Goal: Task Accomplishment & Management: Complete application form

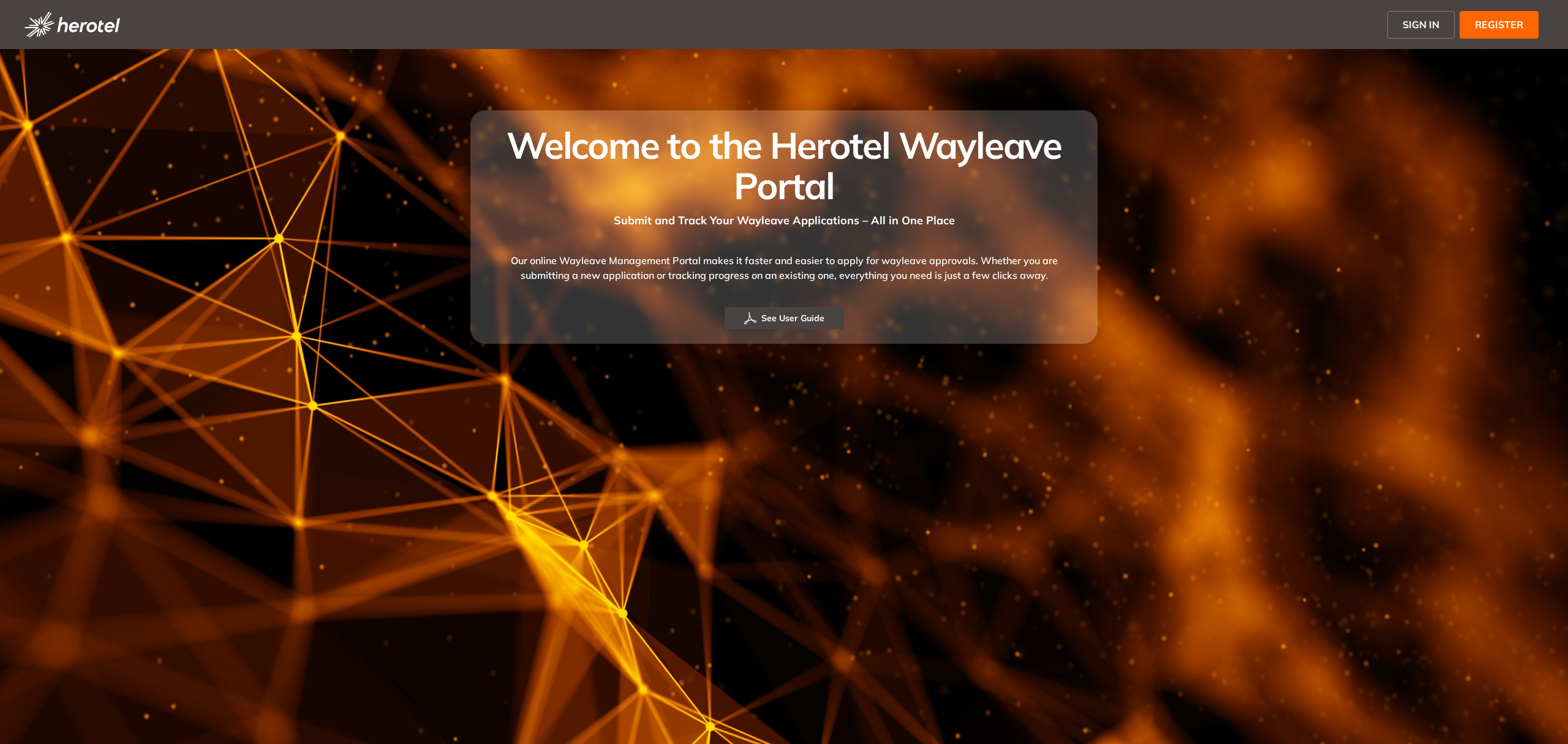
click at [1427, 27] on span "SIGN IN" at bounding box center [1422, 24] width 37 height 15
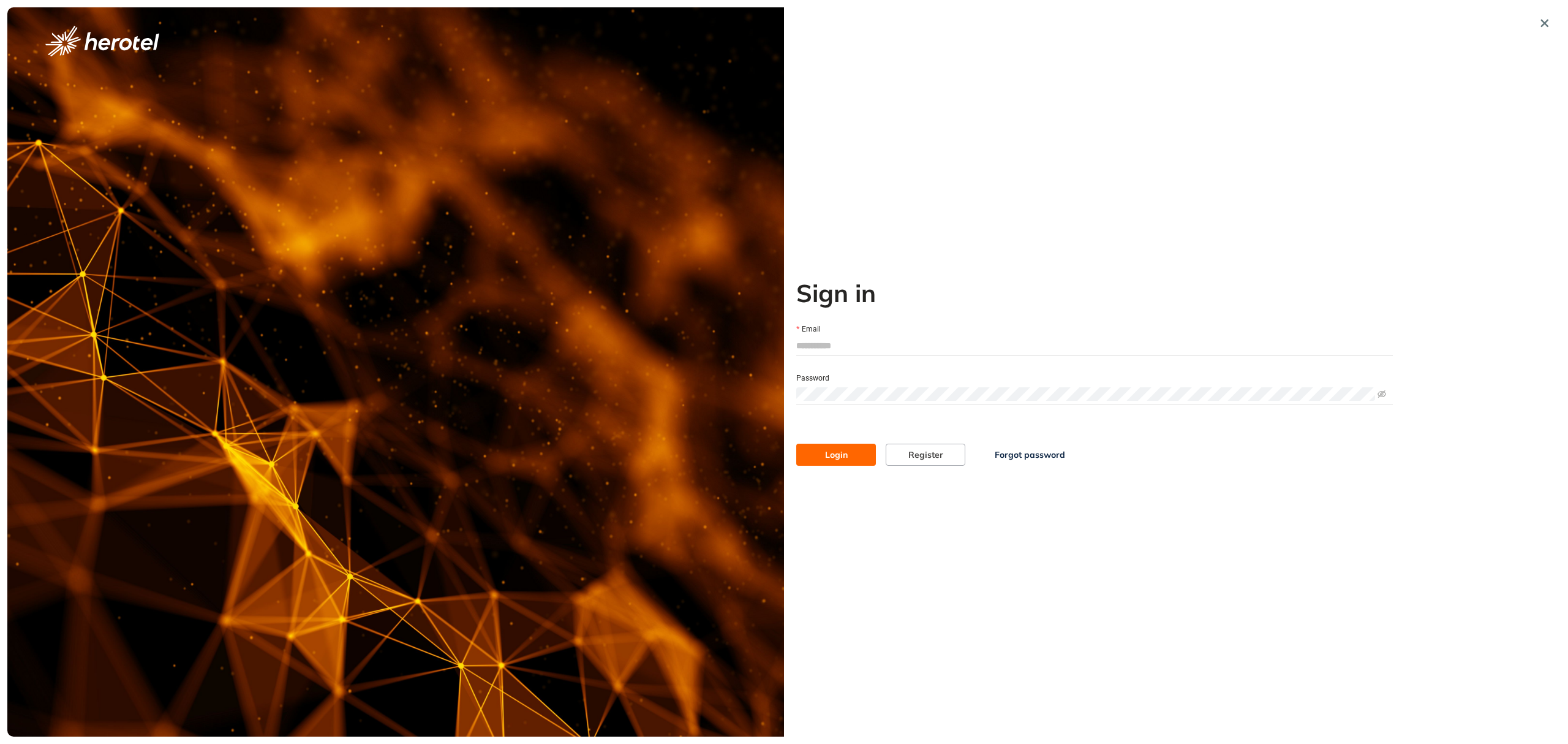
type input "**********"
click at [857, 465] on button "Login" at bounding box center [836, 454] width 80 height 22
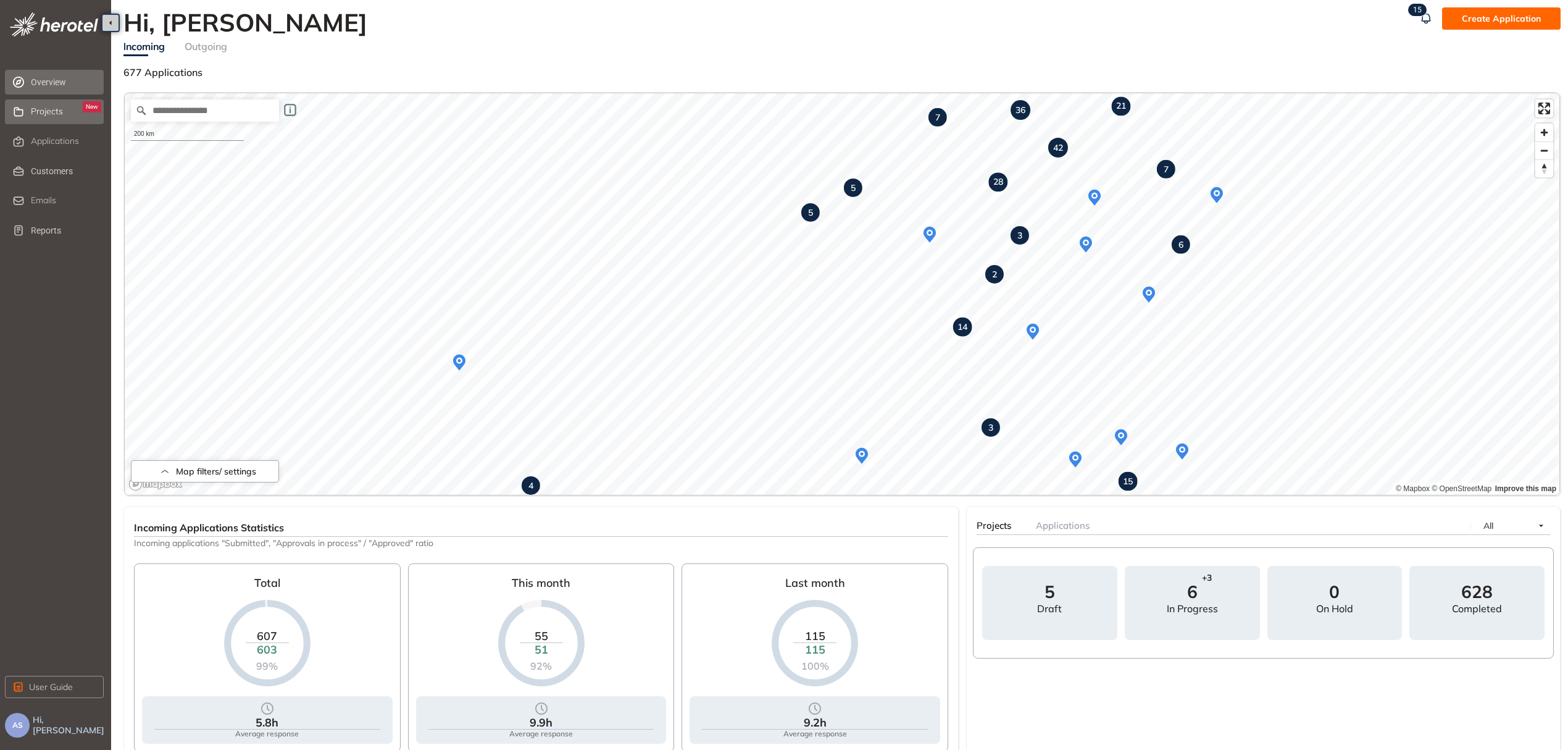
click at [38, 112] on span "Projects" at bounding box center [46, 111] width 32 height 11
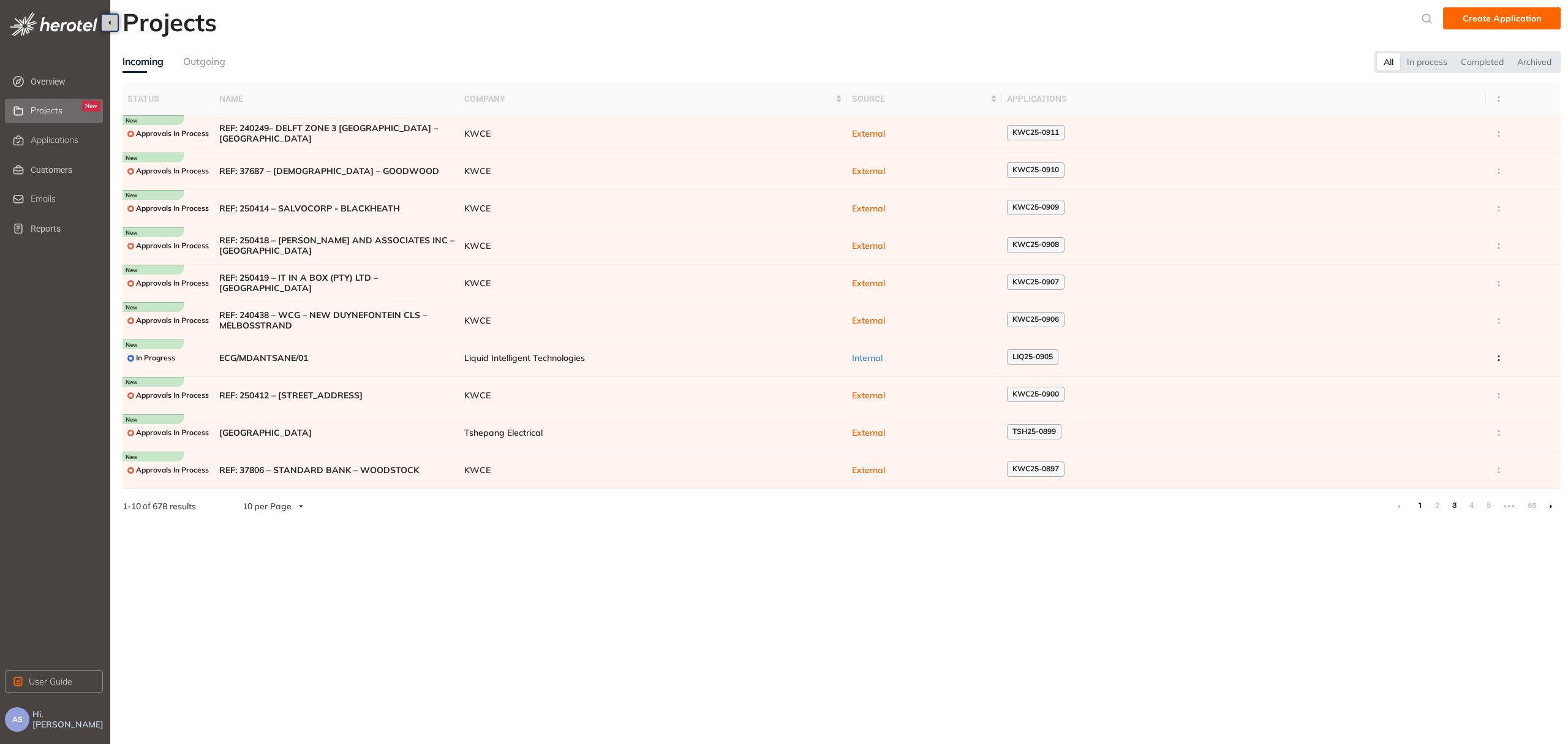
click at [1454, 509] on link "3" at bounding box center [1454, 505] width 13 height 19
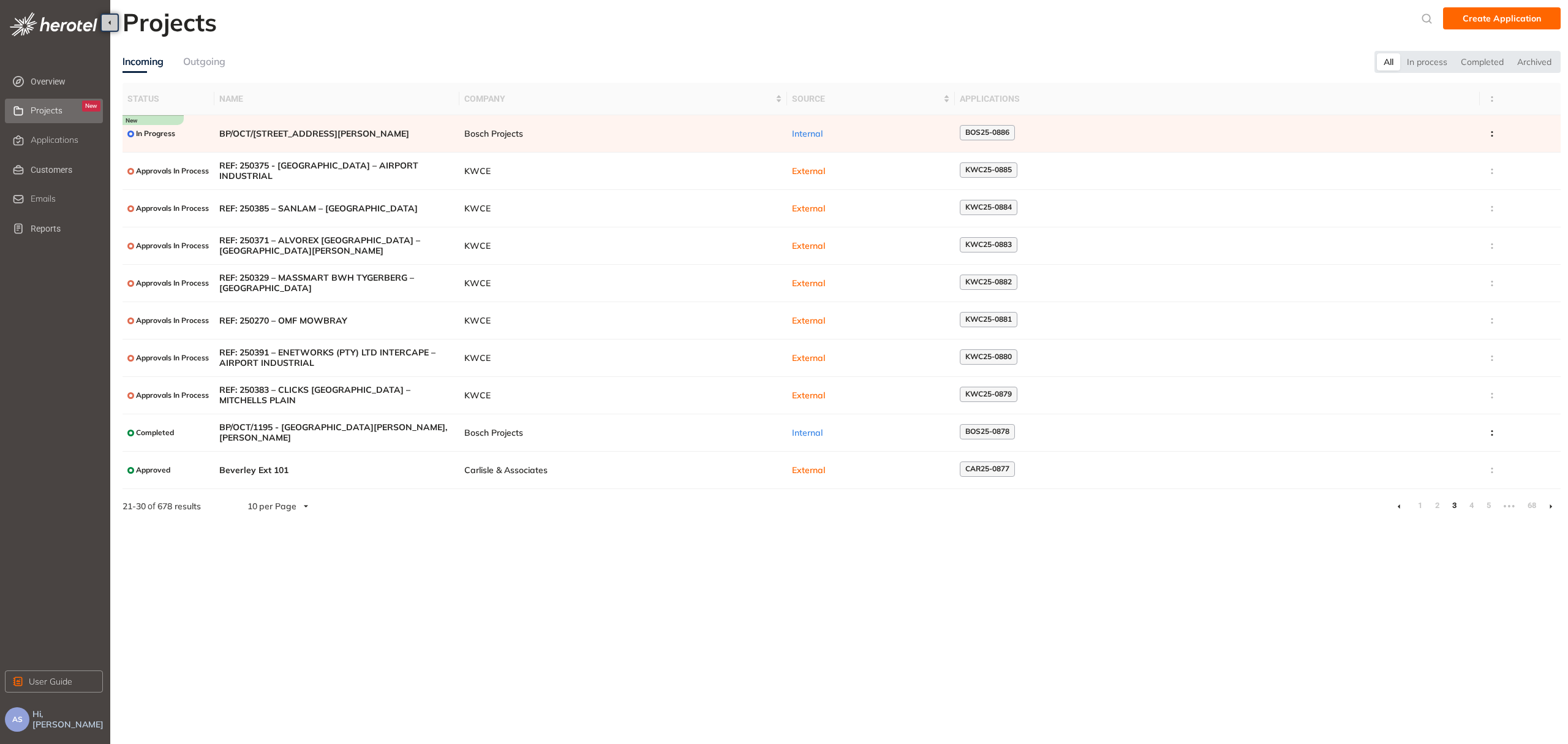
click at [447, 98] on th "Name" at bounding box center [337, 99] width 245 height 32
click at [238, 396] on span "REF: 250383 – CLICKS SOUTH AFRICA – MITCHELLS PLAIN" at bounding box center [337, 394] width 235 height 21
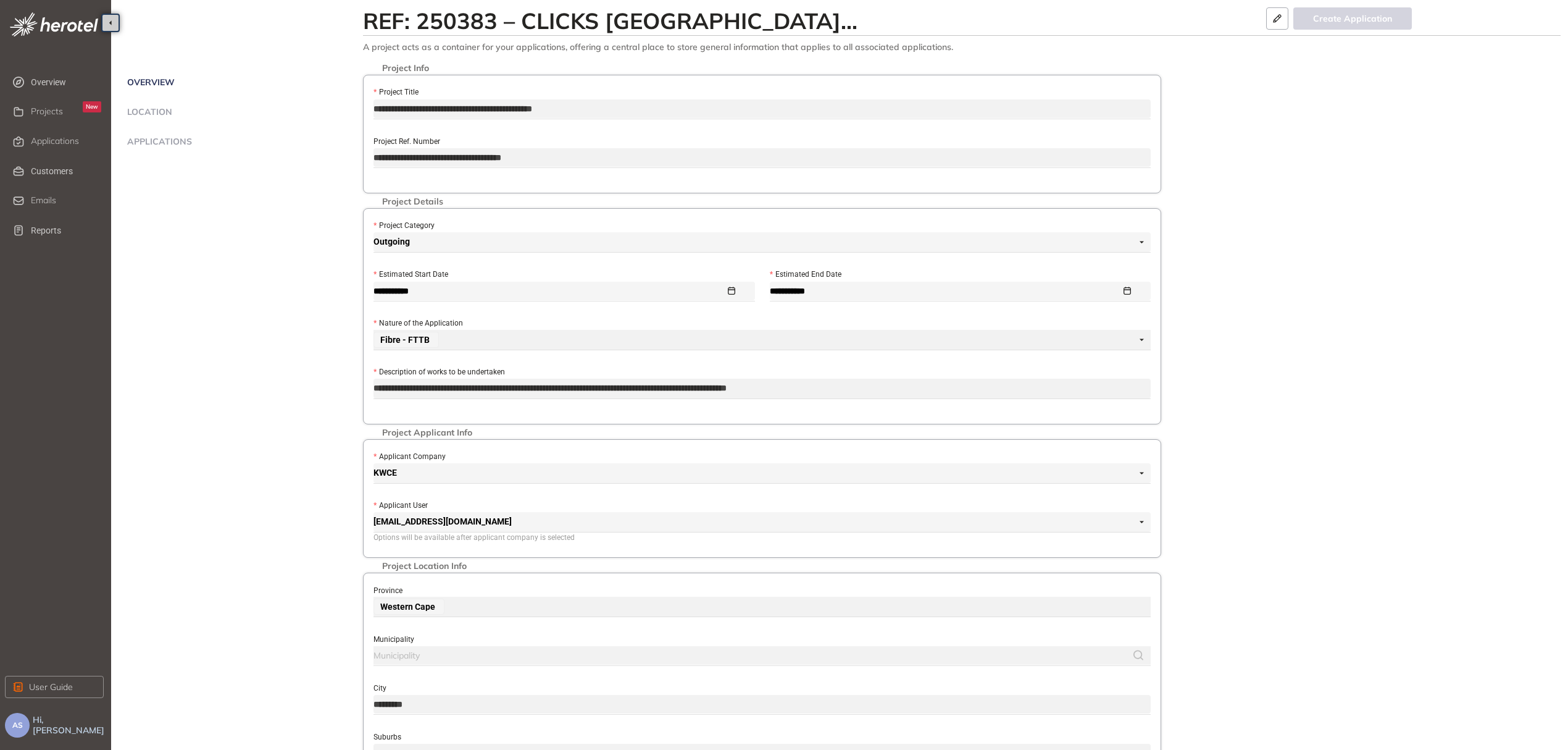
click at [140, 142] on span "Applications" at bounding box center [158, 142] width 69 height 11
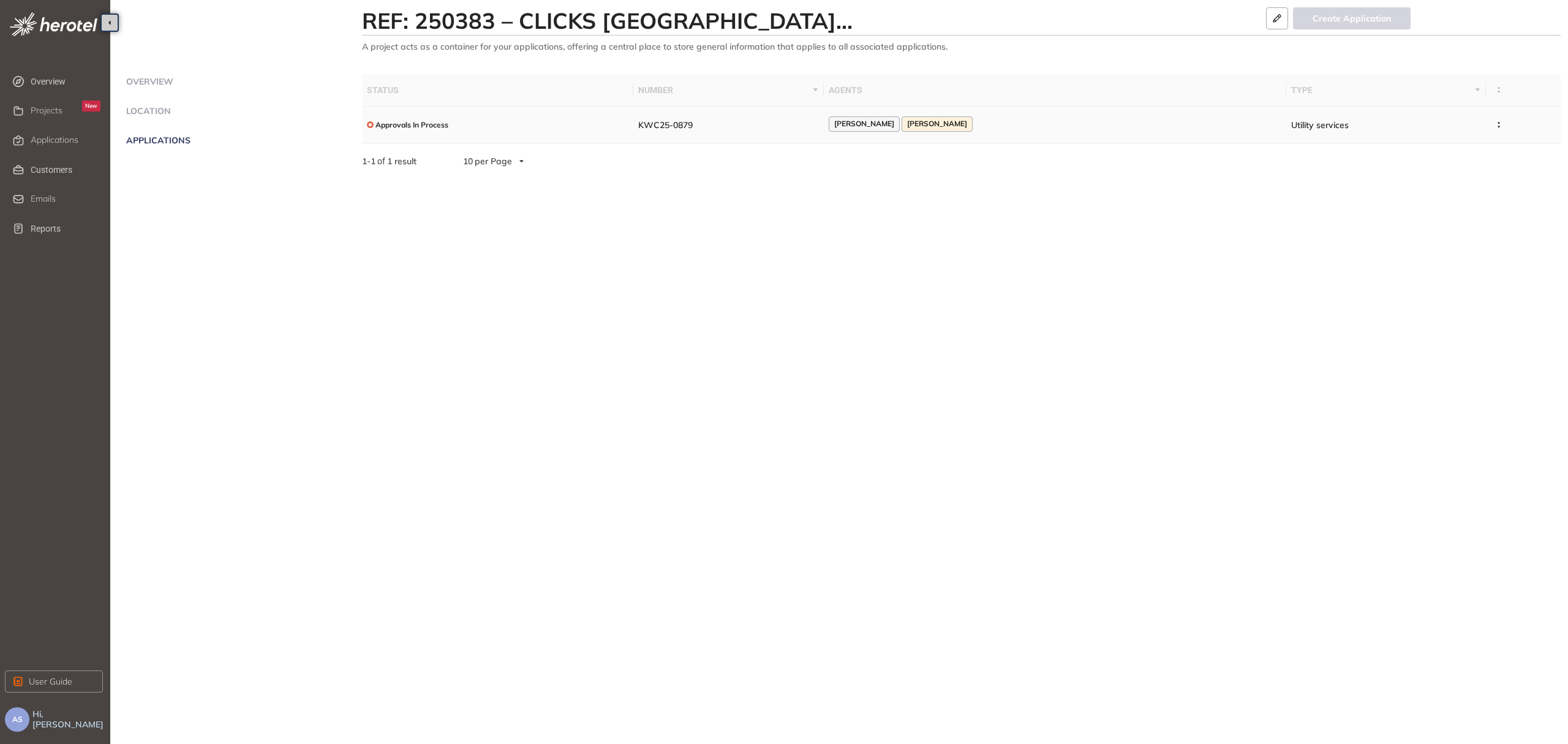
click at [692, 128] on span "KWC25-0879" at bounding box center [665, 124] width 55 height 11
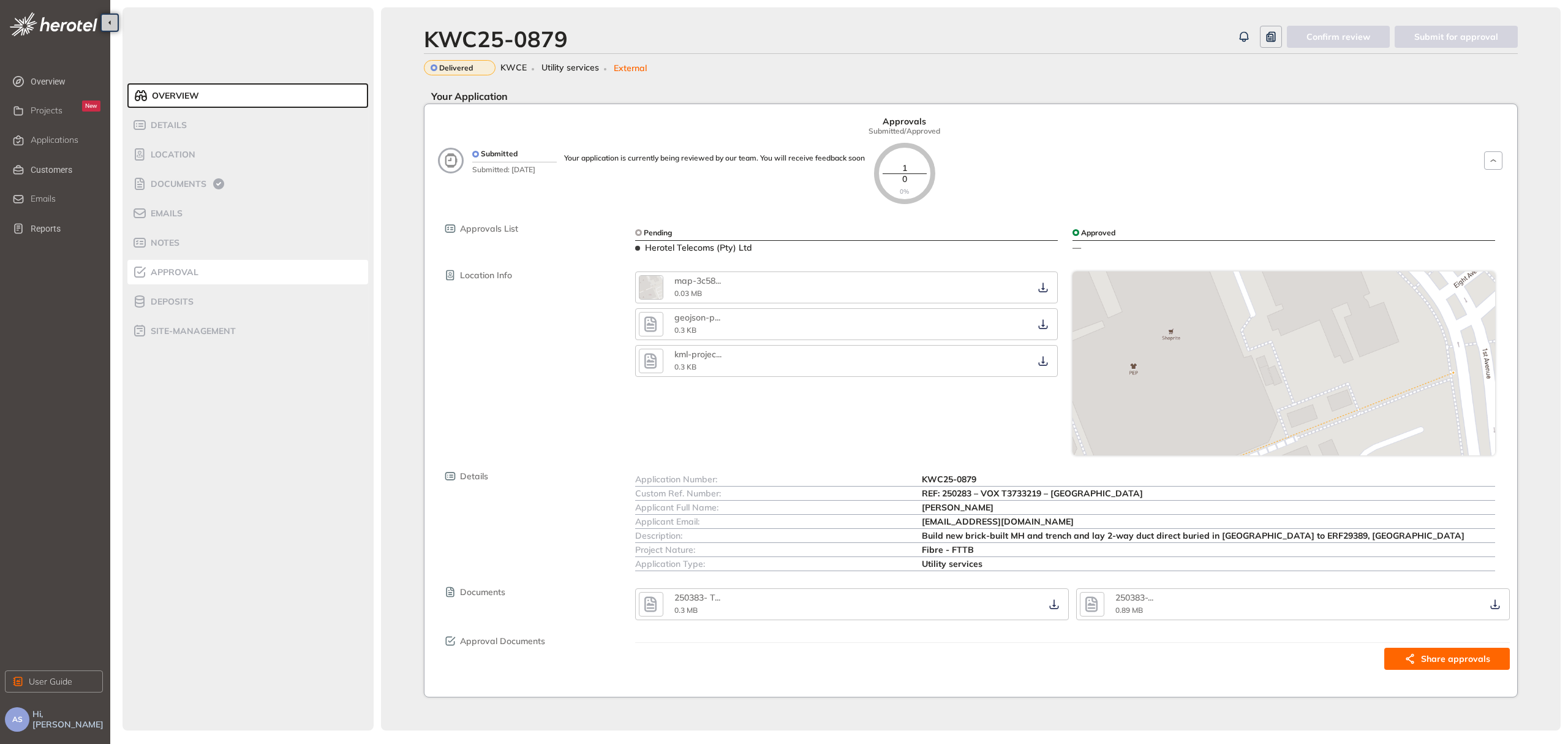
click at [160, 272] on span "Approval" at bounding box center [173, 272] width 52 height 11
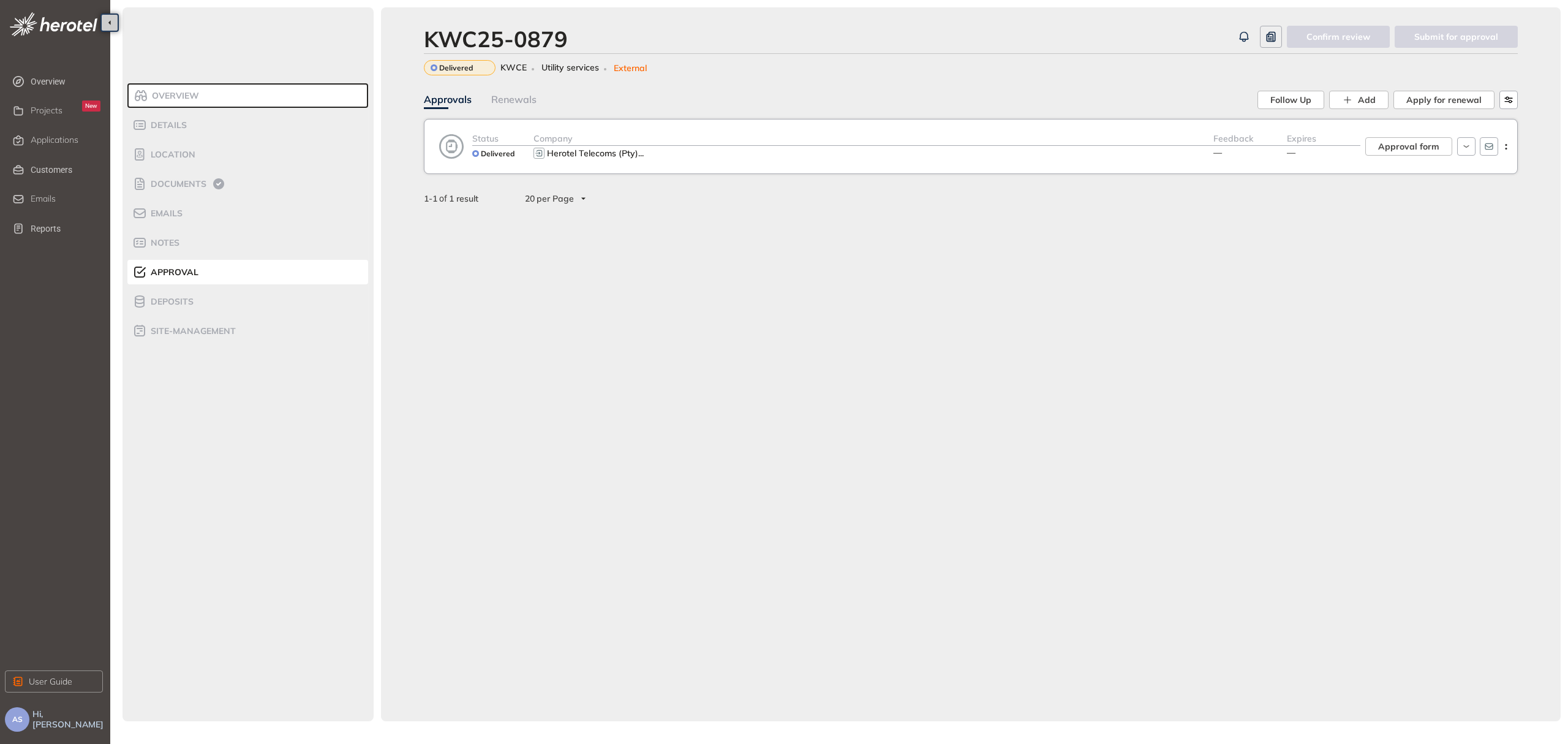
click at [623, 162] on div "Status Delivered Company Herotel Telecoms (Pty) ... Feedback — Expires — Approv…" at bounding box center [970, 146] width 1094 height 55
click at [618, 157] on span "Herotel Telecoms (Pty)" at bounding box center [593, 152] width 92 height 11
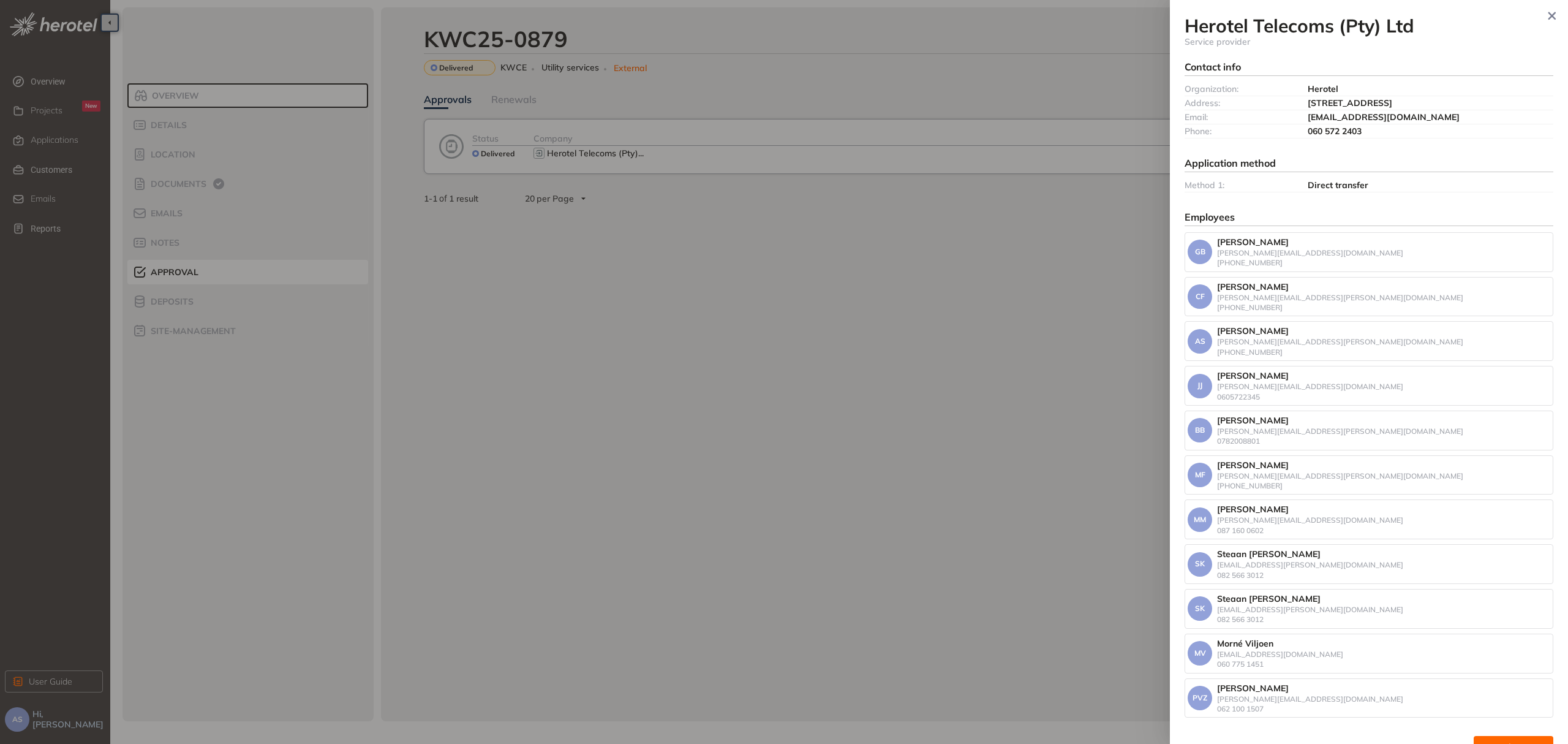
click at [627, 322] on div at bounding box center [784, 372] width 1568 height 744
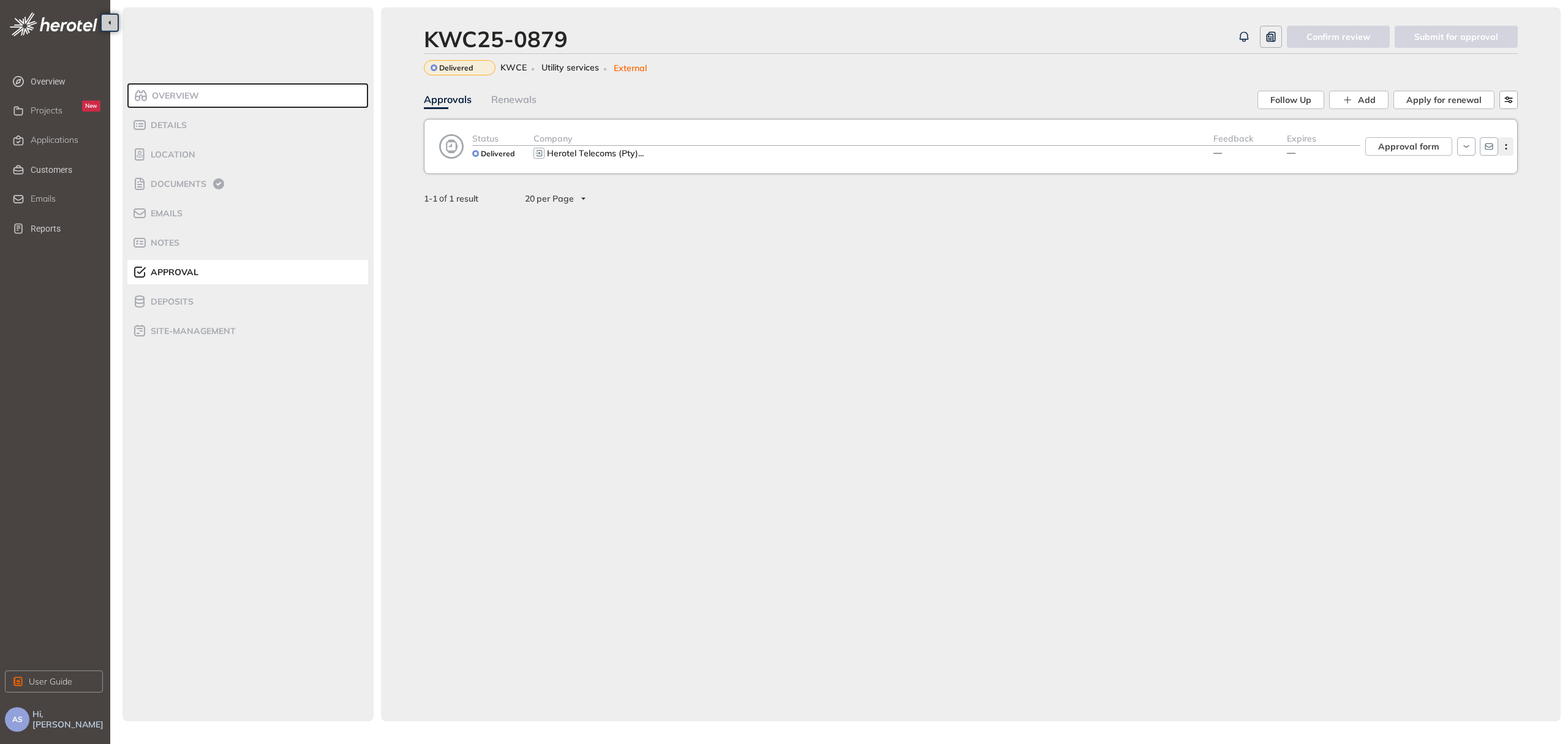
click at [1509, 150] on button "button" at bounding box center [1506, 146] width 16 height 19
click at [1294, 386] on div "KWC25-0879 Confirm review Submit for approval Delivered KWCE Utility services E…" at bounding box center [970, 364] width 1180 height 714
click at [1397, 145] on span "Approval form" at bounding box center [1408, 146] width 61 height 14
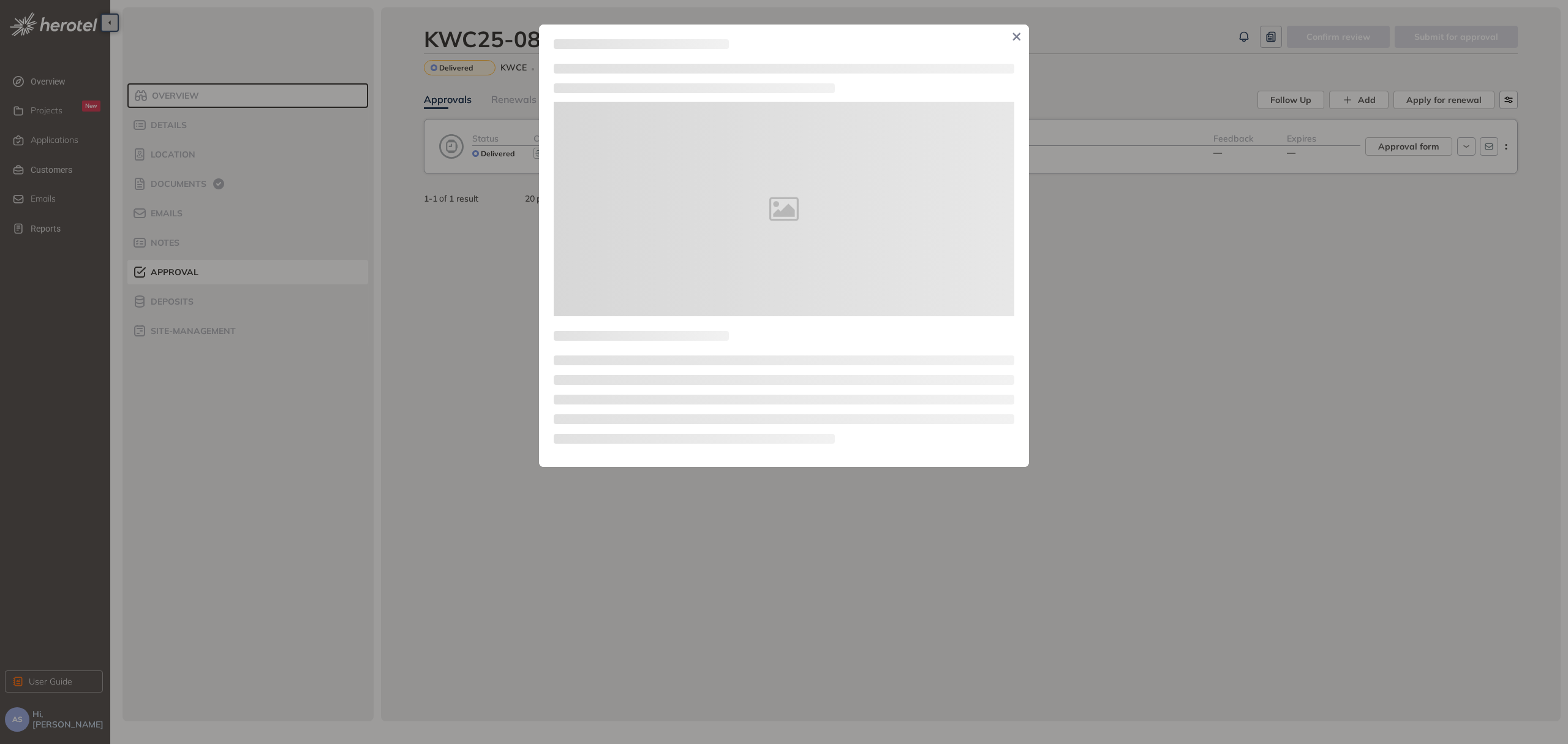
type textarea "**********"
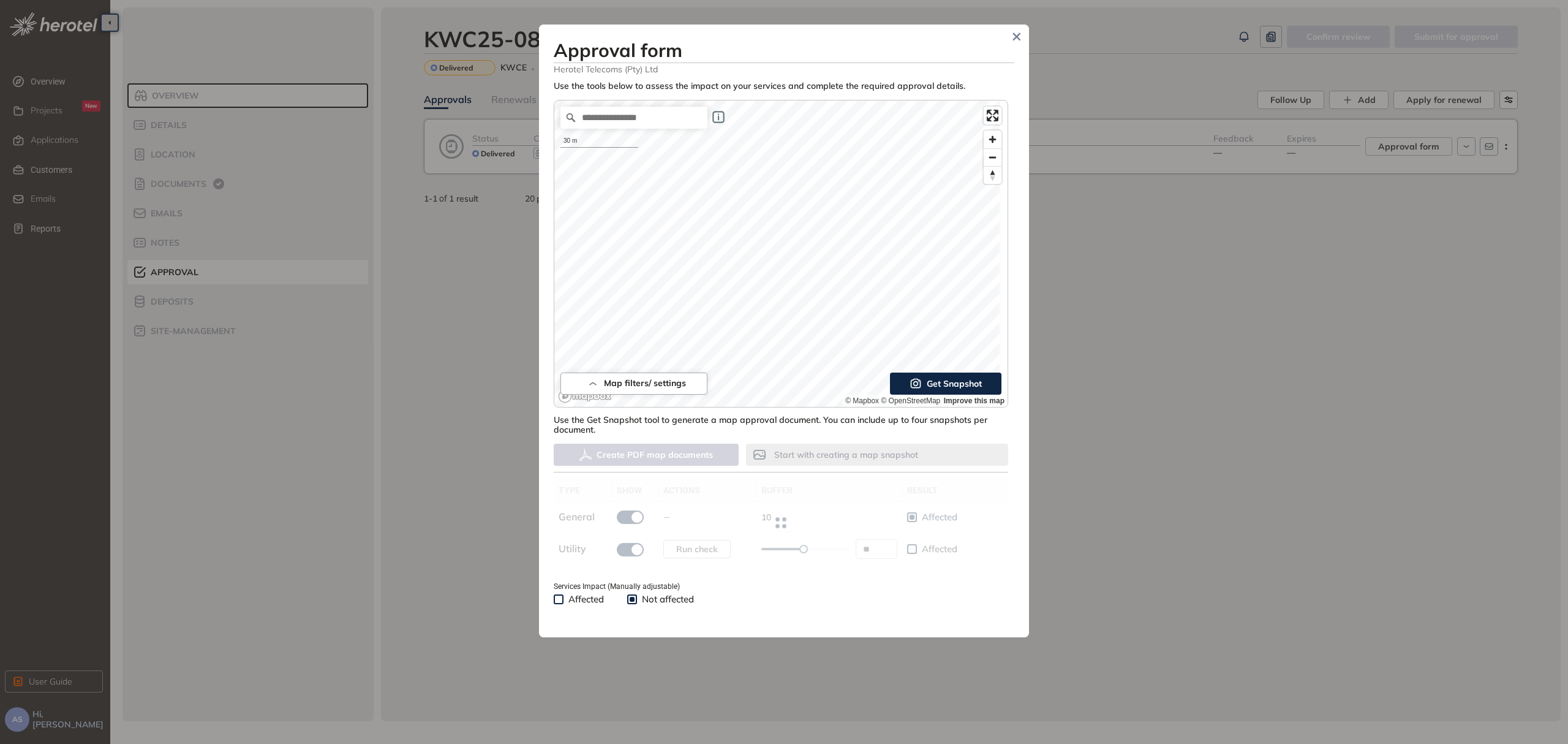
type input "**"
click at [927, 388] on span "Get Snapshot" at bounding box center [954, 384] width 55 height 14
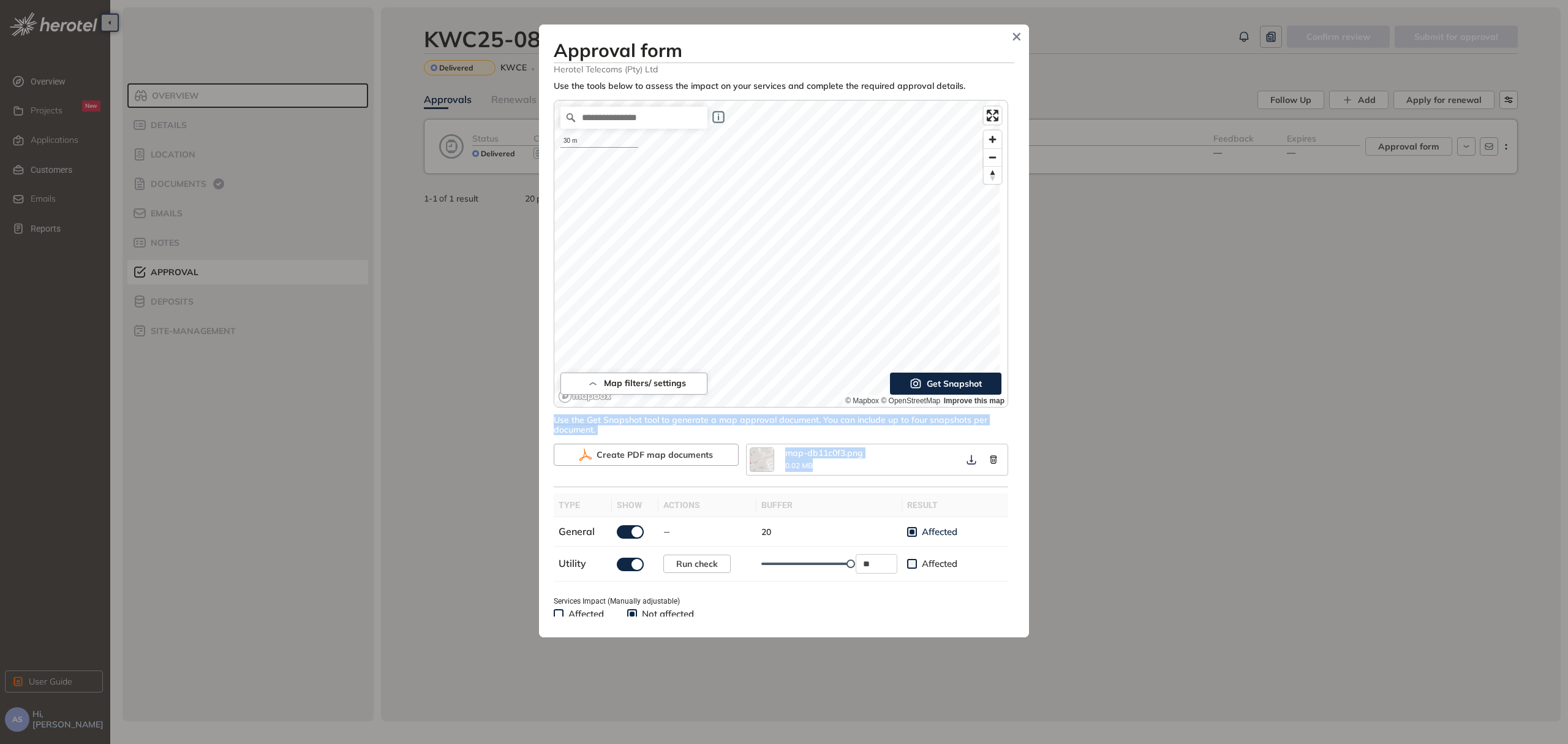
drag, startPoint x: 1006, startPoint y: 378, endPoint x: 1025, endPoint y: 474, distance: 97.9
click at [1025, 474] on div "Approval form Herotel Telecoms (Pty) Ltd Use the tools below to assess the impa…" at bounding box center [784, 331] width 490 height 613
click at [857, 511] on th "buffer" at bounding box center [828, 505] width 145 height 23
click at [623, 454] on span "Create PDF map documents" at bounding box center [654, 455] width 116 height 14
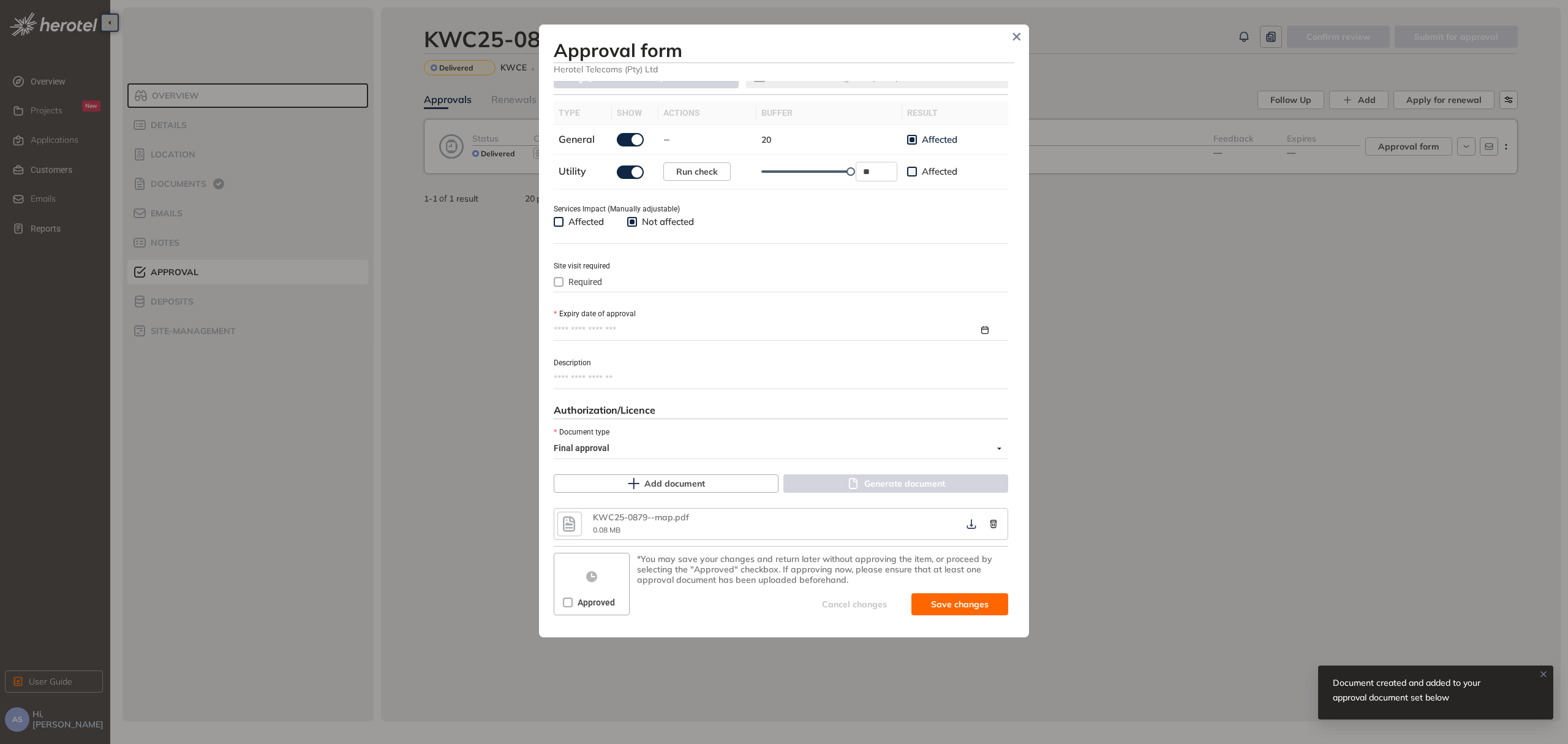
scroll to position [386, 0]
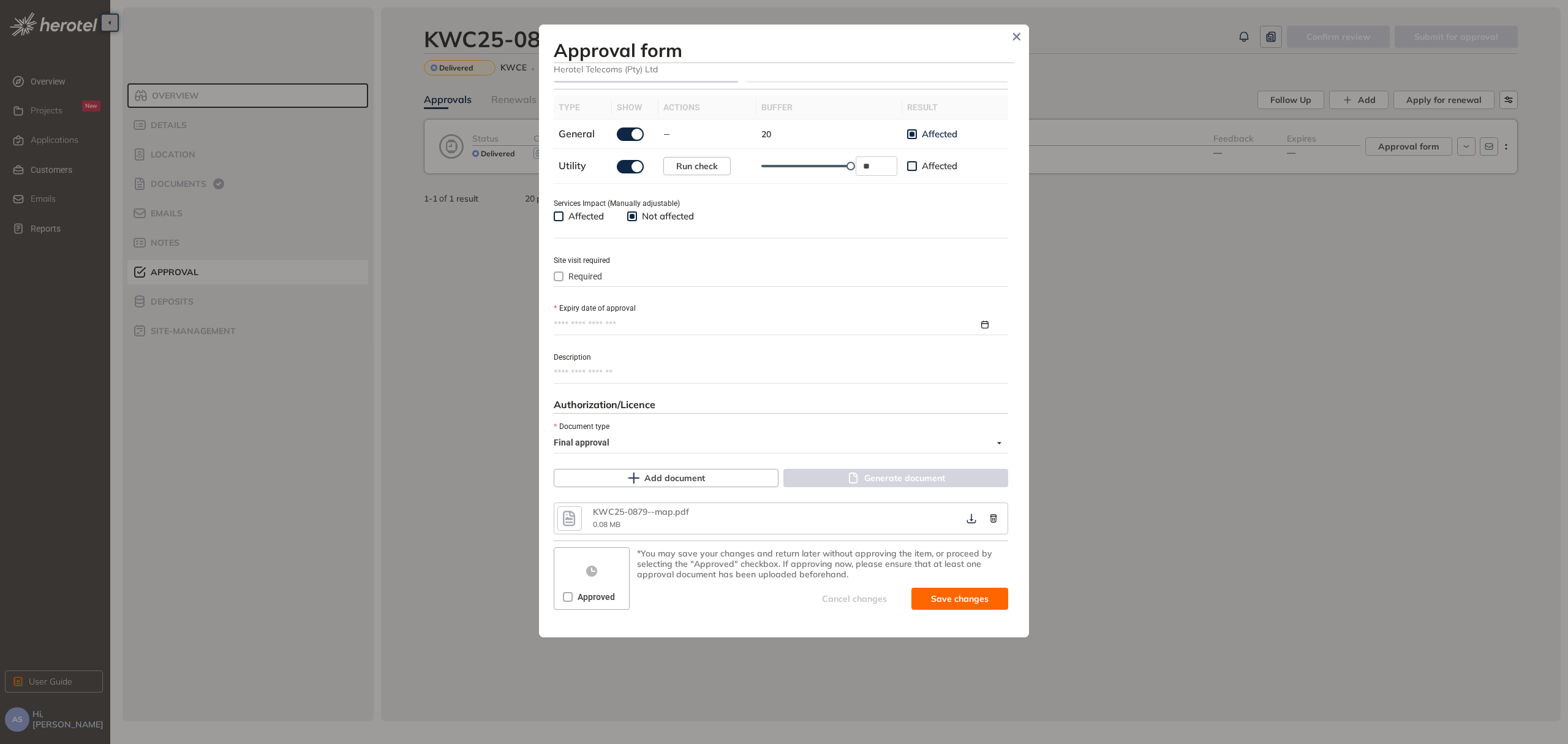
click at [974, 322] on div at bounding box center [777, 325] width 448 height 14
click at [758, 356] on button "button" at bounding box center [754, 354] width 14 height 25
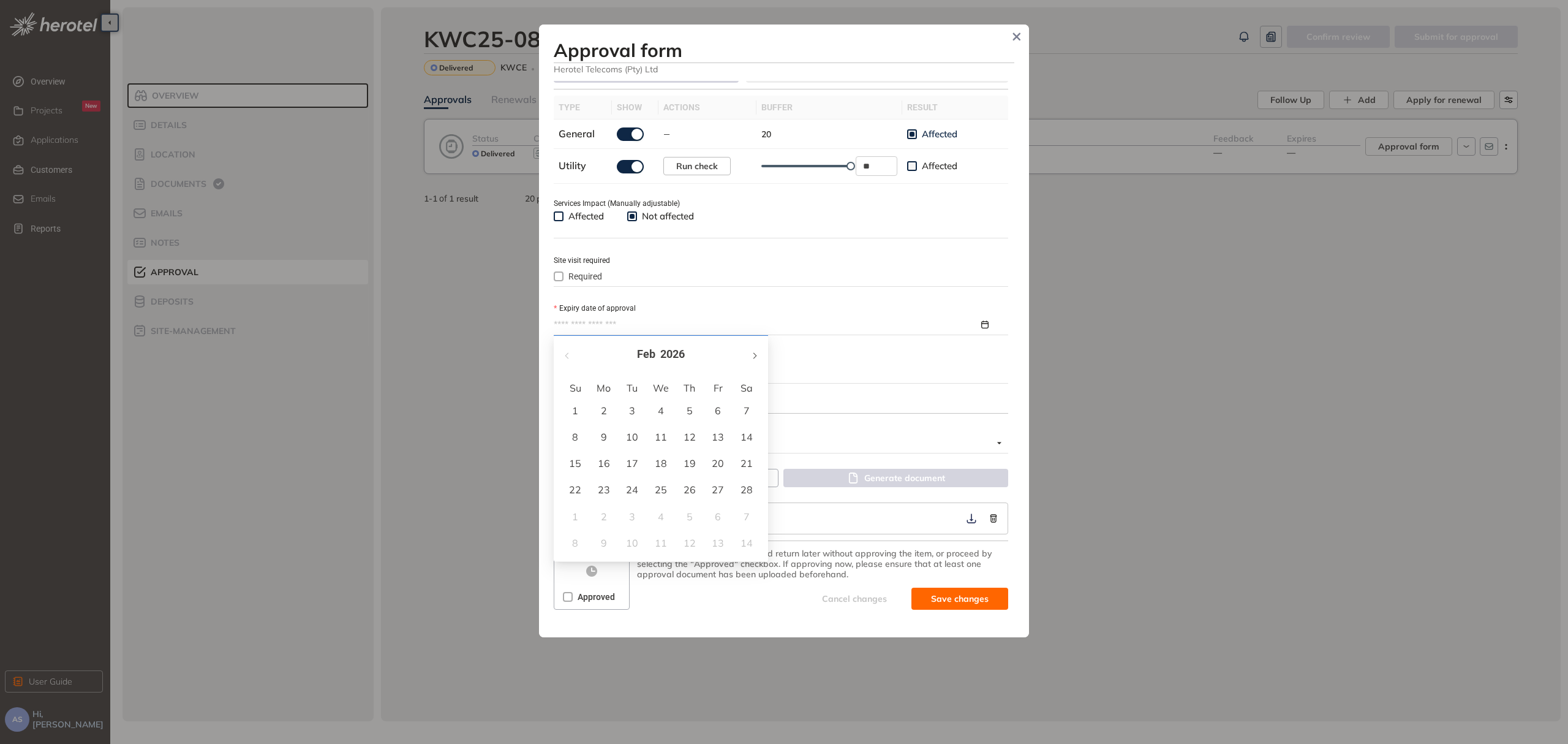
click at [758, 356] on button "button" at bounding box center [754, 354] width 14 height 25
type input "**********"
click at [689, 440] on div "7" at bounding box center [689, 436] width 15 height 15
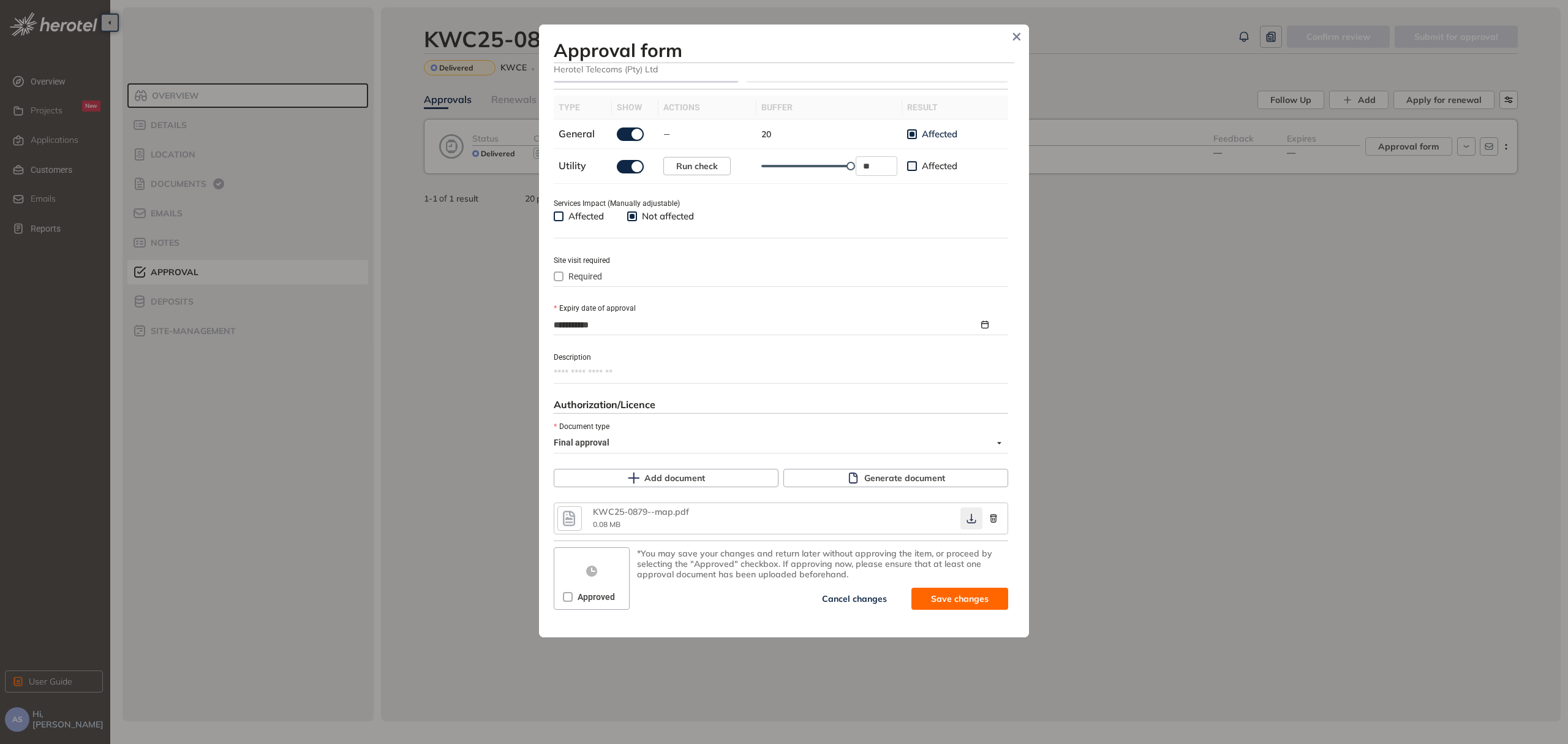
click at [967, 519] on icon "button" at bounding box center [971, 519] width 9 height 10
click at [919, 479] on span "Generate document" at bounding box center [905, 478] width 81 height 14
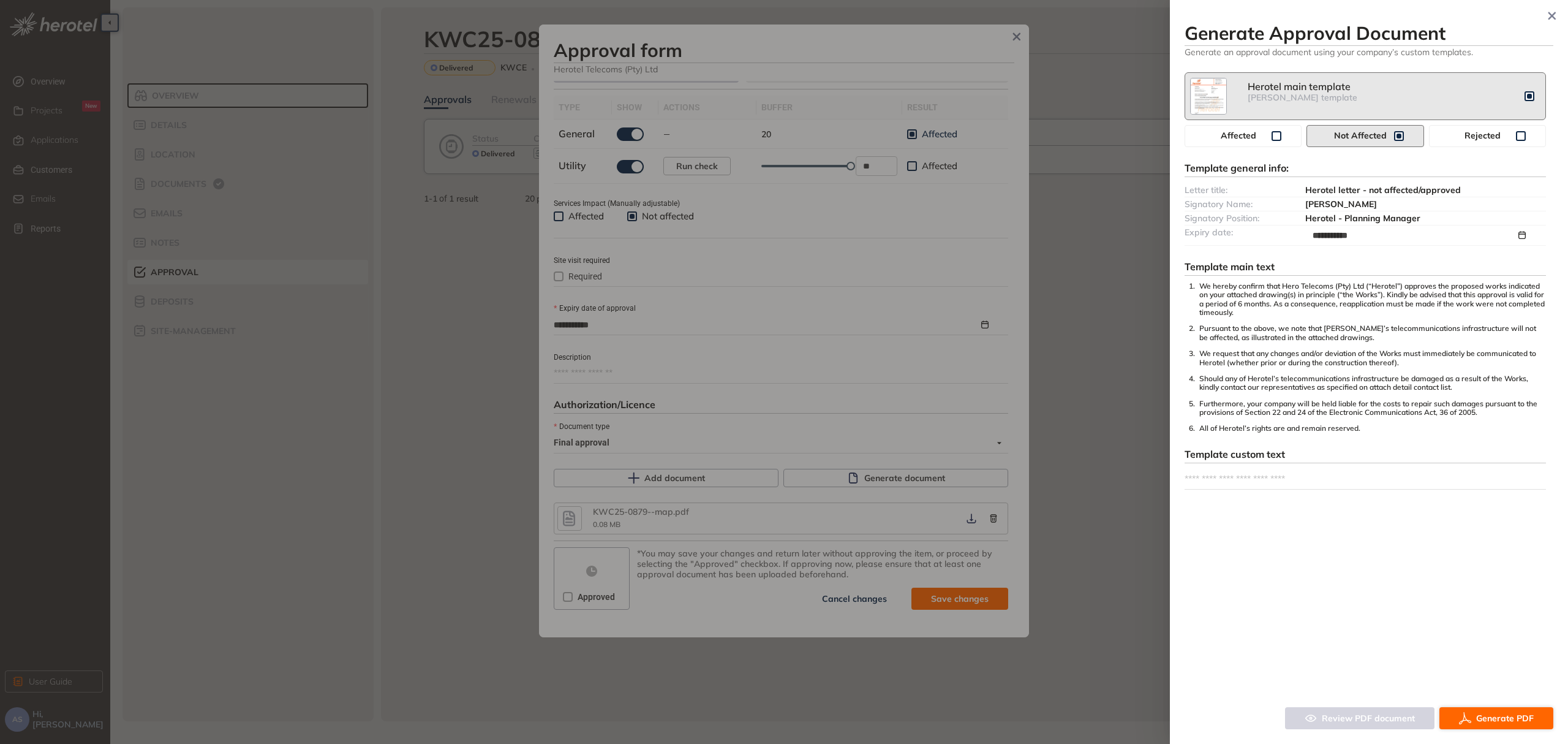
click at [1514, 720] on span "Generate PDF" at bounding box center [1505, 719] width 58 height 14
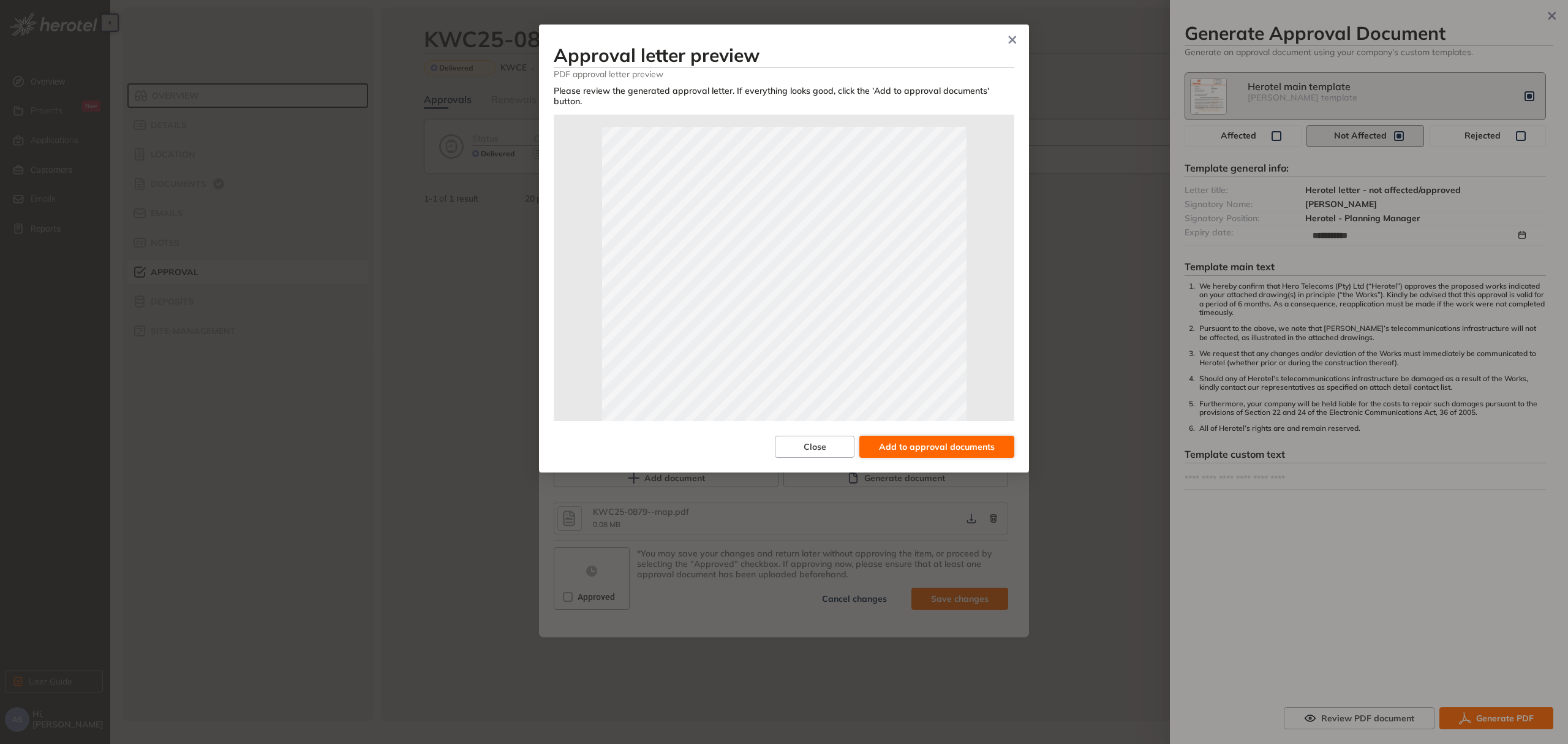
click at [934, 450] on span "Add to approval documents" at bounding box center [937, 447] width 116 height 14
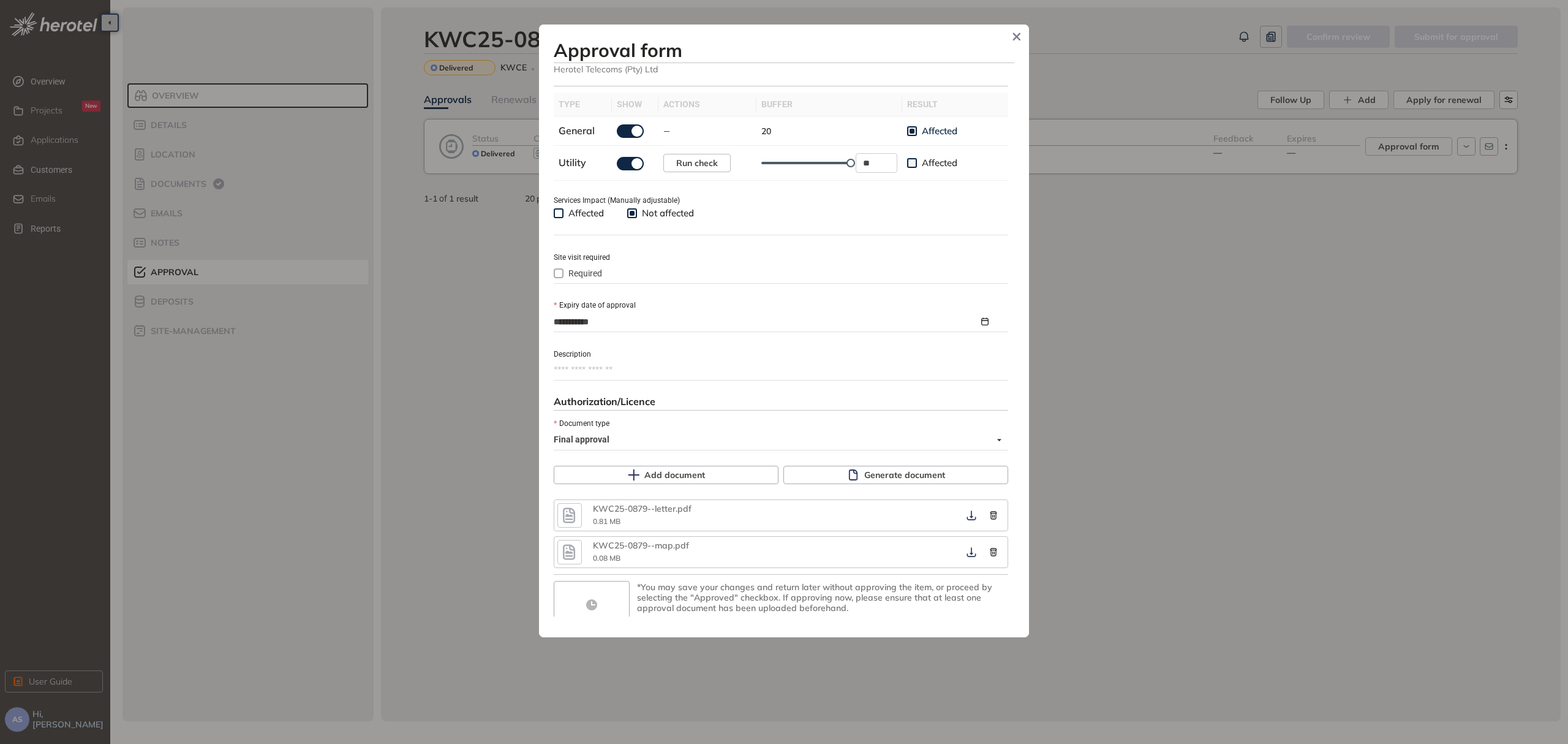
scroll to position [423, 0]
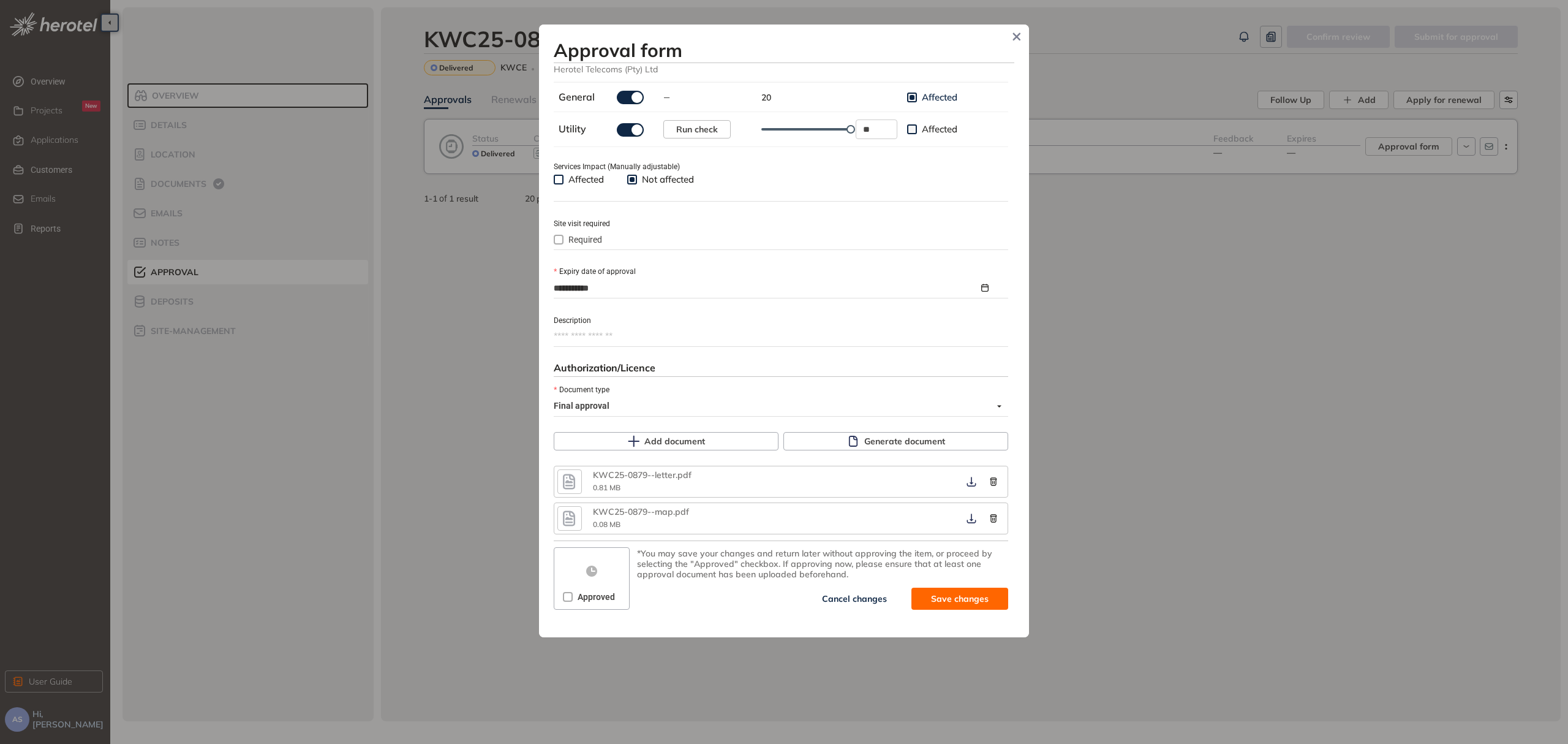
click at [567, 603] on label "Approved" at bounding box center [591, 598] width 57 height 14
click at [967, 481] on icon "button" at bounding box center [971, 482] width 9 height 10
click at [968, 479] on icon "button" at bounding box center [971, 481] width 13 height 10
click at [1022, 40] on span "Close" at bounding box center [1017, 36] width 19 height 19
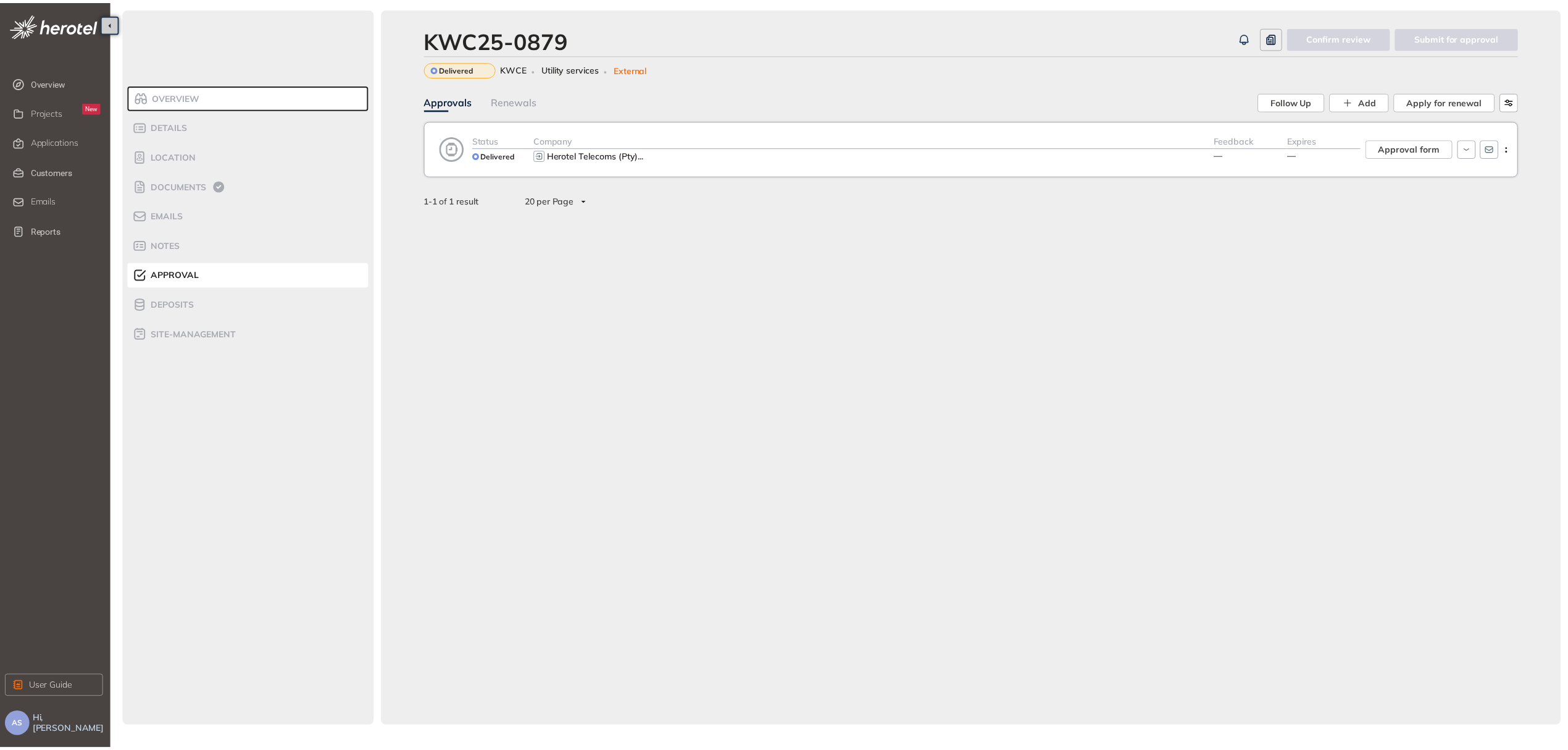
scroll to position [447, 0]
click at [233, 270] on div "Approval" at bounding box center [186, 274] width 105 height 15
click at [74, 141] on span "Applications" at bounding box center [54, 141] width 48 height 11
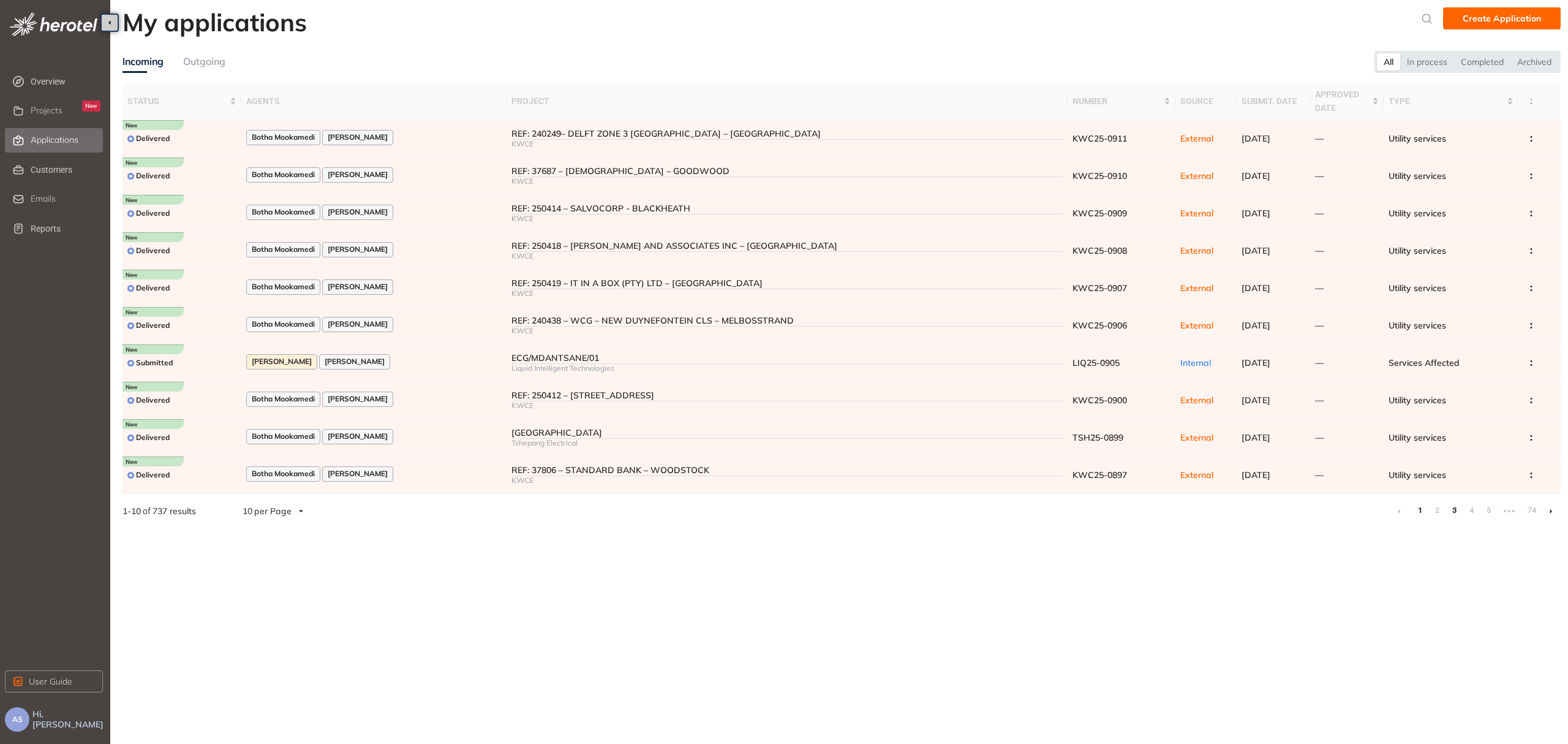
click at [1454, 513] on link "3" at bounding box center [1454, 511] width 13 height 19
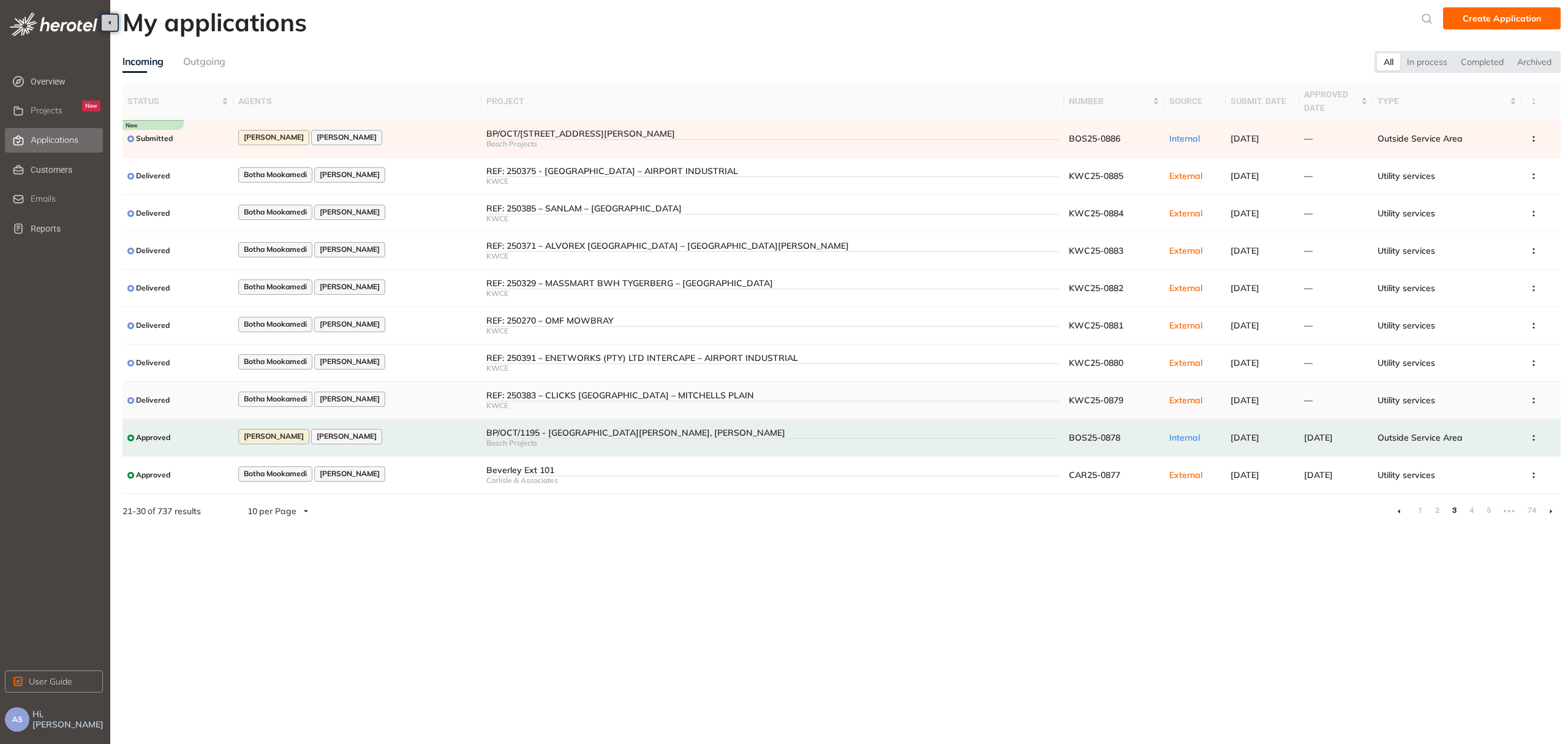
click at [669, 401] on div "REF: 250383 – CLICKS SOUTH AFRICA – MITCHELLS PLAIN" at bounding box center [772, 395] width 573 height 11
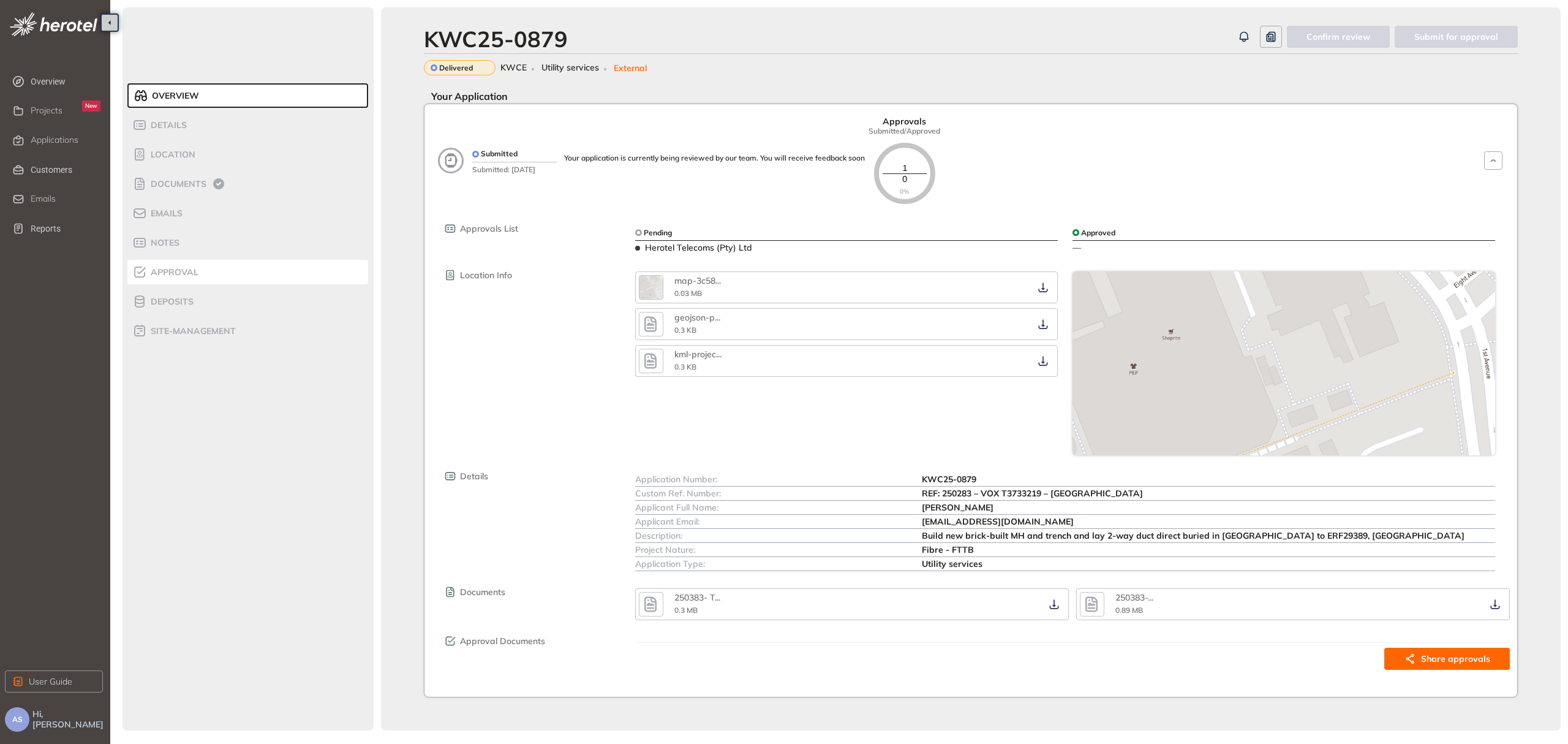
click at [176, 270] on span "Approval" at bounding box center [173, 272] width 52 height 11
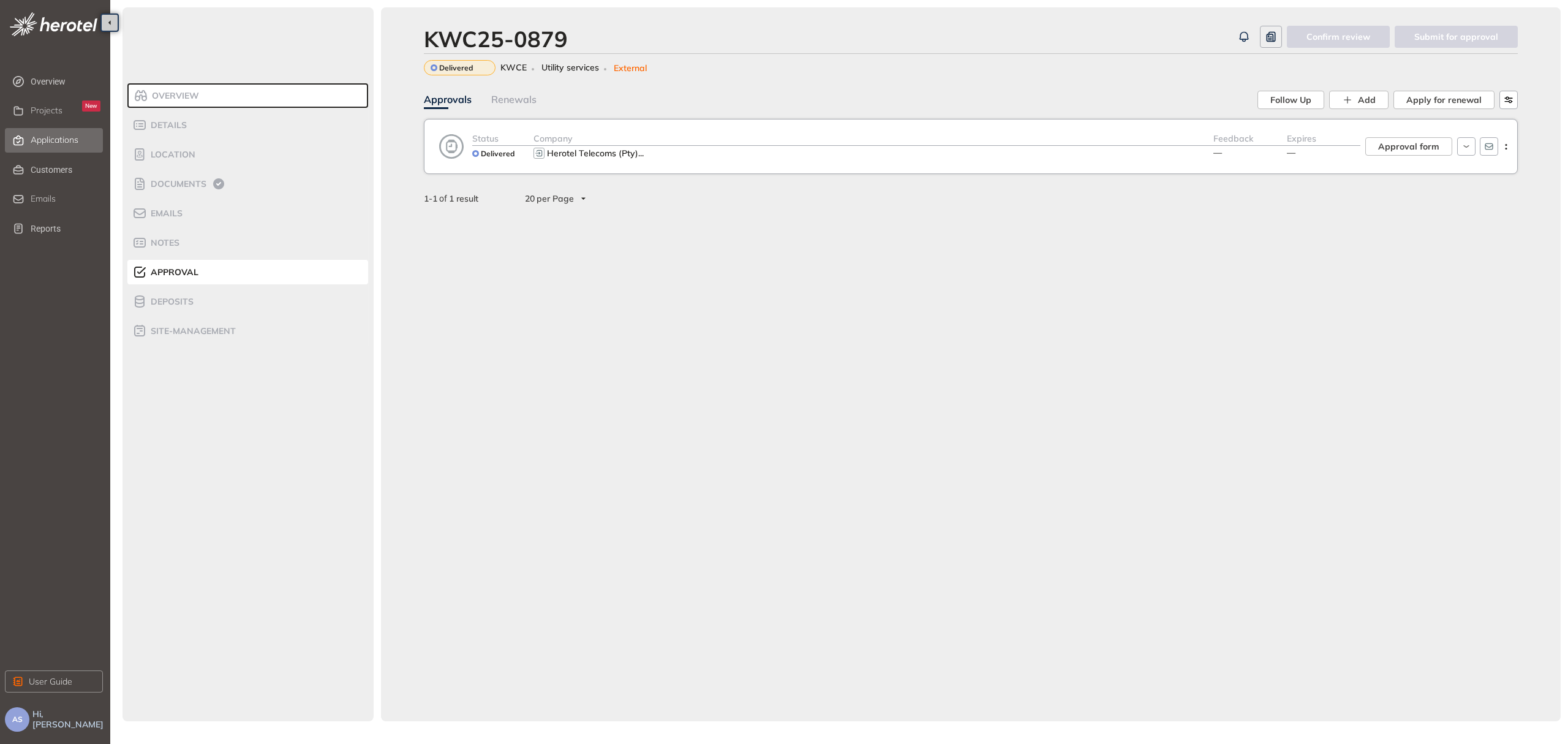
click at [54, 139] on span "Applications" at bounding box center [54, 140] width 48 height 11
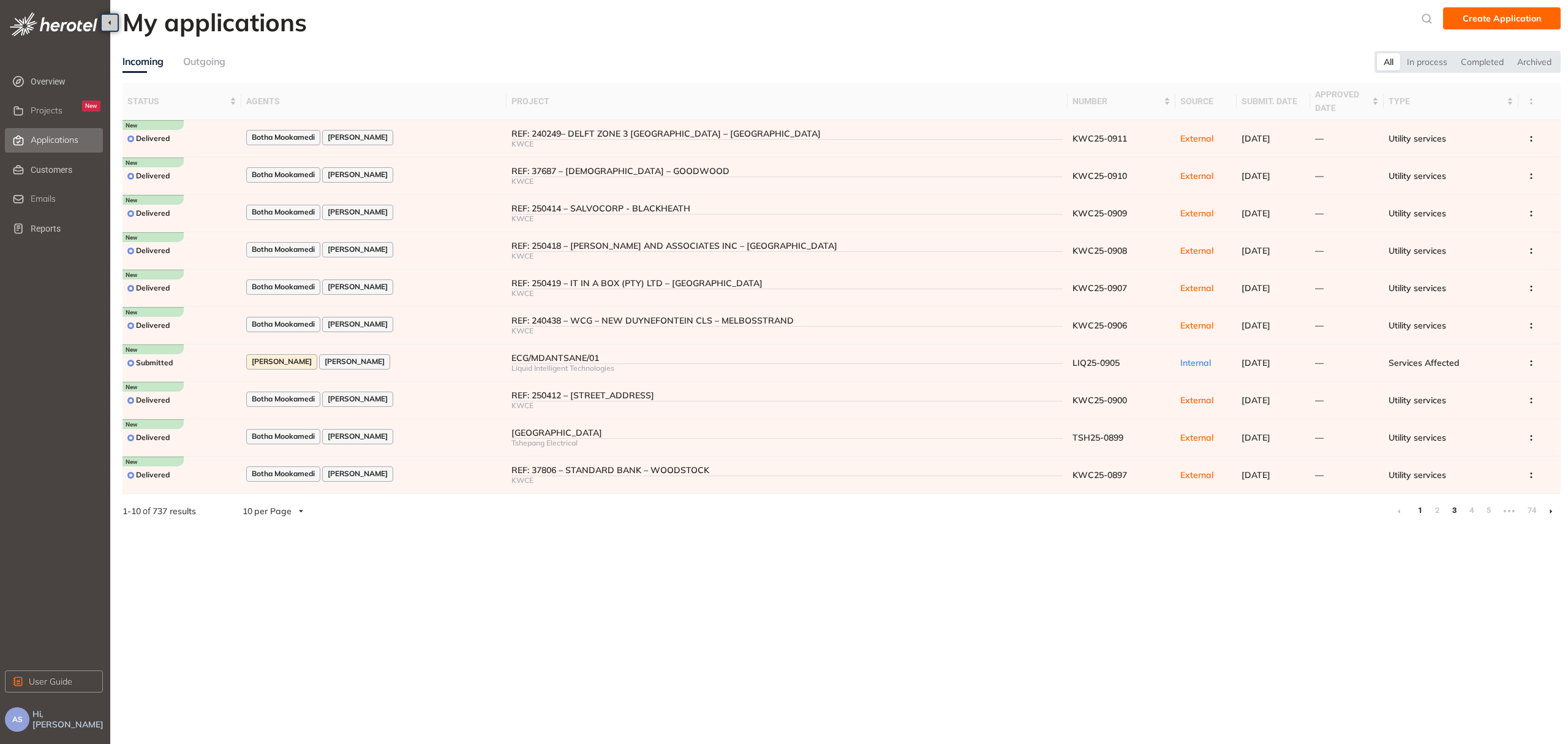
click at [1456, 517] on link "3" at bounding box center [1454, 511] width 13 height 19
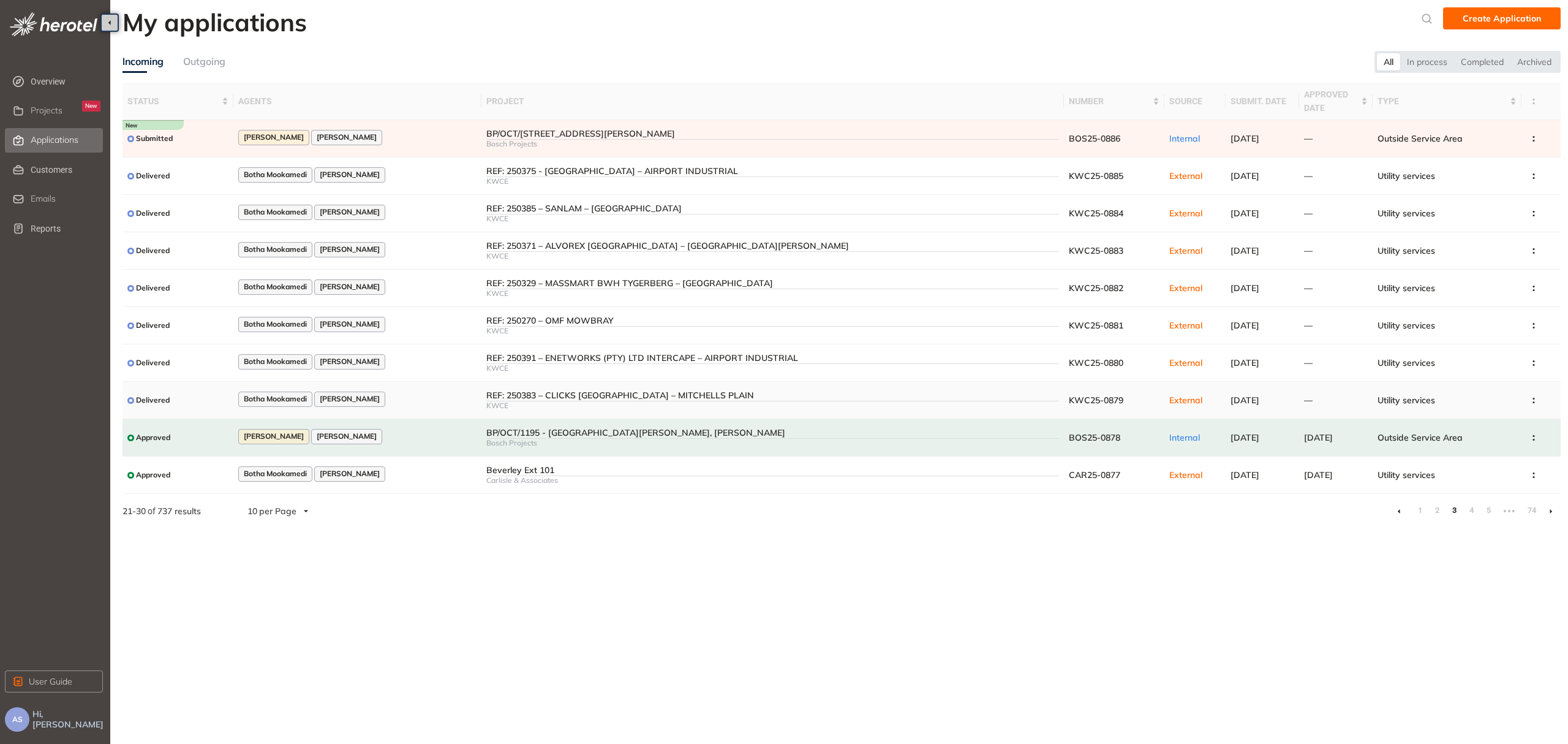
click at [723, 406] on div "KWCE" at bounding box center [772, 405] width 573 height 9
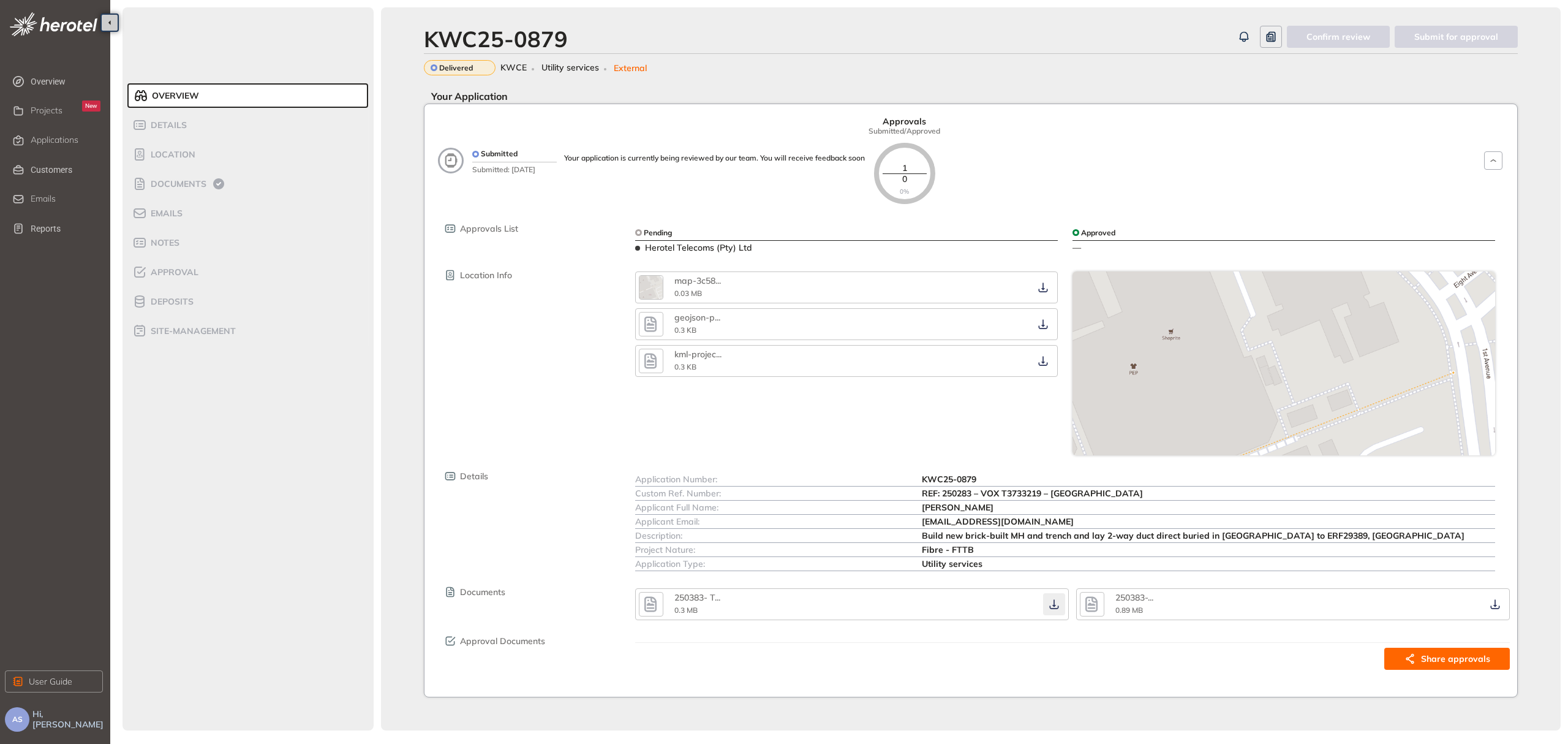
click at [1054, 608] on icon "button" at bounding box center [1053, 605] width 9 height 10
click at [1493, 606] on icon "button" at bounding box center [1495, 604] width 13 height 10
click at [1044, 361] on icon "button" at bounding box center [1043, 361] width 13 height 10
click at [1493, 162] on icon "button" at bounding box center [1493, 160] width 12 height 10
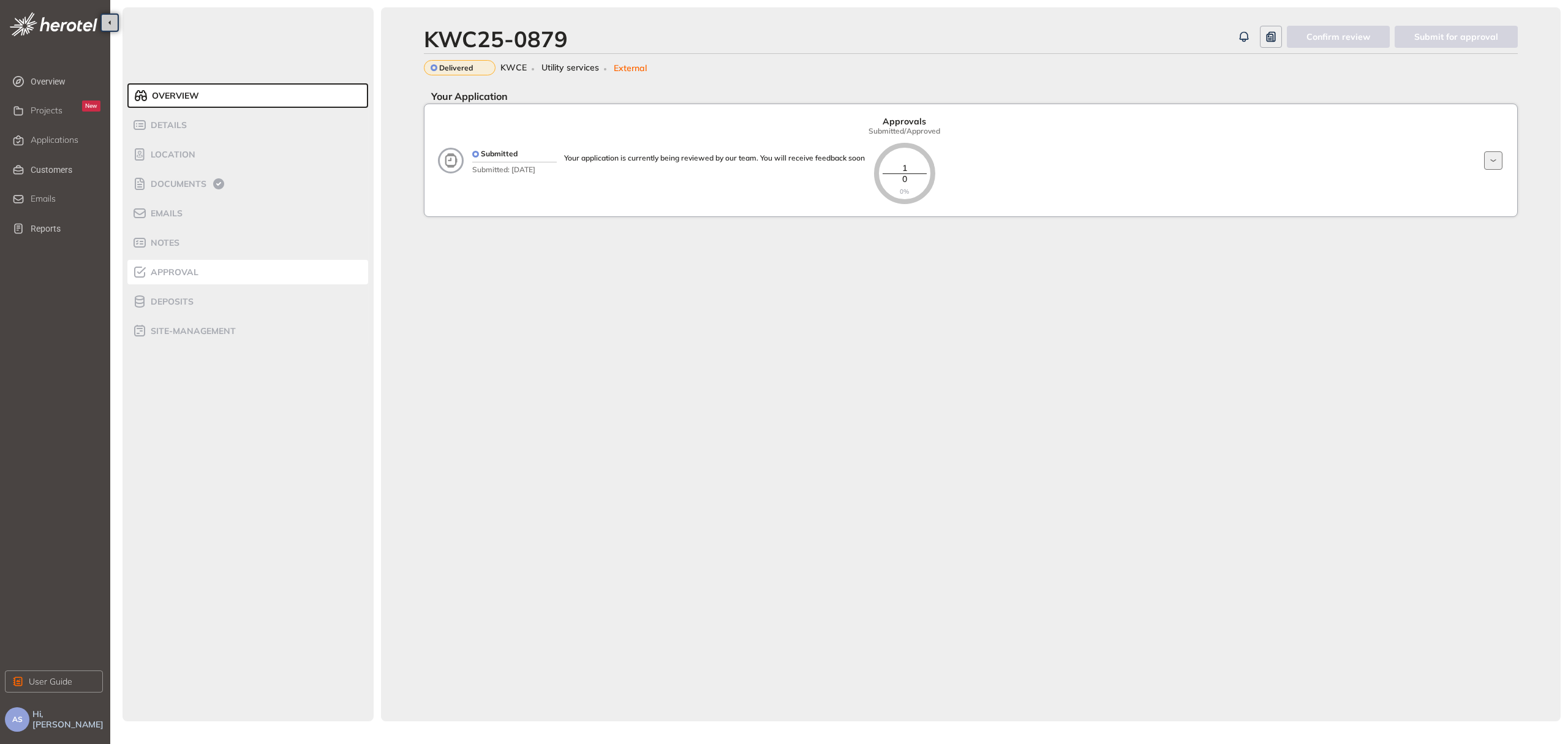
click at [190, 282] on li "Approval" at bounding box center [248, 271] width 241 height 24
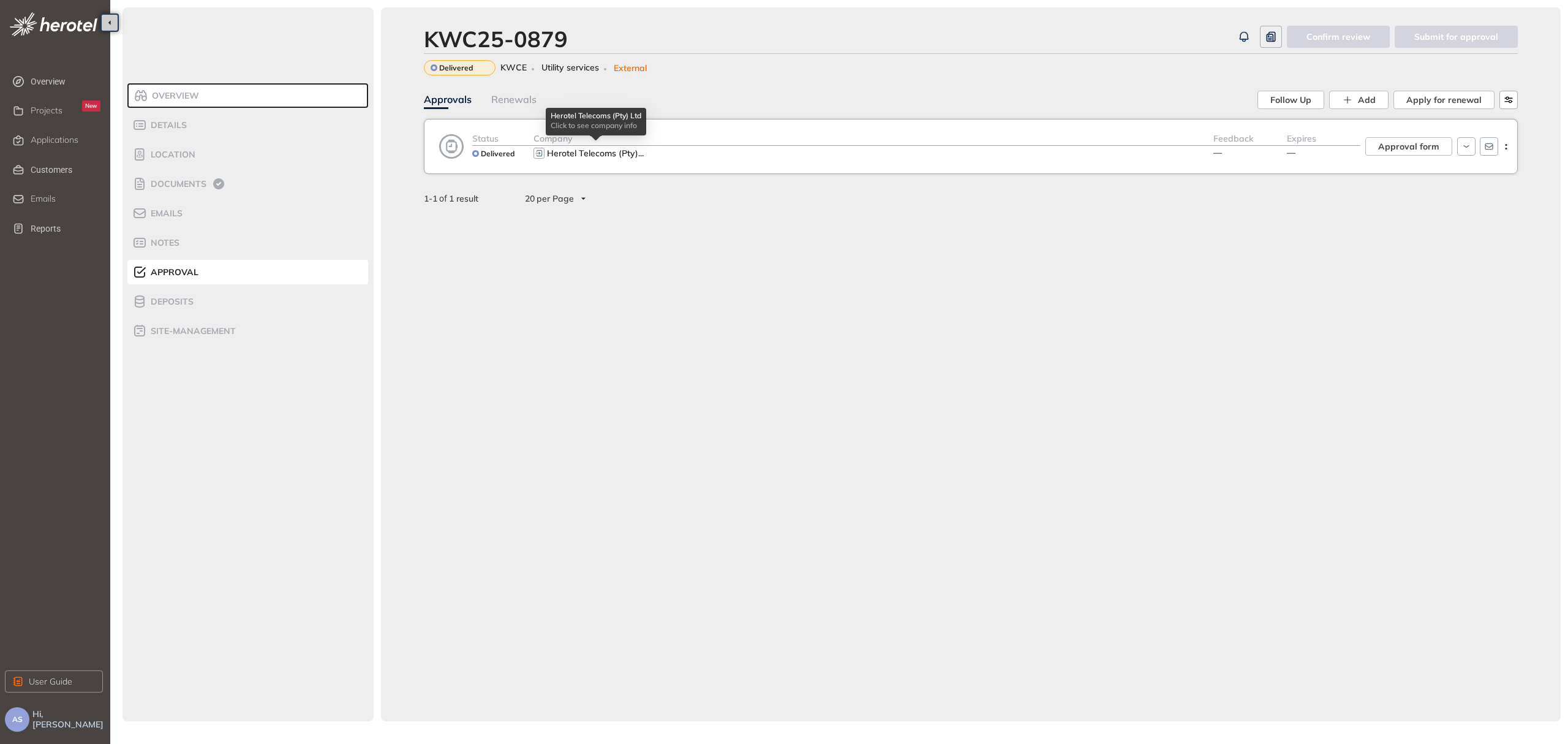
click at [618, 160] on button "Herotel Telecoms (Pty) ..." at bounding box center [596, 152] width 101 height 15
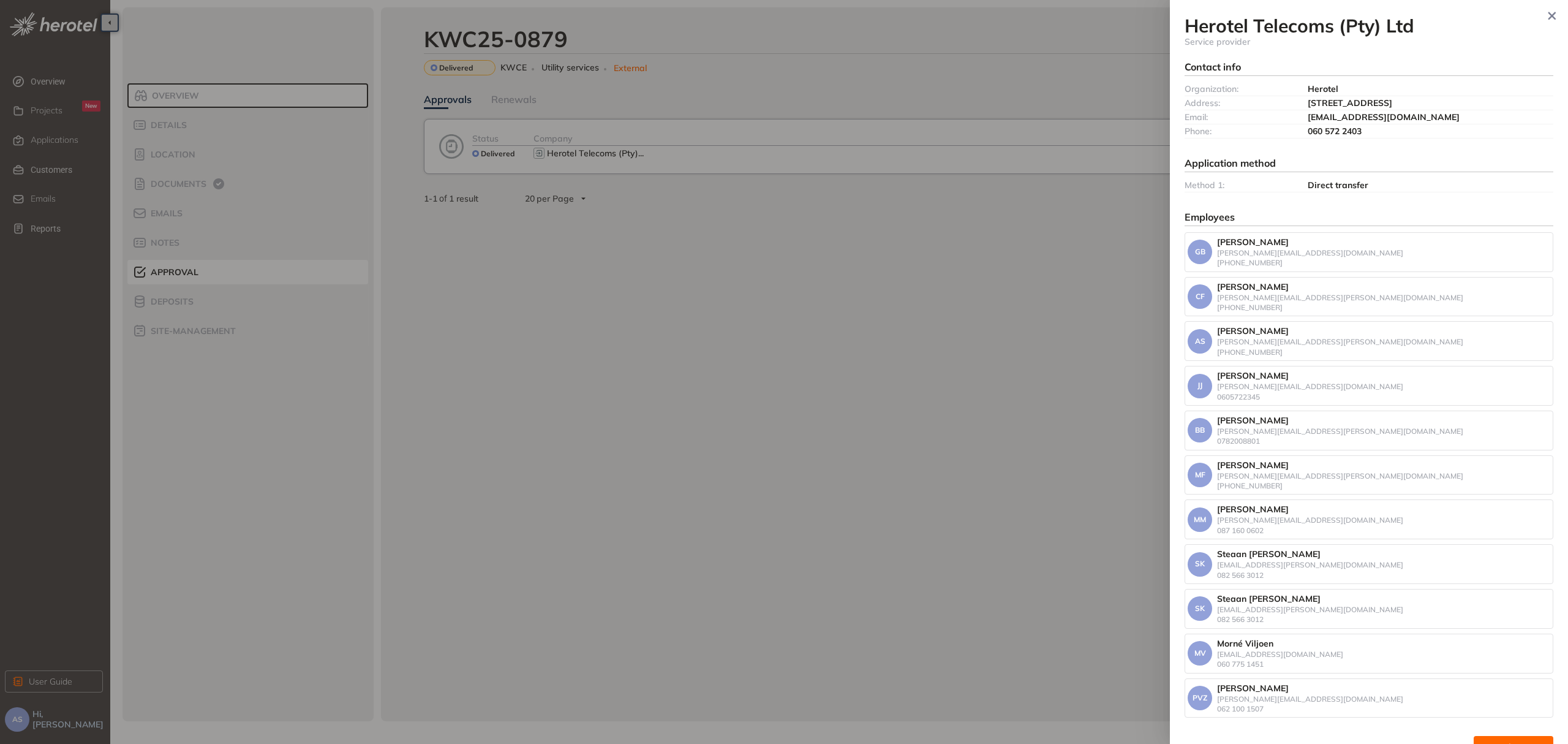
click at [623, 265] on div at bounding box center [784, 372] width 1568 height 744
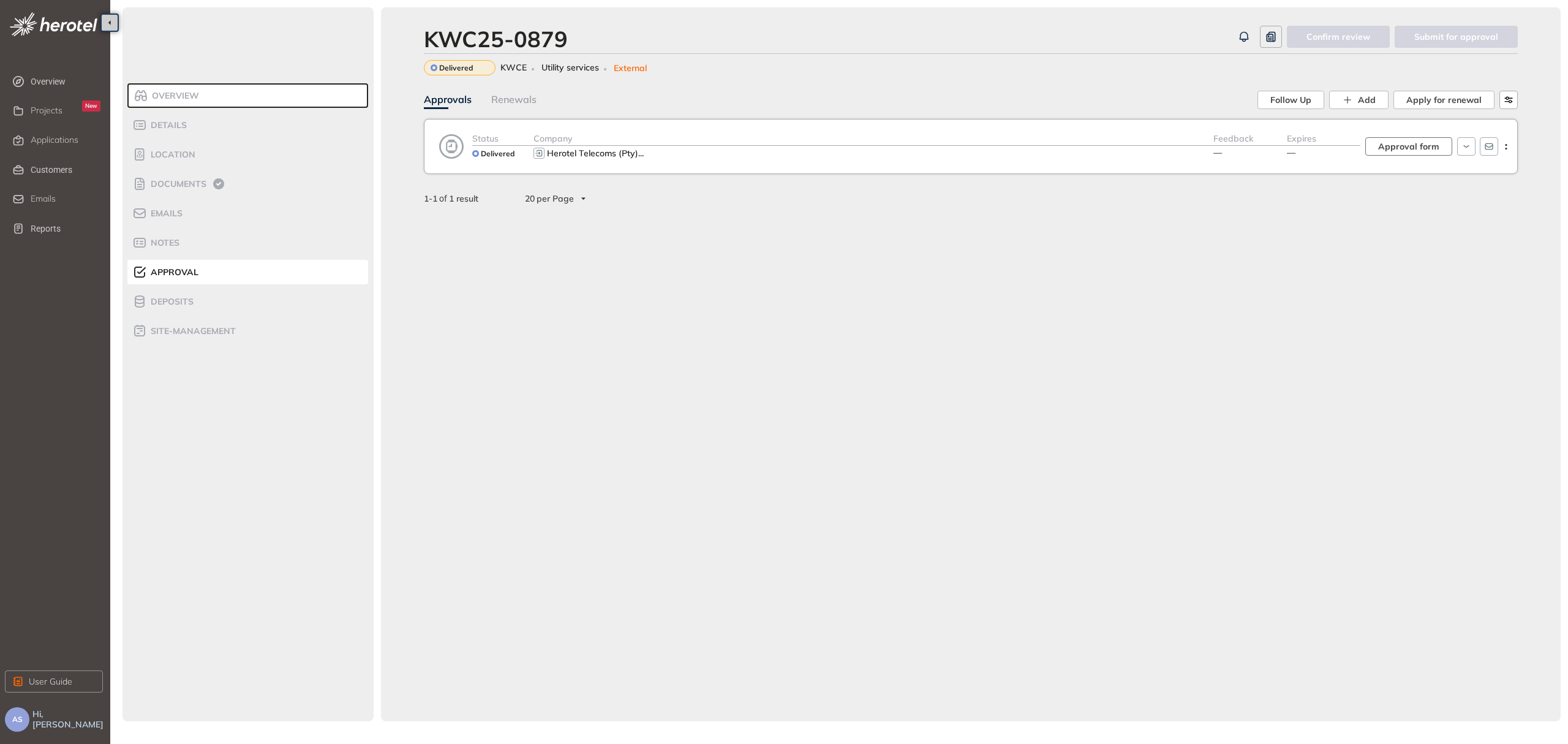
click at [1429, 153] on span "Approval form" at bounding box center [1408, 146] width 61 height 14
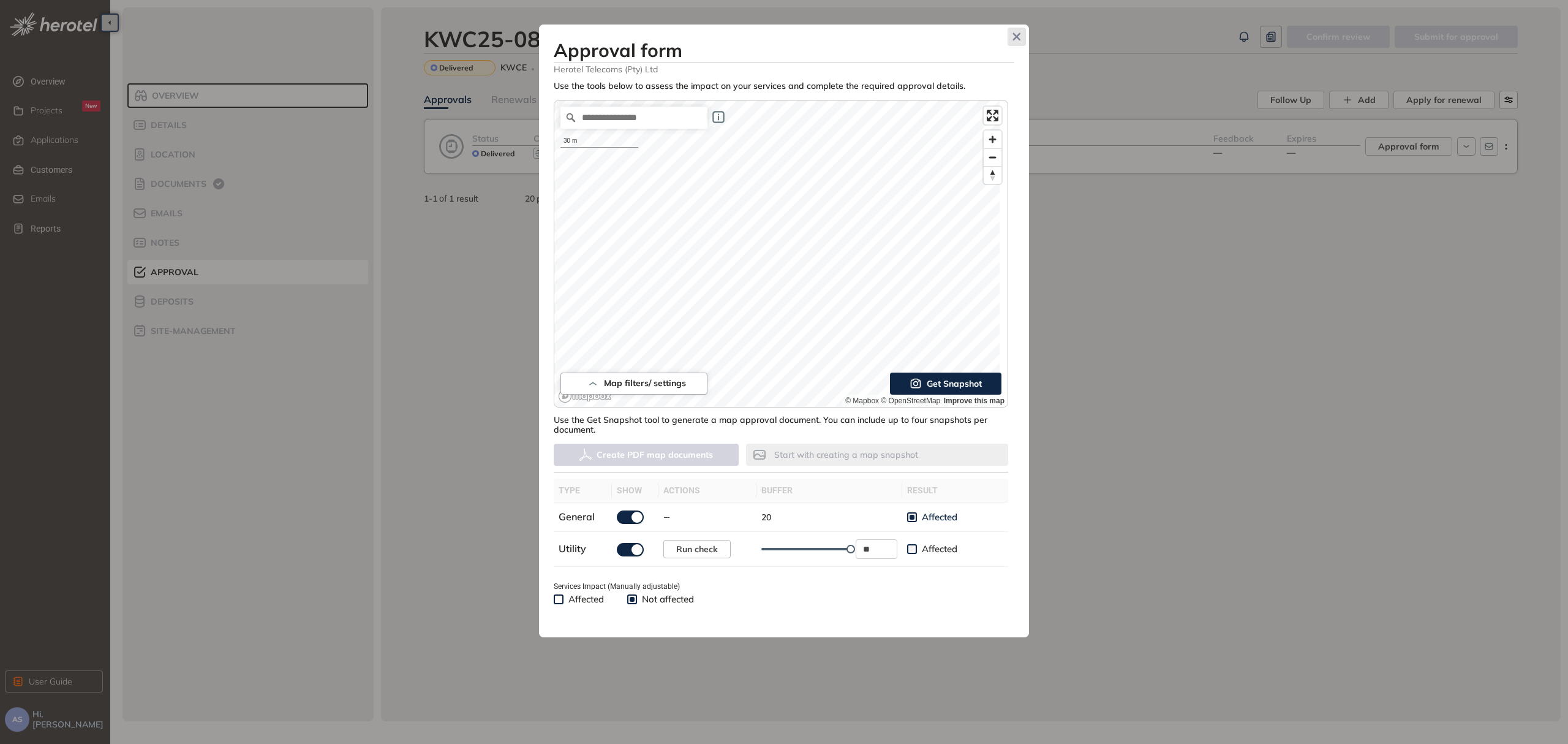
click at [1018, 37] on icon "Close" at bounding box center [1017, 37] width 8 height 8
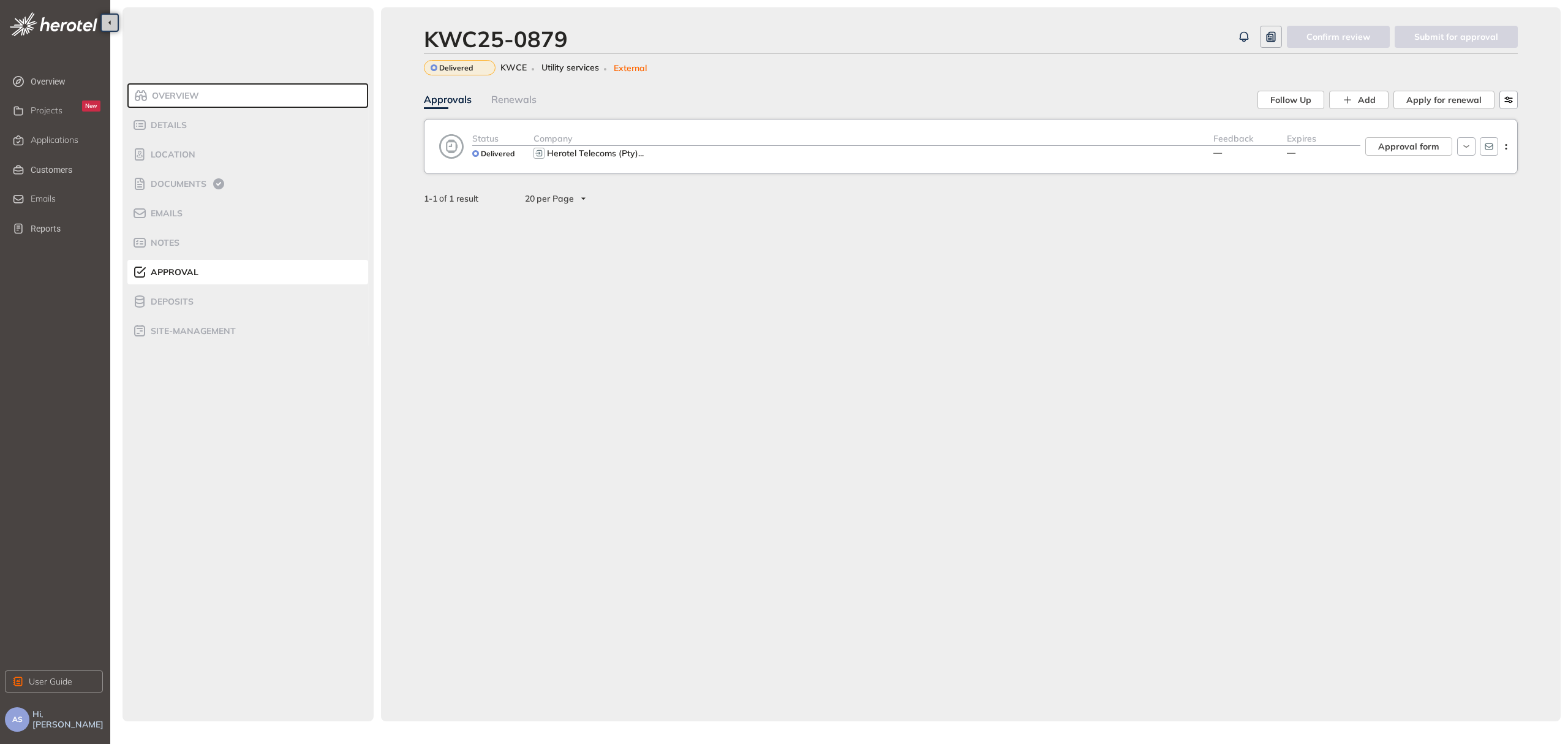
click at [457, 147] on icon at bounding box center [451, 145] width 24 height 24
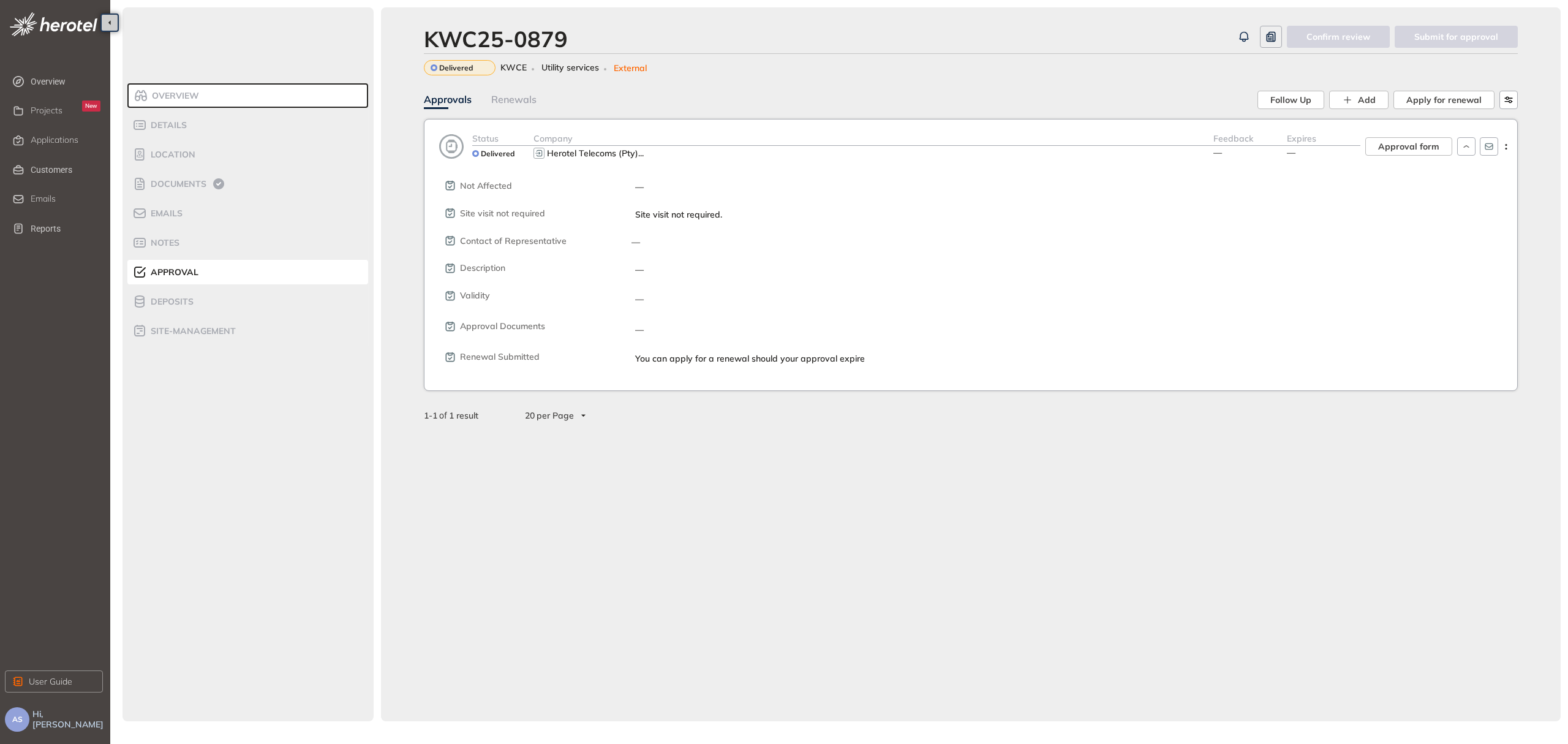
click at [457, 147] on icon at bounding box center [451, 145] width 24 height 24
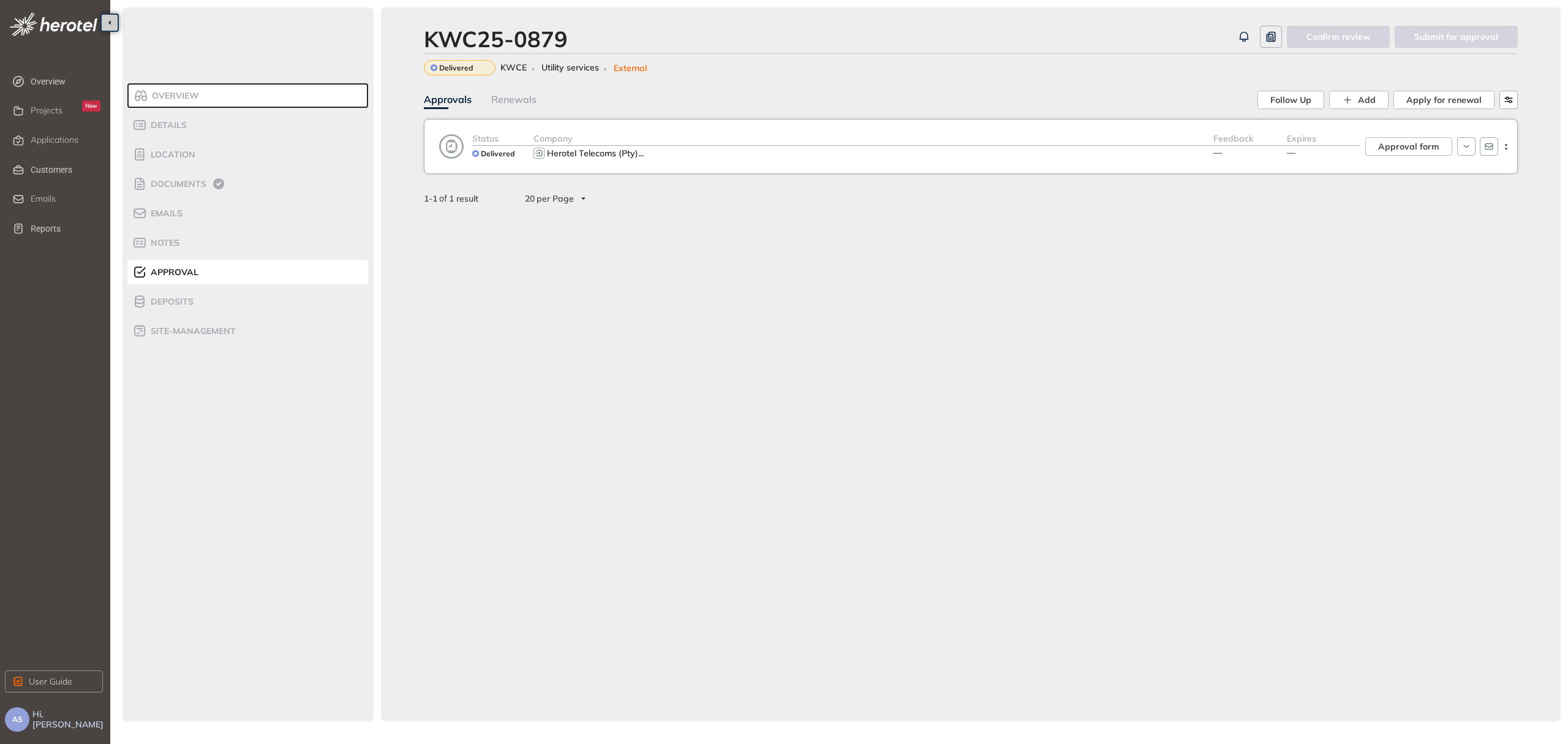
click at [181, 268] on span "Approval" at bounding box center [173, 272] width 52 height 11
click at [58, 131] on li "Applications" at bounding box center [54, 140] width 98 height 24
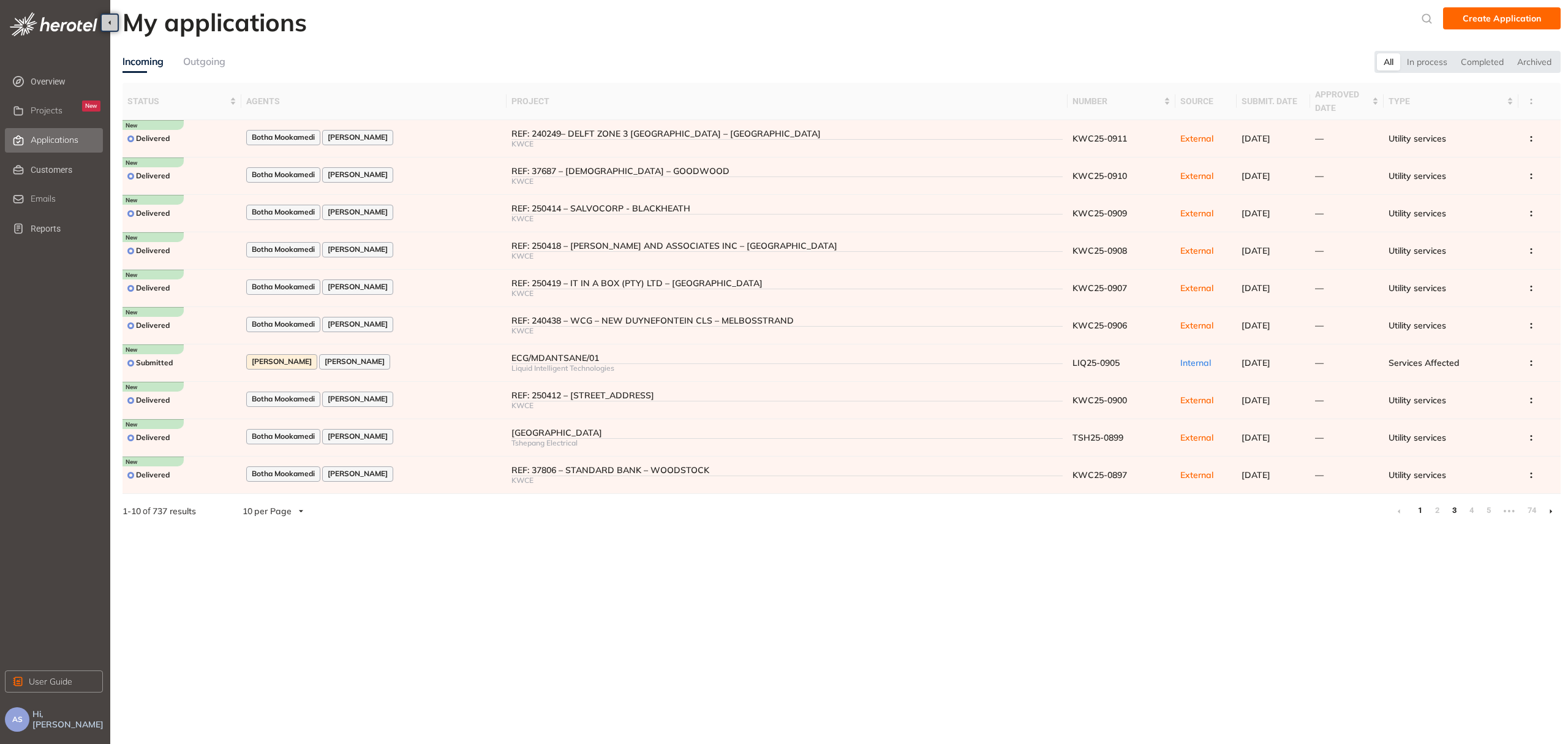
click at [1451, 517] on link "3" at bounding box center [1454, 511] width 13 height 19
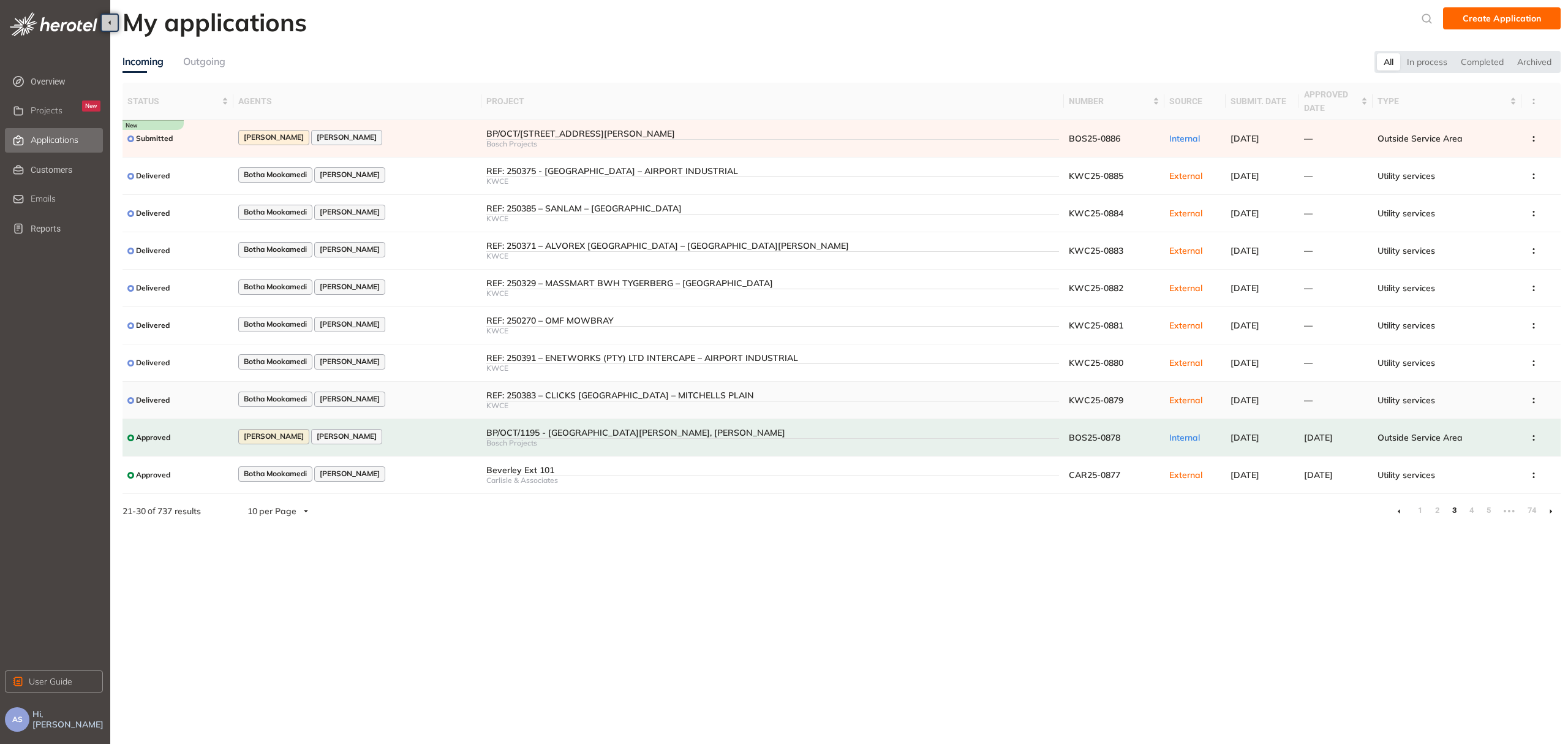
click at [654, 396] on div "REF: 250383 – CLICKS SOUTH AFRICA – MITCHELLS PLAIN" at bounding box center [772, 395] width 573 height 11
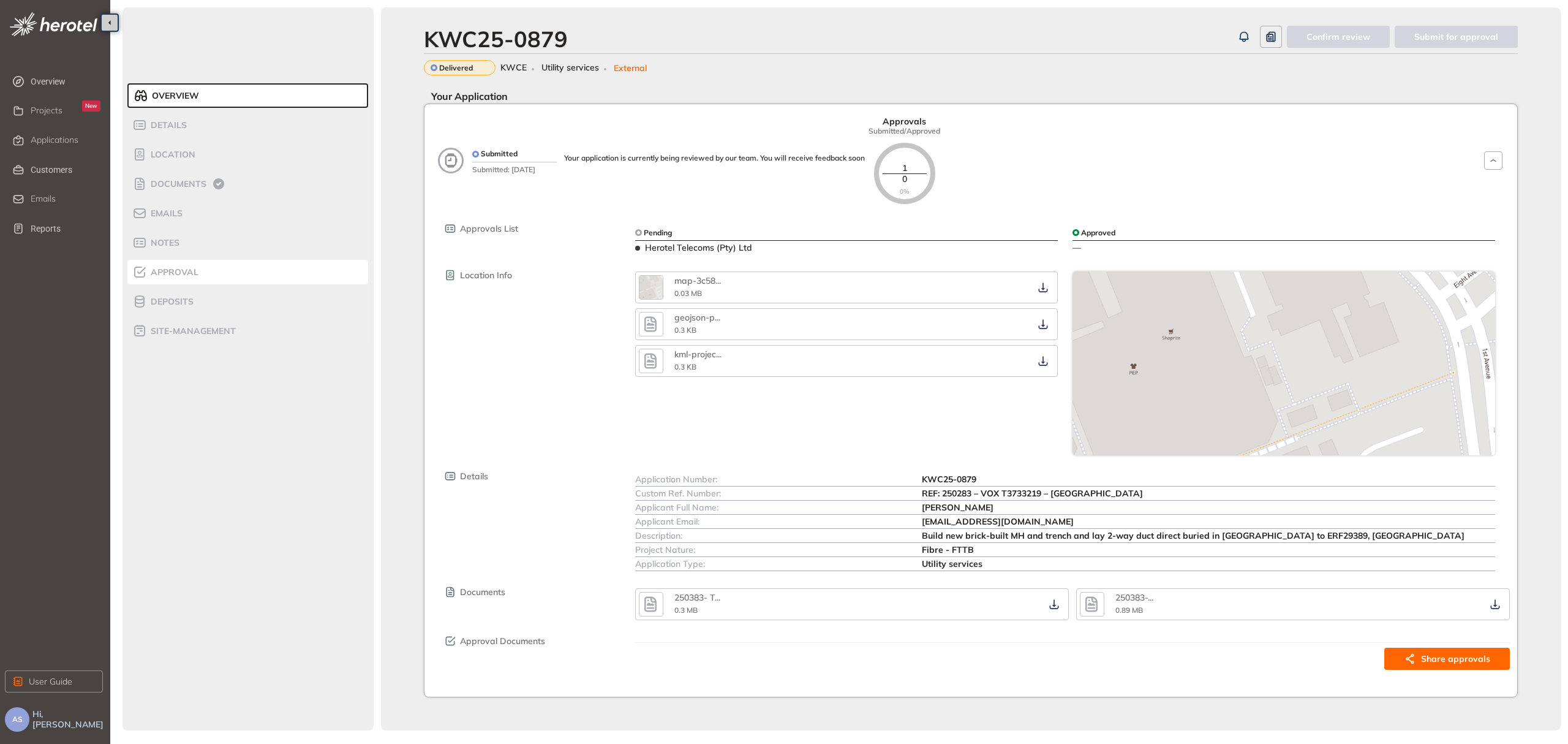
click at [168, 269] on span "Approval" at bounding box center [173, 272] width 52 height 11
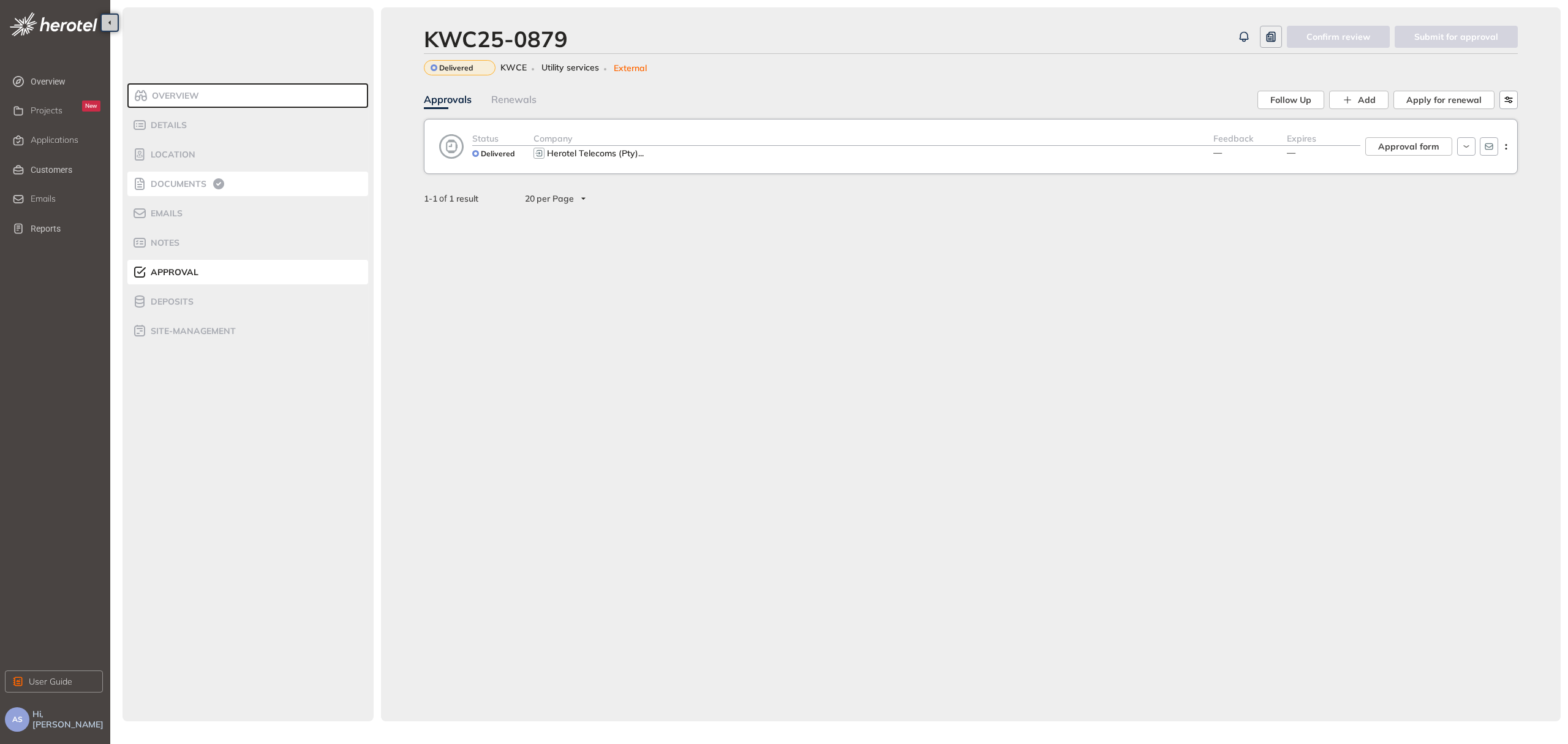
click at [162, 182] on span "Documents" at bounding box center [177, 184] width 60 height 11
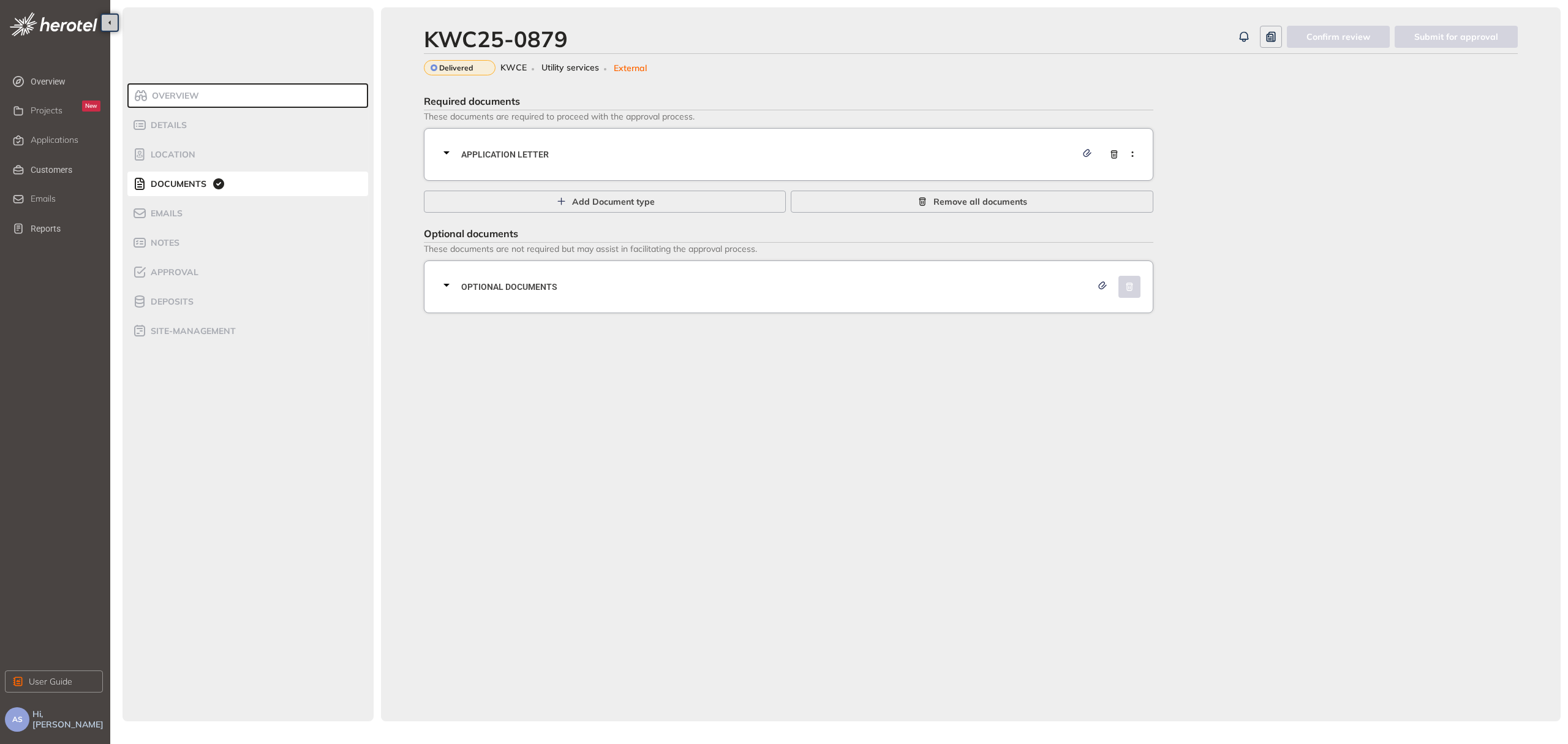
click at [449, 285] on icon at bounding box center [446, 285] width 6 height 3
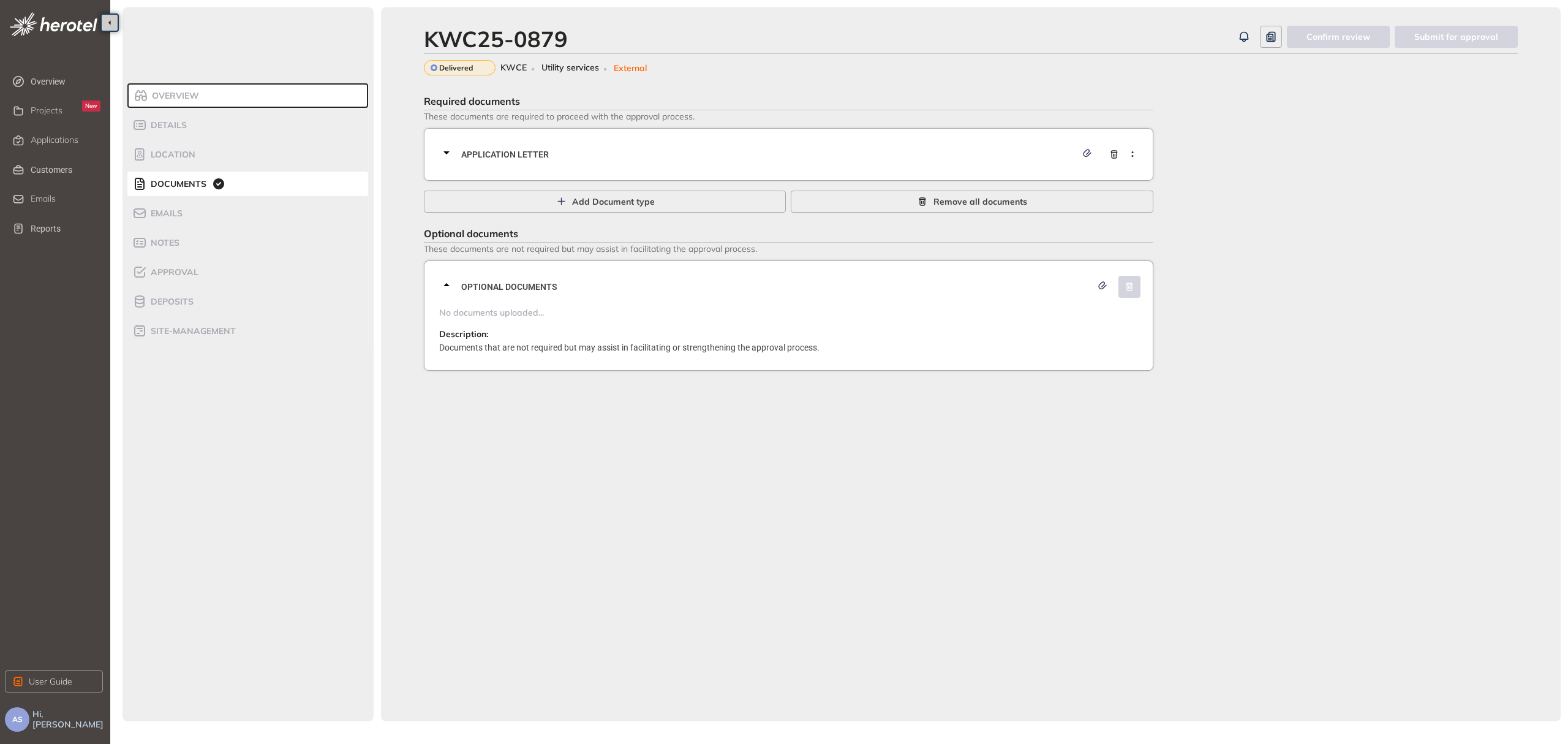
click at [449, 152] on icon at bounding box center [446, 152] width 15 height 15
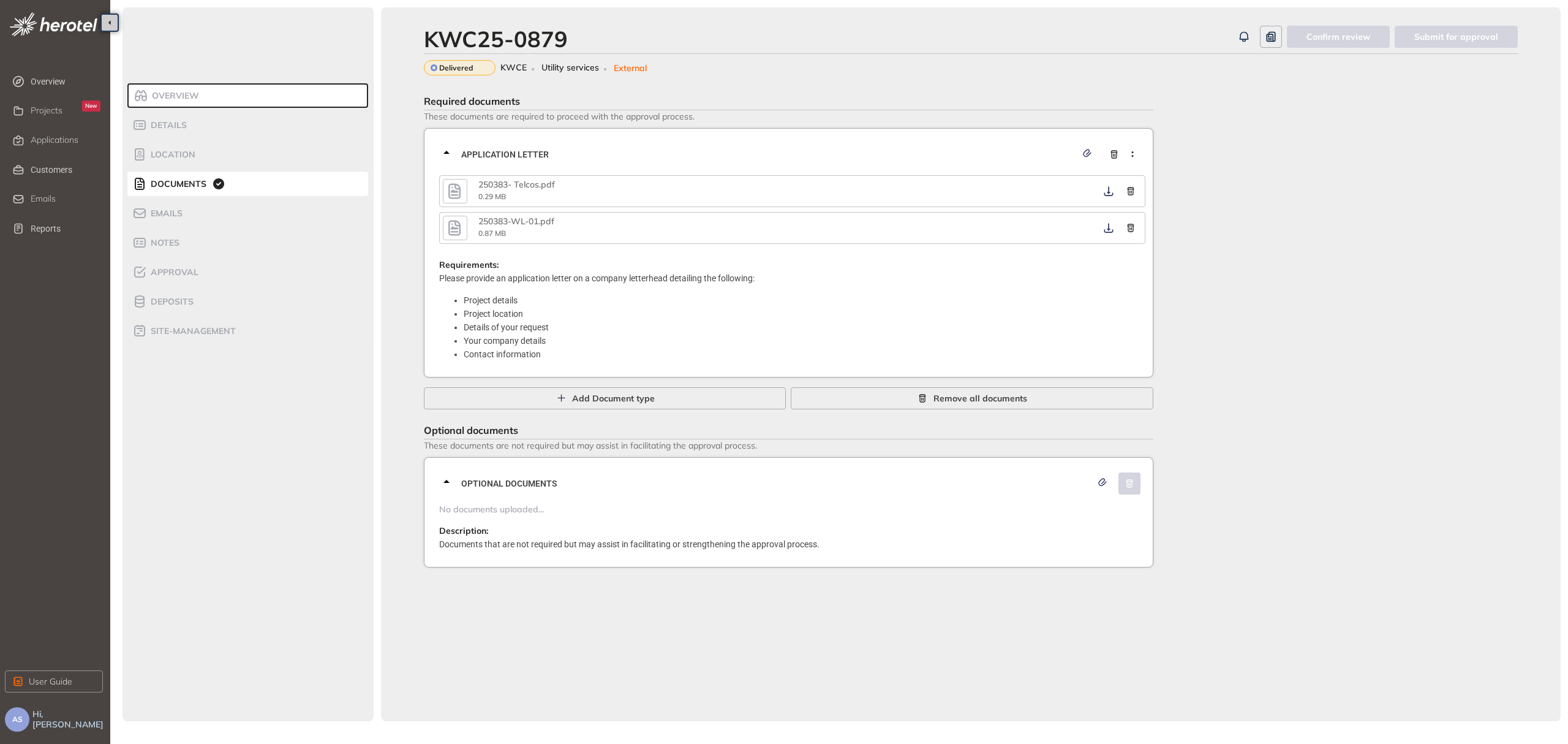
click at [1406, 401] on div "Required documents These documents are required to proceed with the approval pr…" at bounding box center [970, 328] width 1094 height 476
click at [172, 244] on span "Notes" at bounding box center [163, 243] width 32 height 11
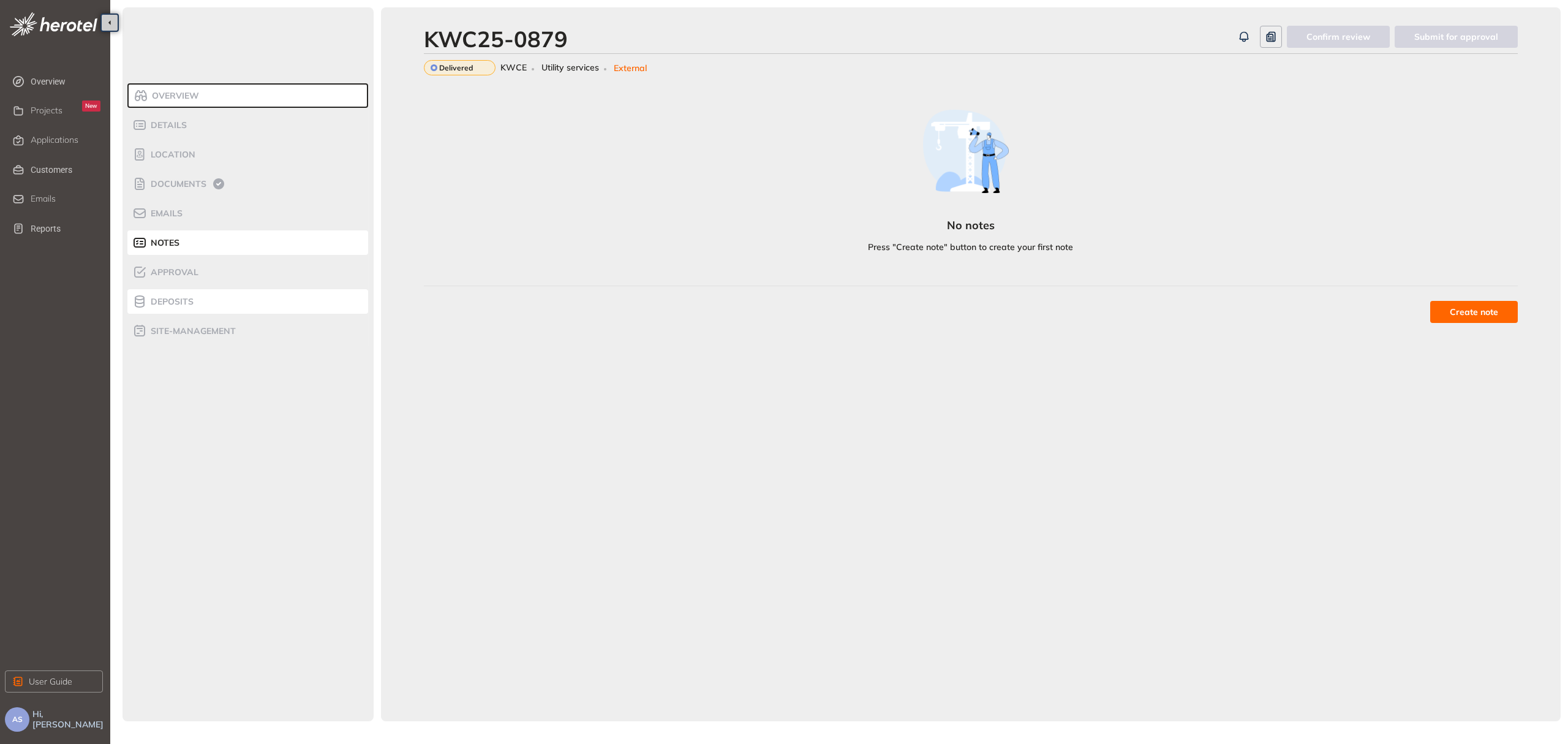
click at [167, 307] on span "Deposits" at bounding box center [171, 302] width 47 height 11
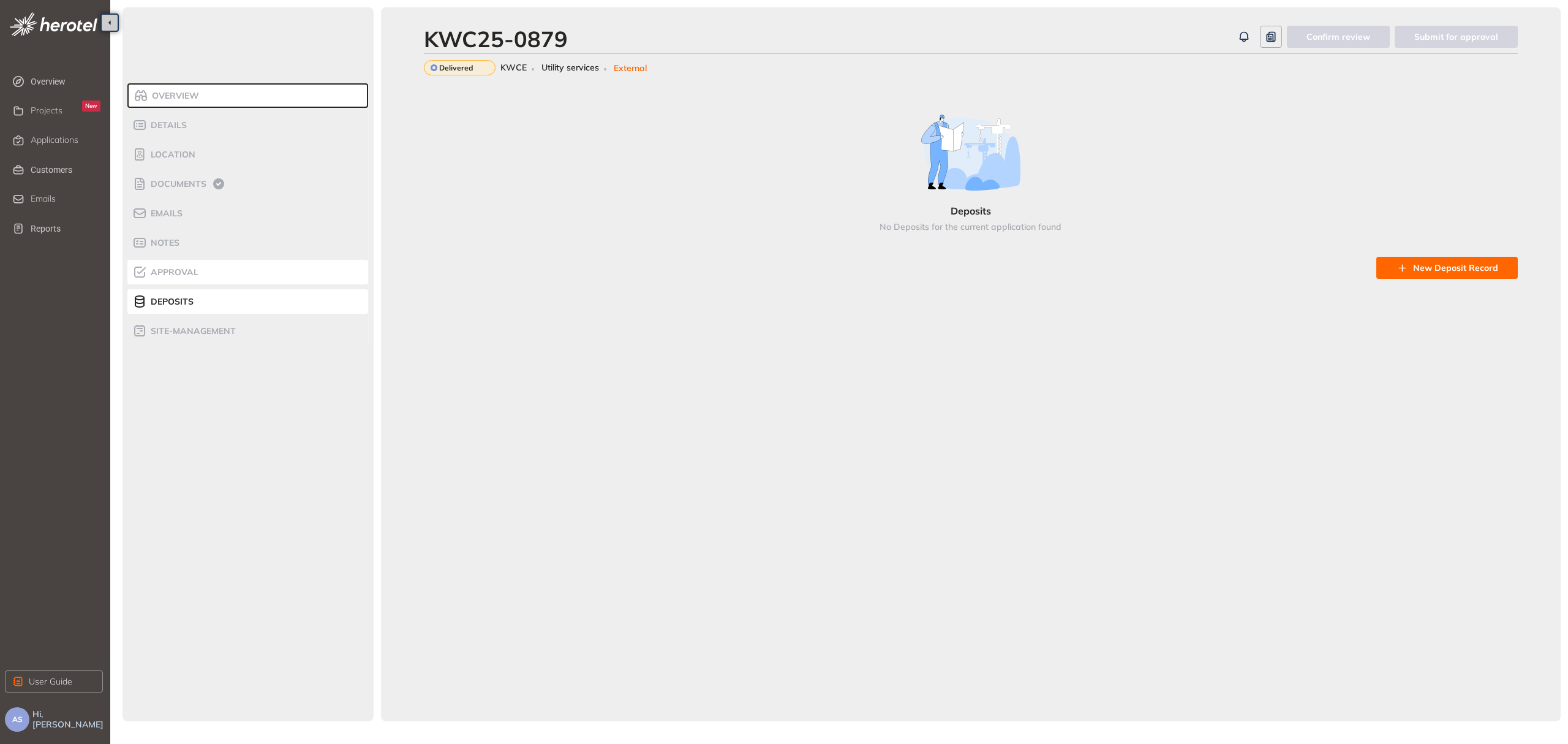
click at [165, 272] on span "Approval" at bounding box center [173, 272] width 52 height 11
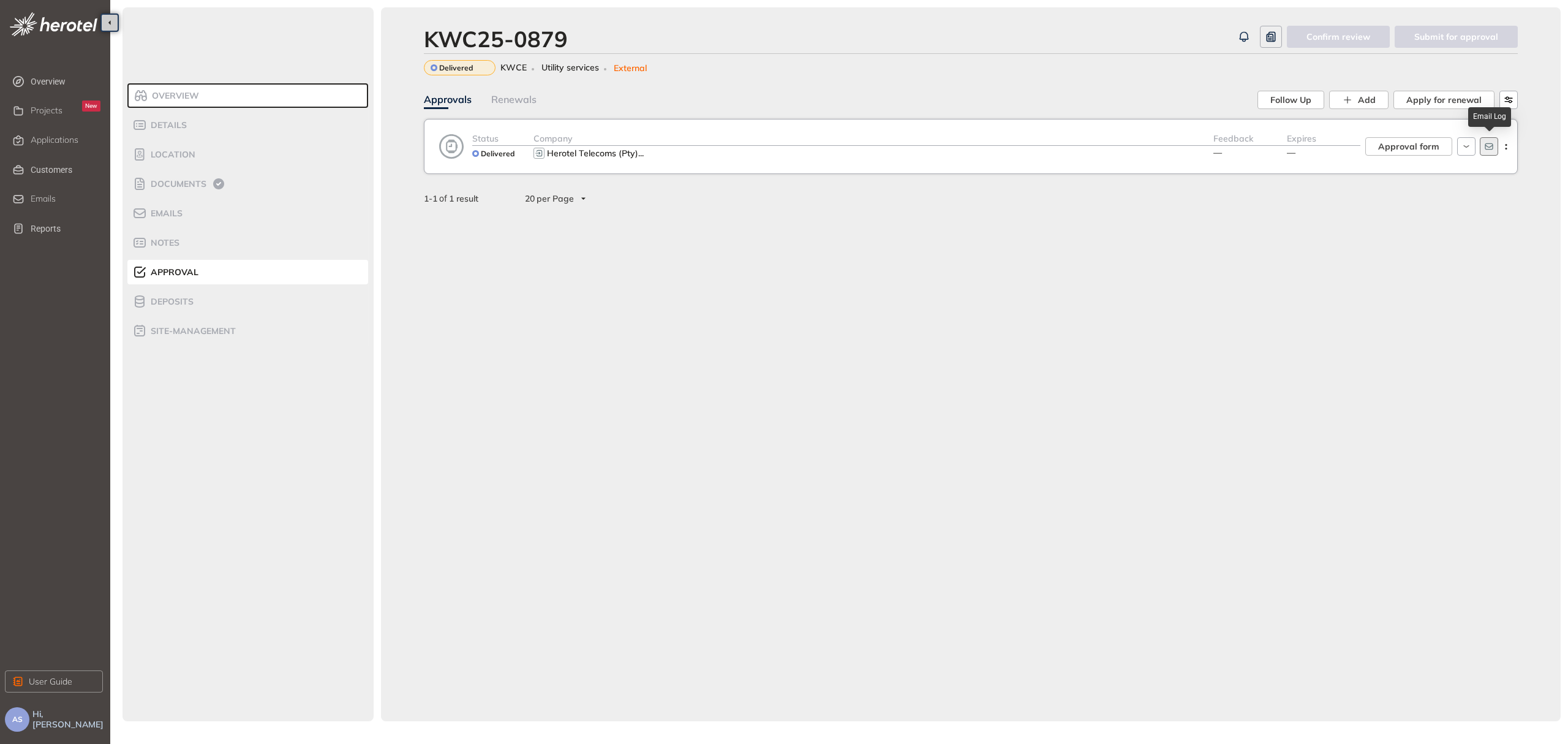
click at [1492, 145] on icon "button" at bounding box center [1489, 146] width 10 height 10
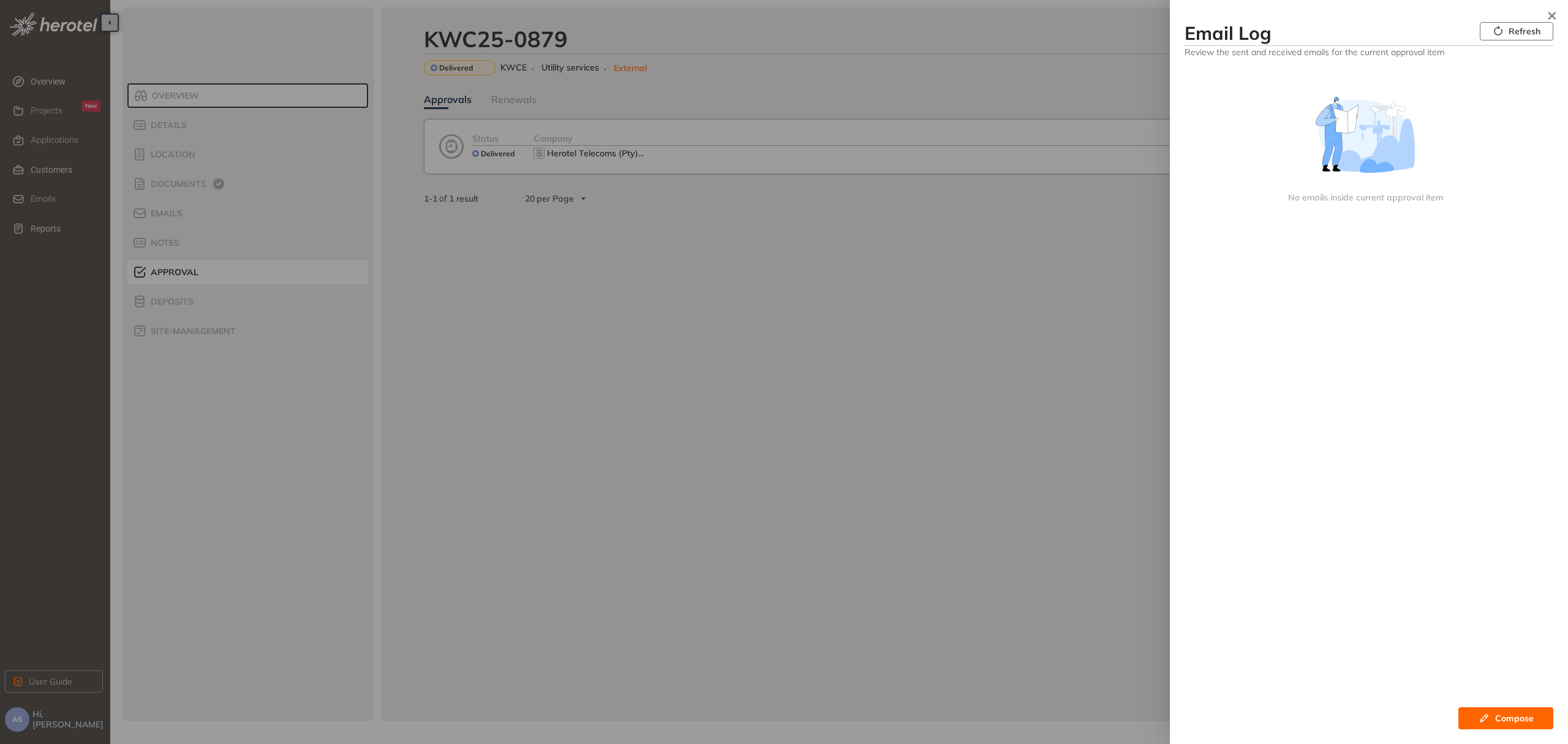
click at [1507, 34] on button "Refresh" at bounding box center [1516, 31] width 73 height 19
click at [1498, 32] on icon "button" at bounding box center [1498, 30] width 11 height 11
click at [1549, 14] on icon "button" at bounding box center [1552, 17] width 8 height 8
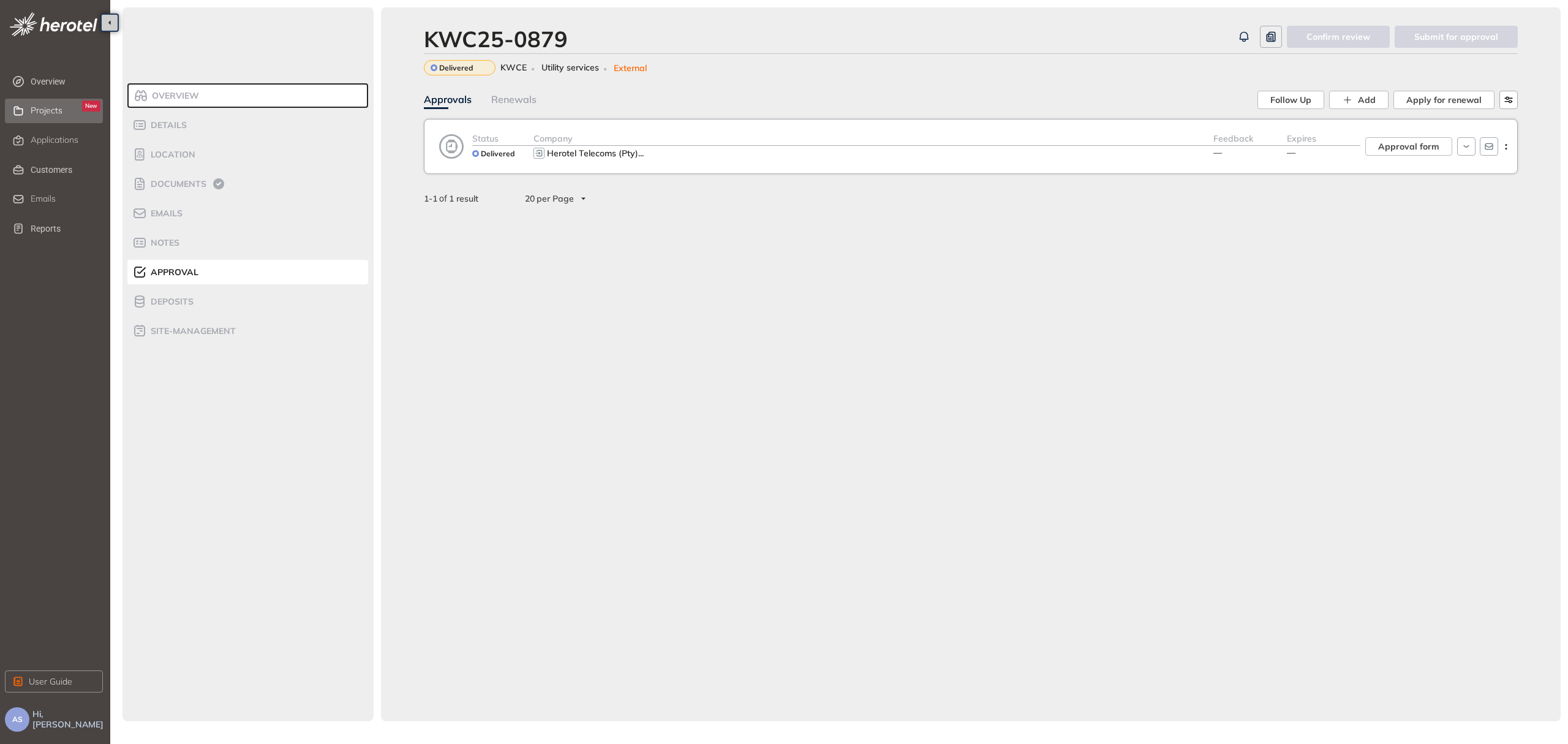
click at [61, 110] on span "Projects" at bounding box center [46, 110] width 32 height 11
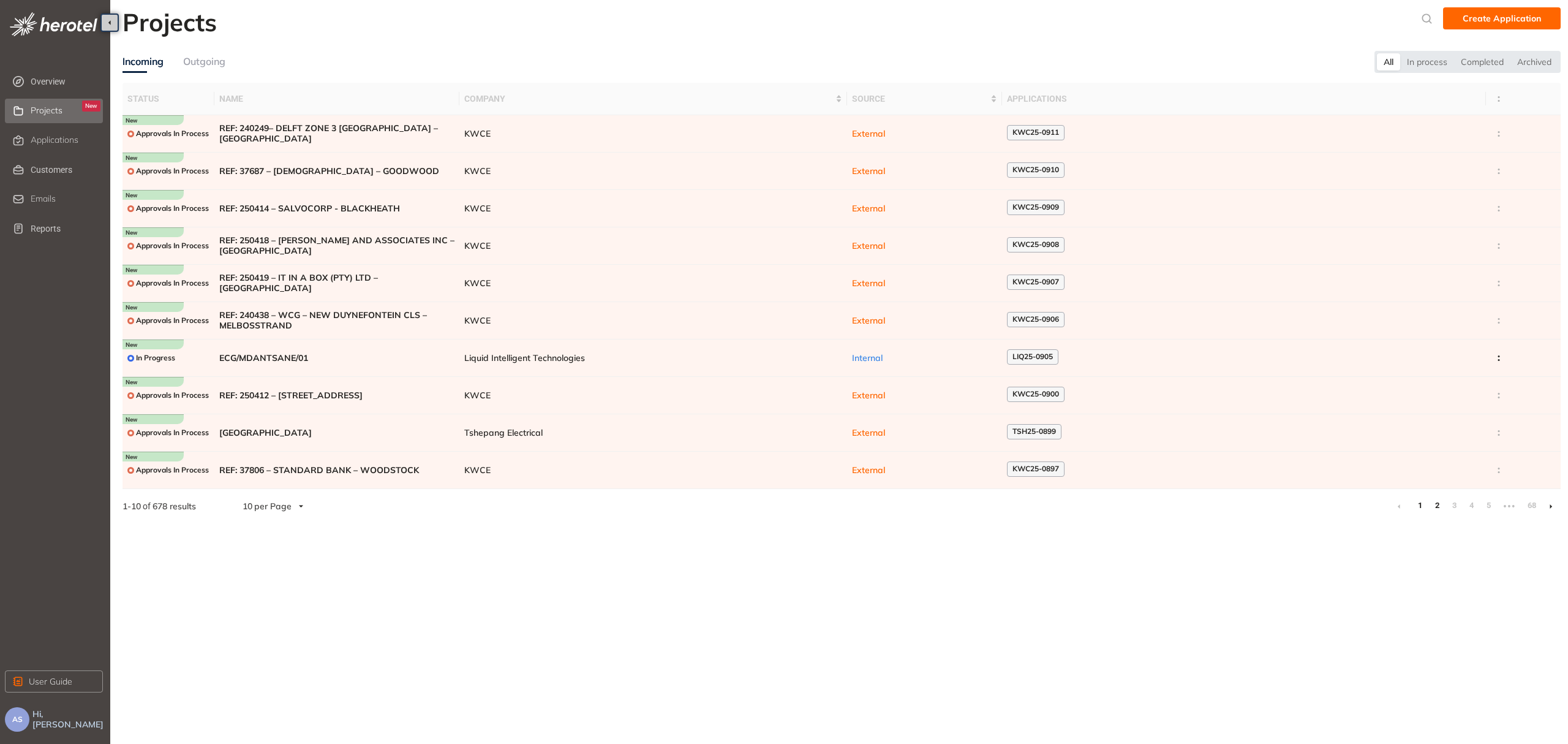
click at [1440, 512] on link "2" at bounding box center [1436, 505] width 13 height 19
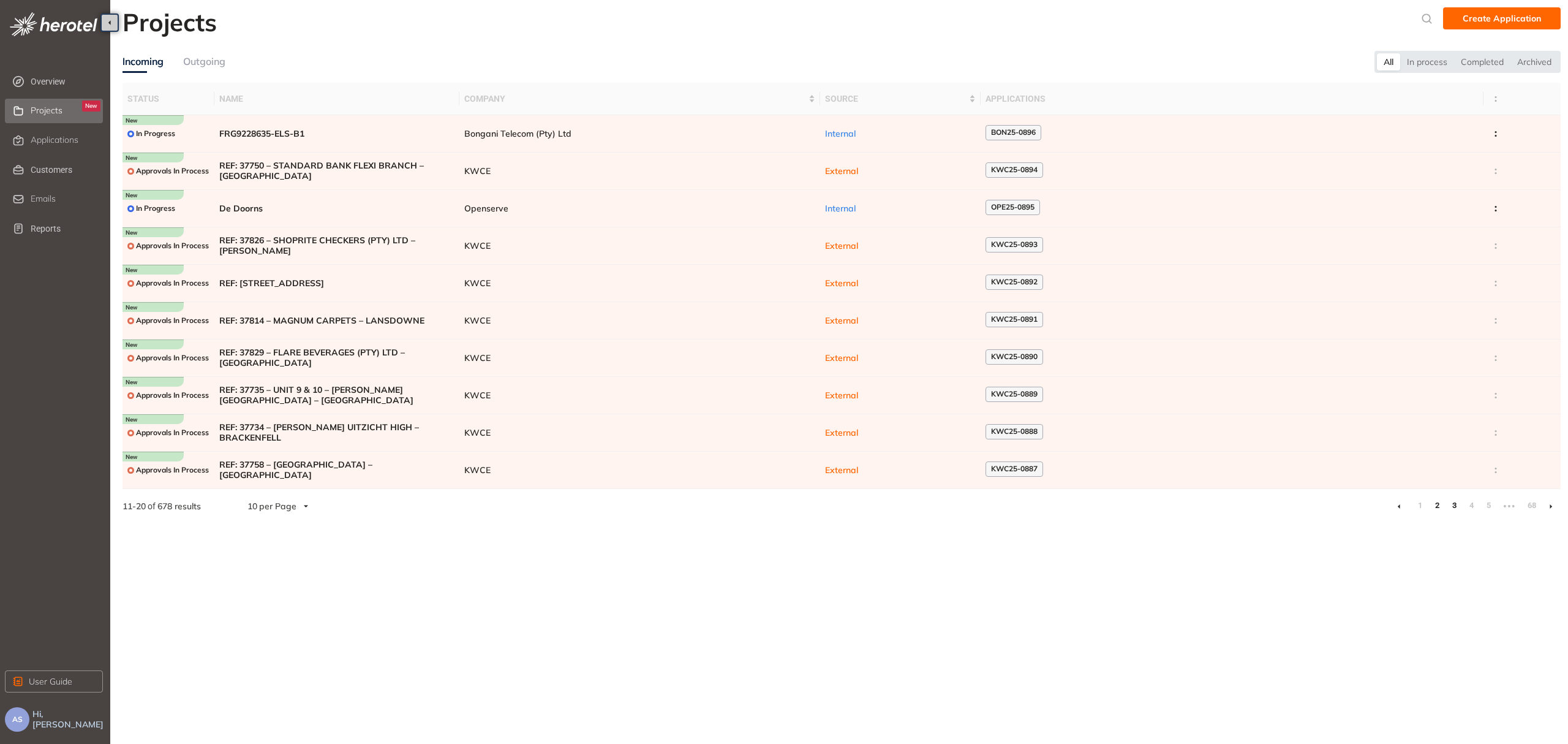
click at [1456, 509] on link "3" at bounding box center [1454, 505] width 13 height 19
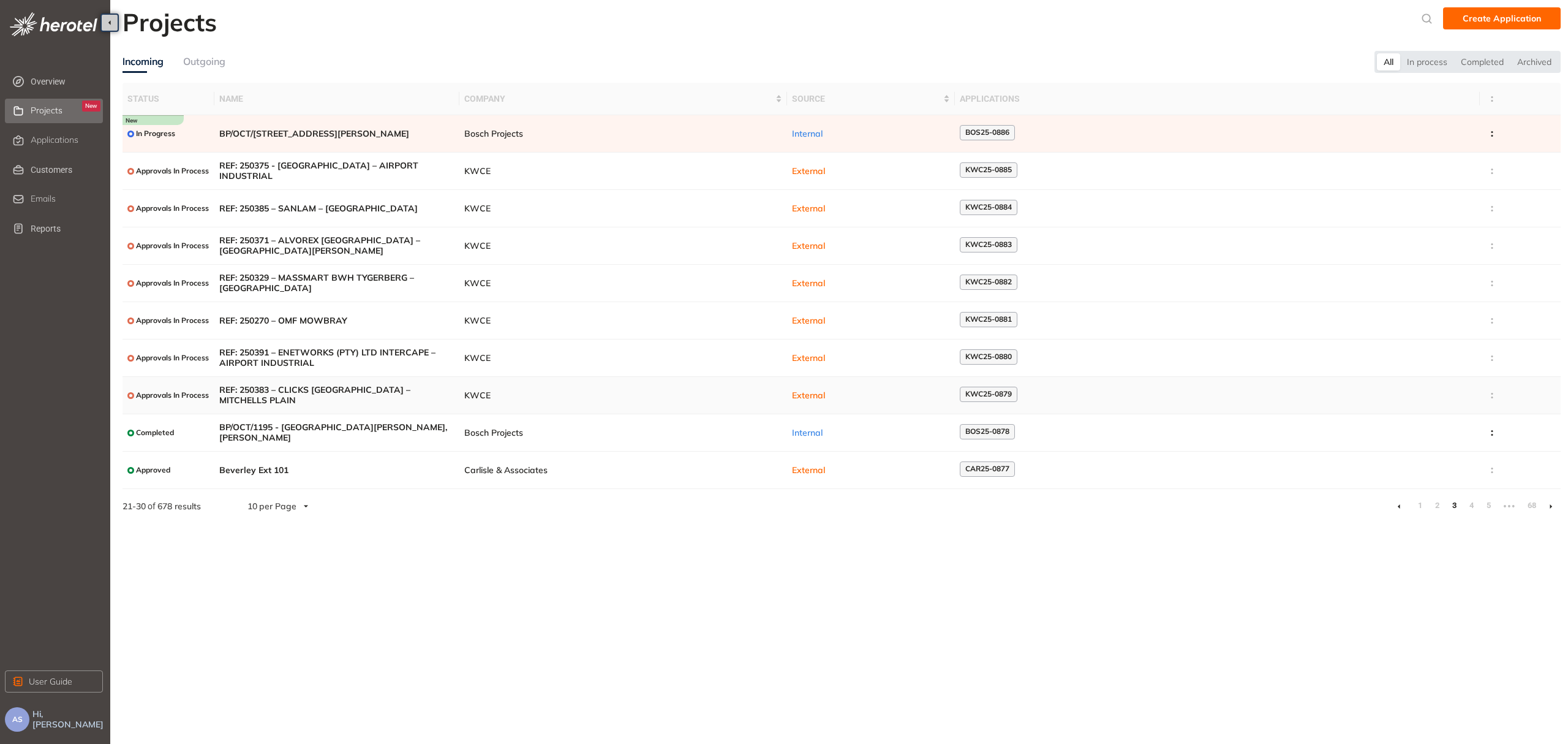
click at [981, 398] on span "KWC25-0879" at bounding box center [988, 393] width 47 height 9
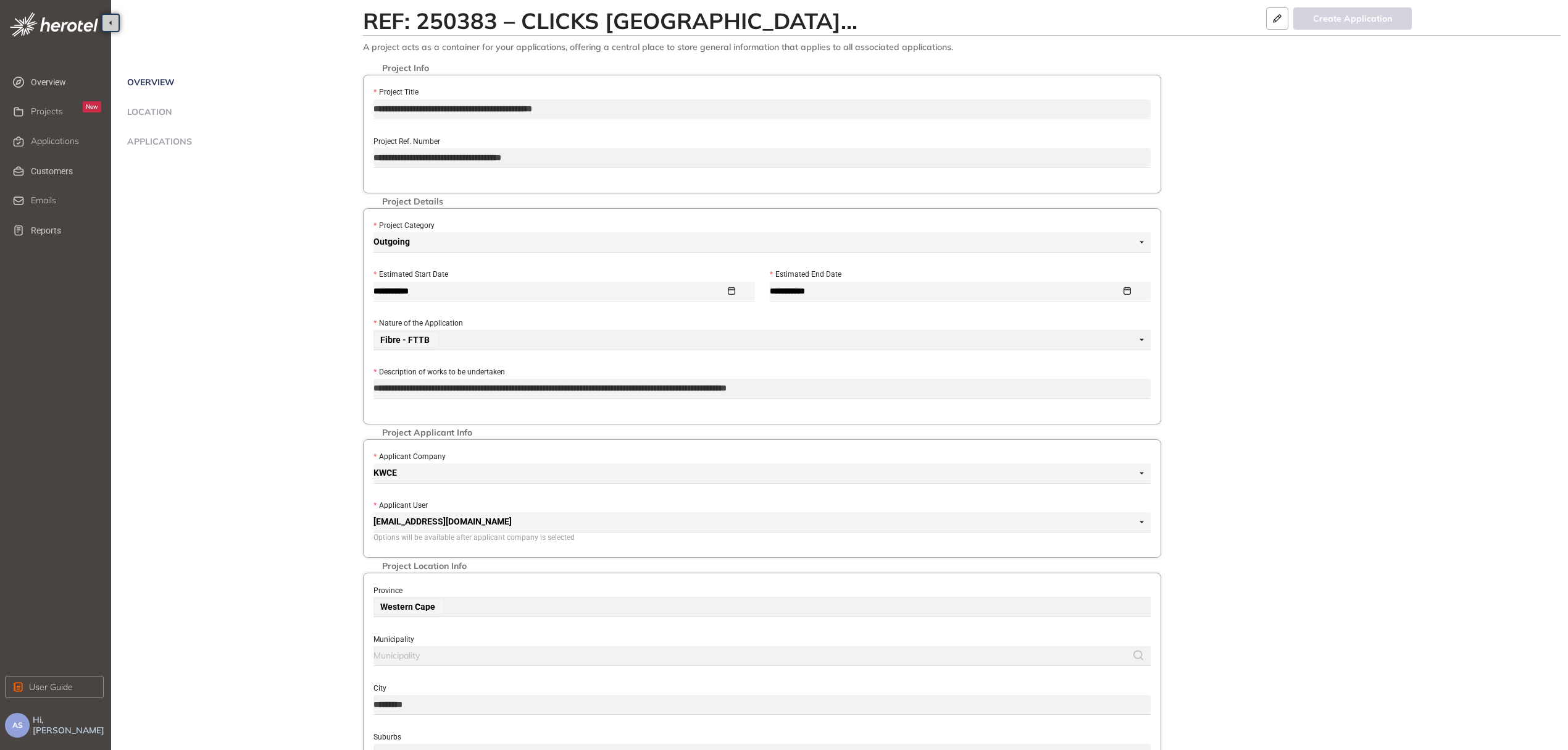
click at [161, 146] on span "Applications" at bounding box center [158, 142] width 69 height 11
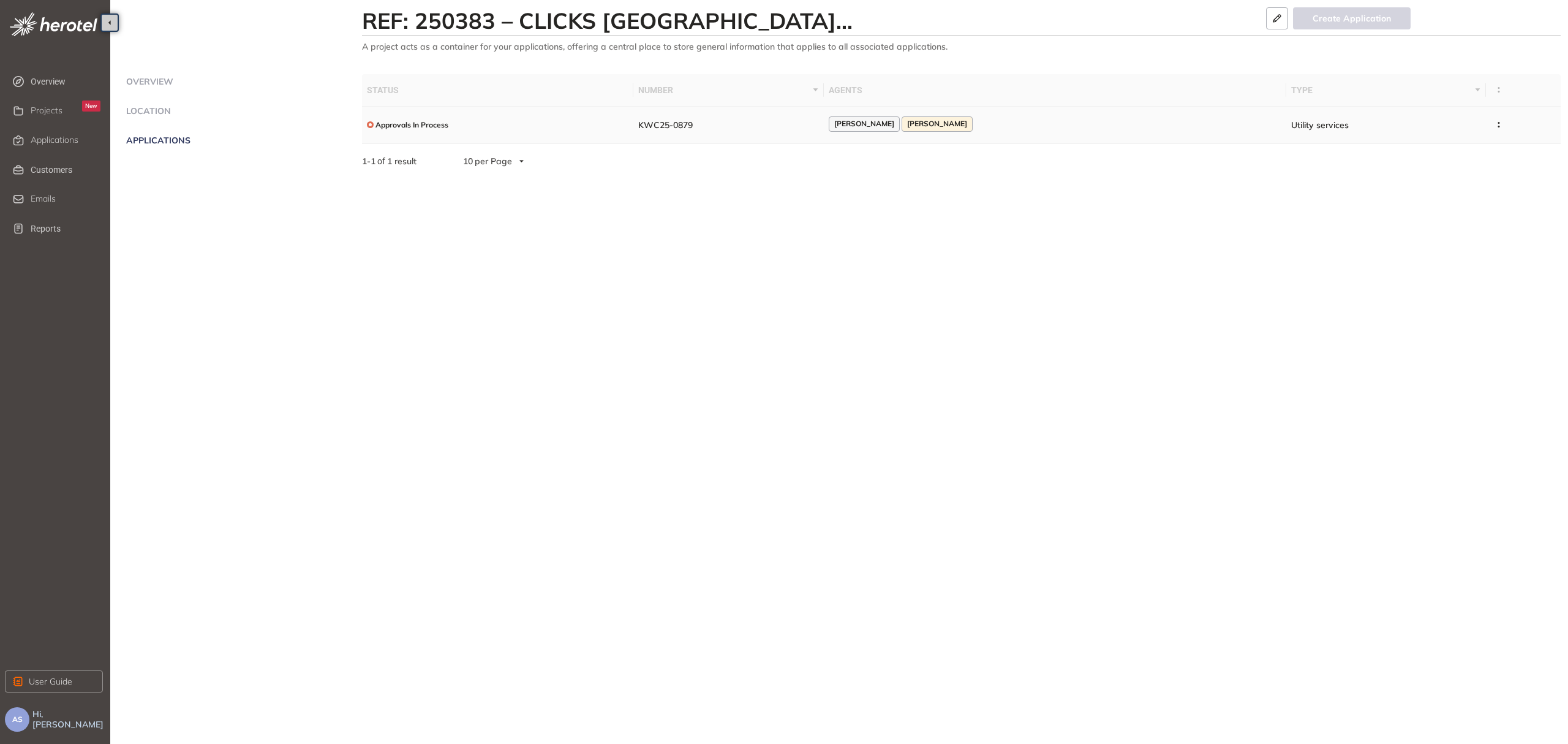
click at [433, 123] on span "Approvals In Process" at bounding box center [412, 125] width 73 height 9
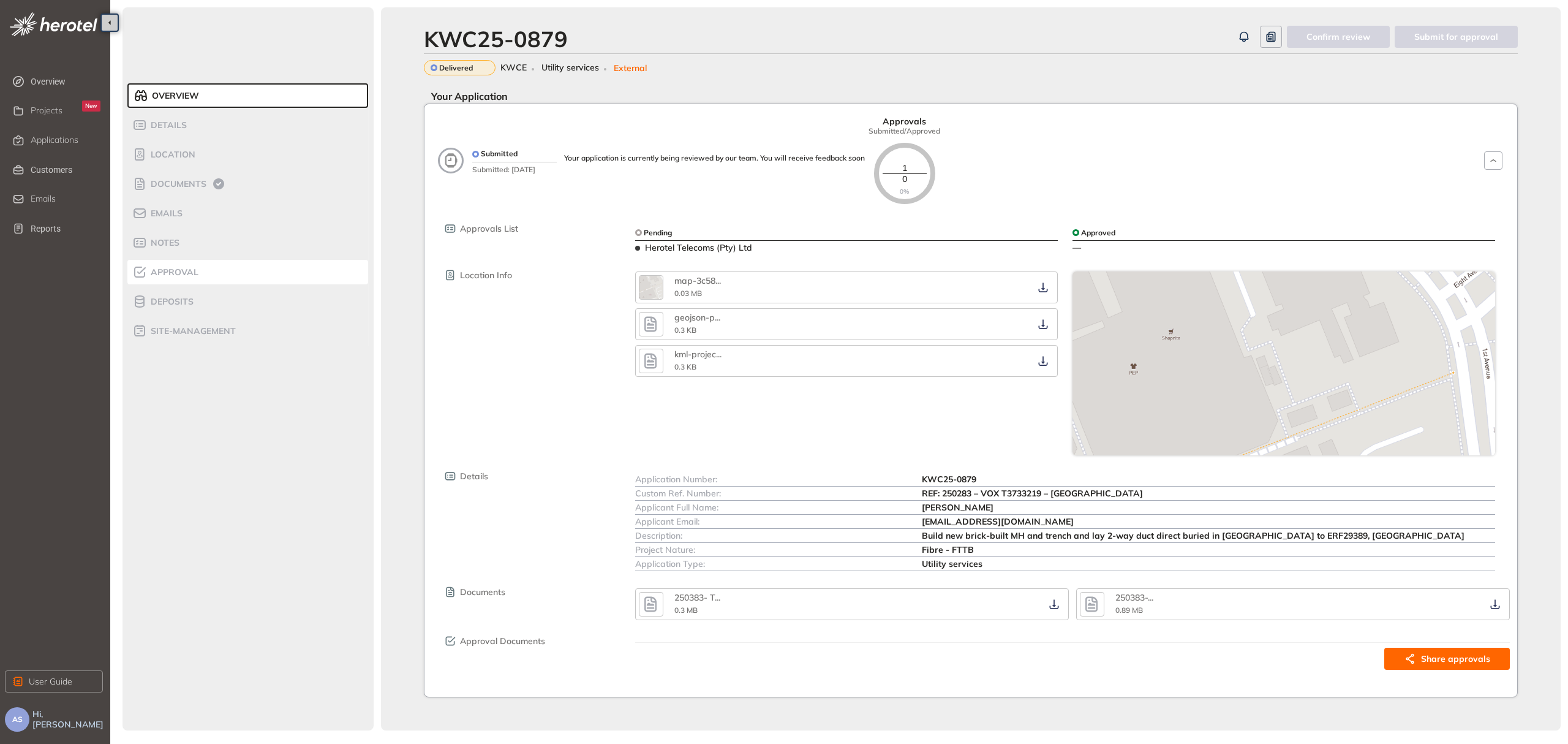
click at [172, 270] on span "Approval" at bounding box center [173, 272] width 52 height 11
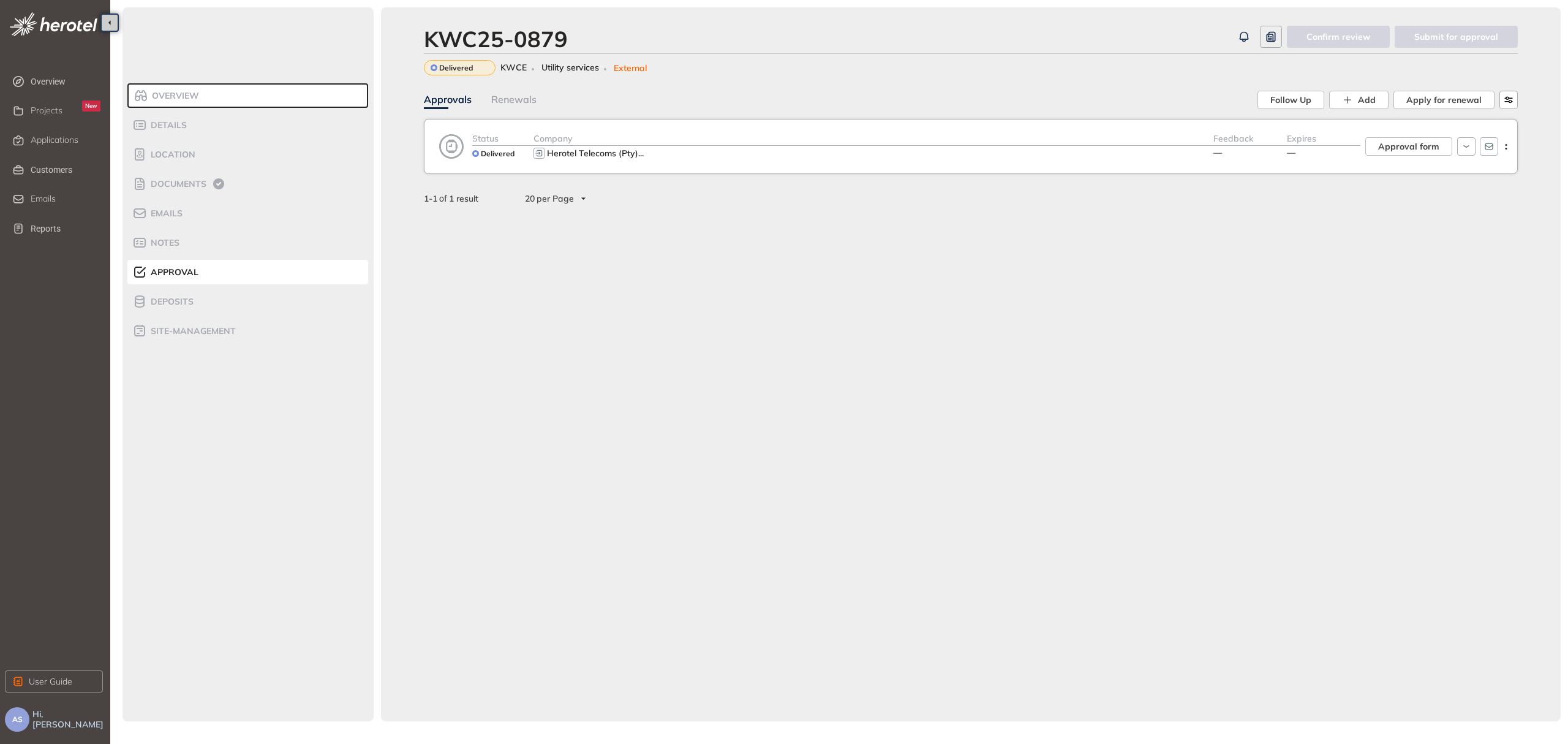
click at [692, 147] on div "Herotel Telecoms (Pty) ..." at bounding box center [873, 152] width 680 height 15
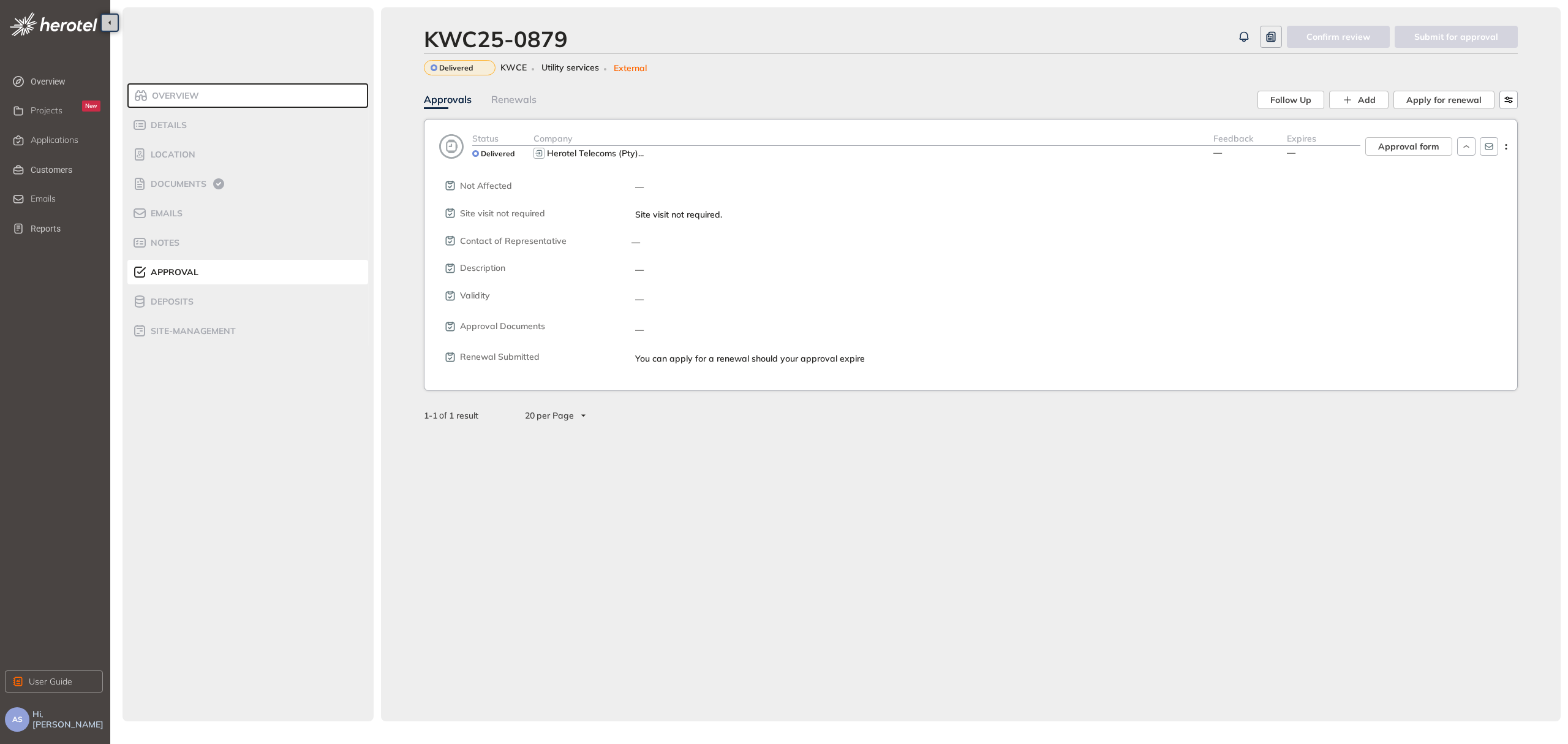
click at [692, 147] on div "Herotel Telecoms (Pty) ..." at bounding box center [873, 152] width 680 height 15
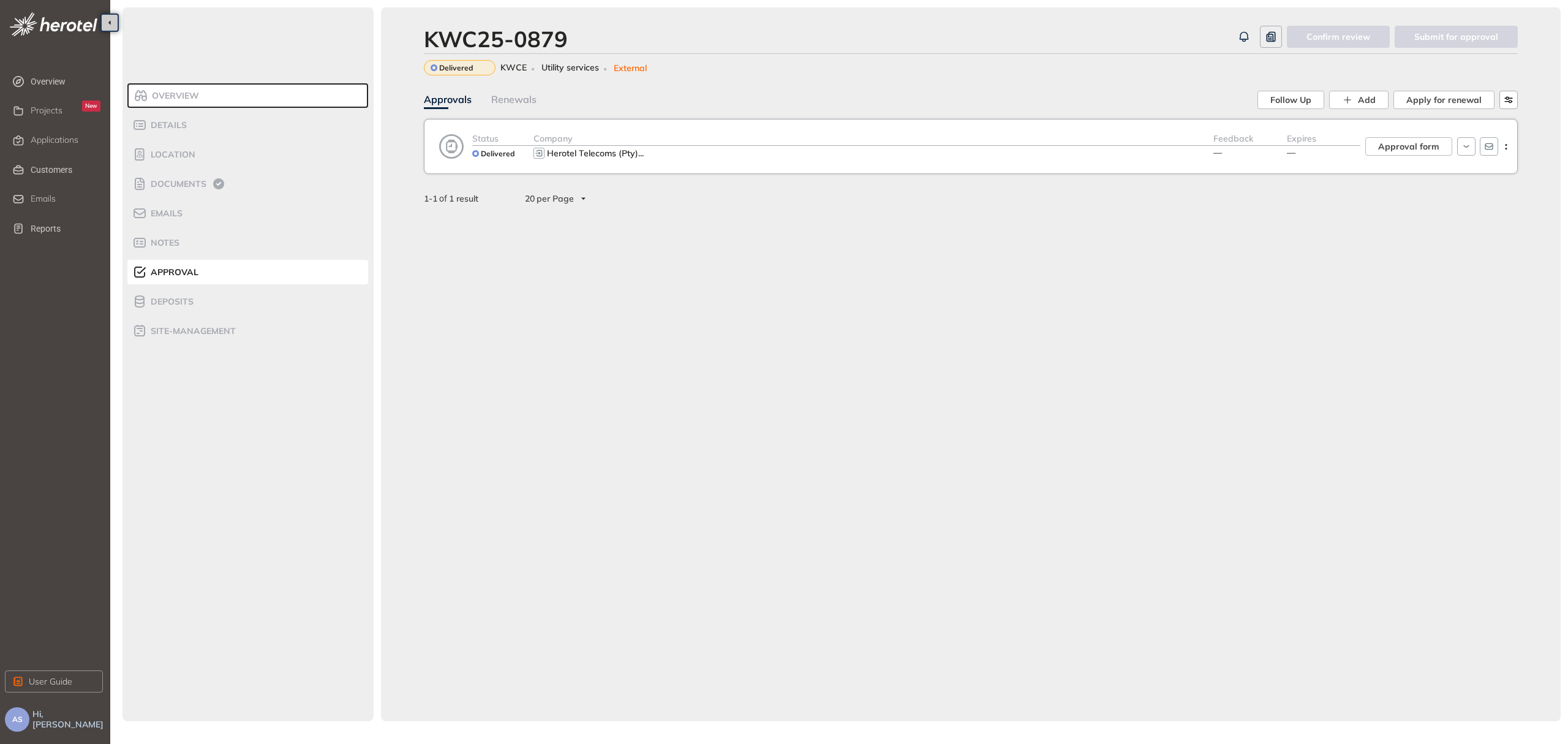
click at [181, 491] on div "Overview Details Location Documents Emails Notes Approval Deposits site-managem…" at bounding box center [248, 364] width 251 height 714
click at [52, 106] on span "Projects" at bounding box center [46, 110] width 32 height 11
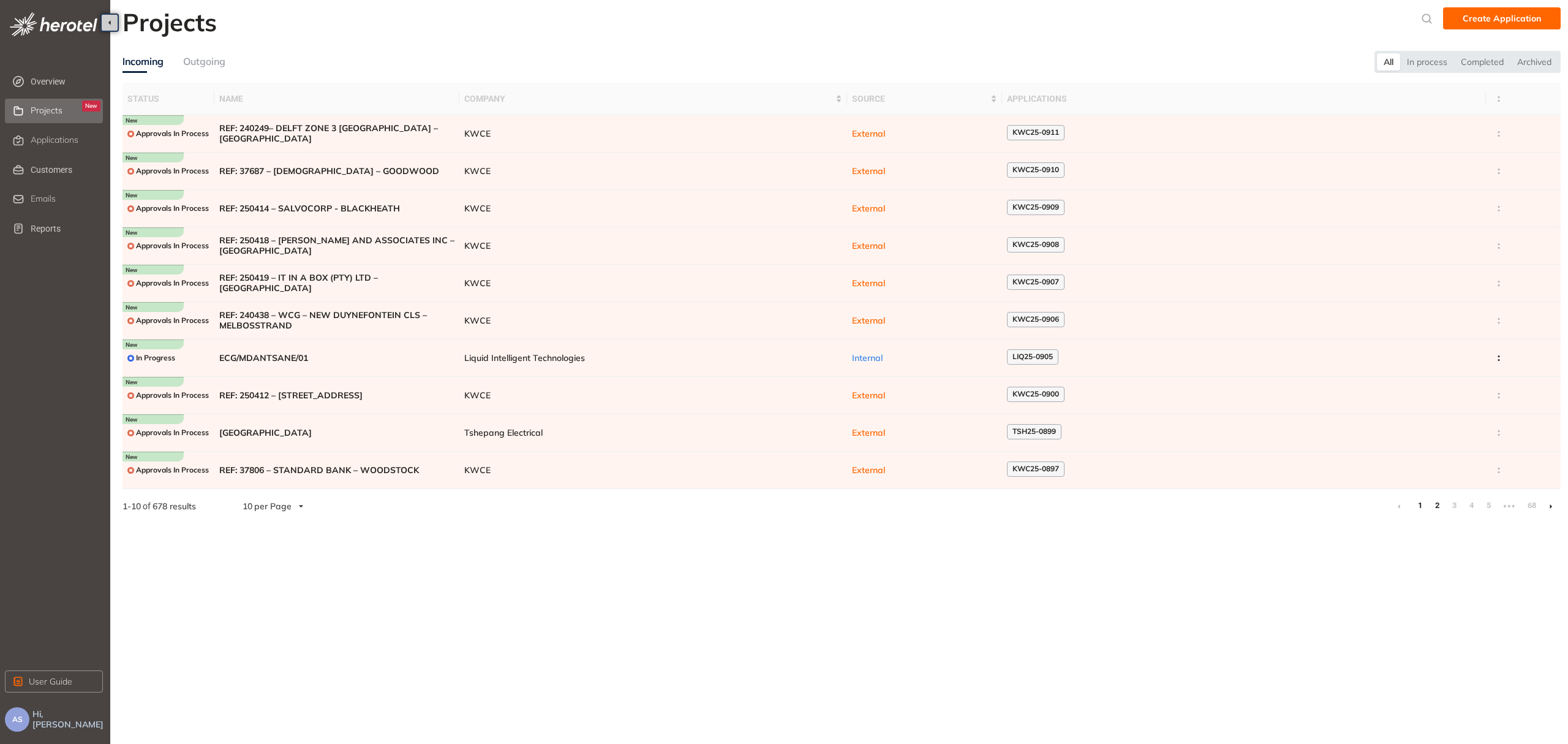
click at [1440, 506] on link "2" at bounding box center [1436, 505] width 13 height 19
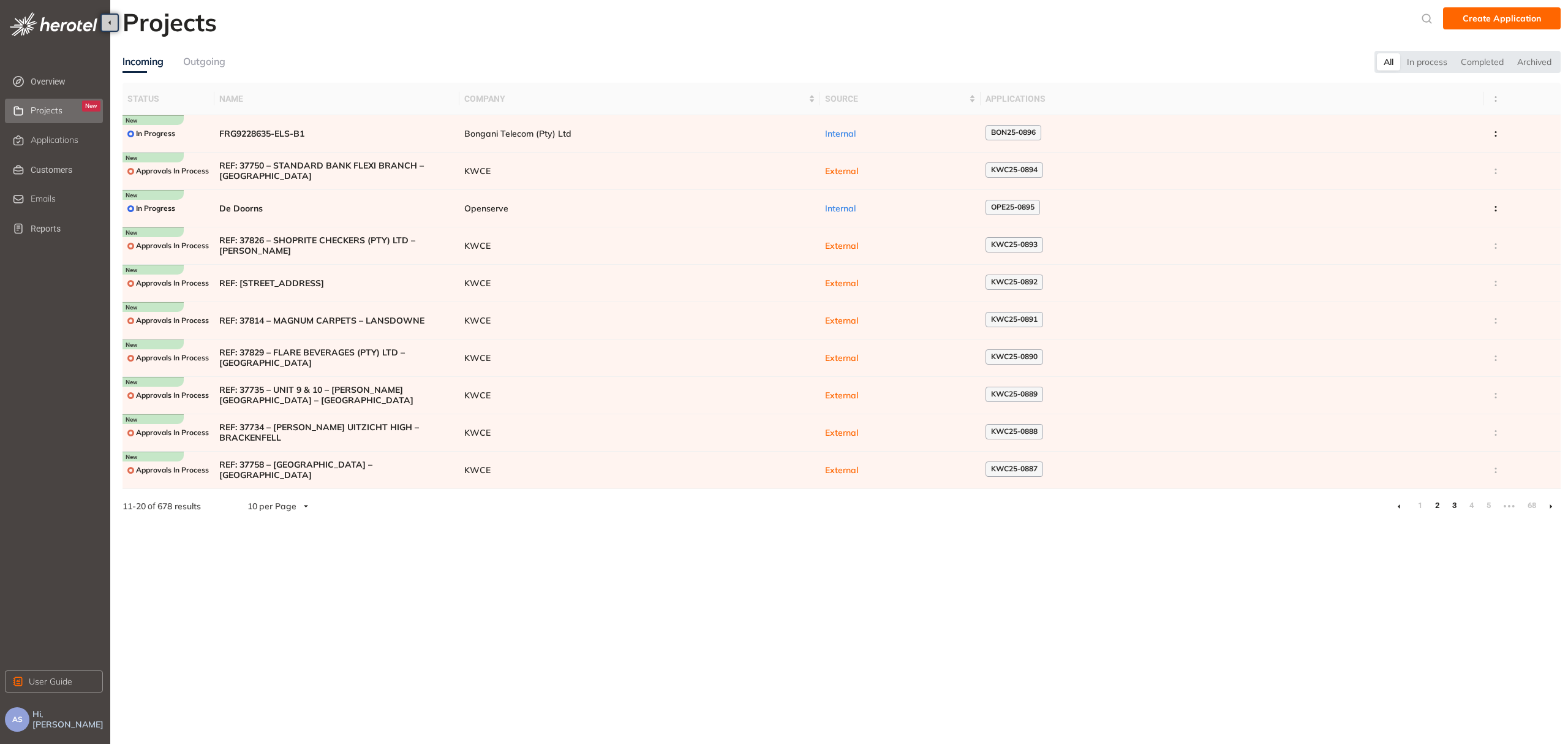
click at [1456, 508] on link "3" at bounding box center [1454, 505] width 13 height 19
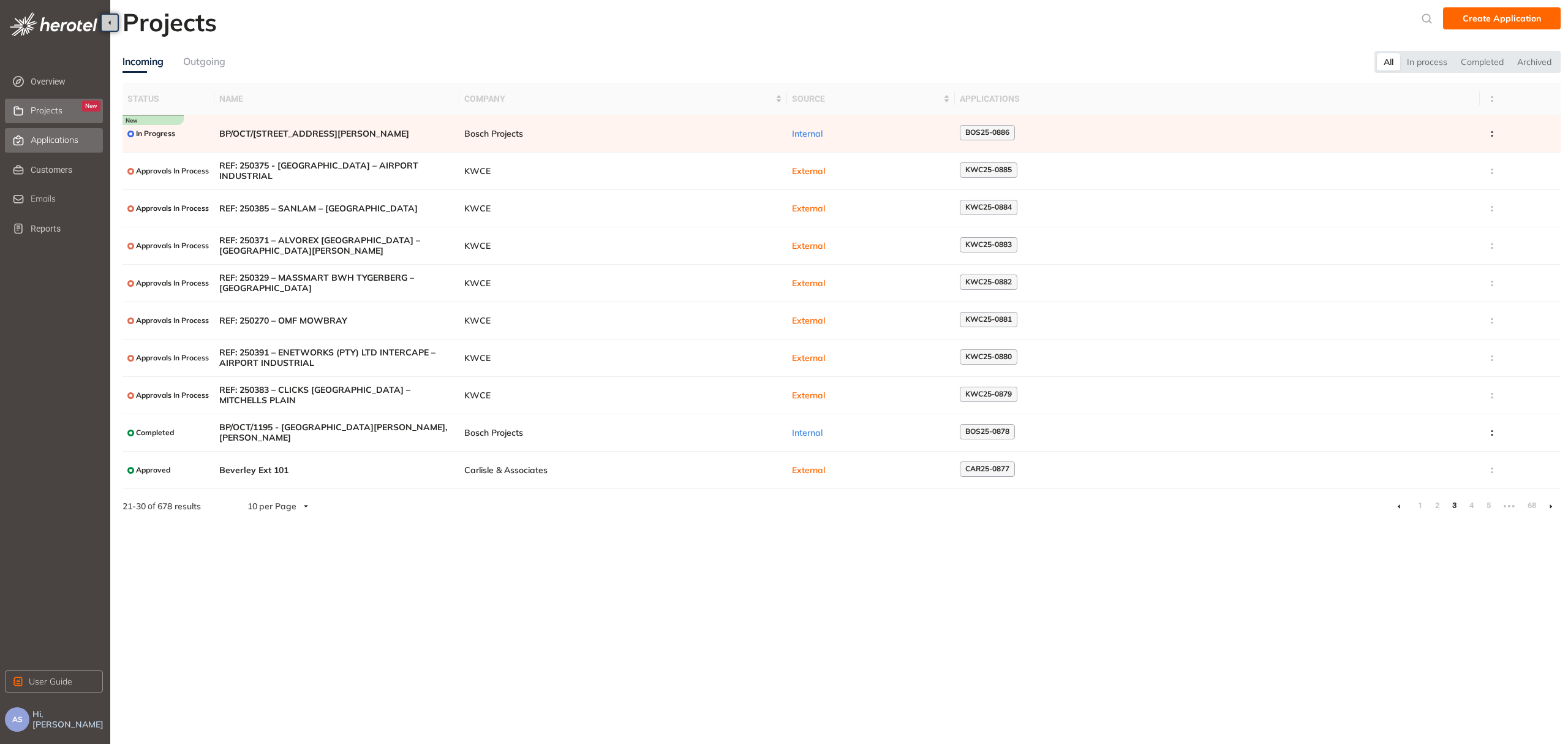
click at [65, 139] on span "Applications" at bounding box center [54, 140] width 48 height 11
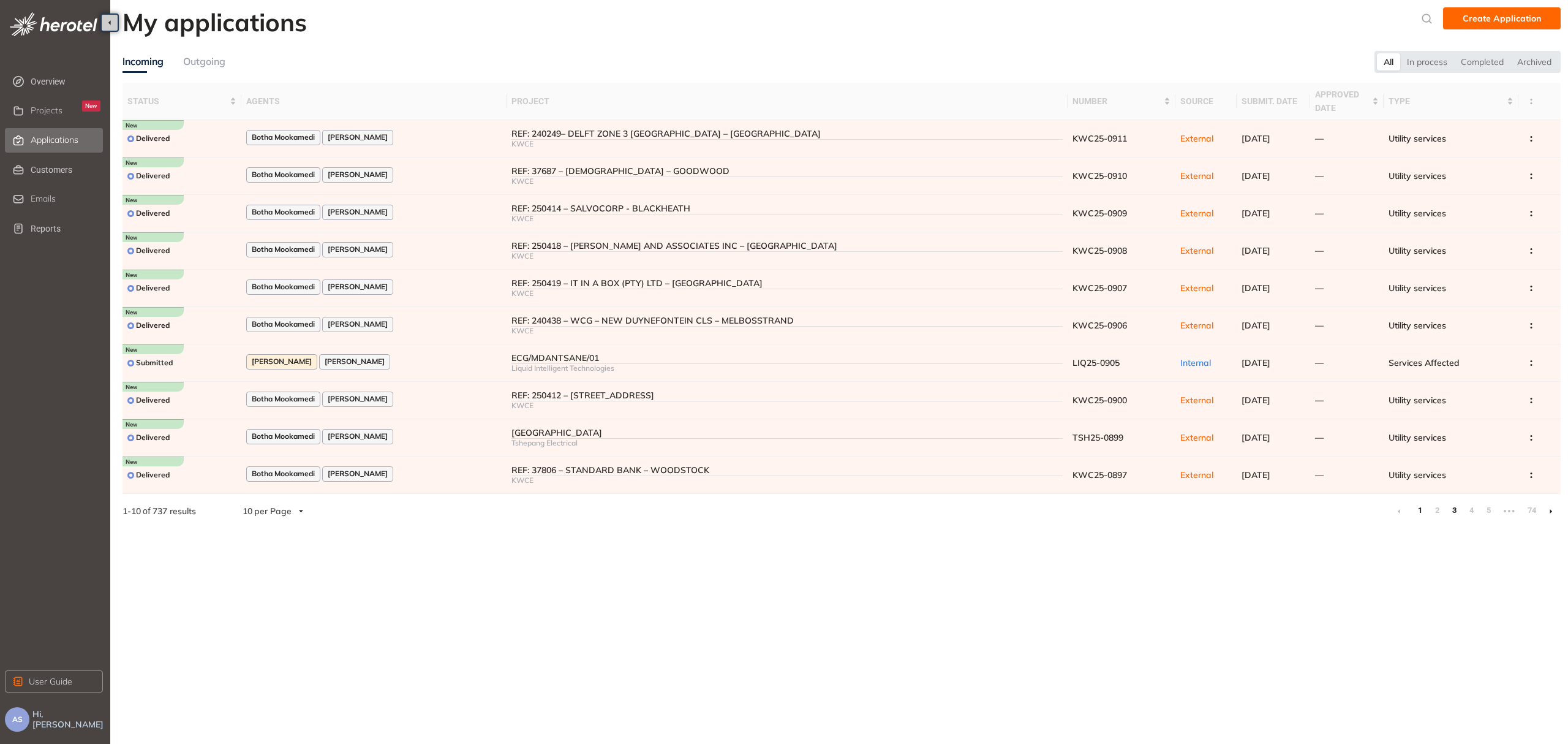
click at [1456, 513] on link "3" at bounding box center [1454, 511] width 13 height 19
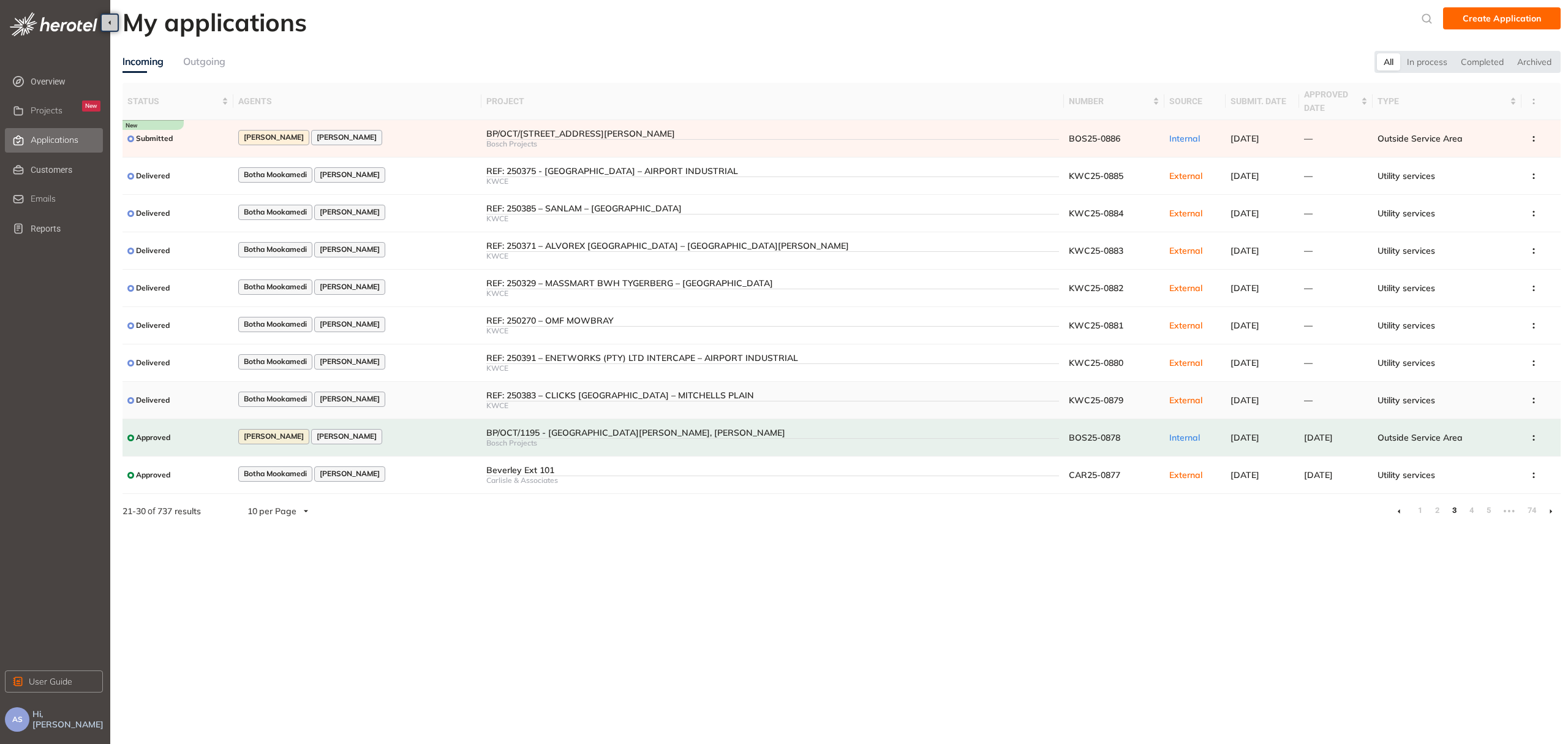
click at [503, 405] on div "KWCE" at bounding box center [772, 405] width 573 height 9
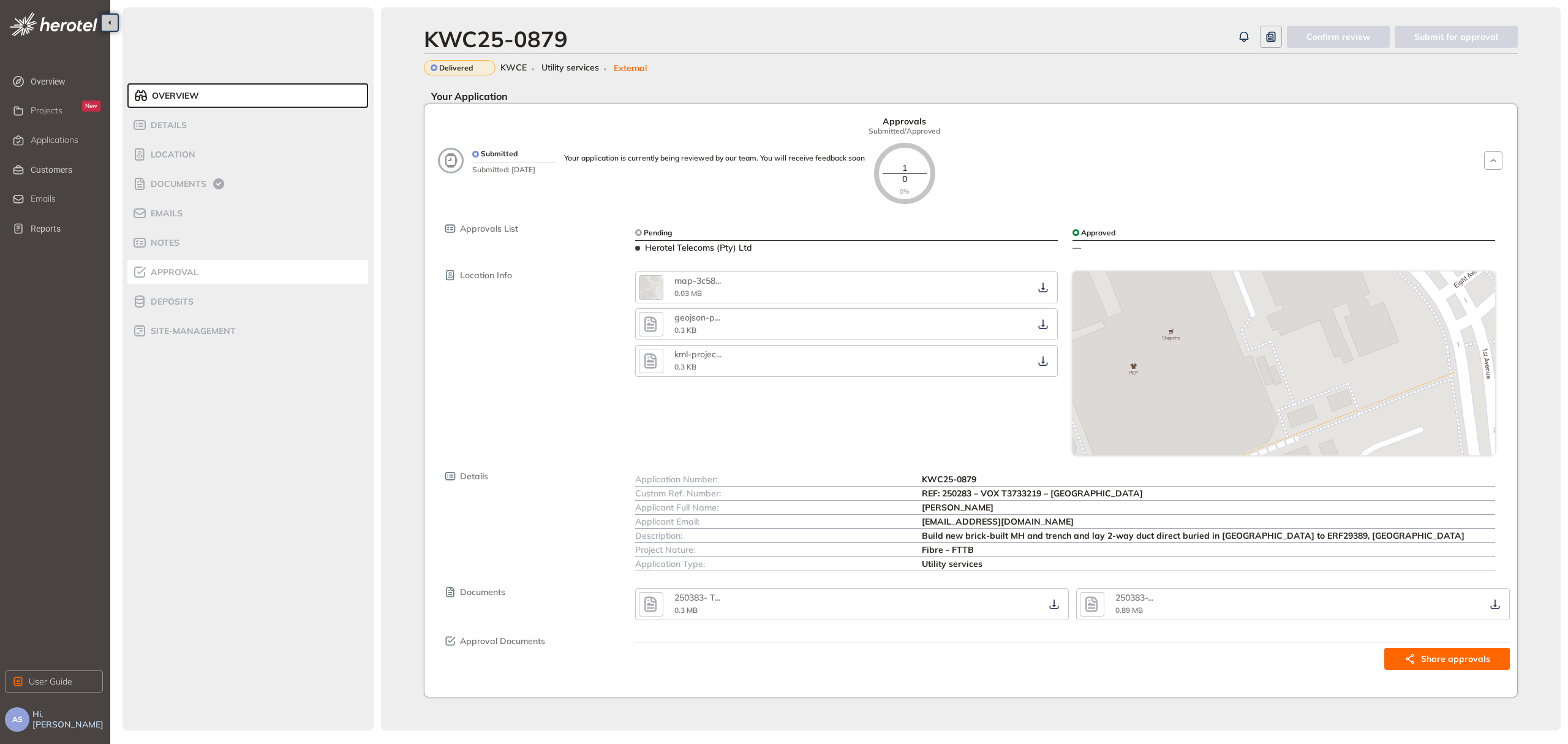
click at [173, 270] on span "Approval" at bounding box center [173, 272] width 52 height 11
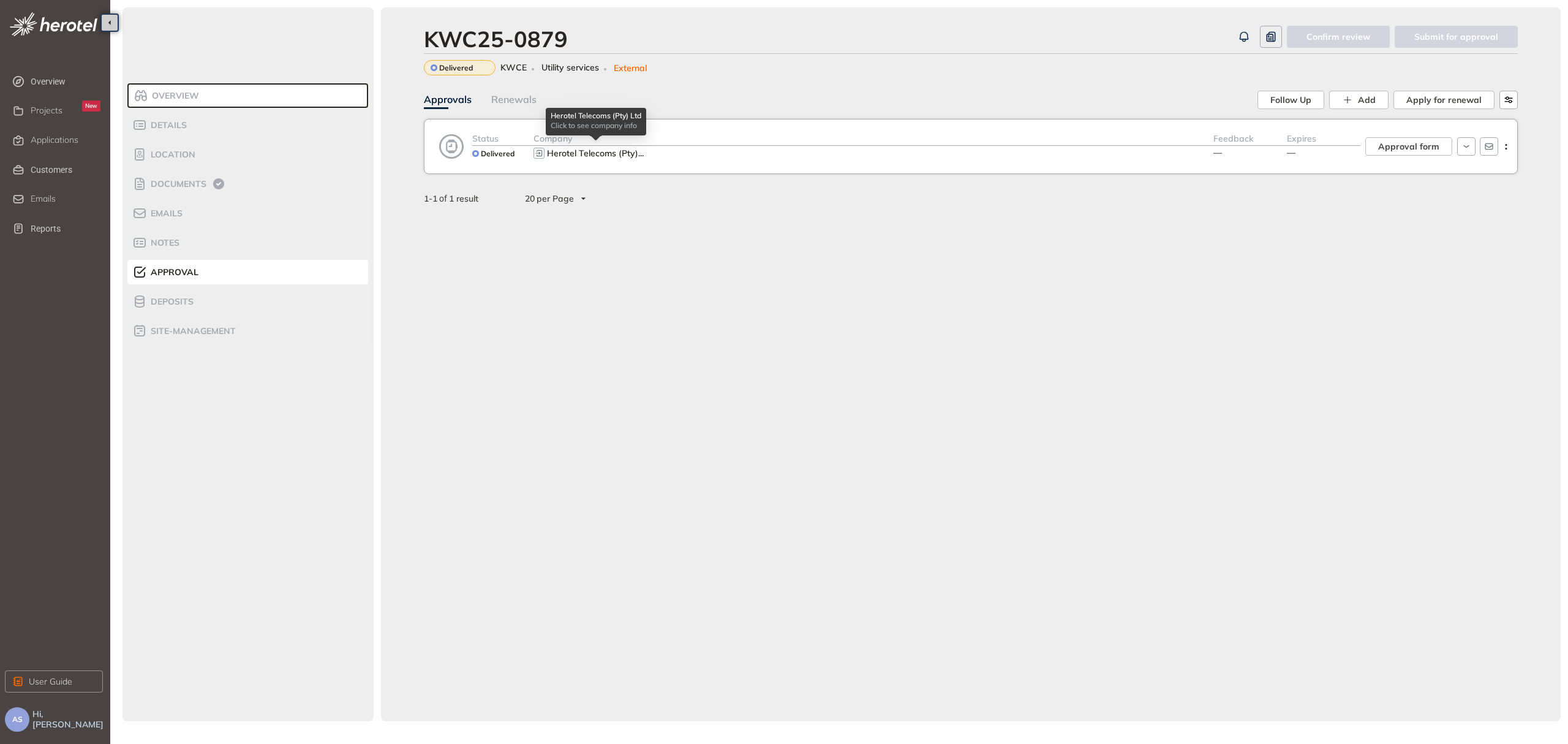
click at [569, 157] on span "Herotel Telecoms (Pty)" at bounding box center [593, 152] width 92 height 11
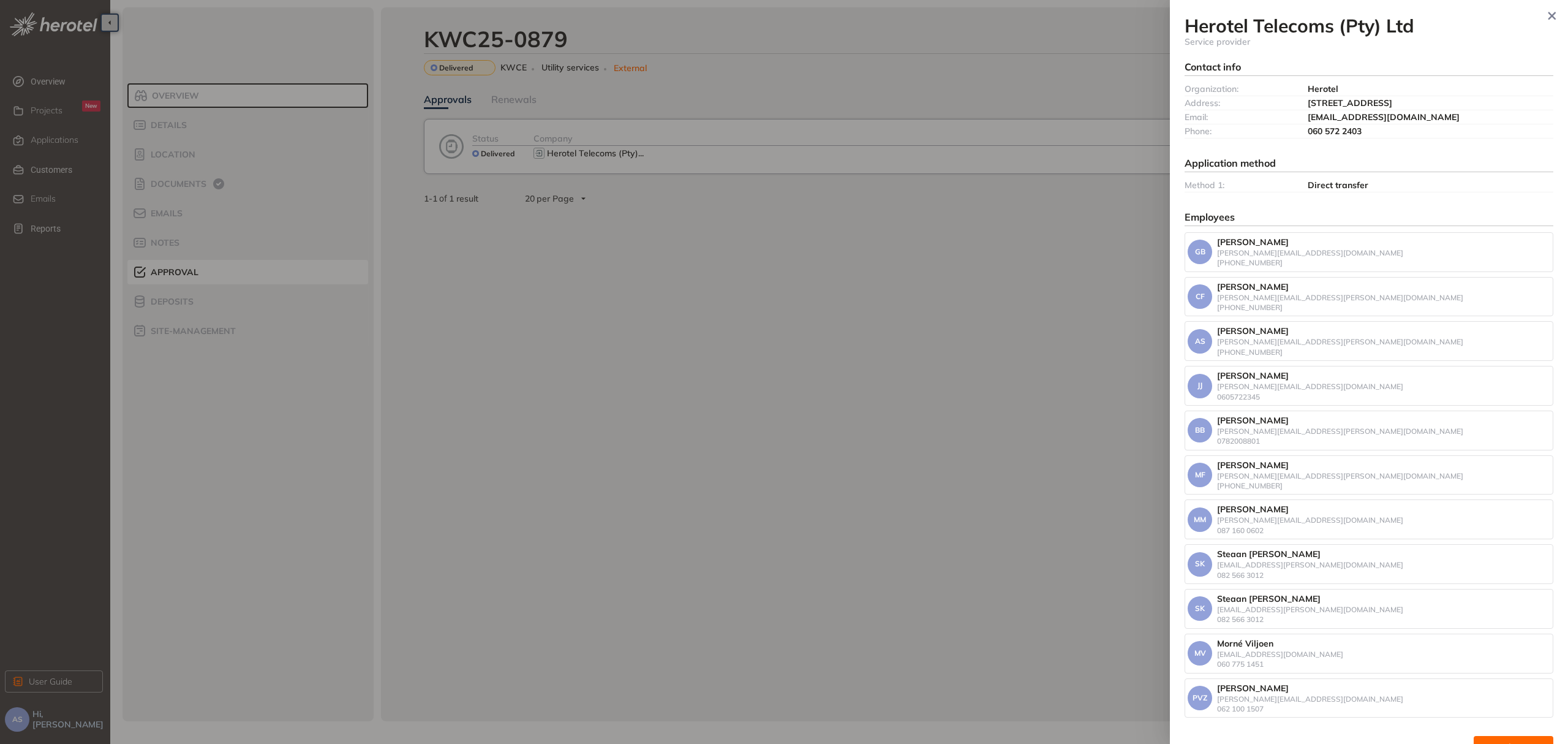
scroll to position [38, 0]
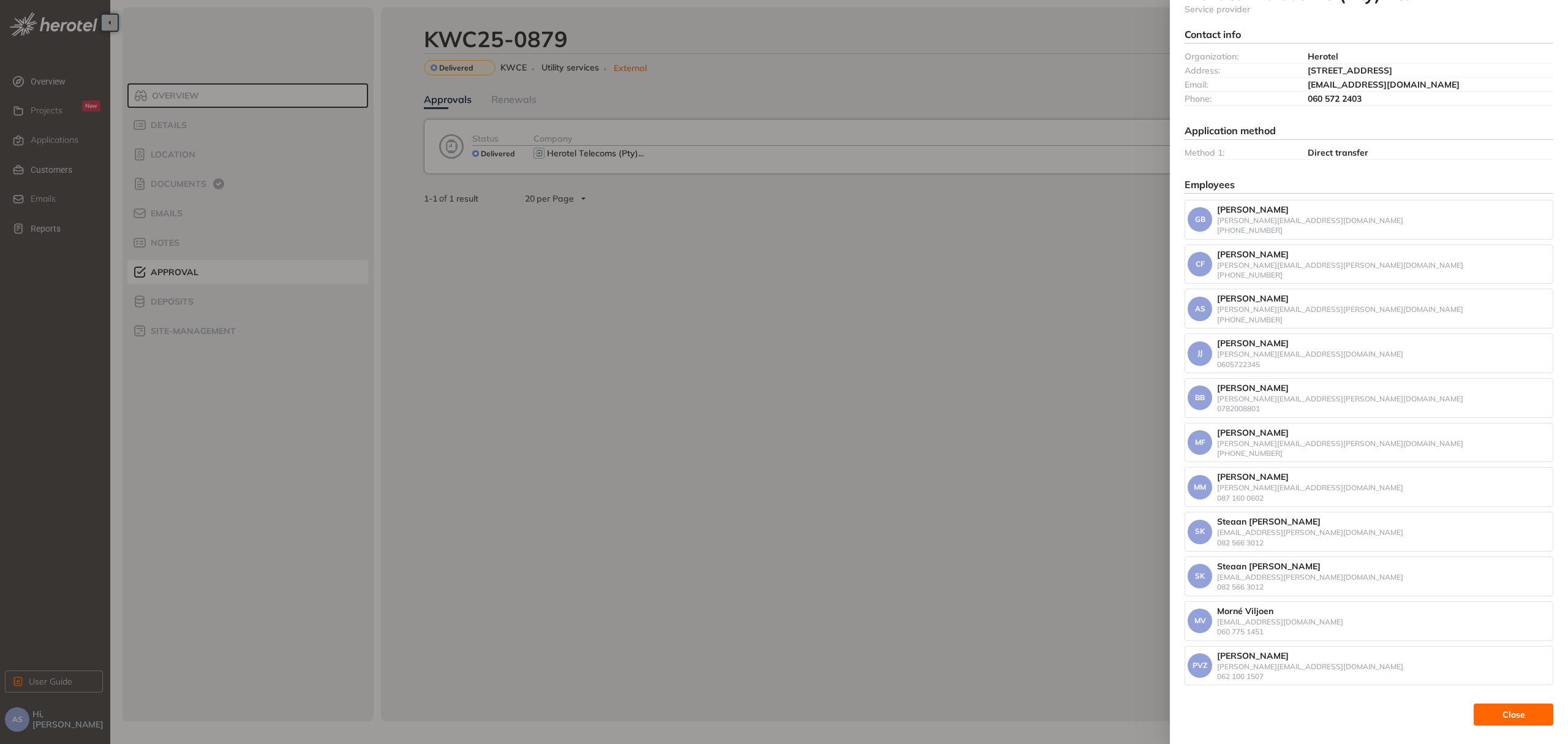
click at [857, 440] on div at bounding box center [784, 372] width 1568 height 744
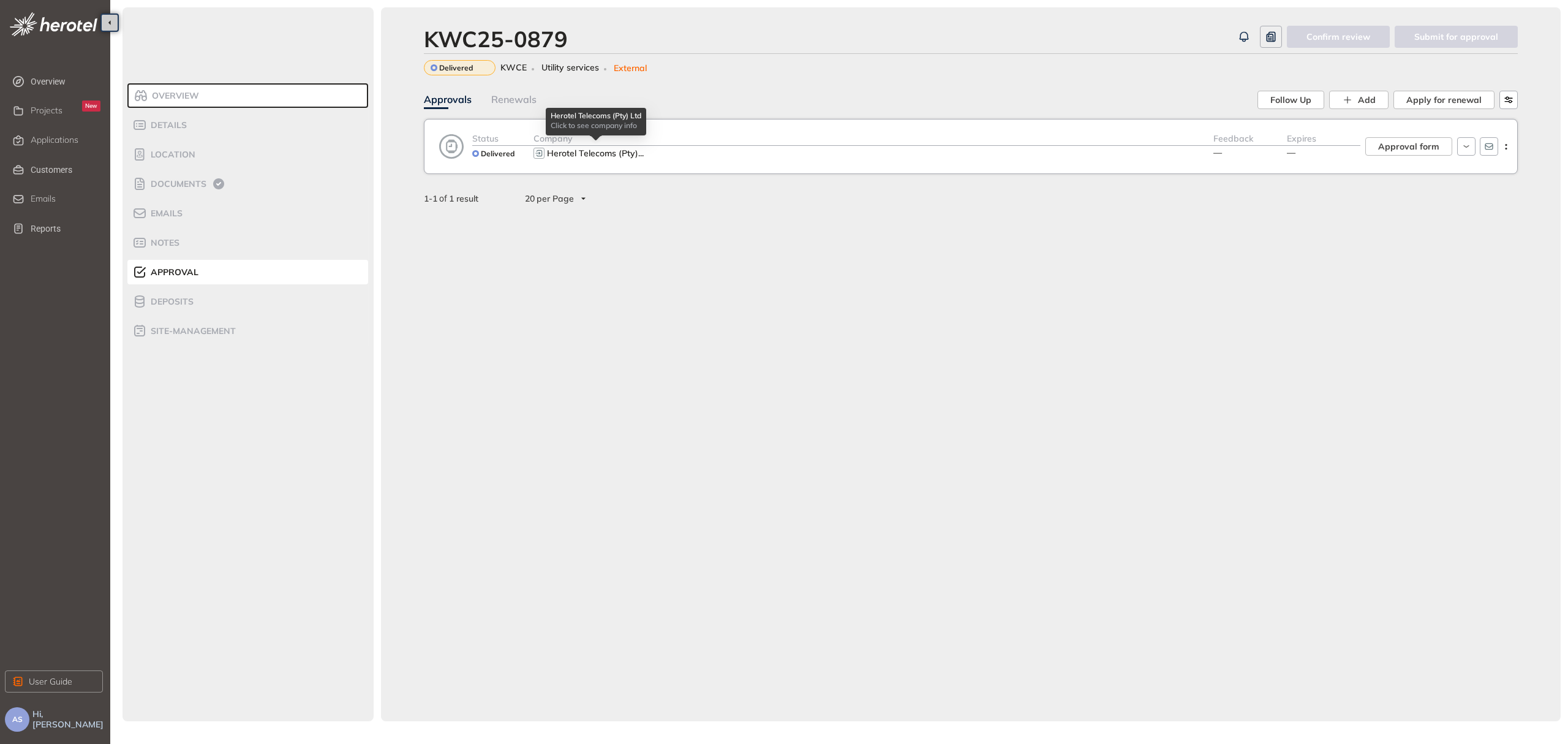
click at [595, 154] on span "Herotel Telecoms (Pty)" at bounding box center [593, 152] width 92 height 11
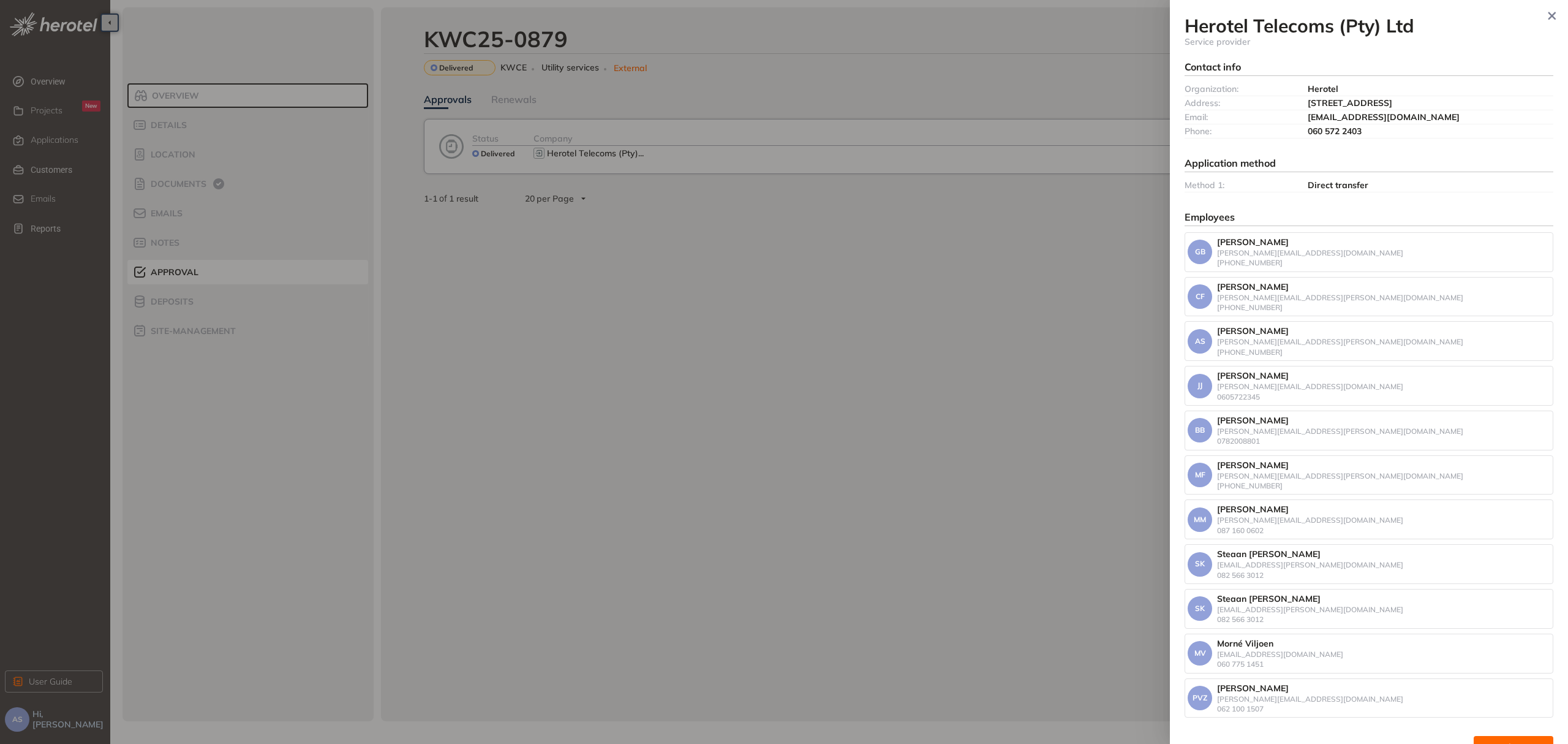
click at [672, 317] on div at bounding box center [784, 372] width 1568 height 744
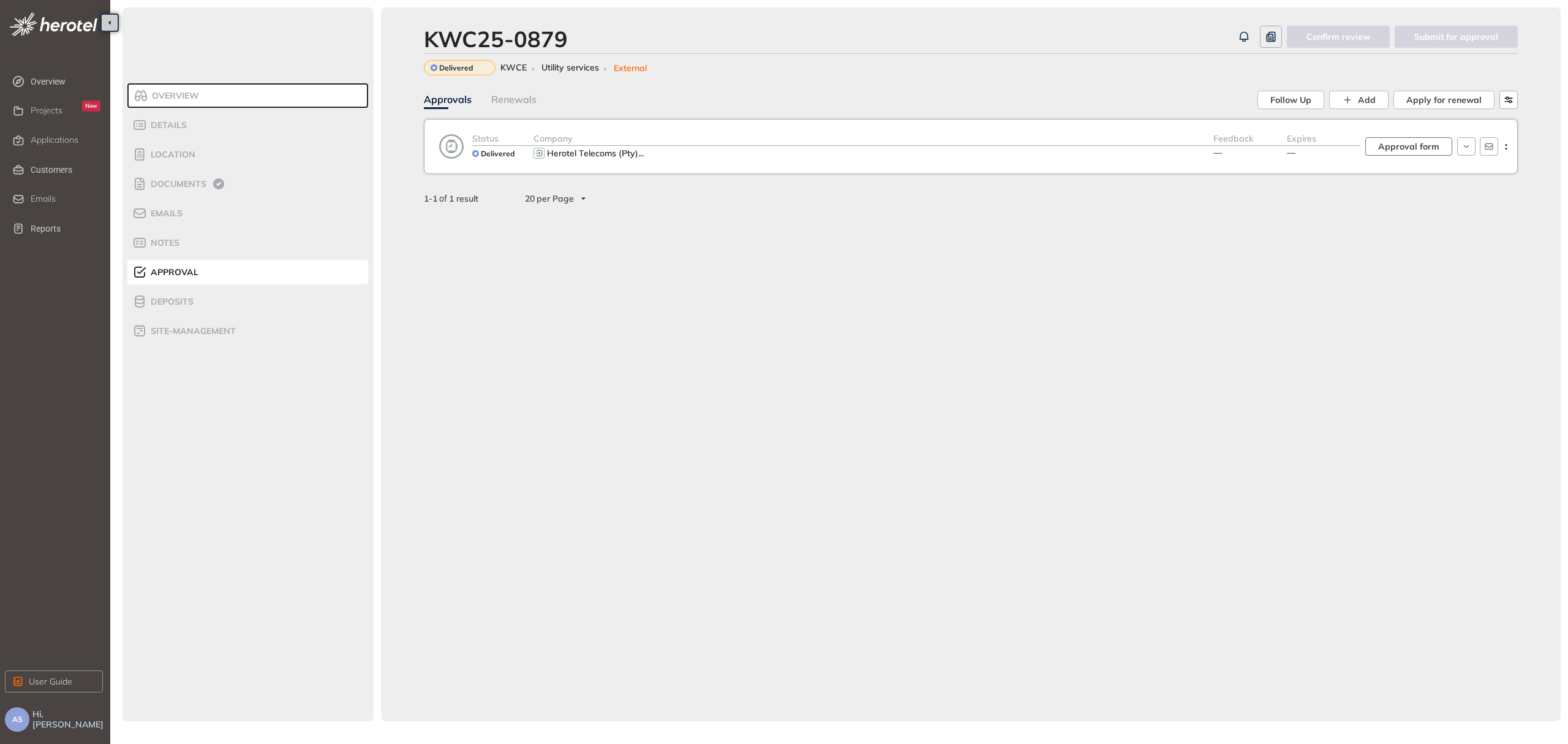
click at [1427, 154] on button "Approval form" at bounding box center [1408, 146] width 87 height 19
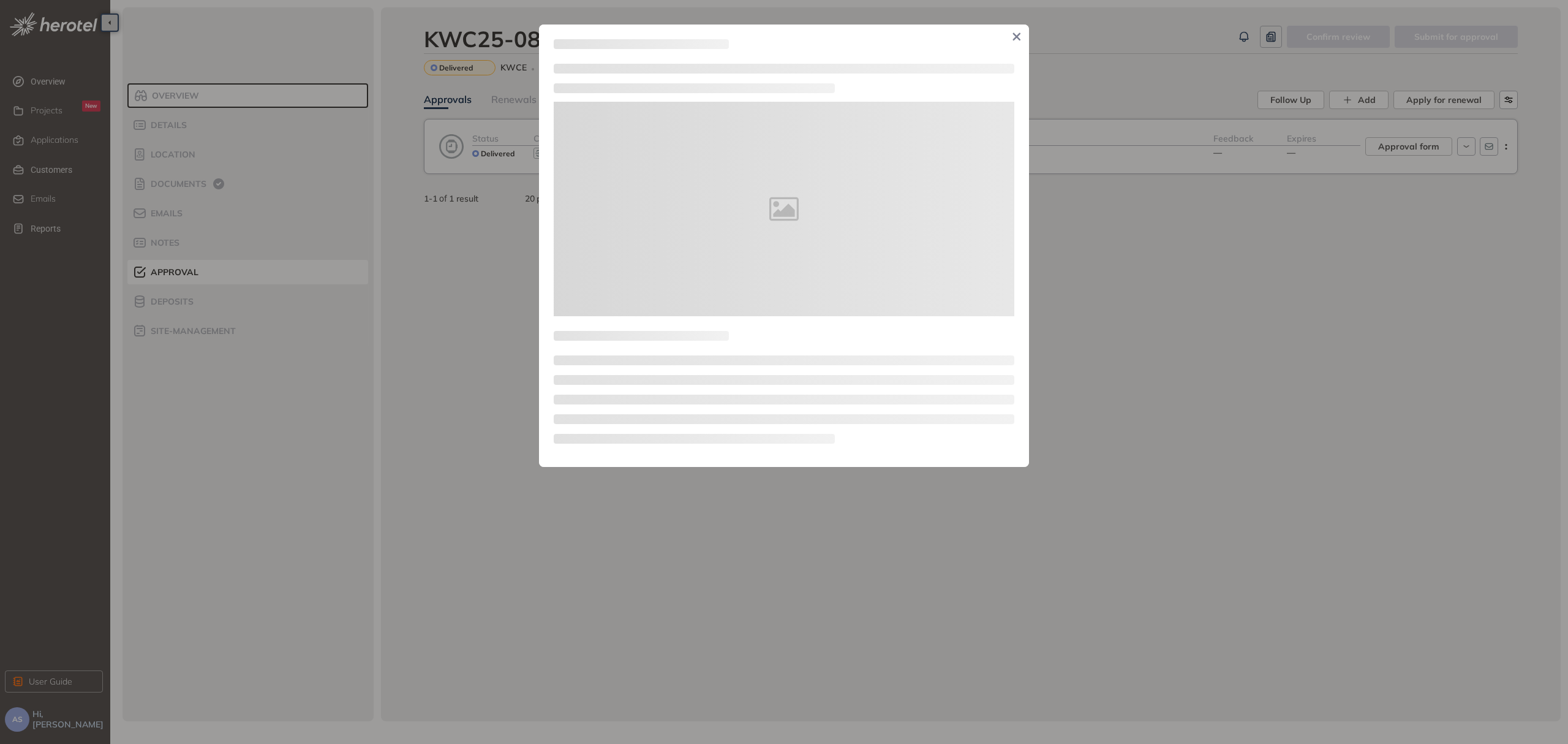
type textarea "**********"
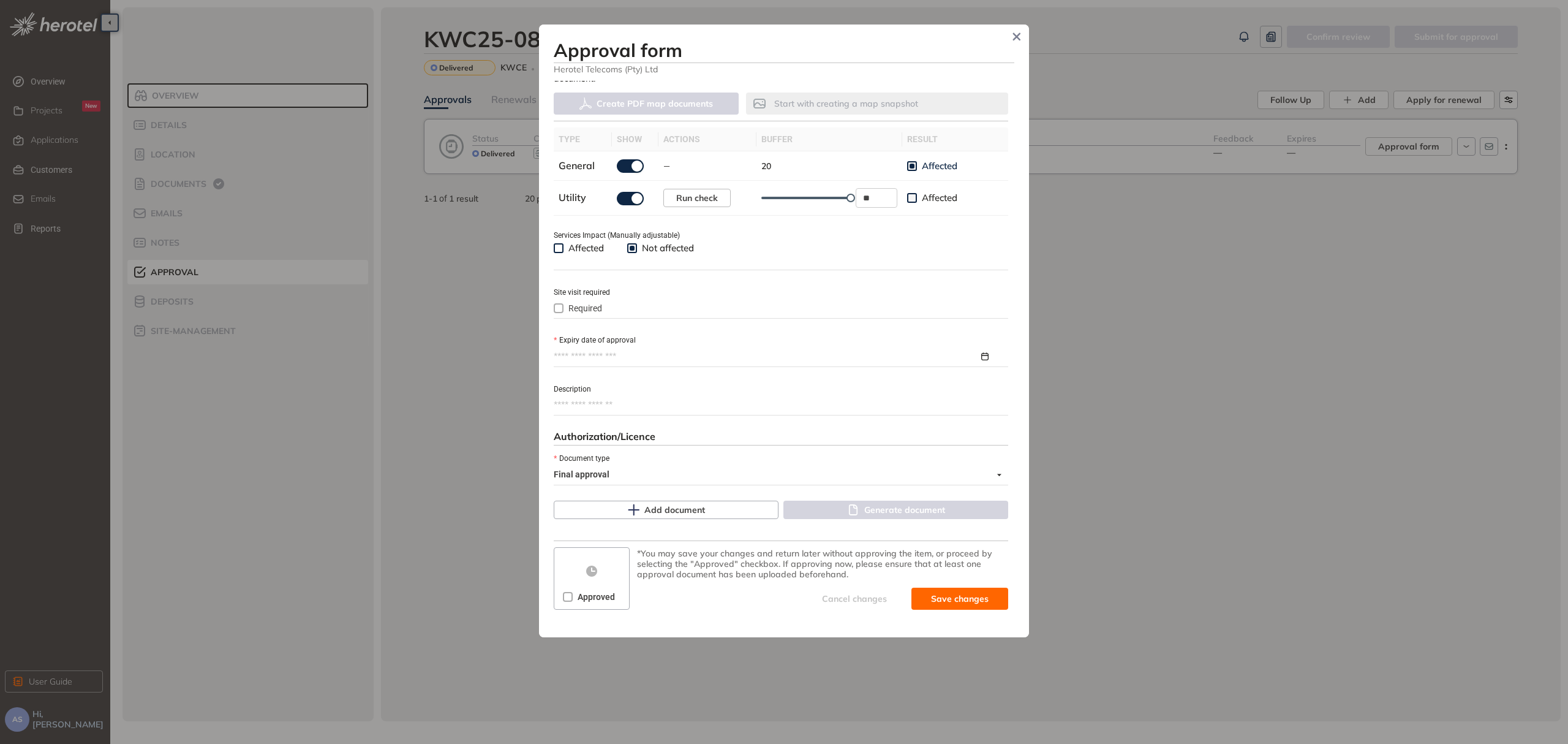
scroll to position [353, 0]
click at [973, 355] on div at bounding box center [777, 356] width 448 height 14
type input "**********"
click at [751, 389] on span "button" at bounding box center [754, 389] width 6 height 6
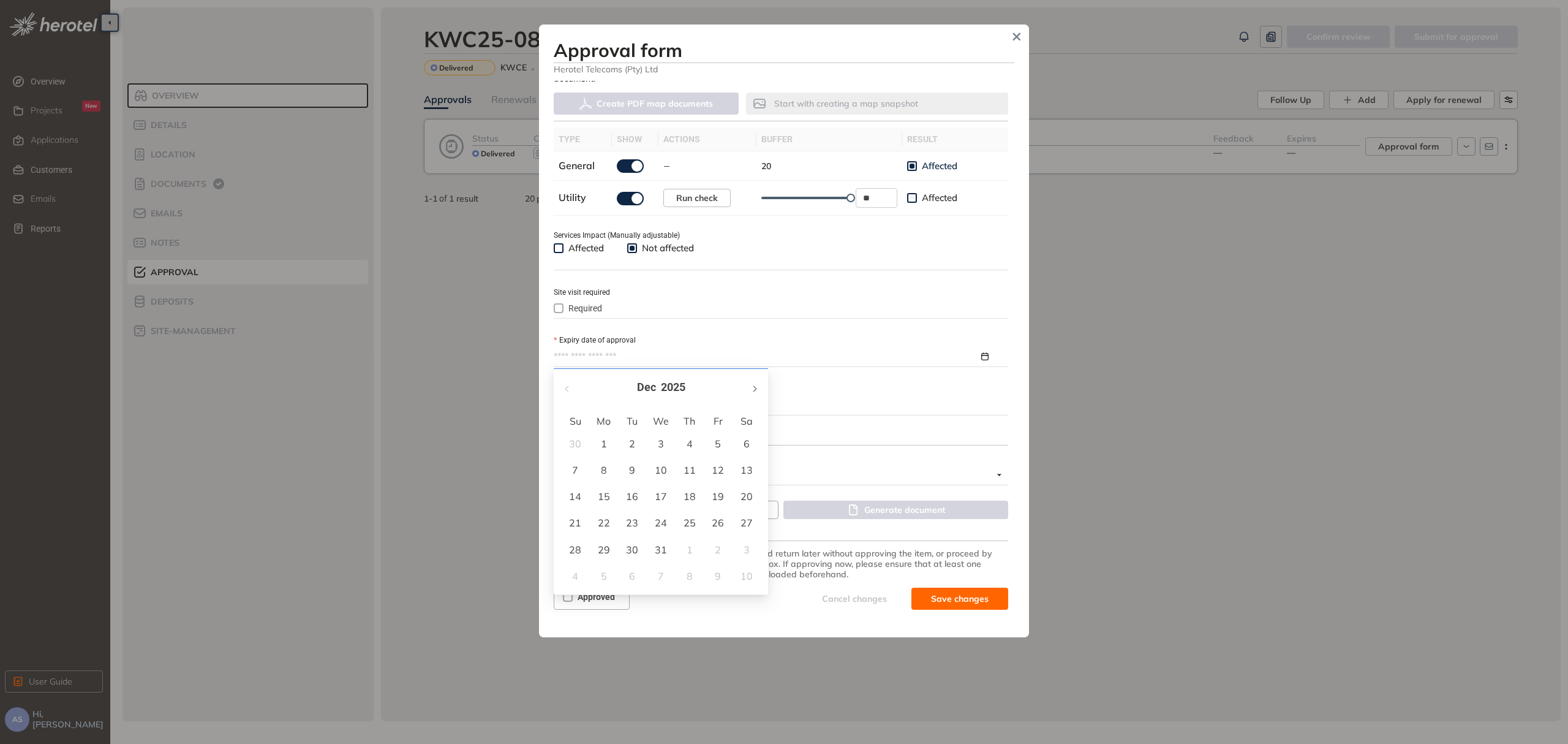
click at [751, 390] on span "button" at bounding box center [754, 389] width 6 height 6
type input "**********"
click at [721, 444] on div "6" at bounding box center [717, 443] width 15 height 15
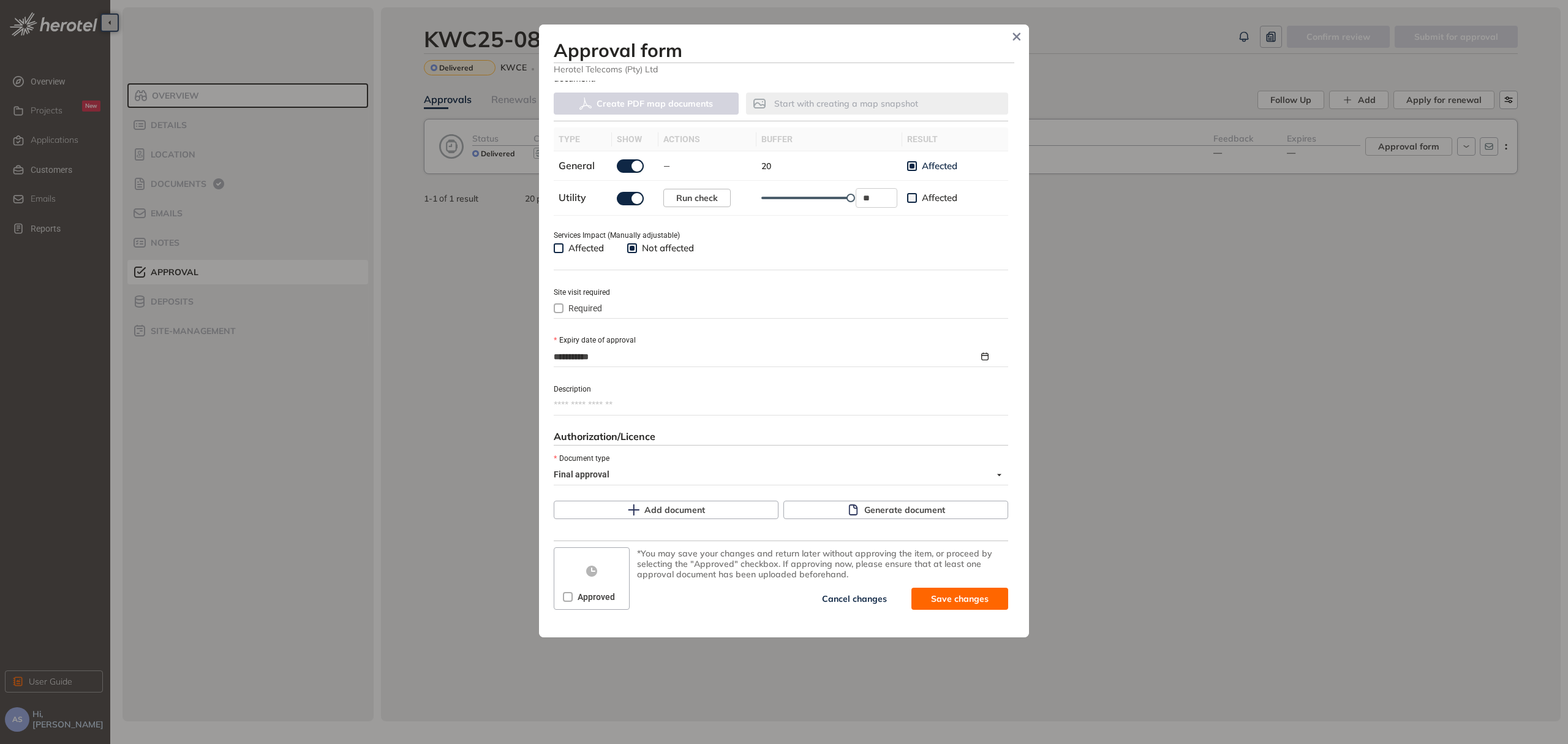
click at [657, 405] on textarea "Description" at bounding box center [781, 405] width 455 height 20
click at [883, 511] on span "Generate document" at bounding box center [905, 510] width 81 height 14
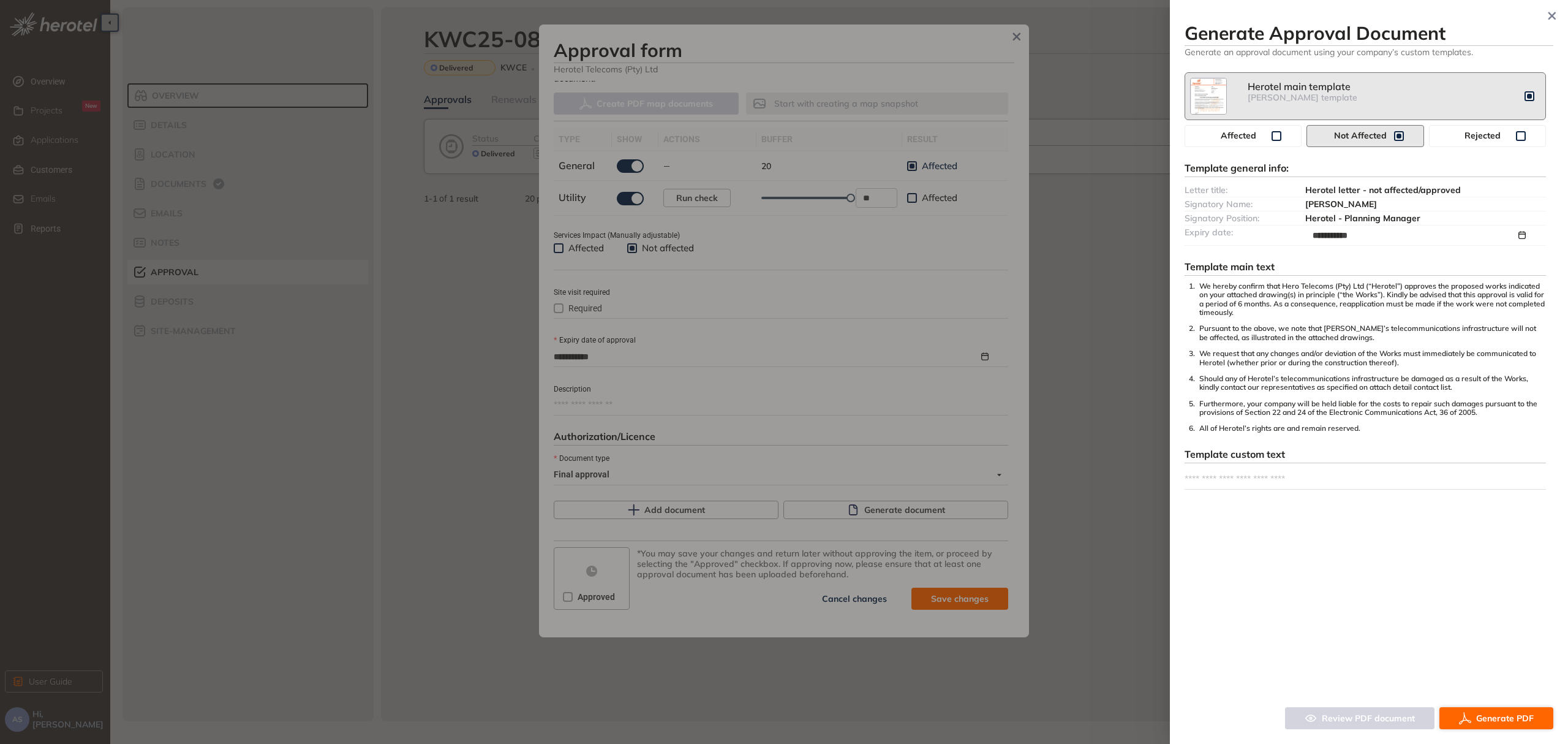
click at [1493, 719] on span "Generate PDF" at bounding box center [1505, 719] width 58 height 14
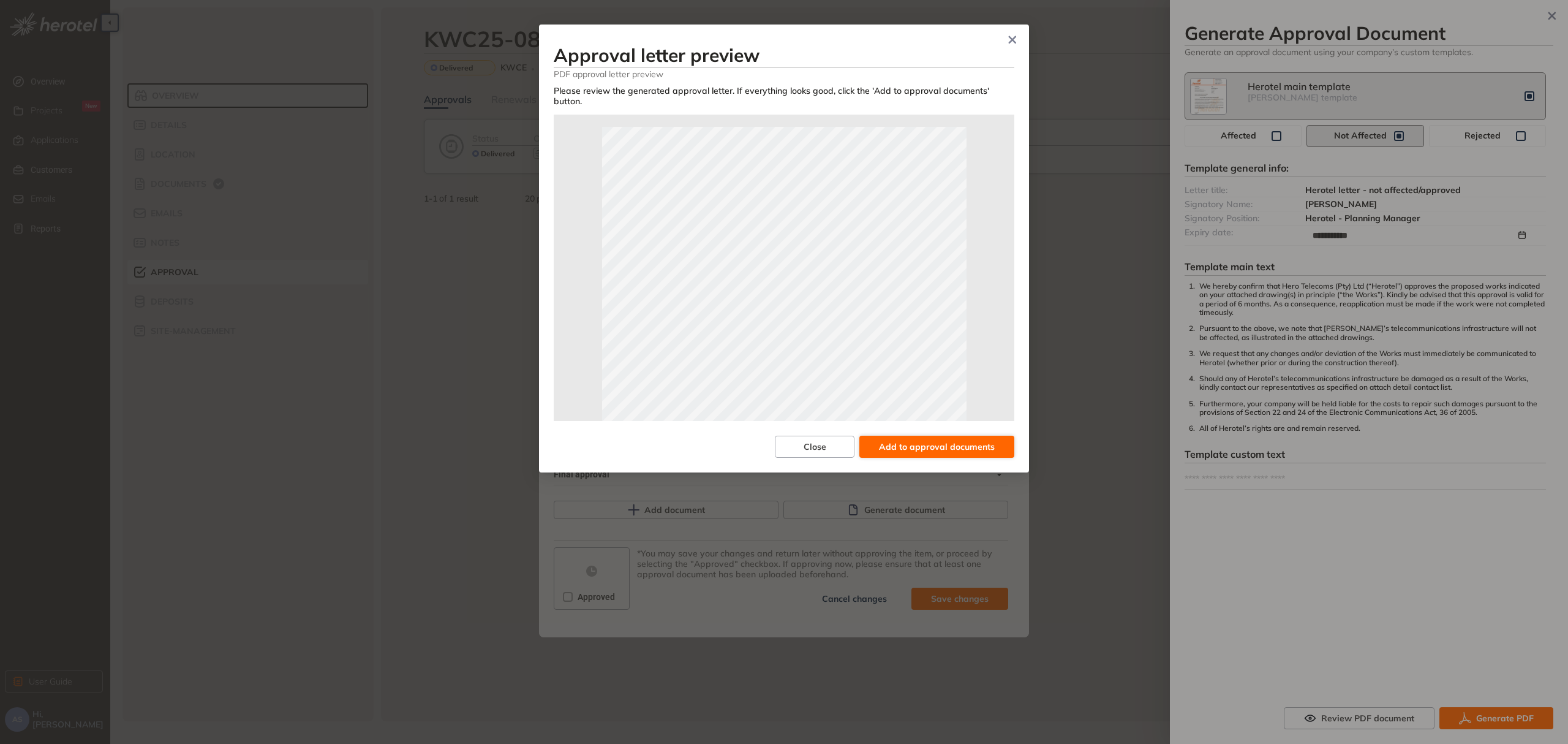
click at [921, 449] on span "Add to approval documents" at bounding box center [937, 447] width 116 height 14
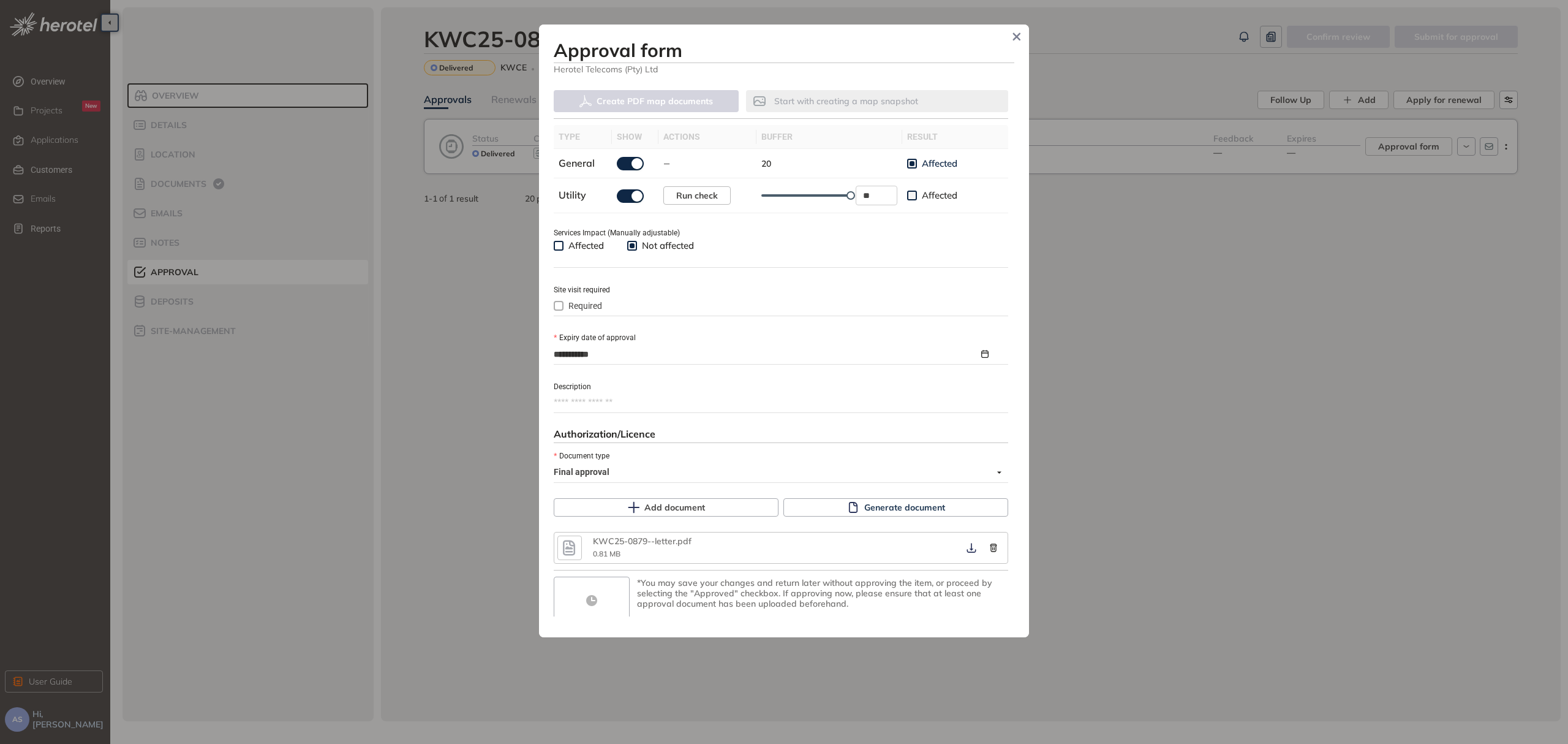
scroll to position [0, 0]
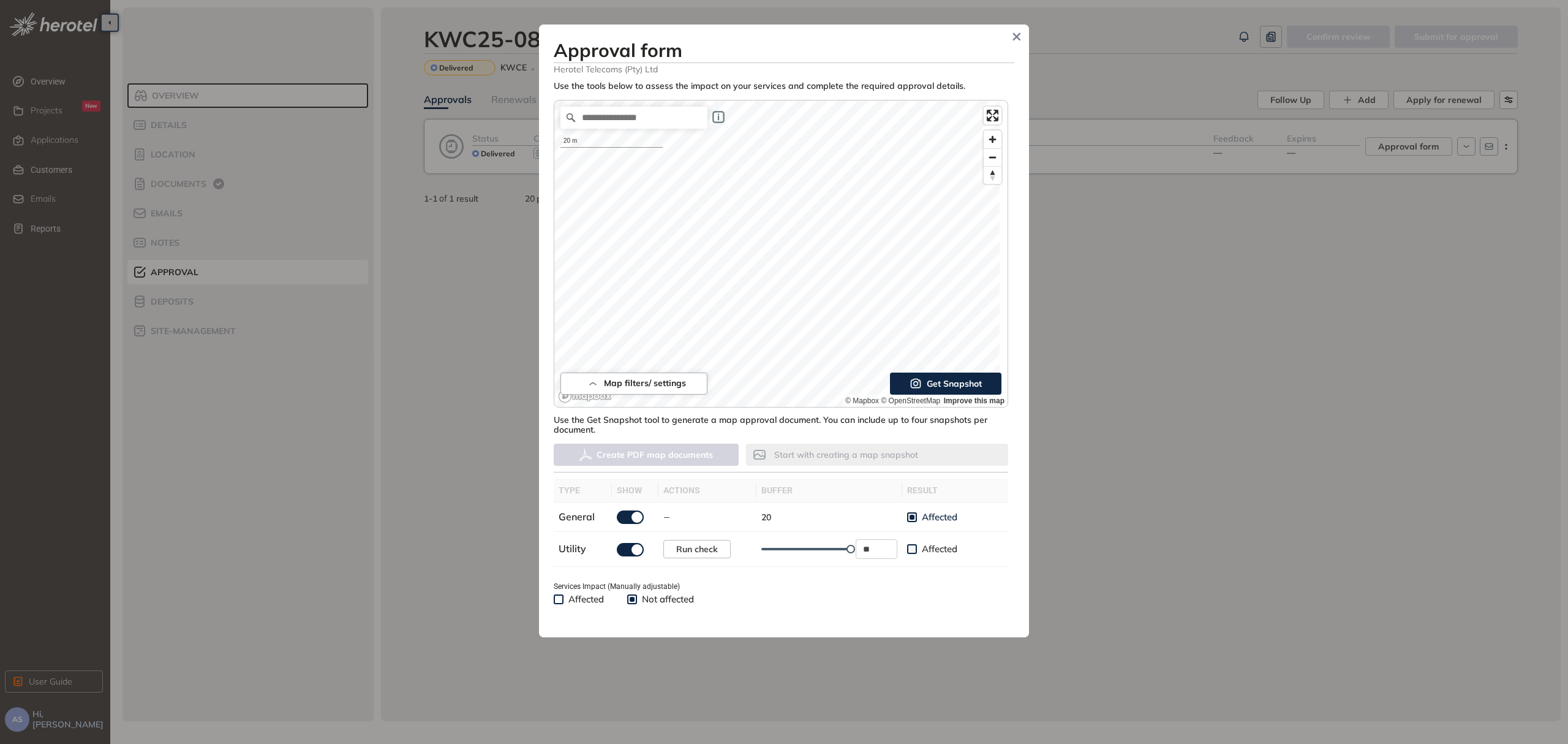
click at [962, 384] on span "Get Snapshot" at bounding box center [954, 384] width 55 height 14
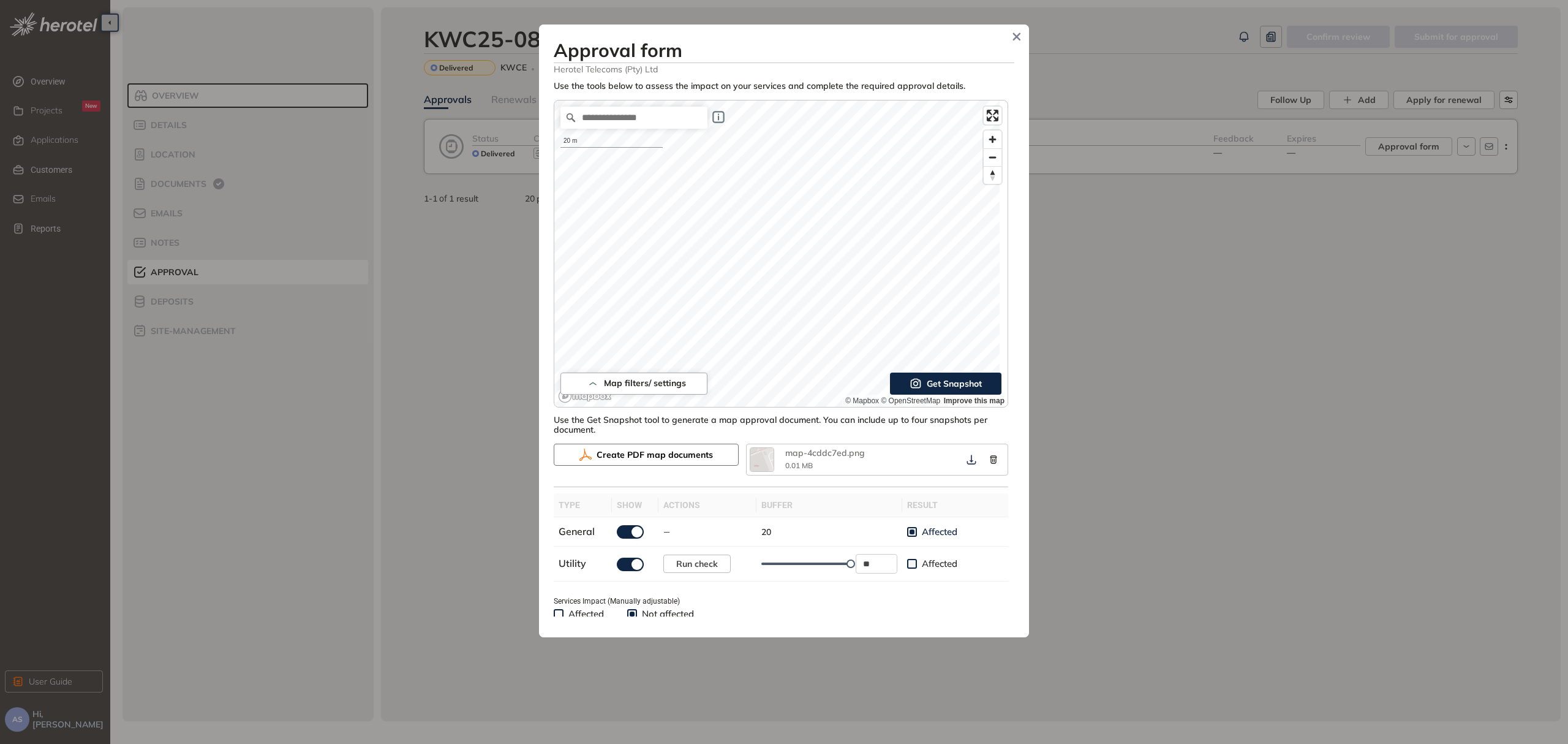
click at [687, 450] on span "Create PDF map documents" at bounding box center [654, 455] width 116 height 14
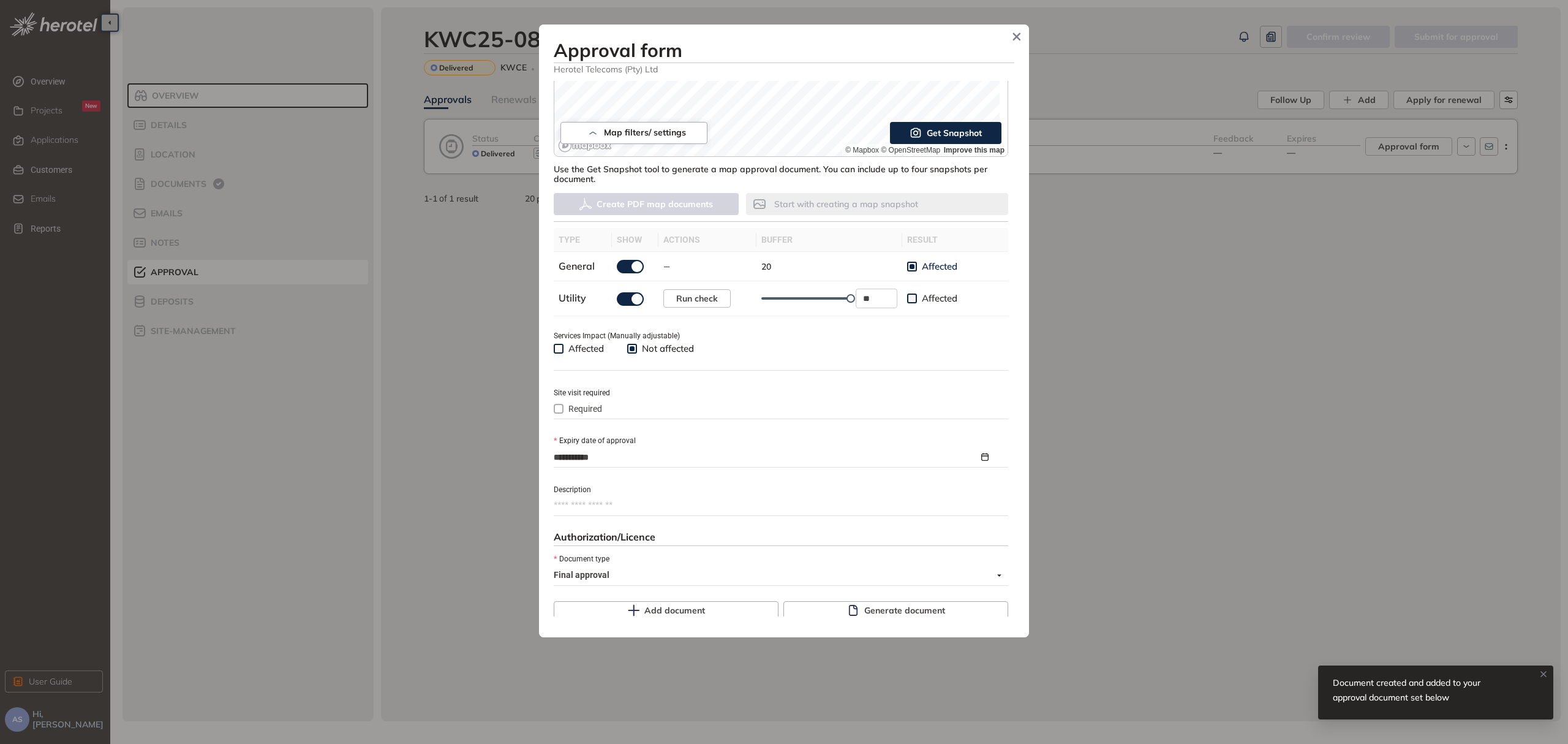
scroll to position [423, 0]
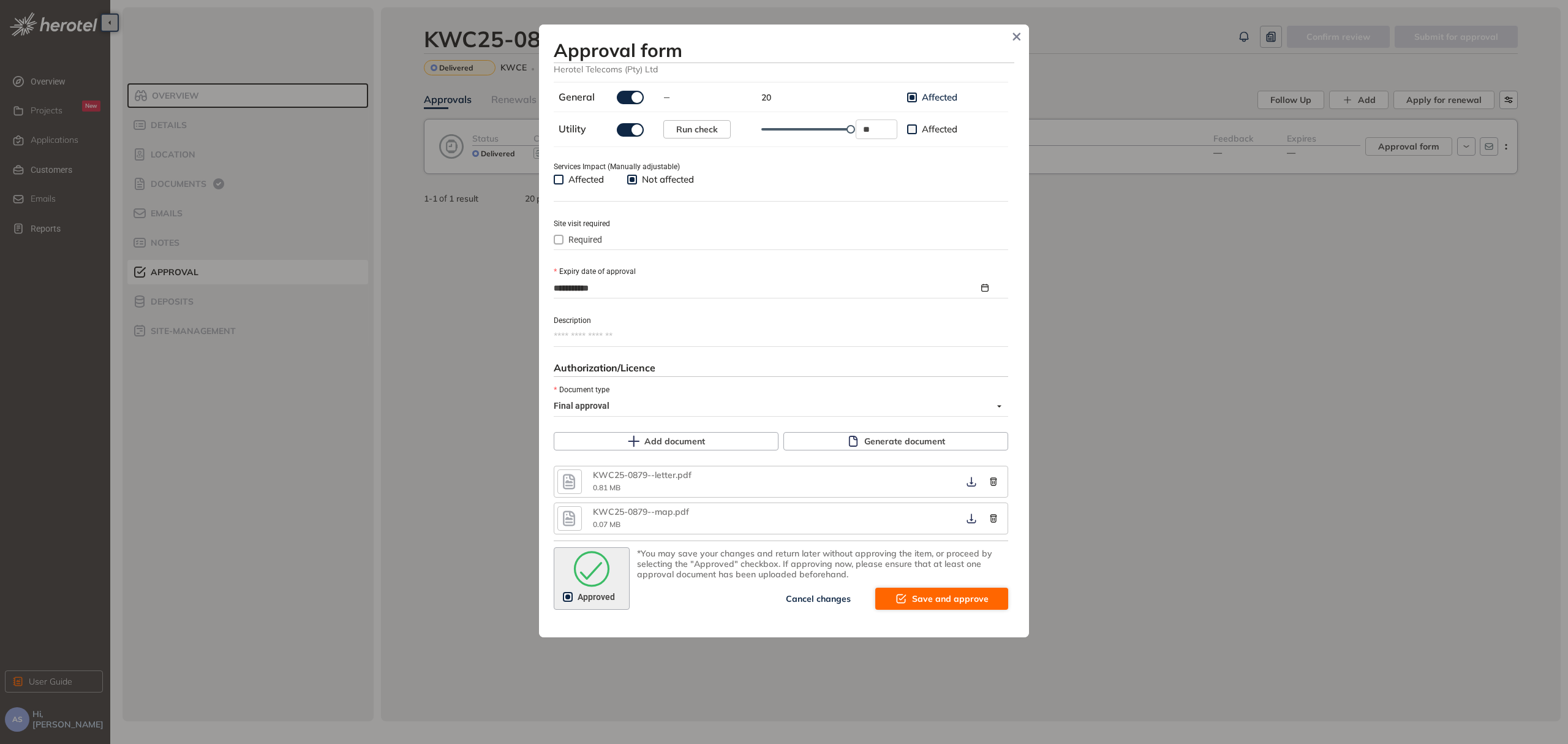
click at [942, 603] on span "Save and approve" at bounding box center [950, 599] width 76 height 14
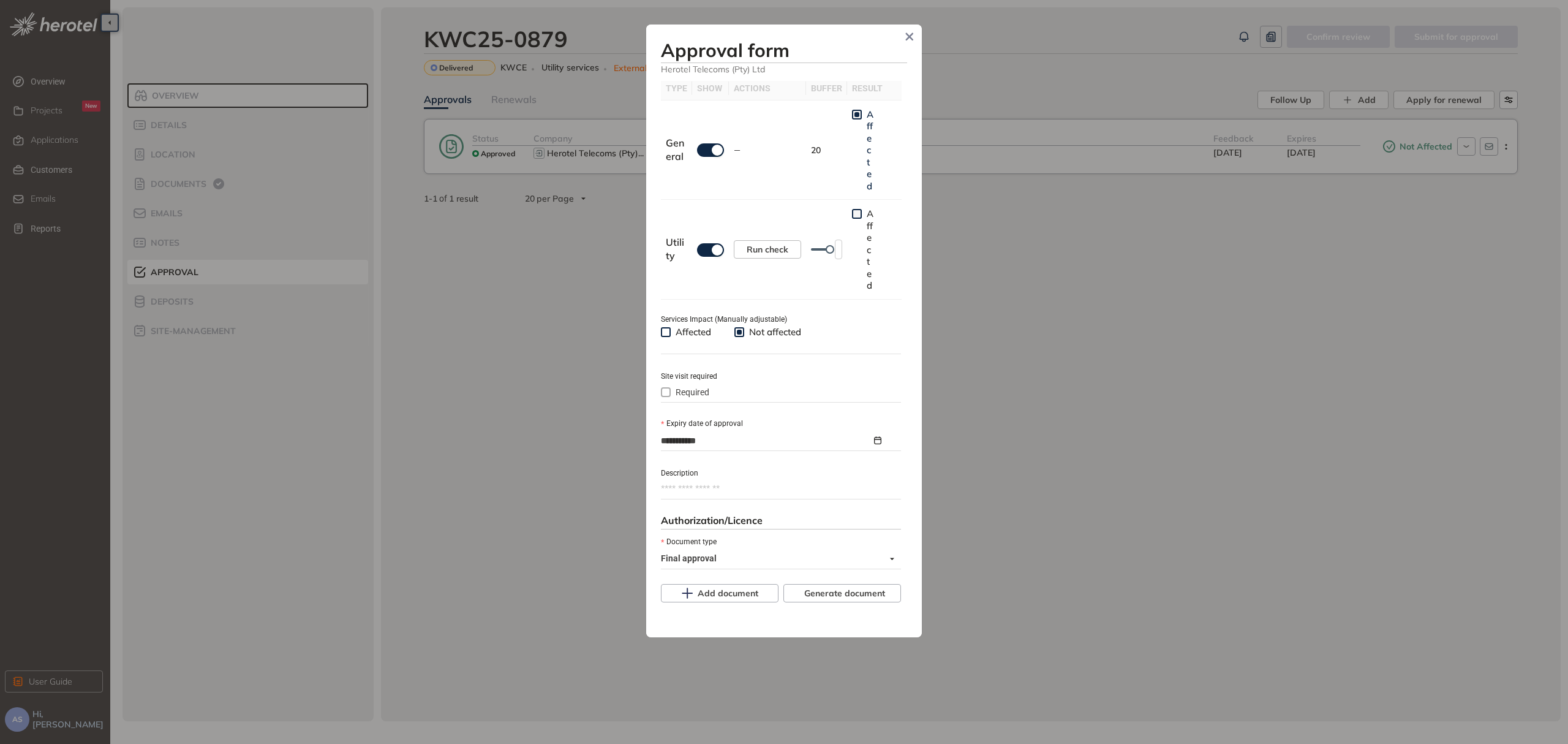
scroll to position [443, 0]
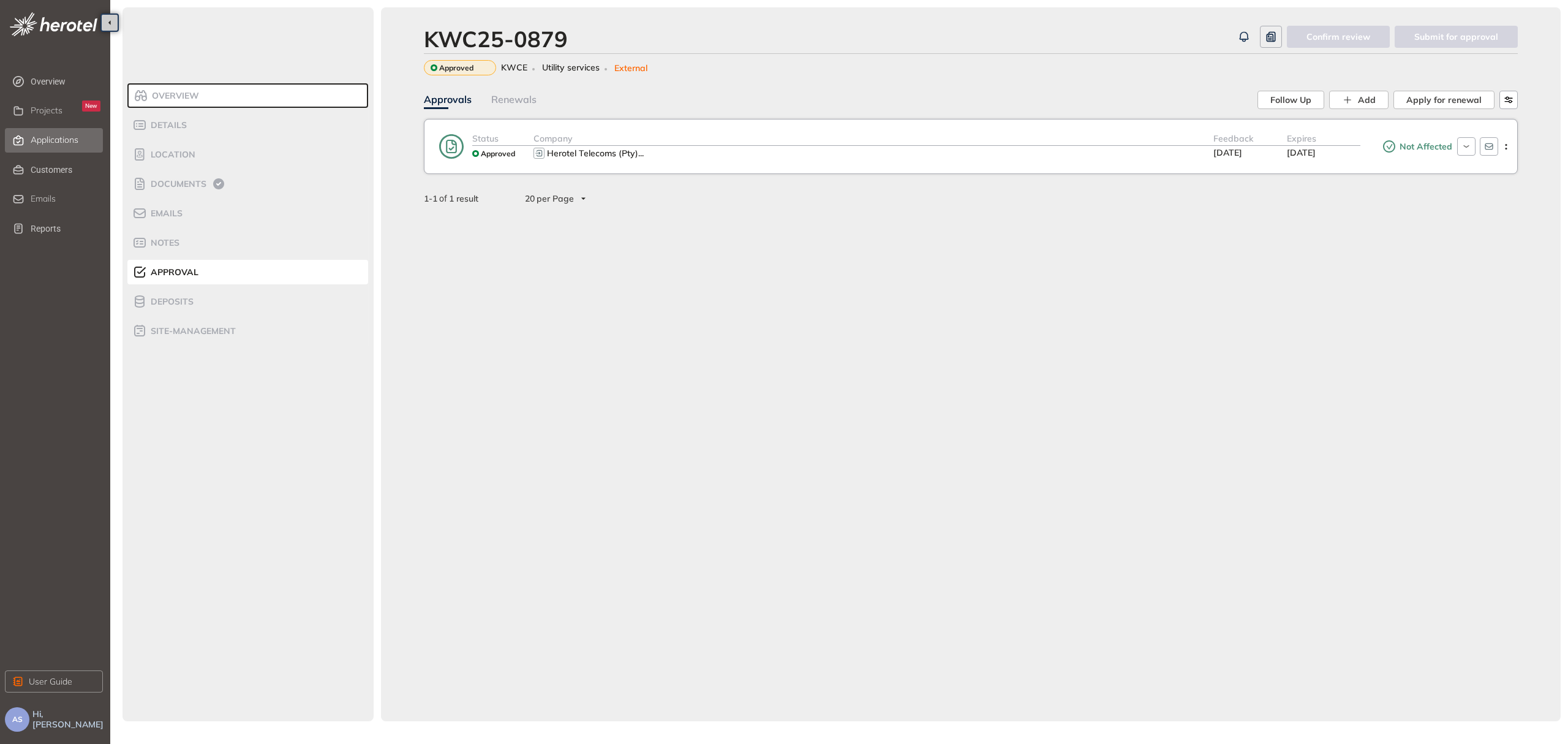
click at [61, 136] on span "Applications" at bounding box center [54, 140] width 48 height 11
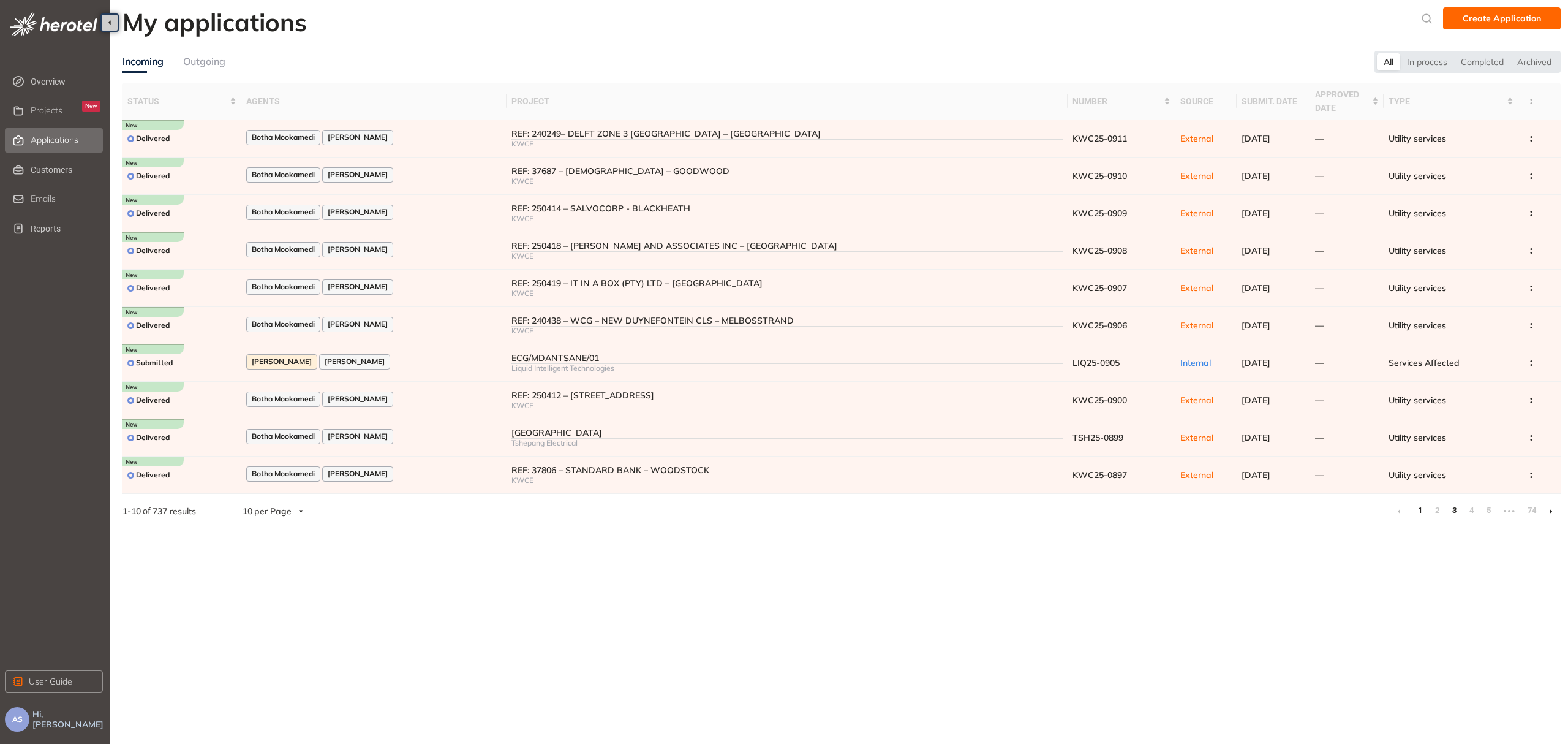
click at [1456, 514] on link "3" at bounding box center [1454, 511] width 13 height 19
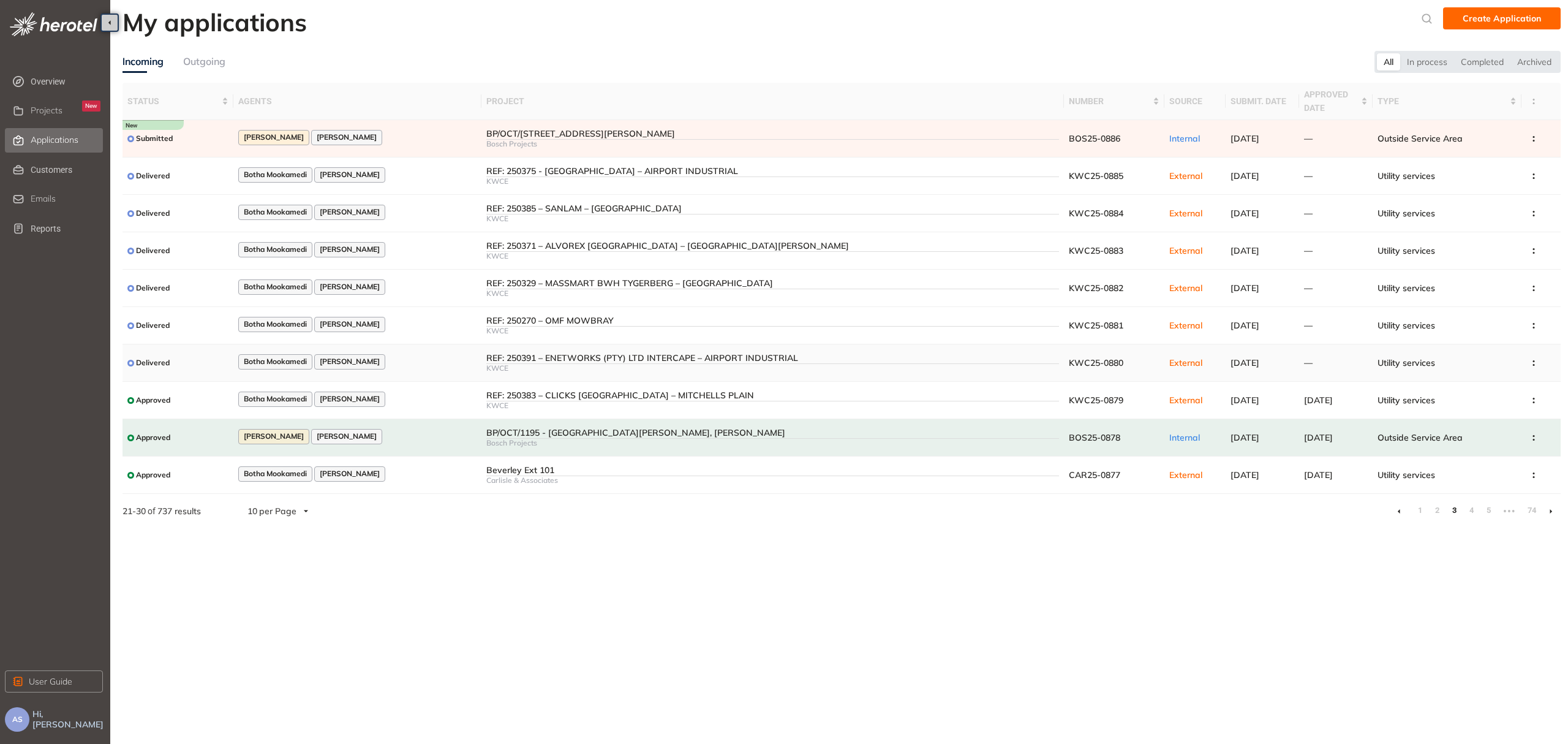
click at [625, 356] on div "REF: 250391 – ENETWORKS (PTY) LTD INTERCAPE – AIRPORT INDUSTRIAL" at bounding box center [772, 358] width 573 height 11
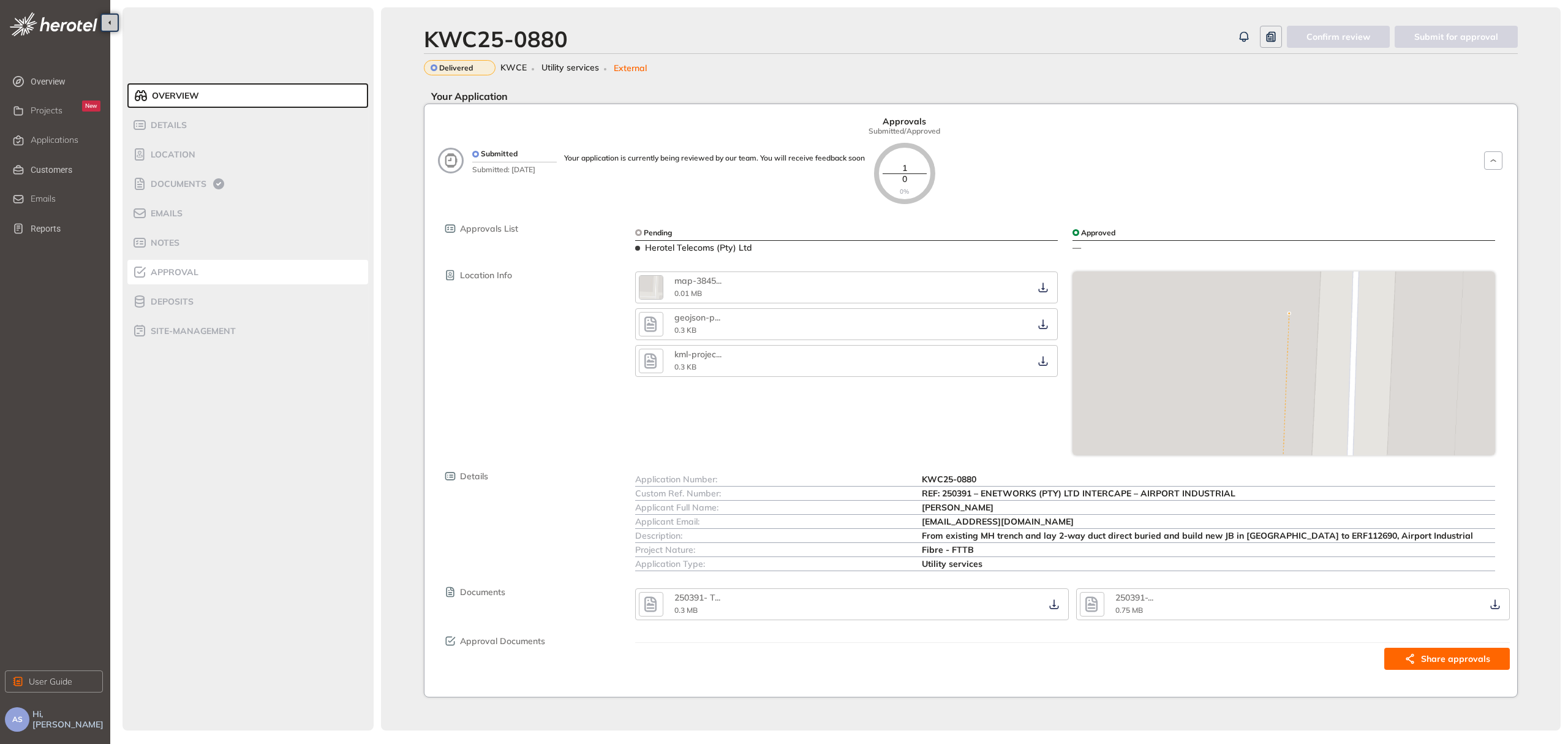
click at [171, 275] on span "Approval" at bounding box center [173, 272] width 52 height 11
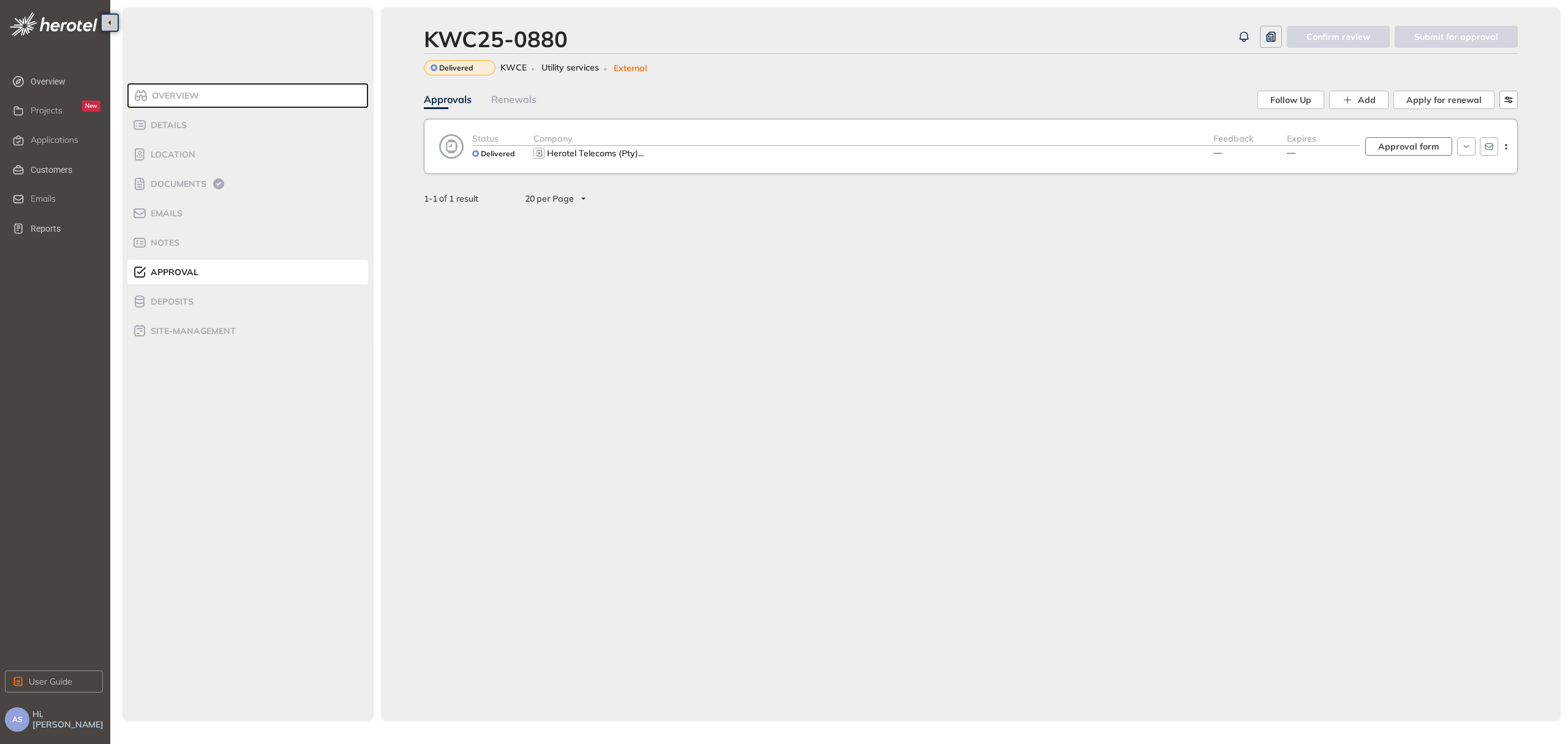
click at [1394, 145] on span "Approval form" at bounding box center [1408, 146] width 61 height 14
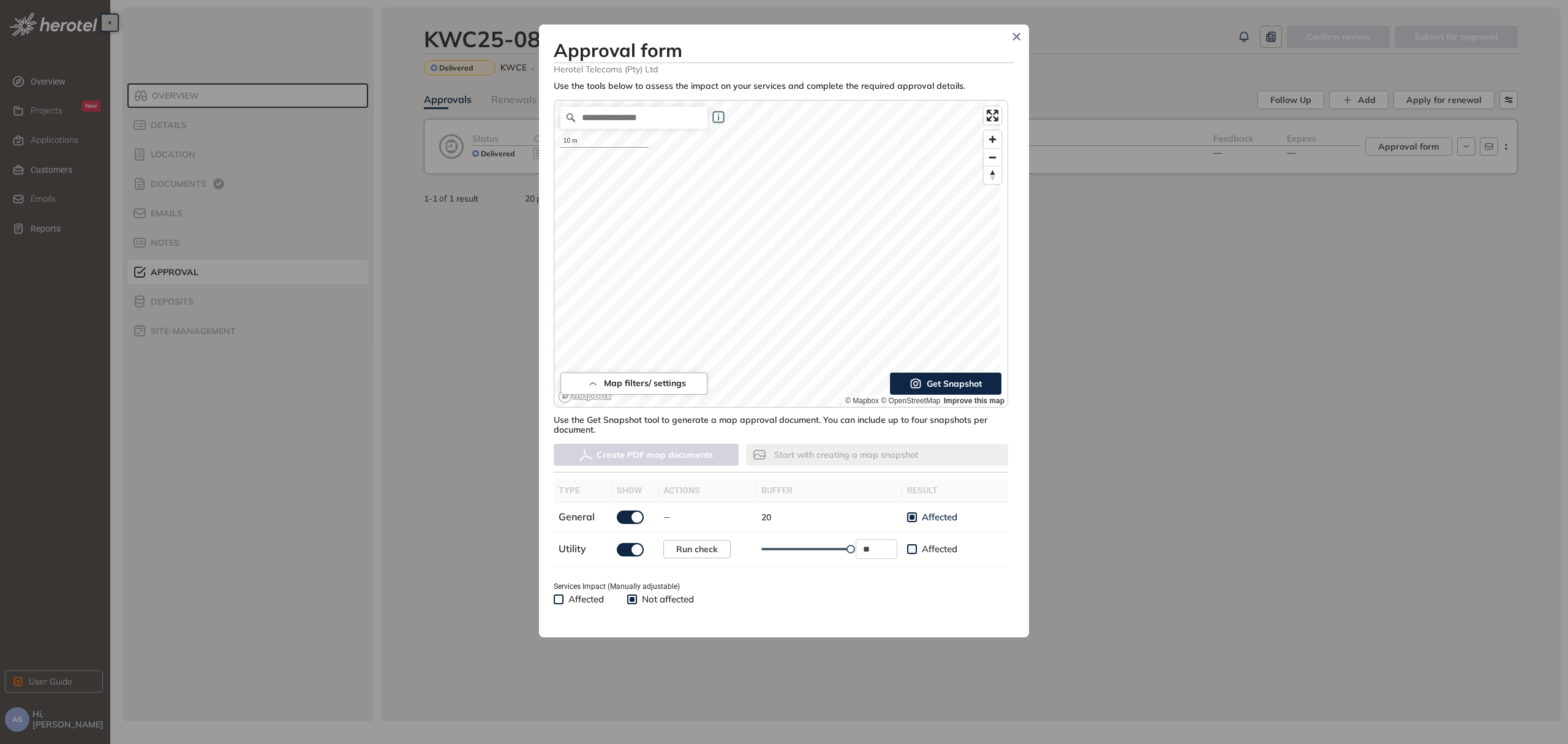
click at [944, 383] on span "Get Snapshot" at bounding box center [954, 384] width 55 height 14
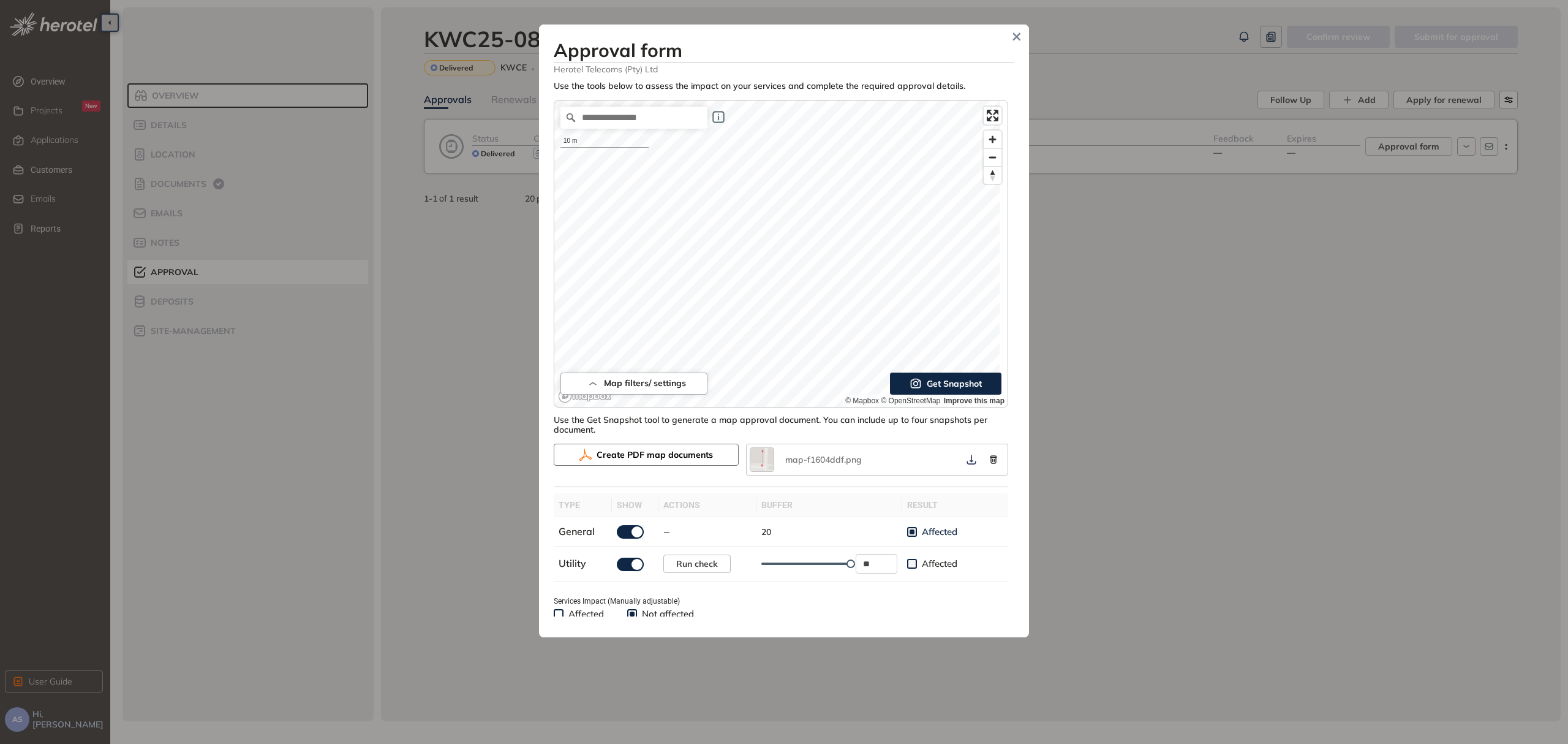
click at [650, 459] on span "Create PDF map documents" at bounding box center [654, 455] width 116 height 14
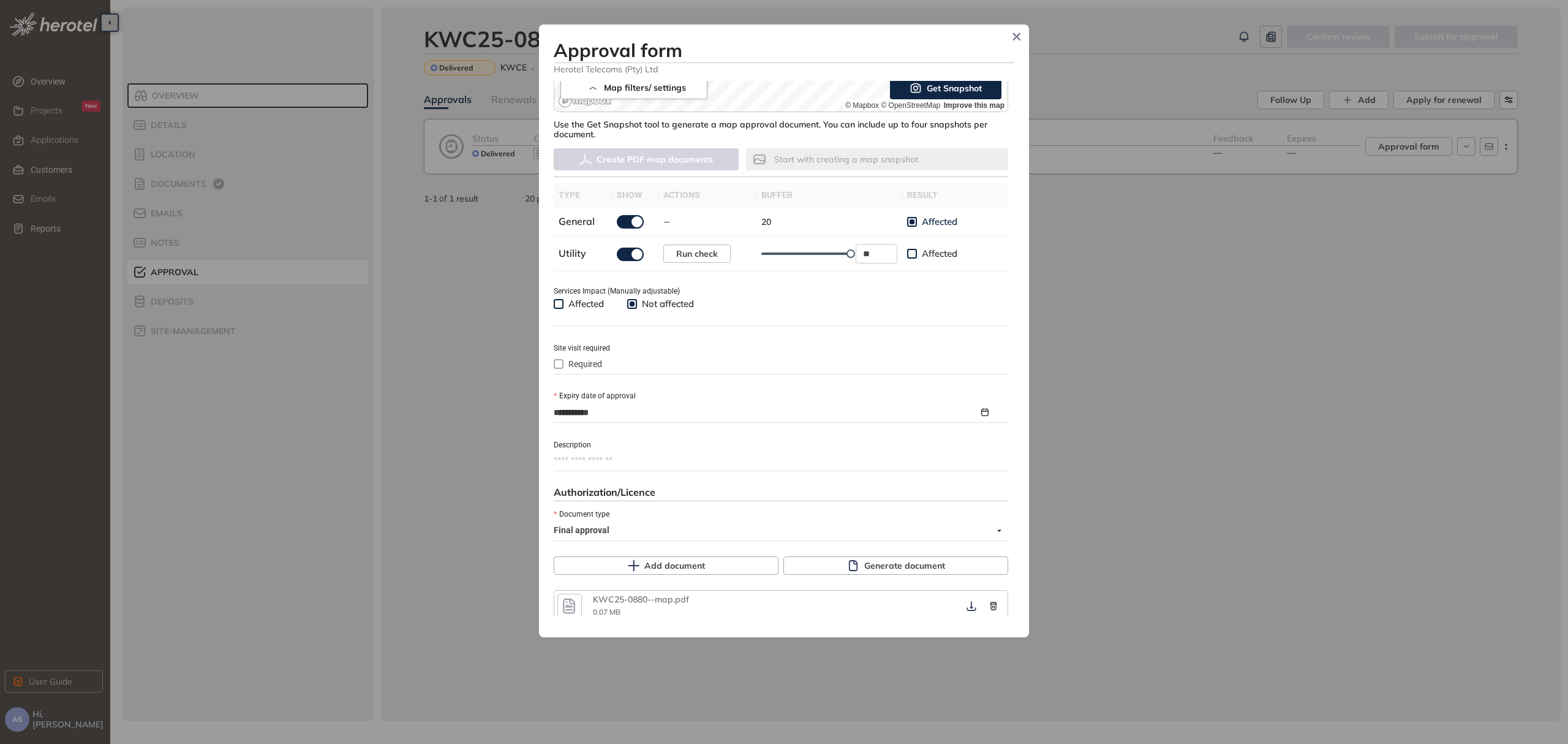
scroll to position [386, 0]
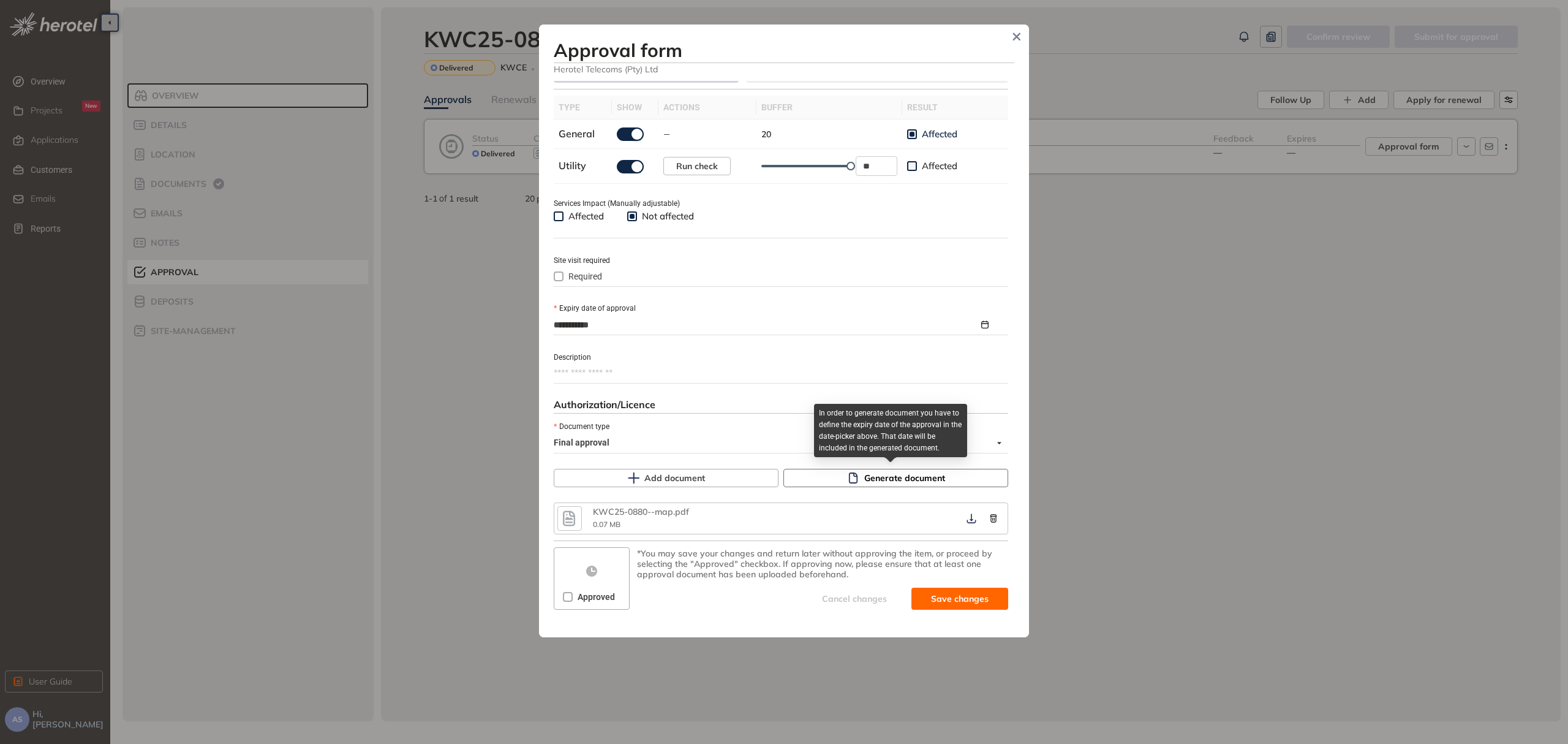
click at [869, 480] on span "Generate document" at bounding box center [905, 478] width 81 height 14
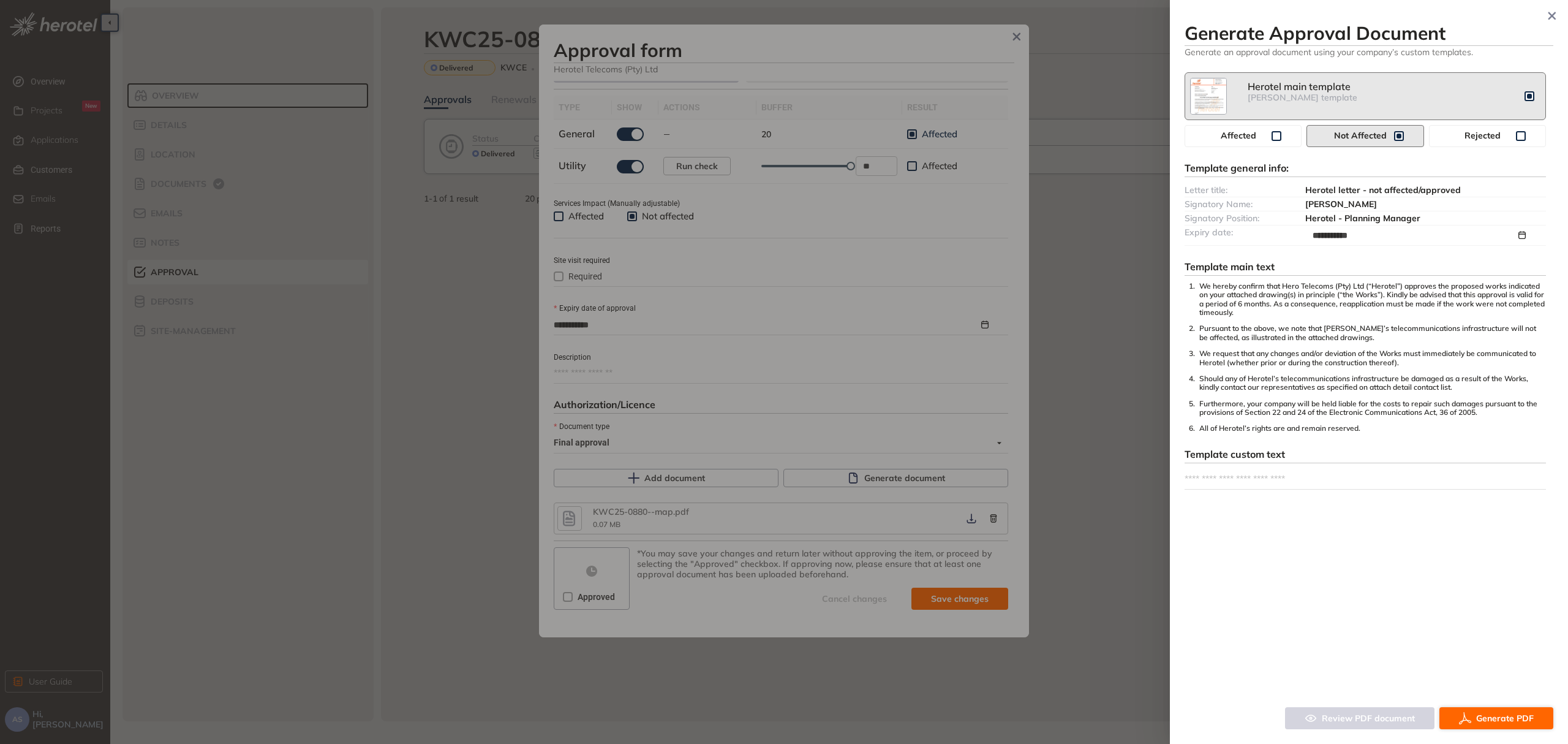
click at [1491, 715] on span "Generate PDF" at bounding box center [1505, 719] width 58 height 14
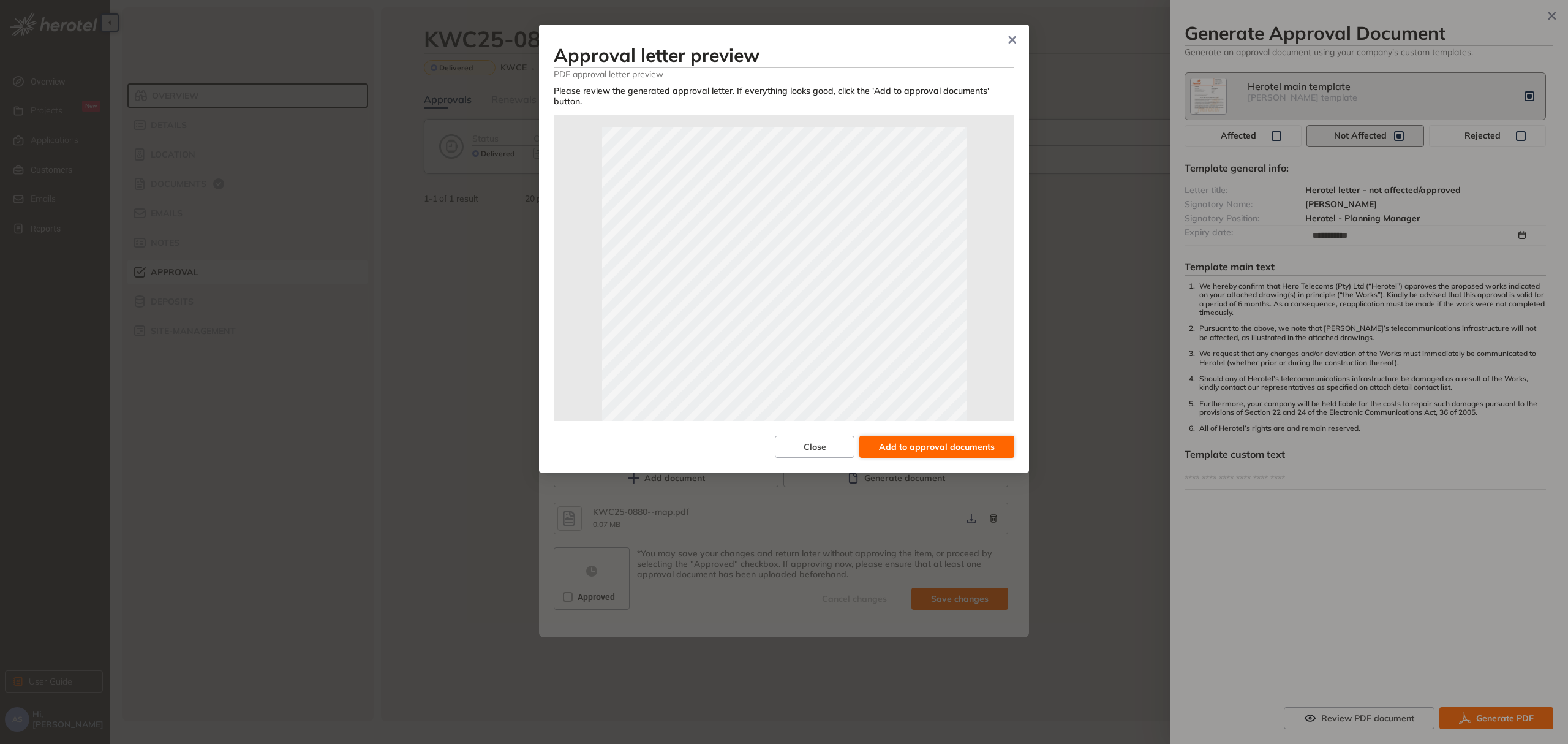
click at [975, 449] on span "Add to approval documents" at bounding box center [937, 447] width 116 height 14
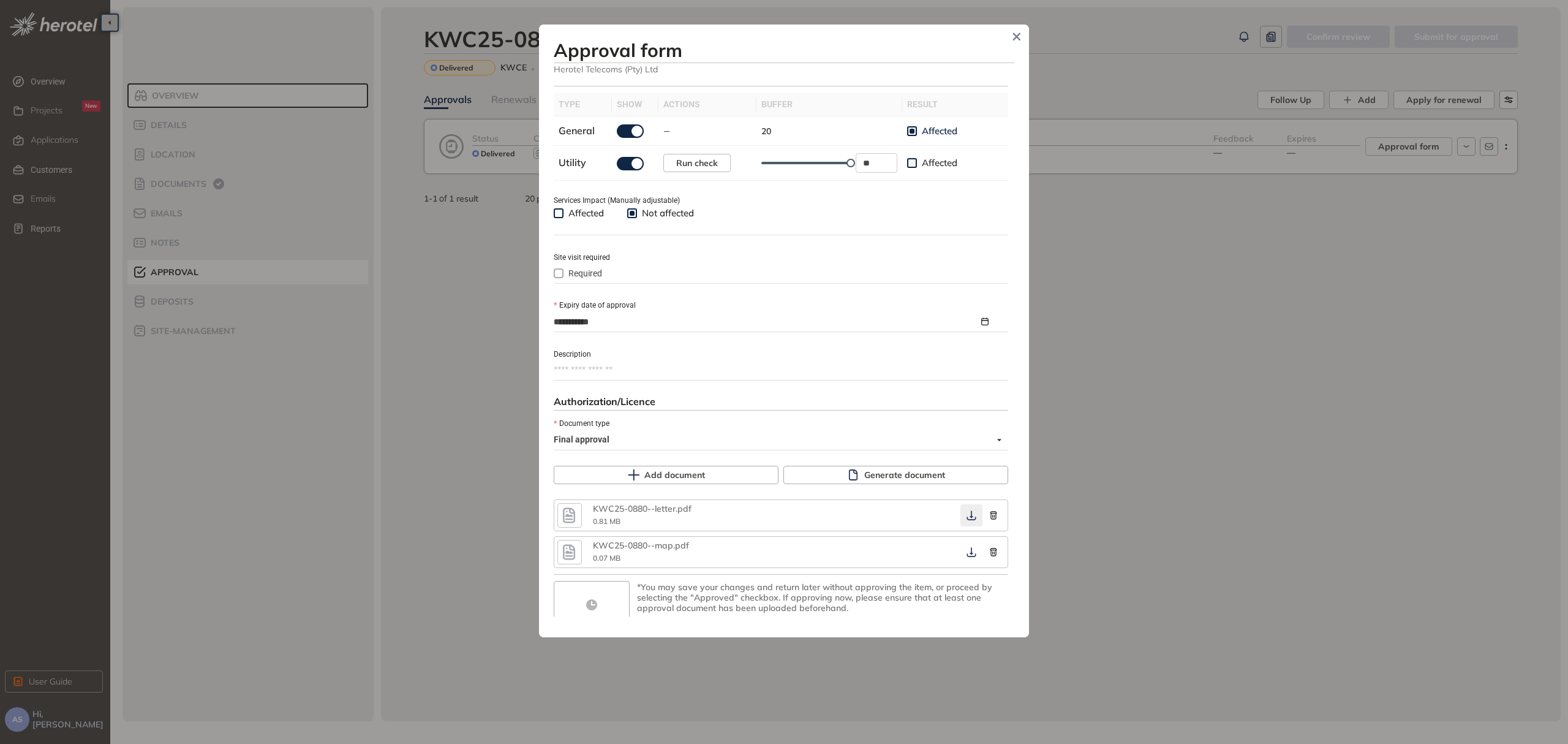
click at [965, 516] on icon "button" at bounding box center [971, 516] width 13 height 10
click at [967, 521] on icon "button" at bounding box center [971, 517] width 9 height 10
click at [967, 558] on icon "button" at bounding box center [971, 553] width 9 height 10
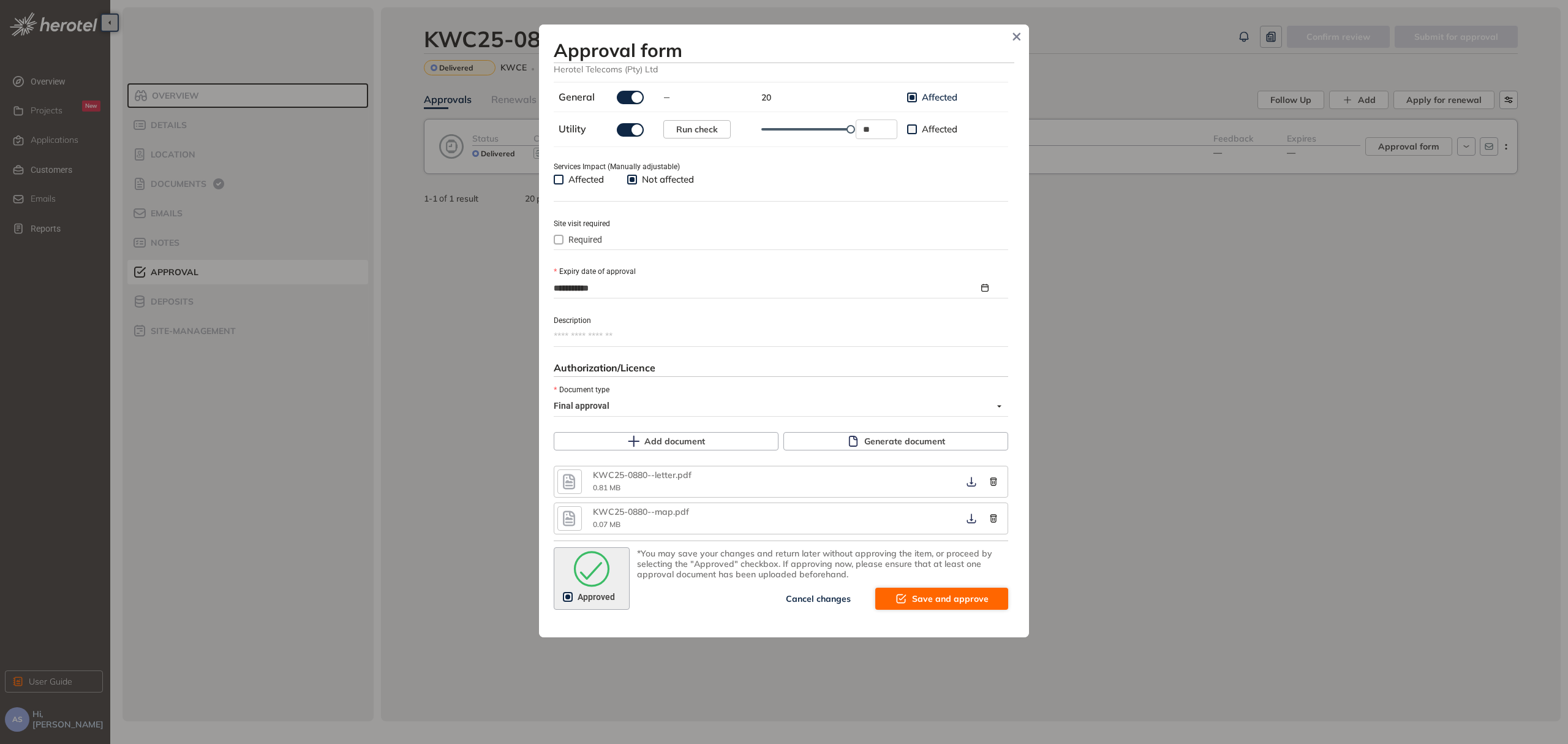
click at [937, 604] on span "Save and approve" at bounding box center [950, 599] width 76 height 14
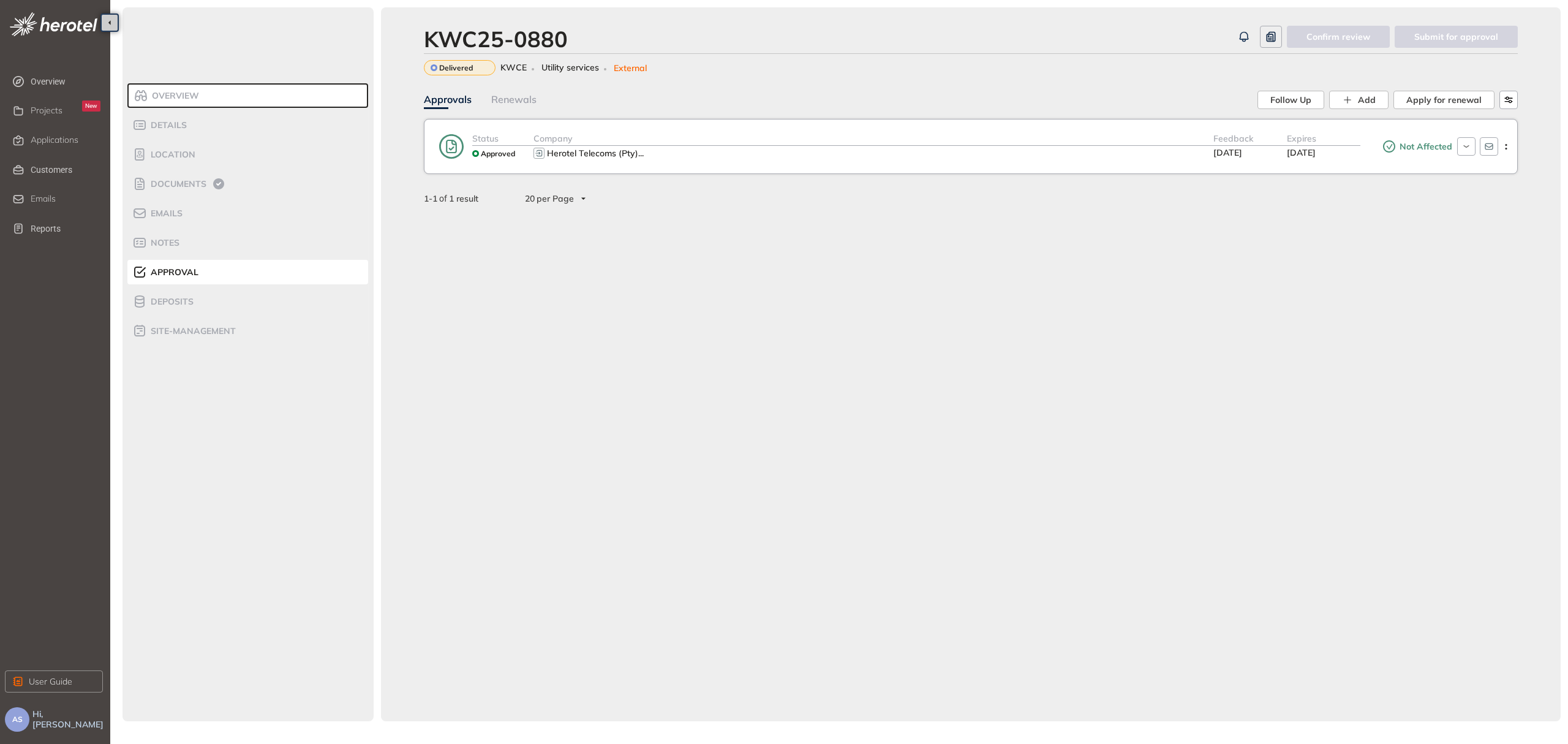
scroll to position [443, 0]
click at [641, 150] on span "..." at bounding box center [641, 152] width 6 height 11
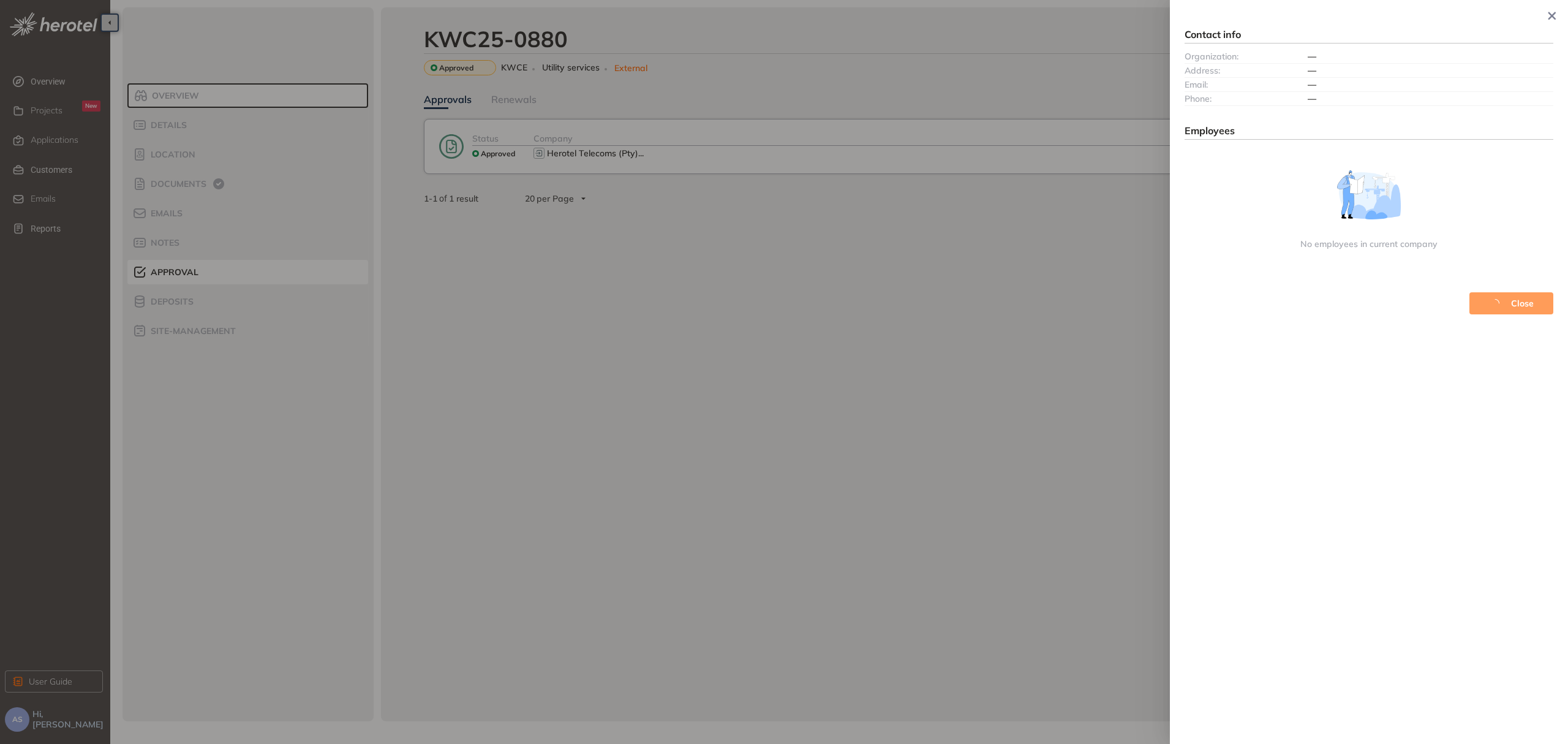
drag, startPoint x: 1555, startPoint y: 15, endPoint x: 1307, endPoint y: 47, distance: 250.1
click at [1554, 15] on icon "button" at bounding box center [1551, 16] width 13 height 9
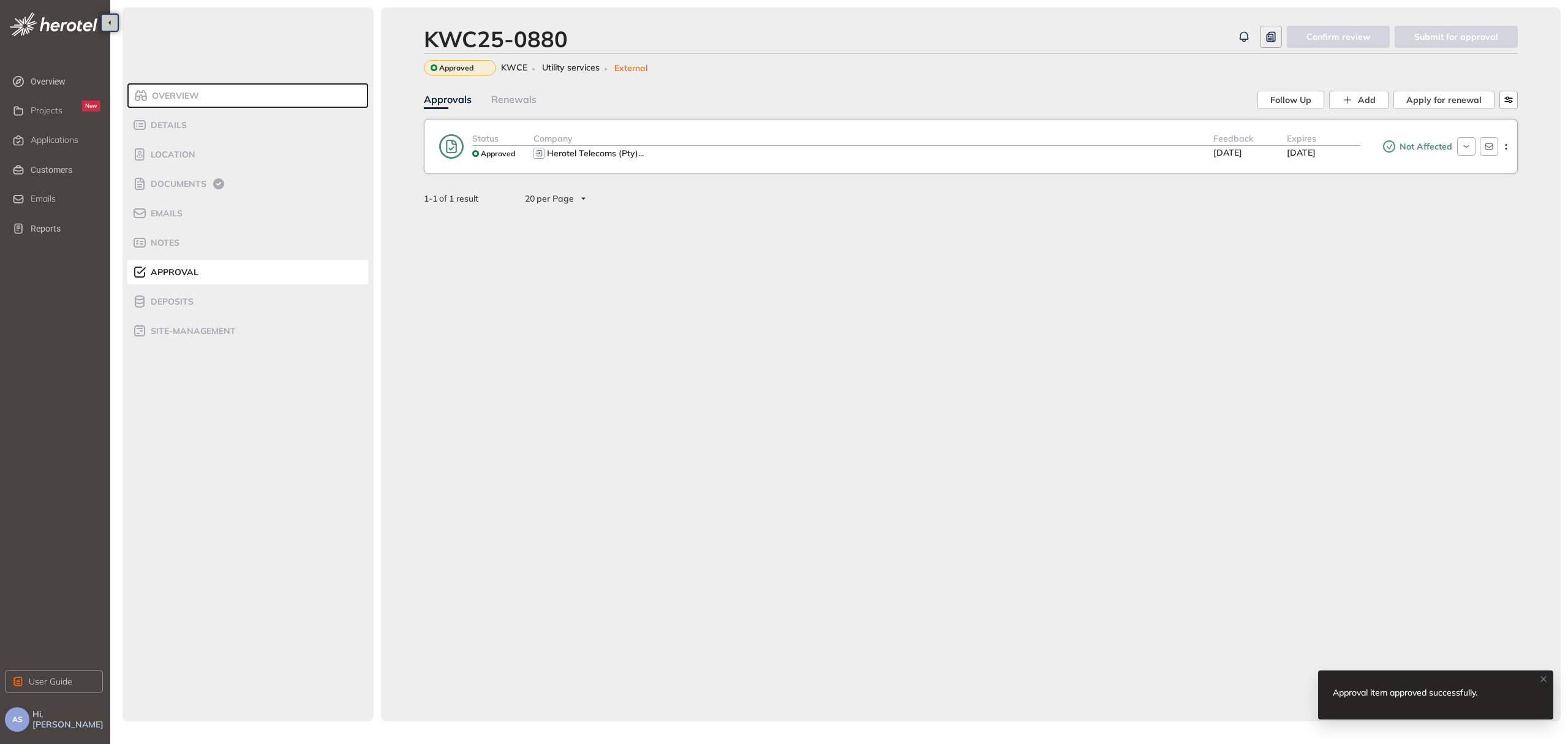
click at [1430, 147] on span "Not Affected" at bounding box center [1424, 146] width 56 height 11
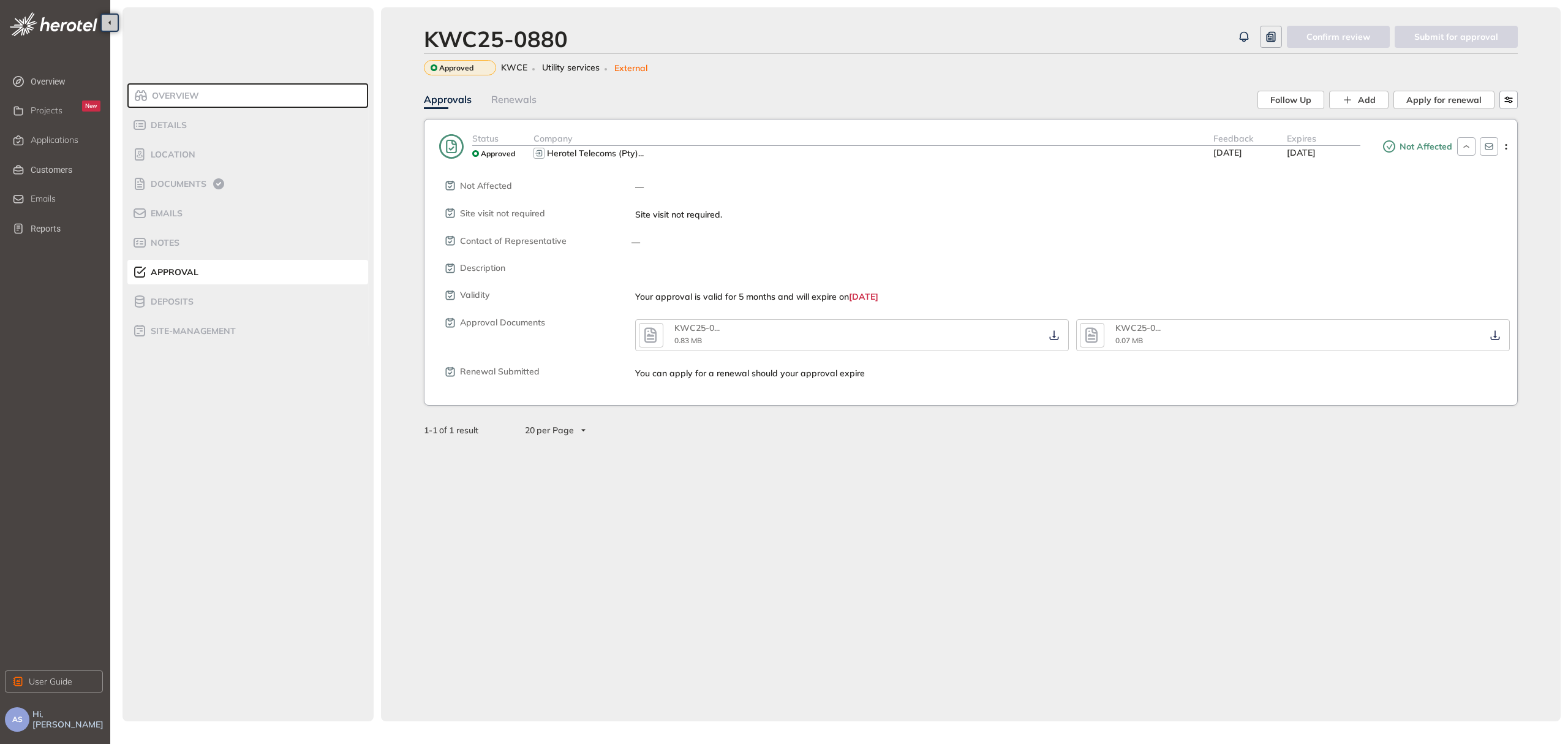
click at [809, 543] on div "KWC25-0880 Confirm review Submit for approval Approved KWCE Utility services Ex…" at bounding box center [970, 364] width 1180 height 714
click at [927, 508] on div "KWC25-0880 Confirm review Submit for approval Approved KWCE Utility services Ex…" at bounding box center [970, 364] width 1180 height 714
click at [191, 181] on span "Documents" at bounding box center [177, 184] width 60 height 11
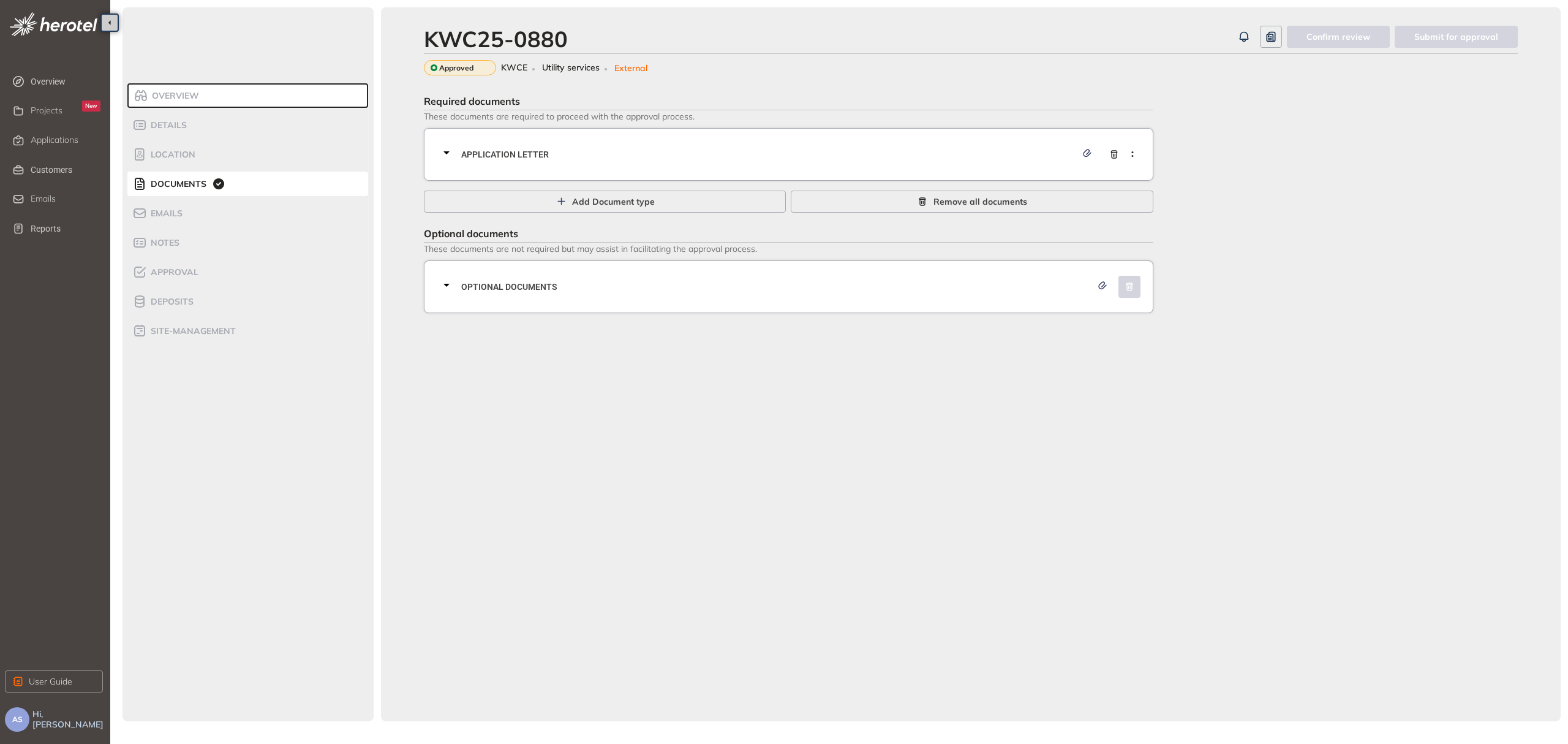
click at [447, 152] on icon at bounding box center [446, 152] width 15 height 15
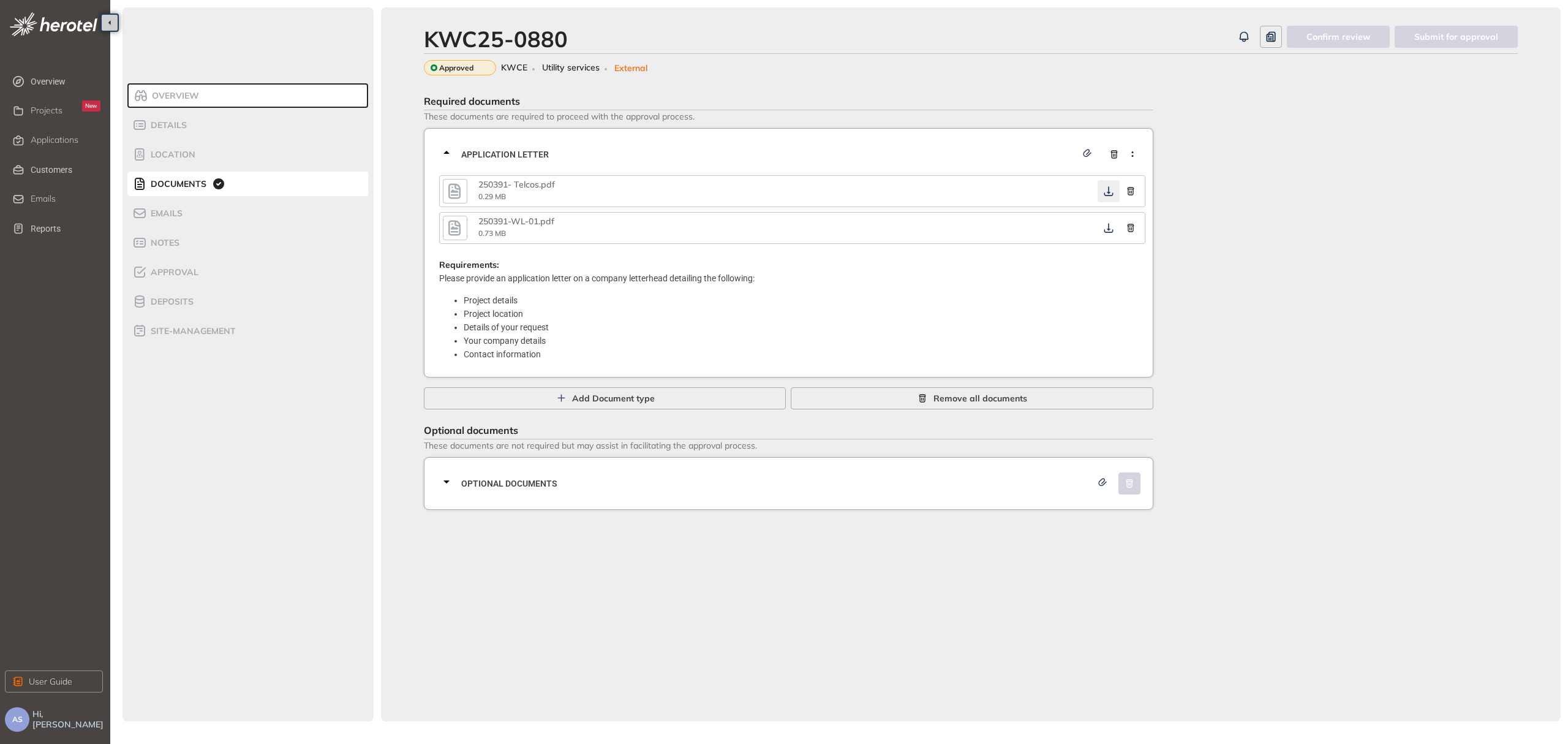
click at [1108, 191] on icon "button" at bounding box center [1107, 191] width 9 height 10
click at [1108, 226] on icon "button" at bounding box center [1108, 228] width 13 height 10
click at [446, 479] on icon at bounding box center [446, 481] width 15 height 15
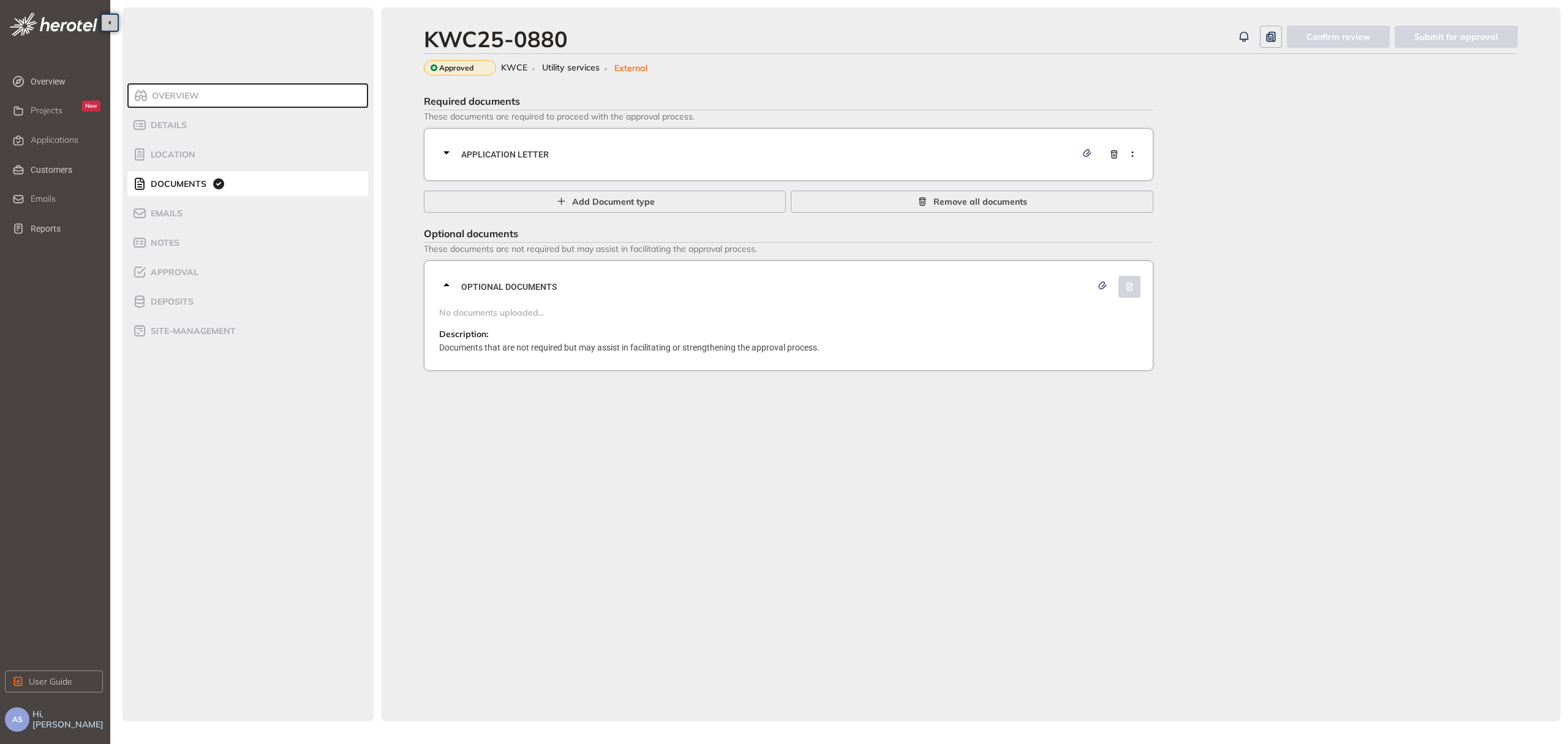
click at [444, 289] on icon at bounding box center [446, 284] width 15 height 15
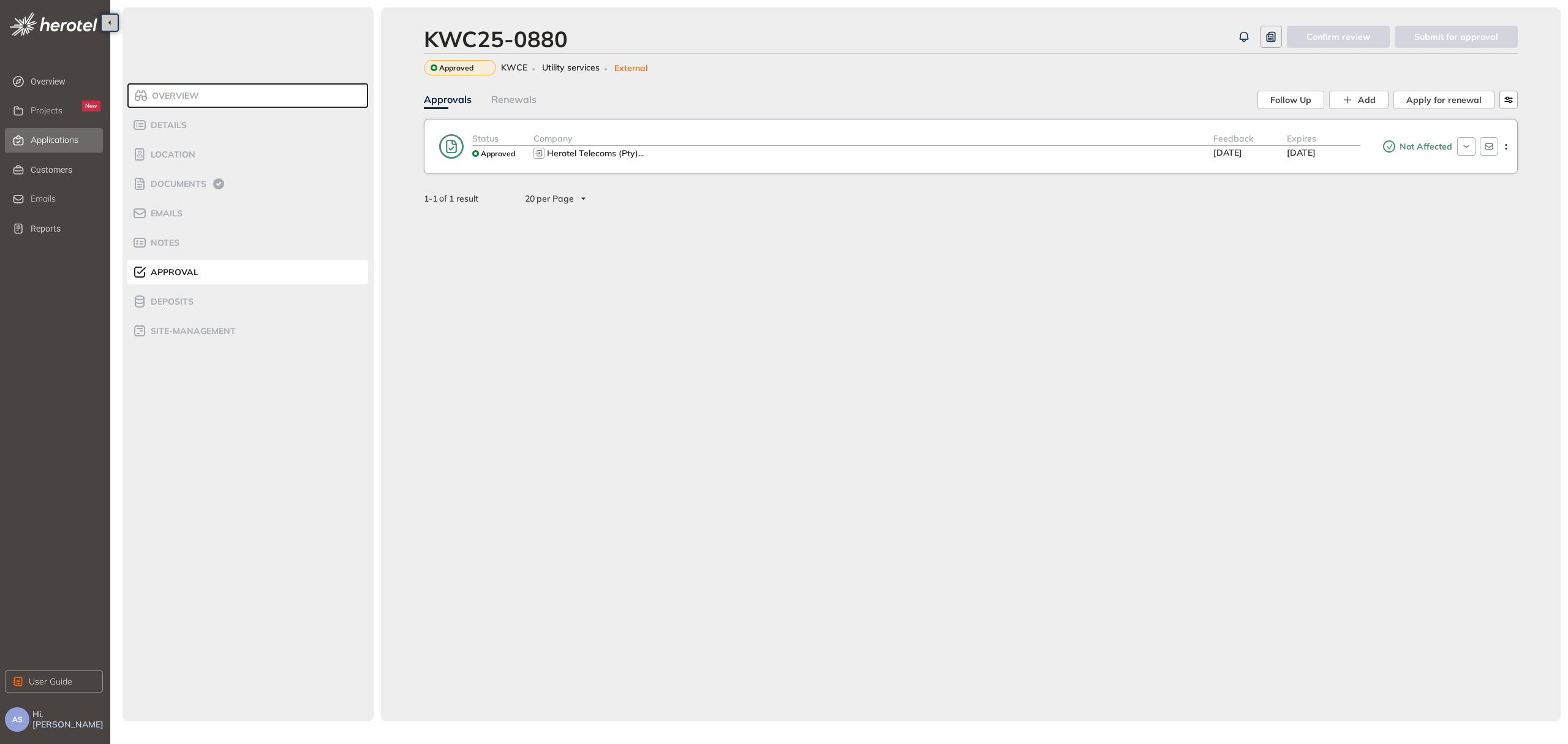
click at [50, 143] on span "Applications" at bounding box center [54, 140] width 48 height 11
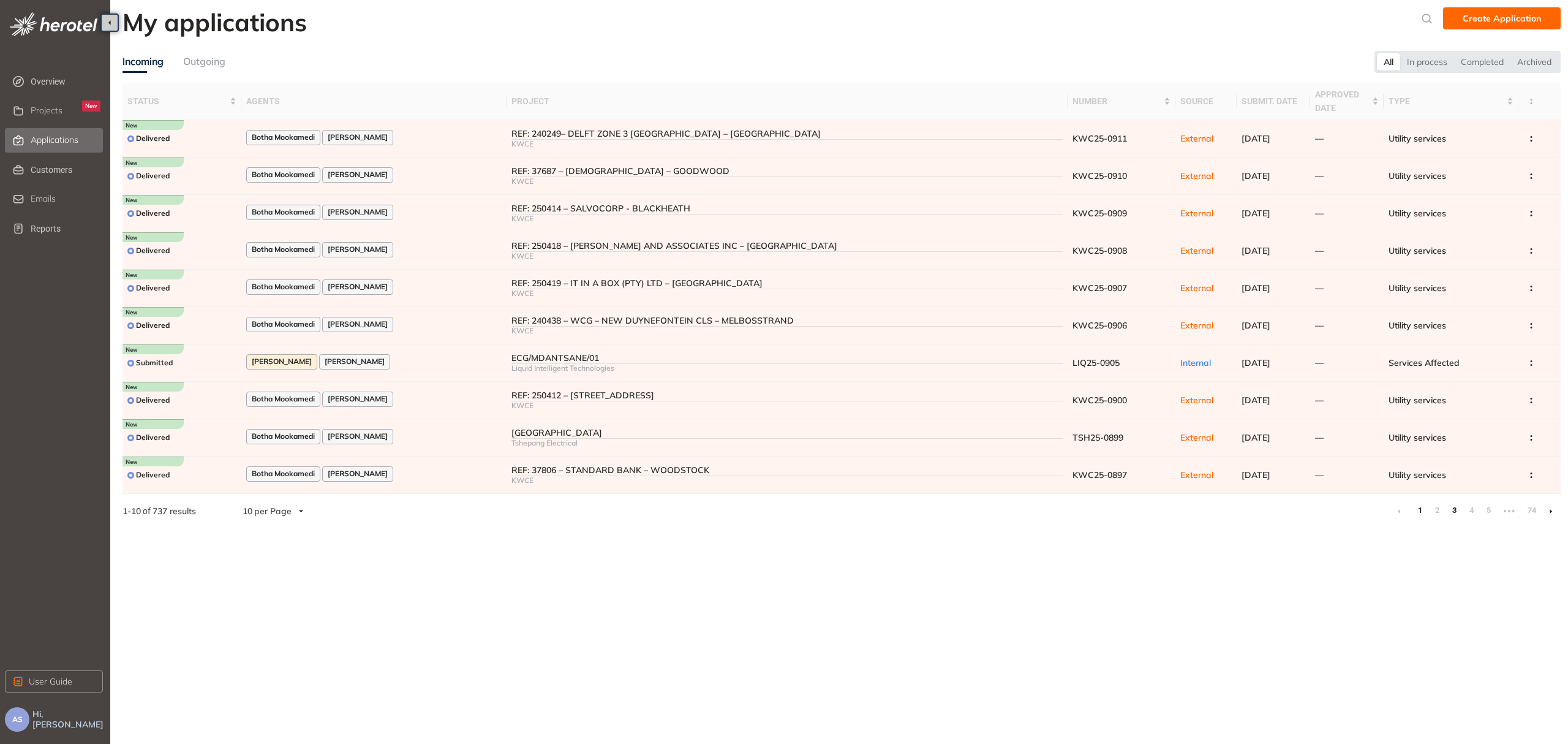
click at [1452, 513] on link "3" at bounding box center [1454, 511] width 13 height 19
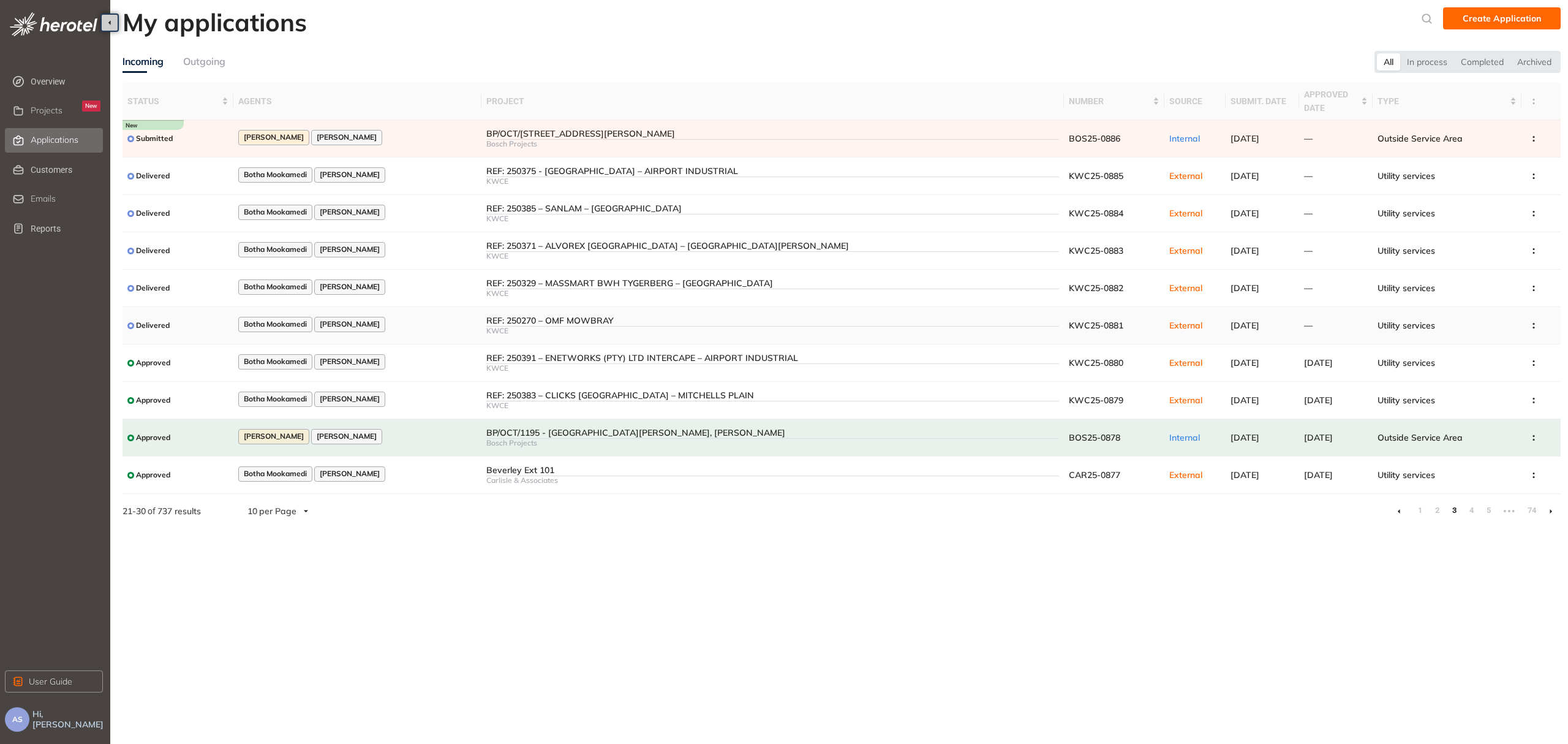
click at [567, 325] on div "REF: 250270 – OMF MOWBRAY" at bounding box center [772, 320] width 573 height 11
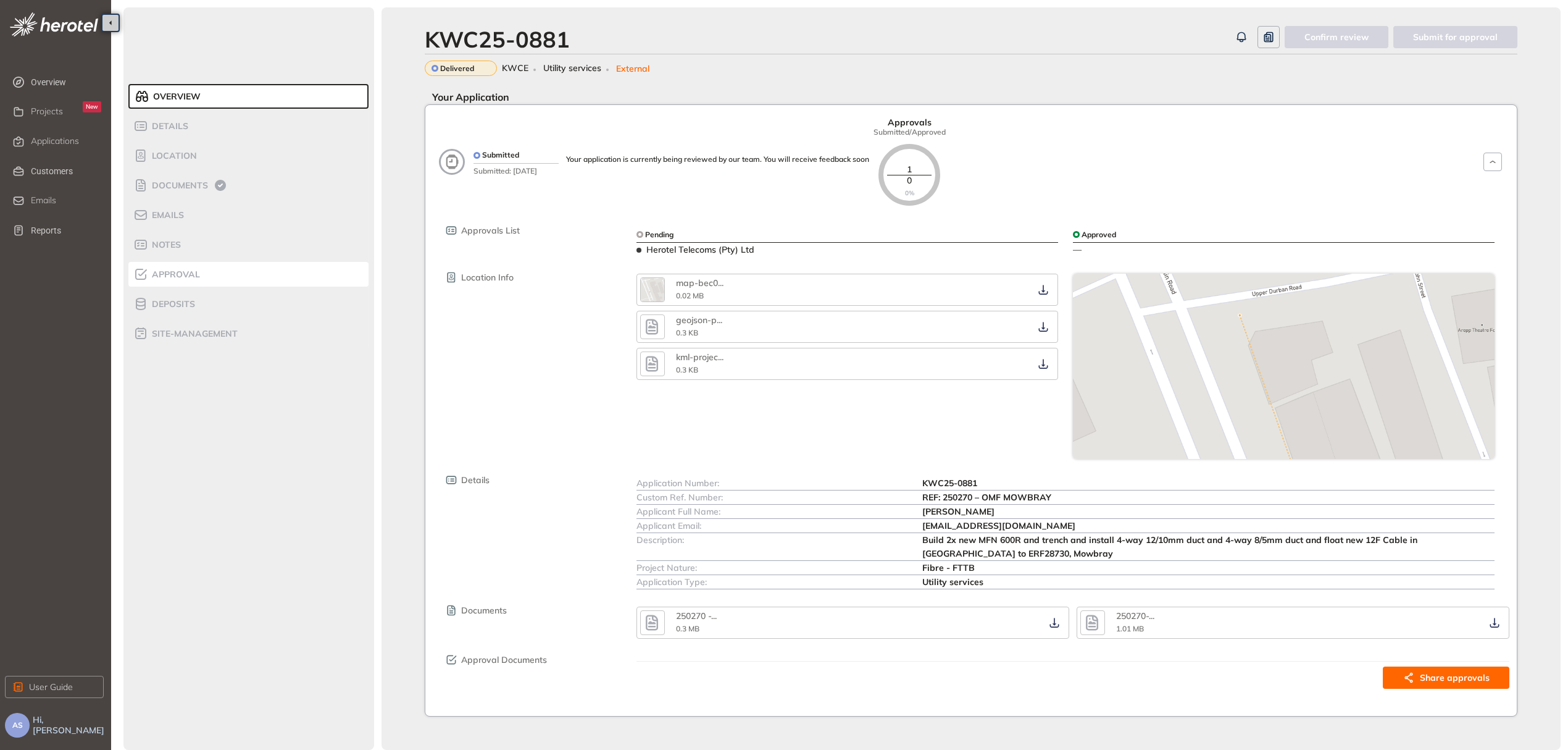
click at [191, 275] on span "Approval" at bounding box center [174, 275] width 52 height 11
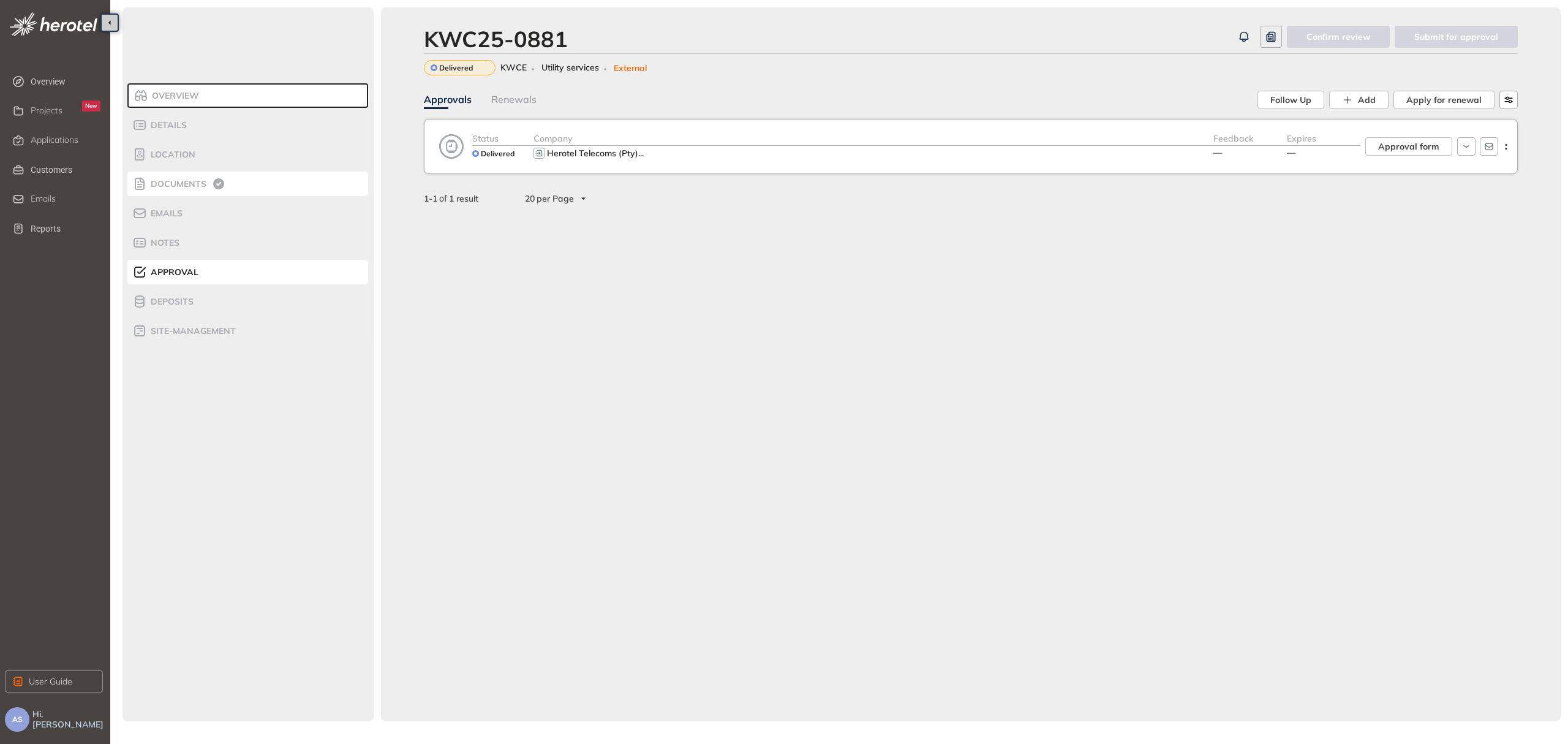
click at [199, 185] on span "Documents" at bounding box center [177, 184] width 60 height 11
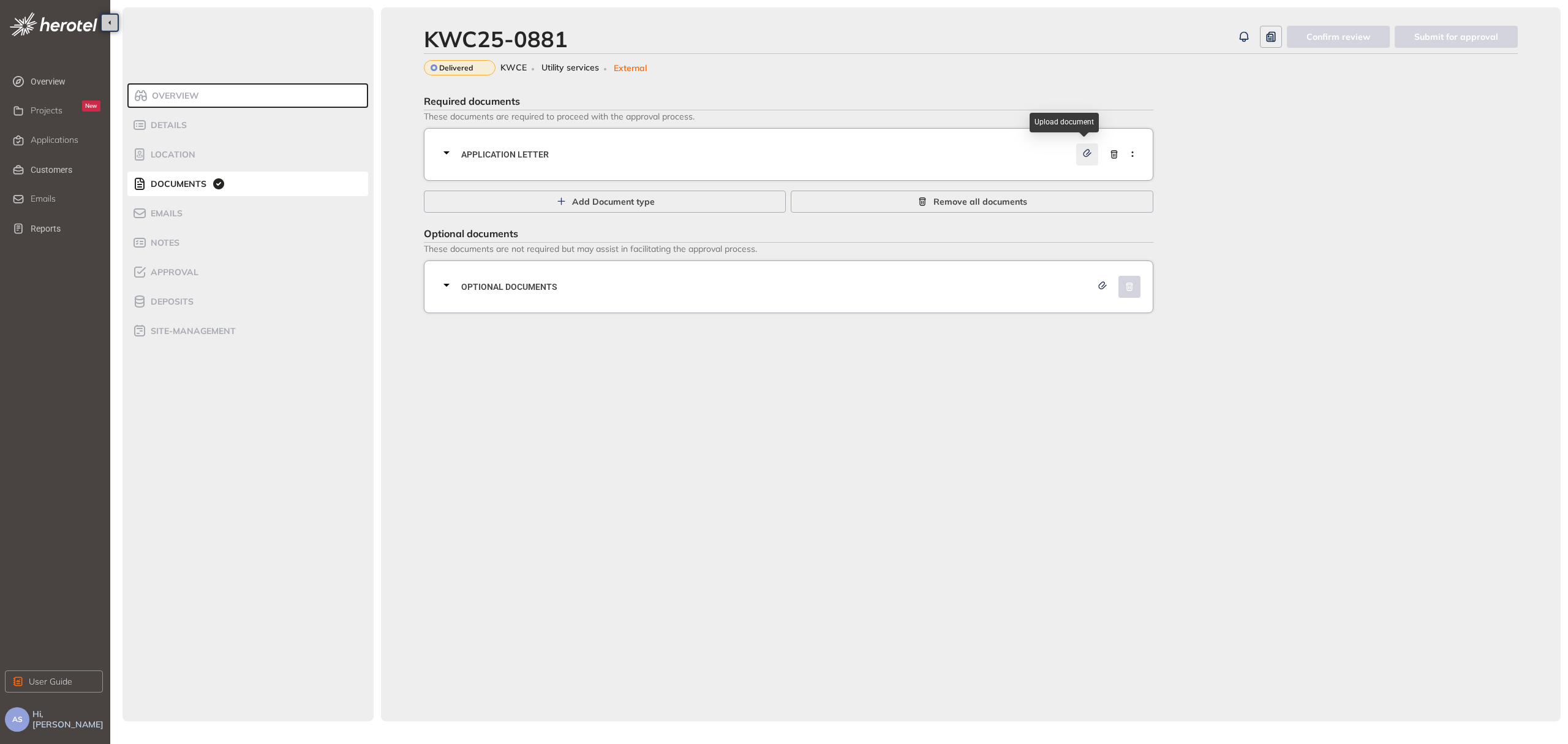
click at [1089, 162] on button "button" at bounding box center [1087, 154] width 22 height 22
click at [447, 150] on icon at bounding box center [446, 152] width 15 height 15
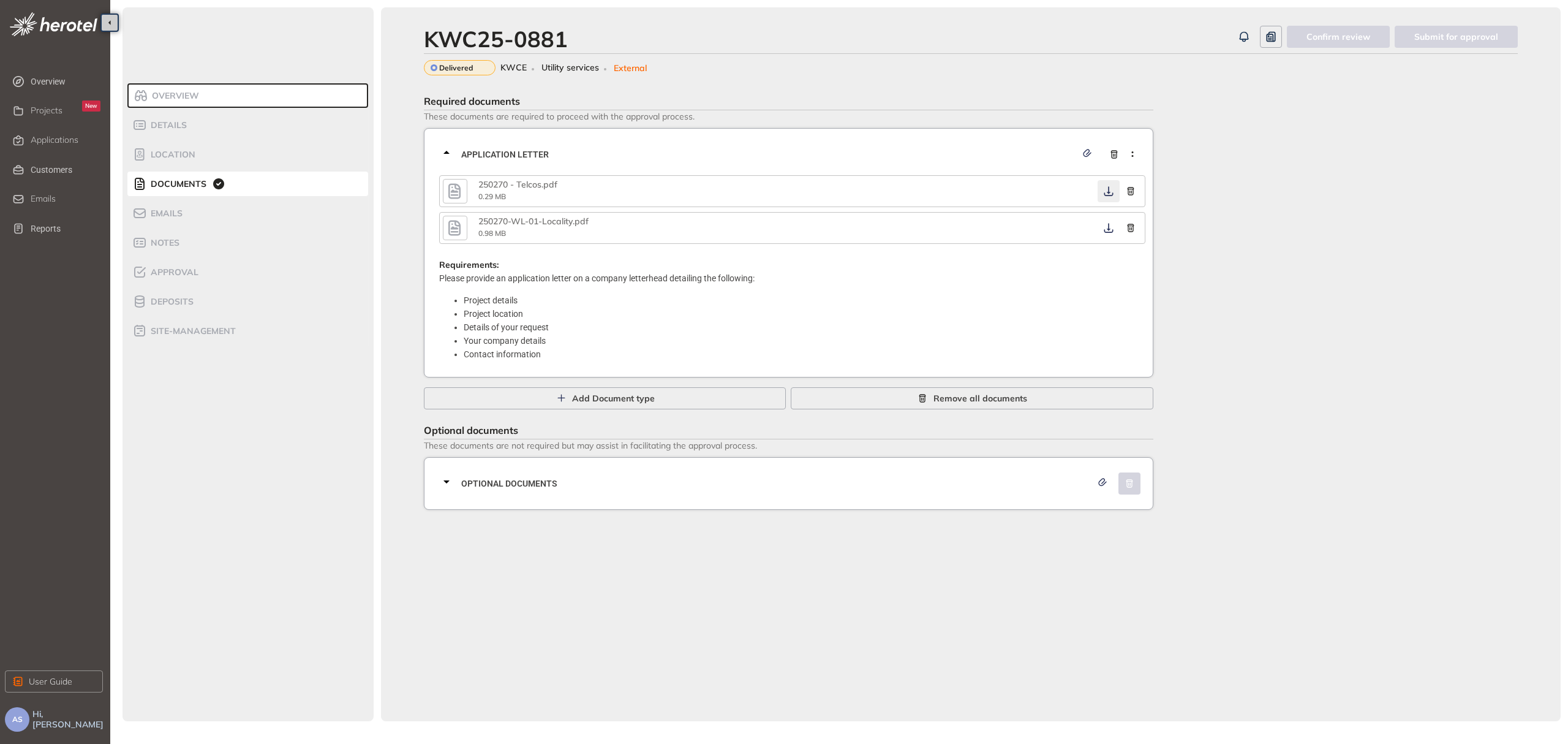
click at [1113, 191] on icon "button" at bounding box center [1108, 191] width 13 height 10
click at [1255, 233] on div "Required documents These documents are required to proceed with the approval pr…" at bounding box center [970, 300] width 1094 height 420
click at [191, 261] on li "Approval" at bounding box center [248, 271] width 241 height 24
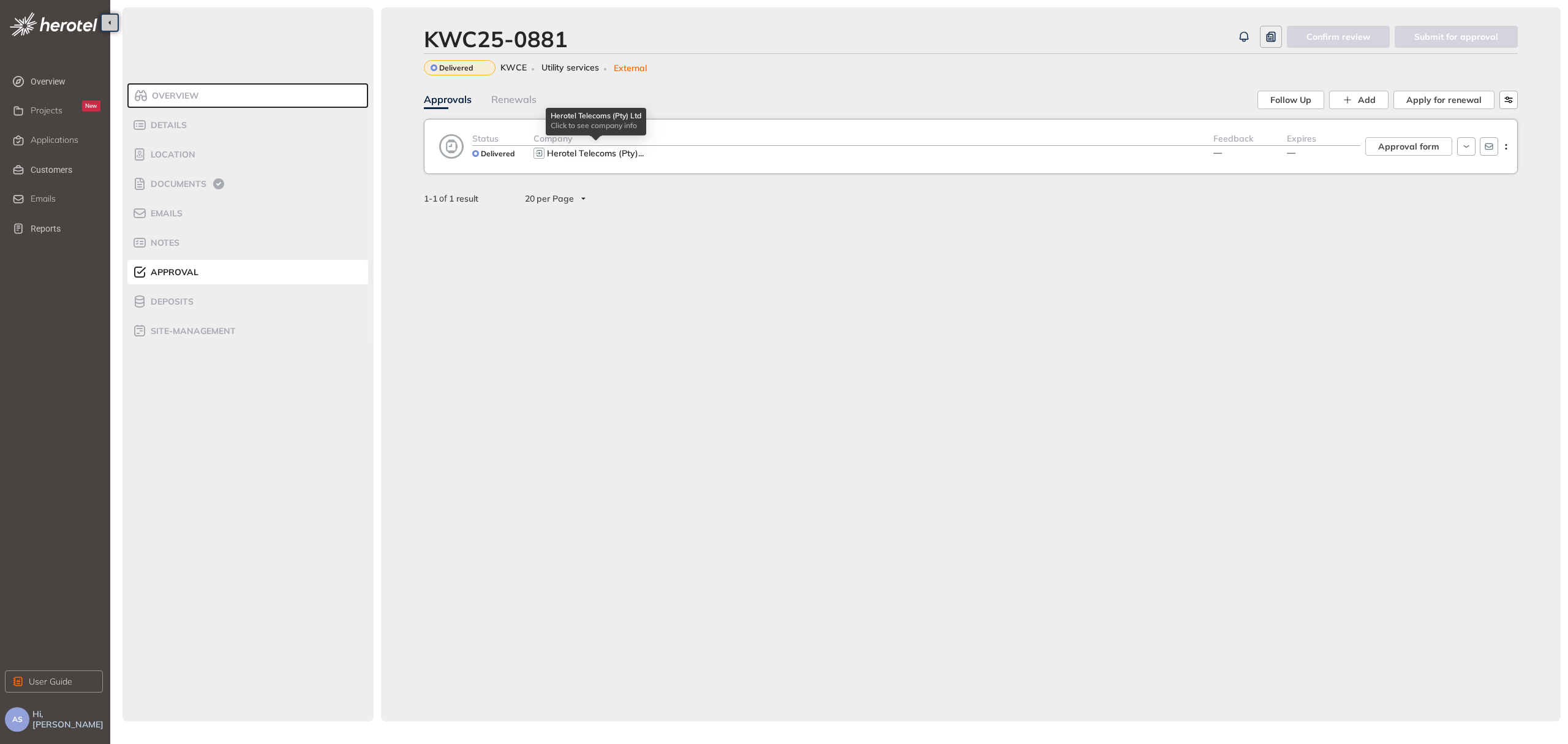
click at [598, 148] on span "Herotel Telecoms (Pty)" at bounding box center [593, 152] width 92 height 11
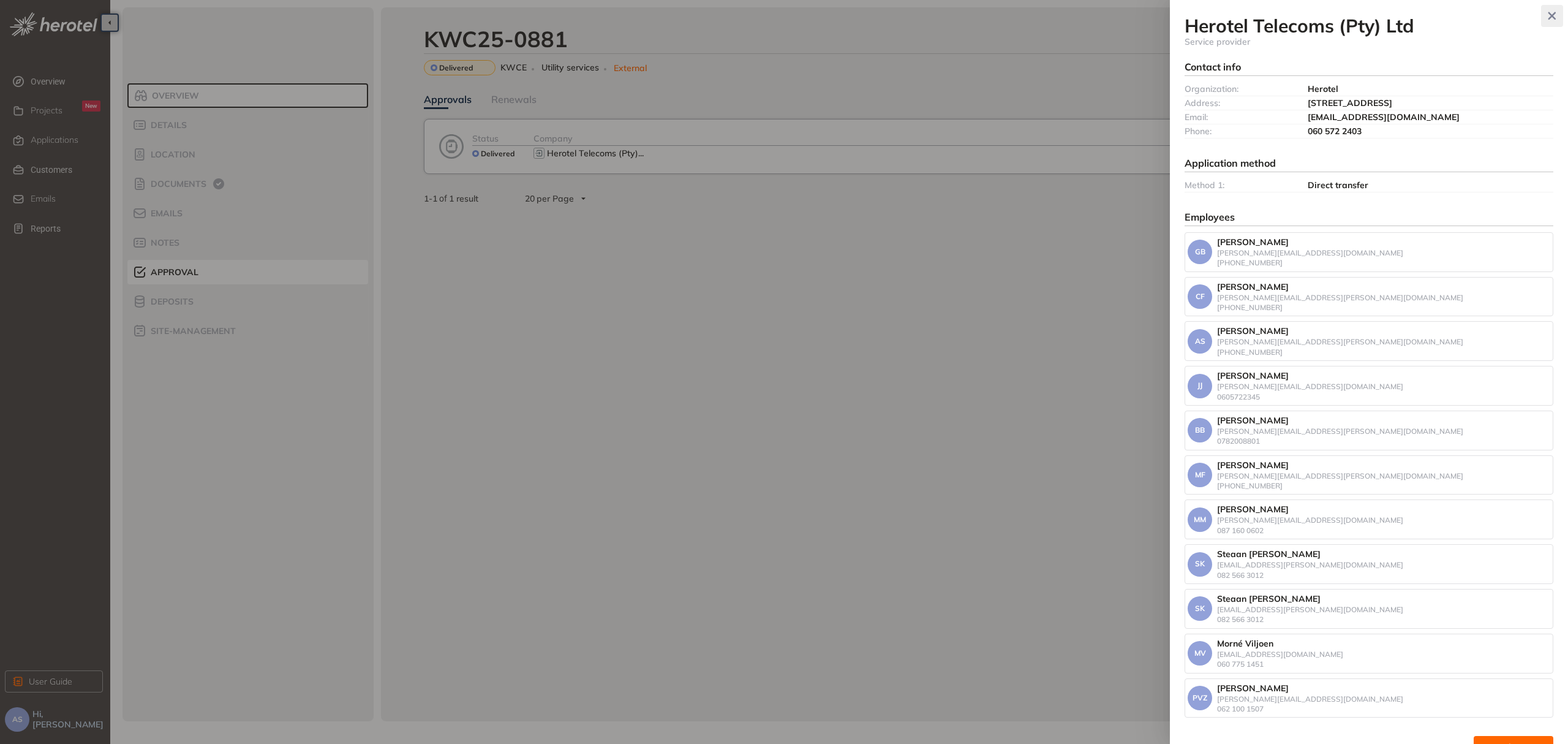
click at [1548, 18] on icon "button" at bounding box center [1552, 17] width 8 height 8
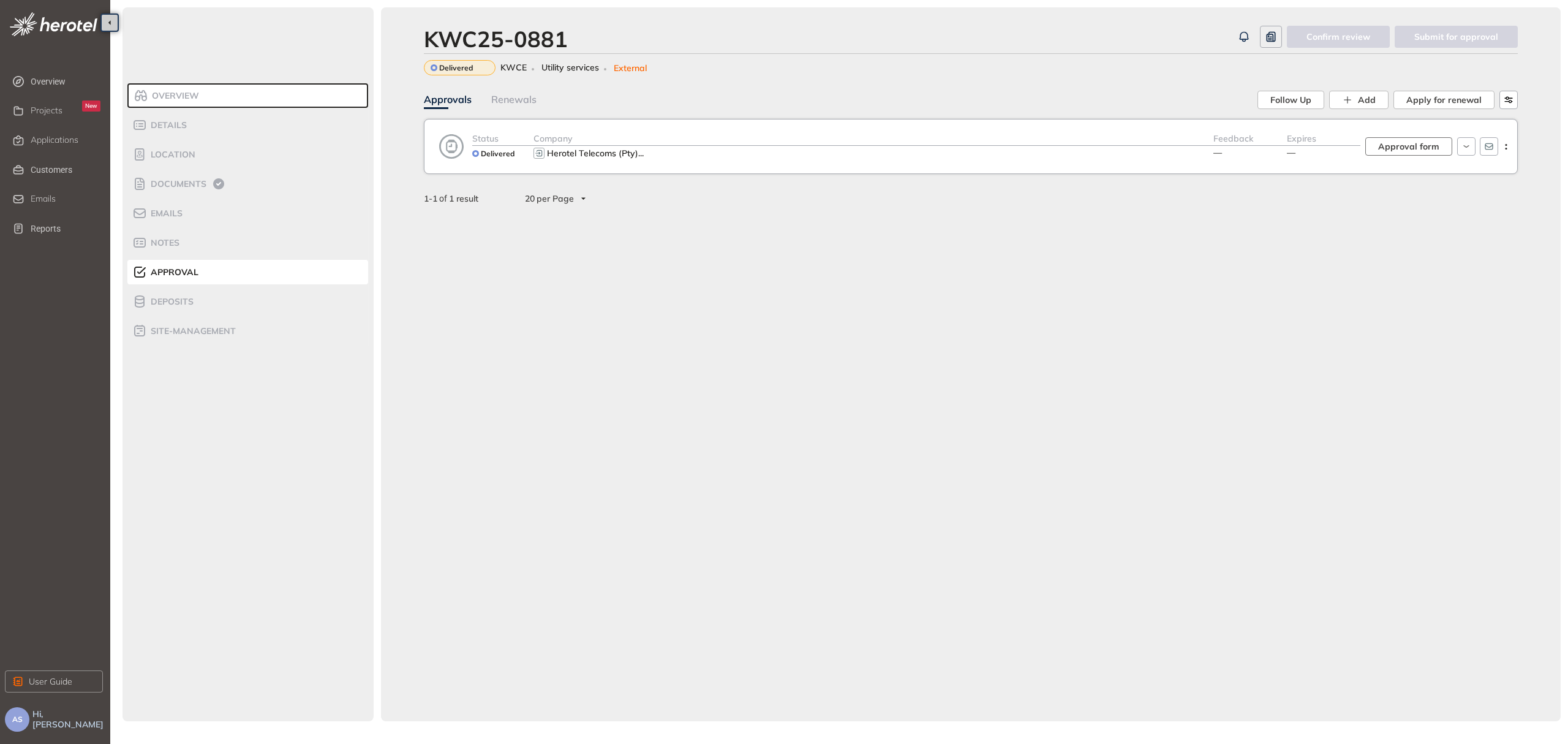
click at [1389, 145] on span "Approval form" at bounding box center [1408, 146] width 61 height 14
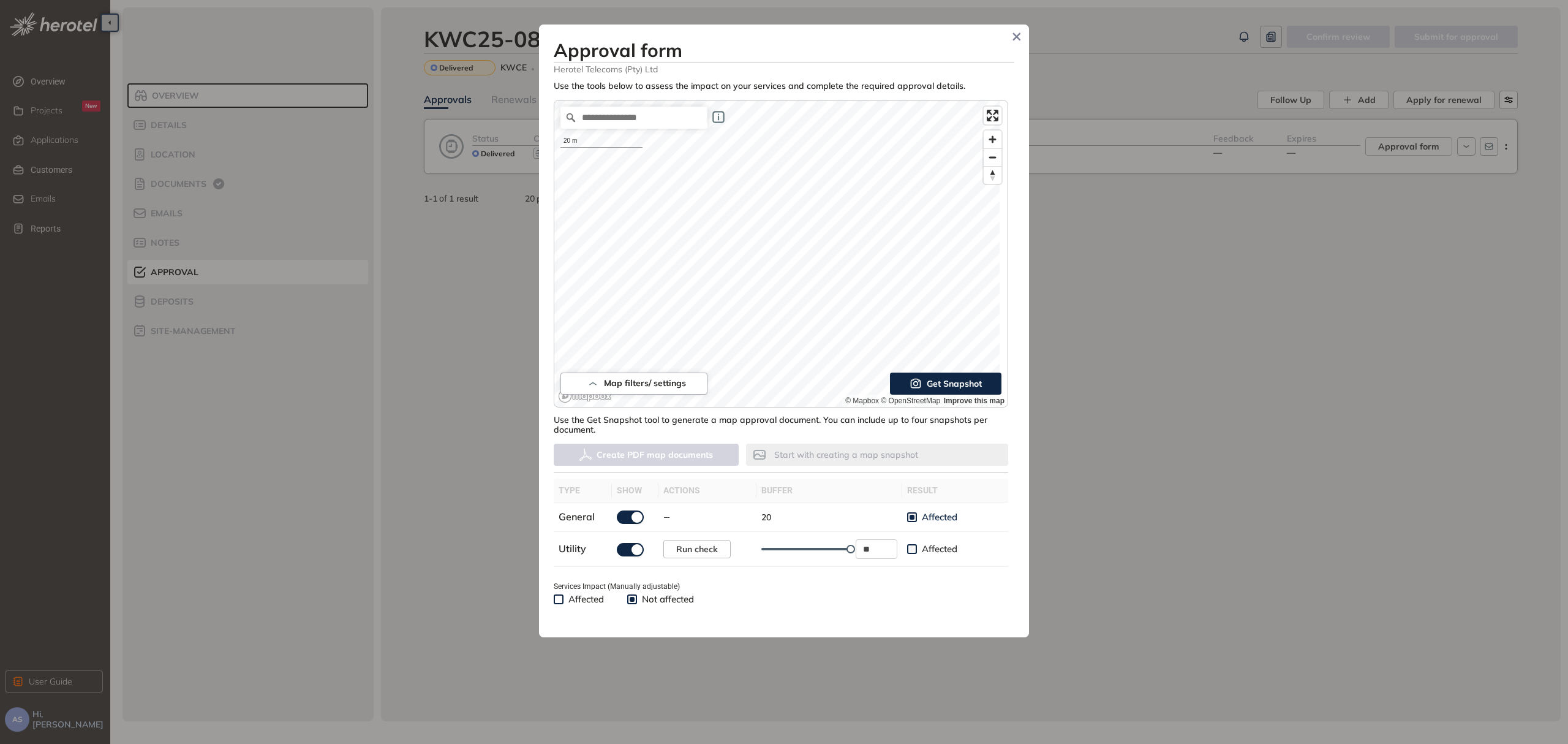
click at [942, 386] on span "Get Snapshot" at bounding box center [954, 384] width 55 height 14
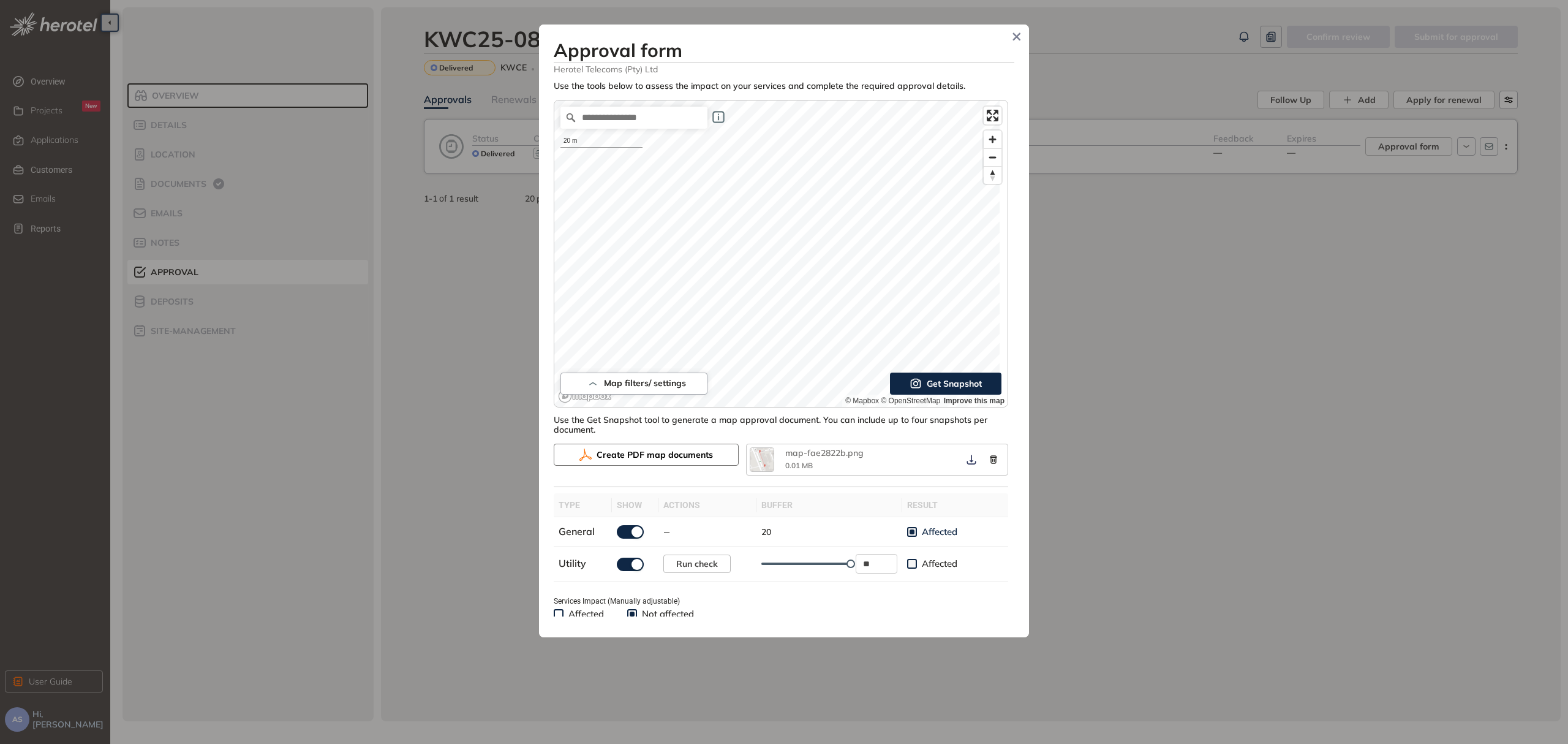
click at [653, 451] on span "Create PDF map documents" at bounding box center [654, 455] width 116 height 14
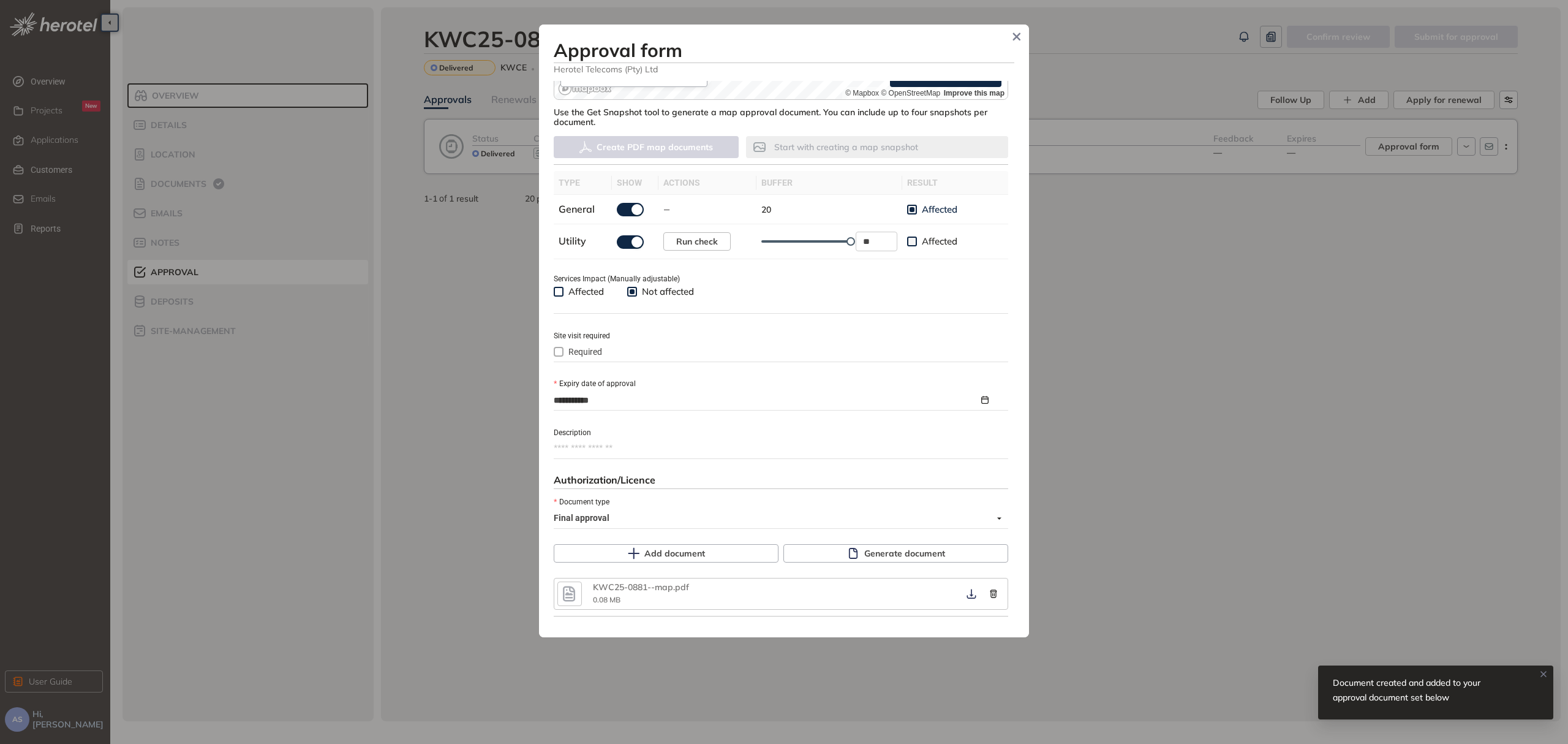
scroll to position [370, 0]
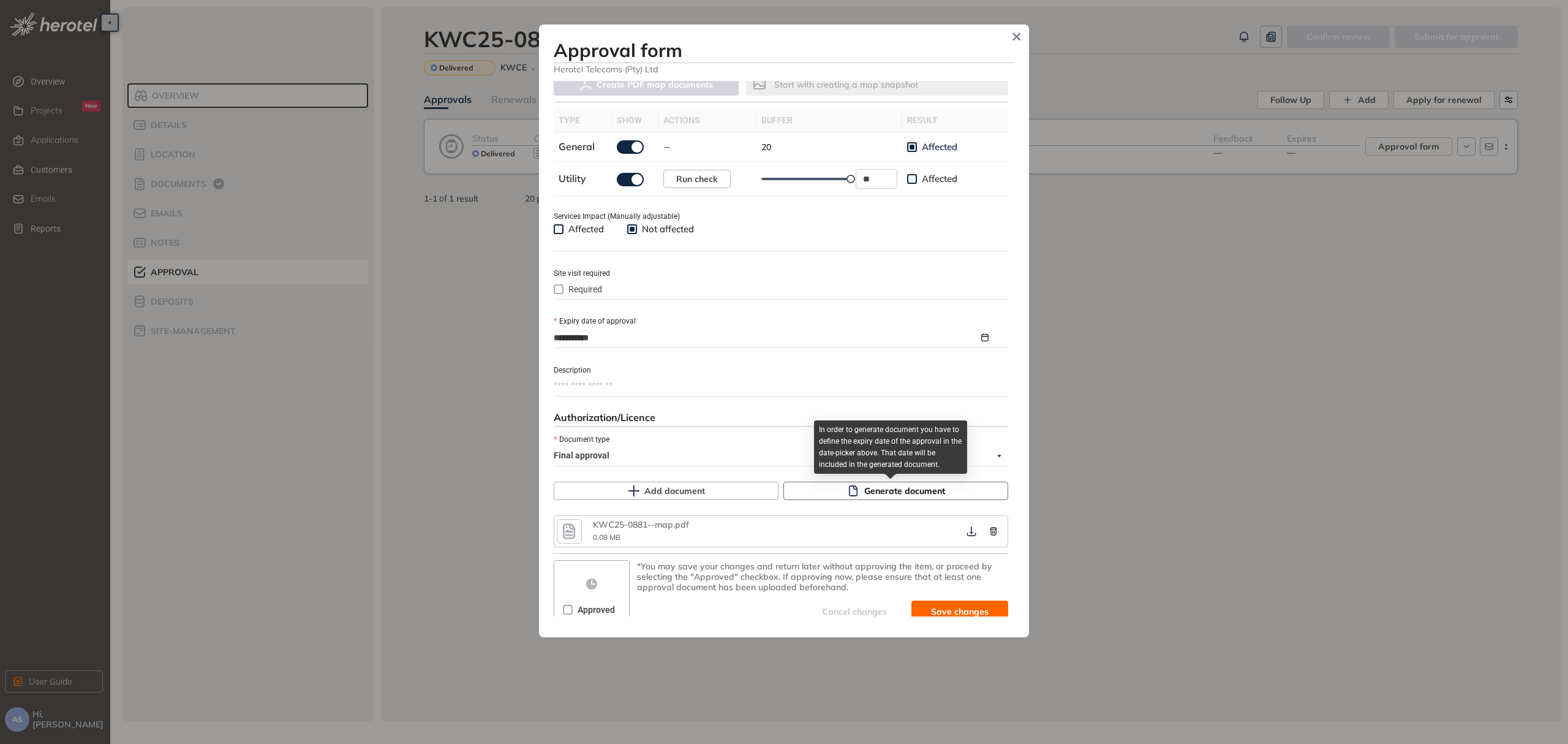
click at [915, 496] on span "Generate document" at bounding box center [905, 491] width 81 height 14
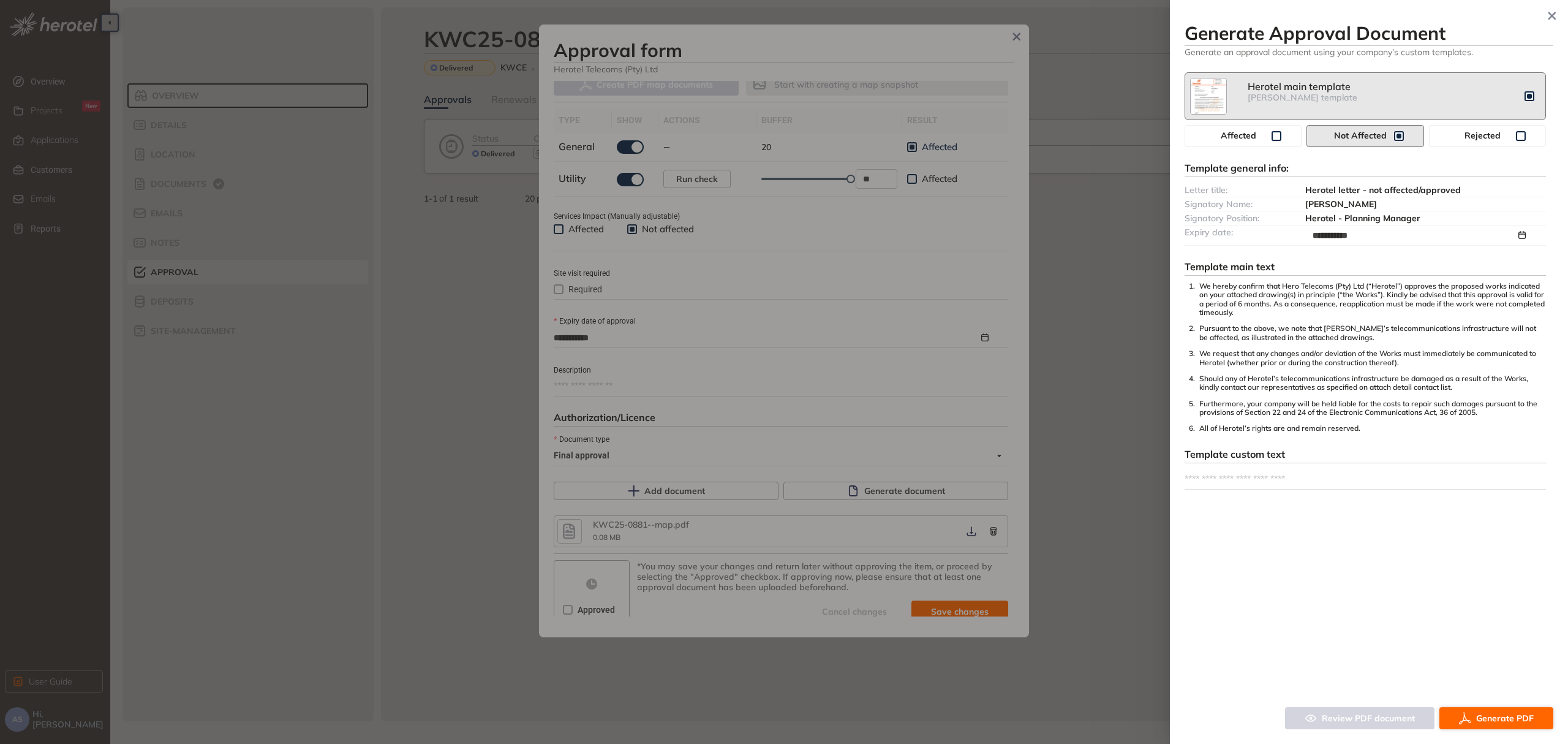
click at [1509, 717] on span "Generate PDF" at bounding box center [1505, 719] width 58 height 14
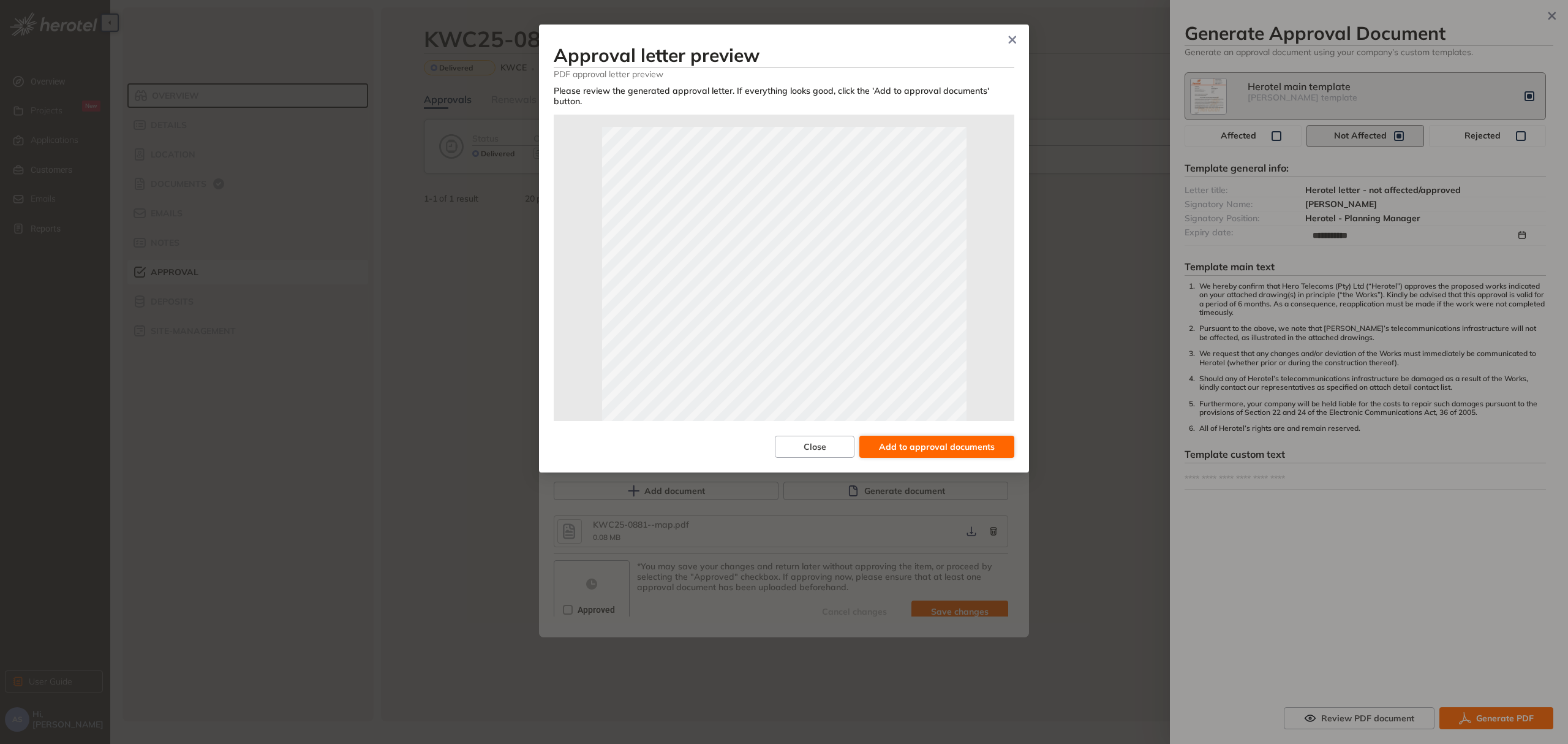
click at [932, 454] on span "Add to approval documents" at bounding box center [937, 447] width 116 height 14
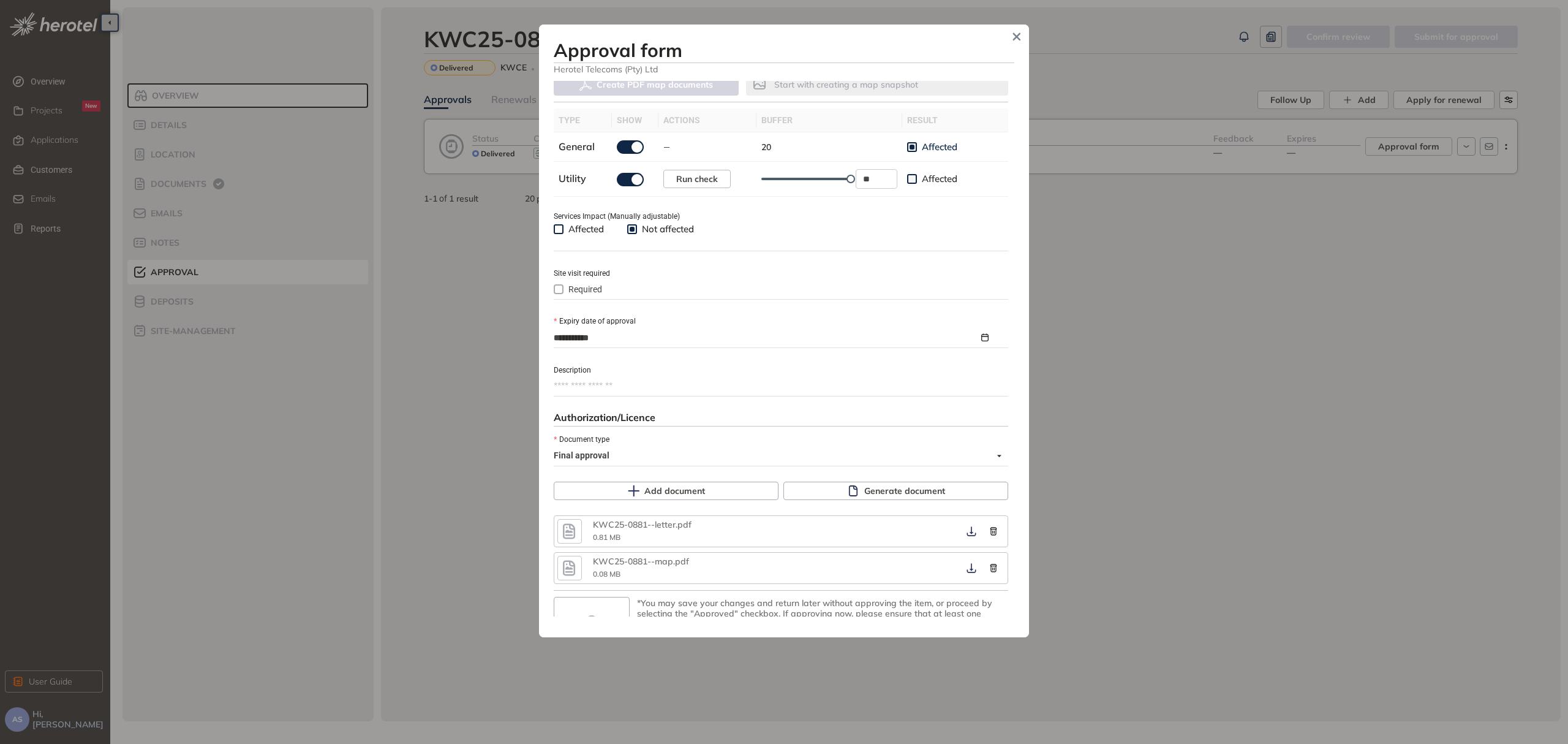
scroll to position [423, 0]
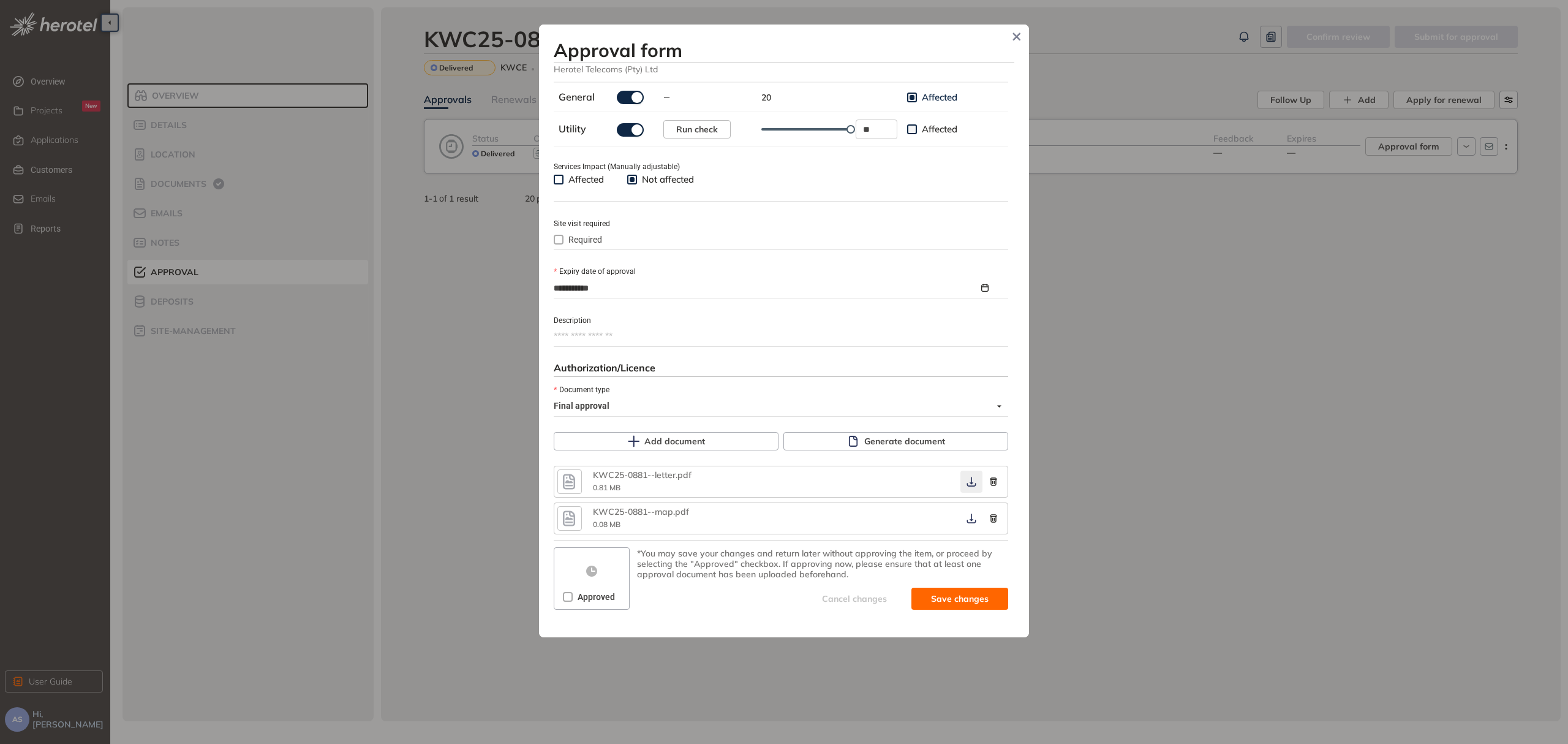
click at [965, 478] on icon "button" at bounding box center [971, 481] width 13 height 10
click at [967, 517] on icon "button" at bounding box center [971, 518] width 13 height 10
click at [919, 600] on span "Save and approve" at bounding box center [950, 599] width 76 height 14
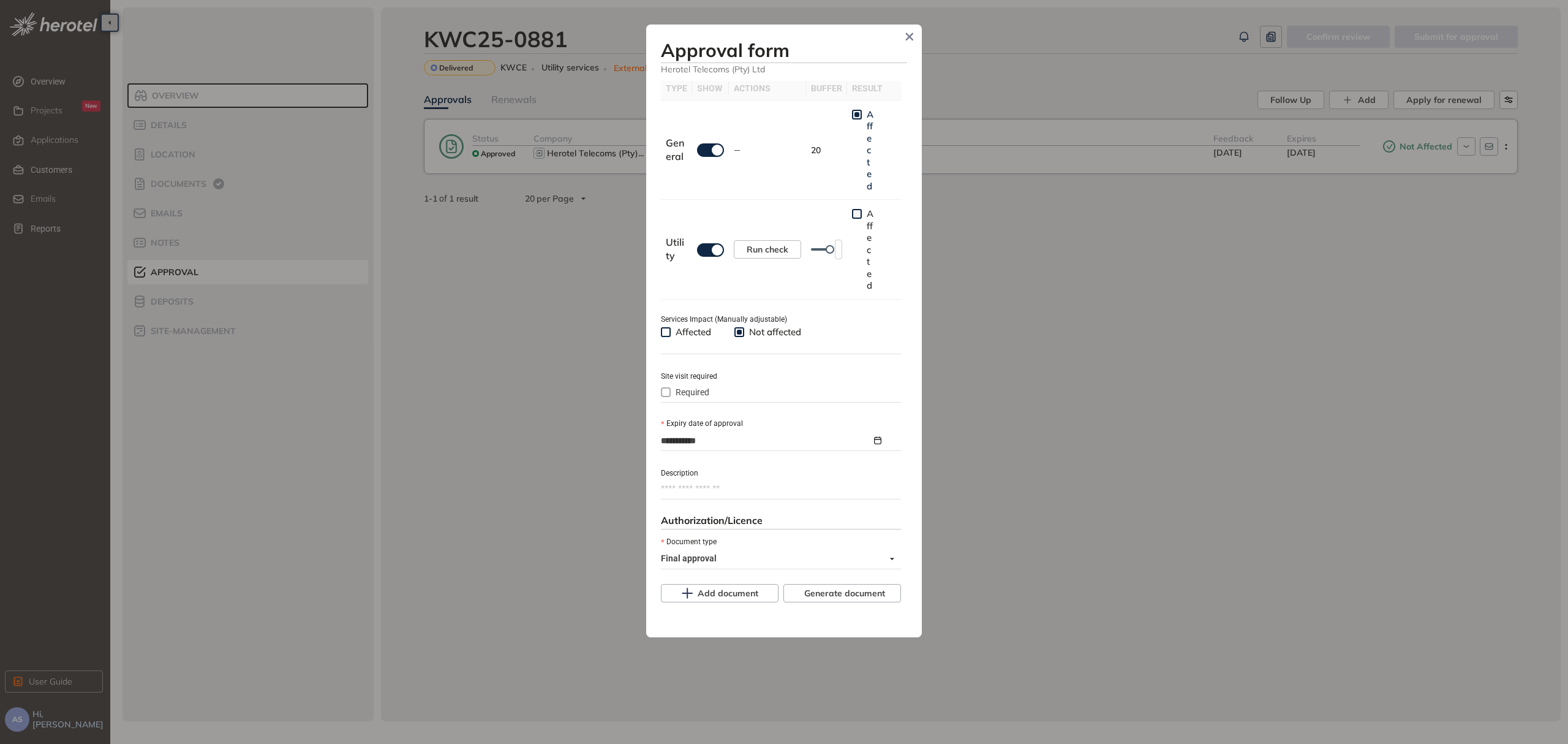
type textarea "**********"
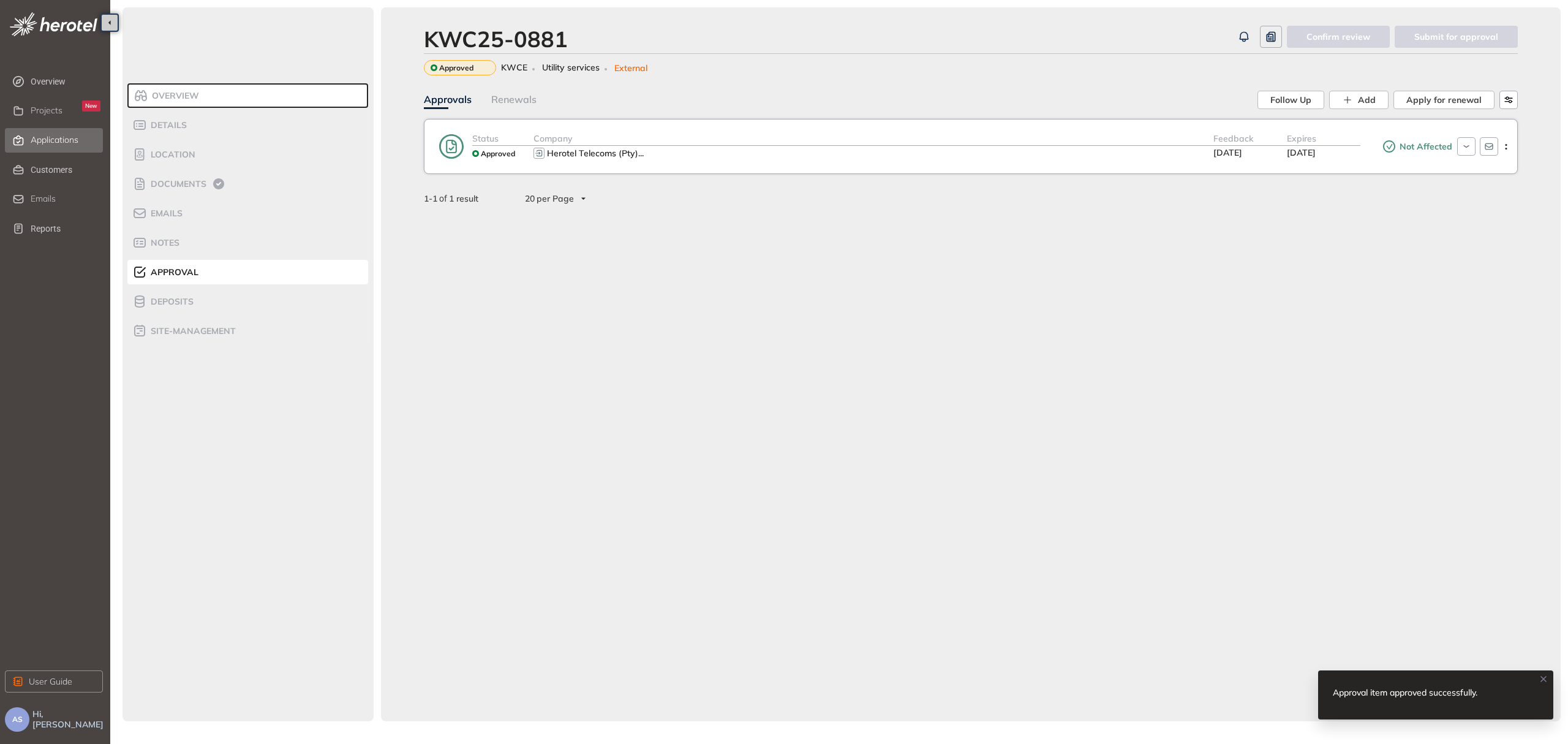
click at [45, 143] on span "Applications" at bounding box center [54, 140] width 48 height 11
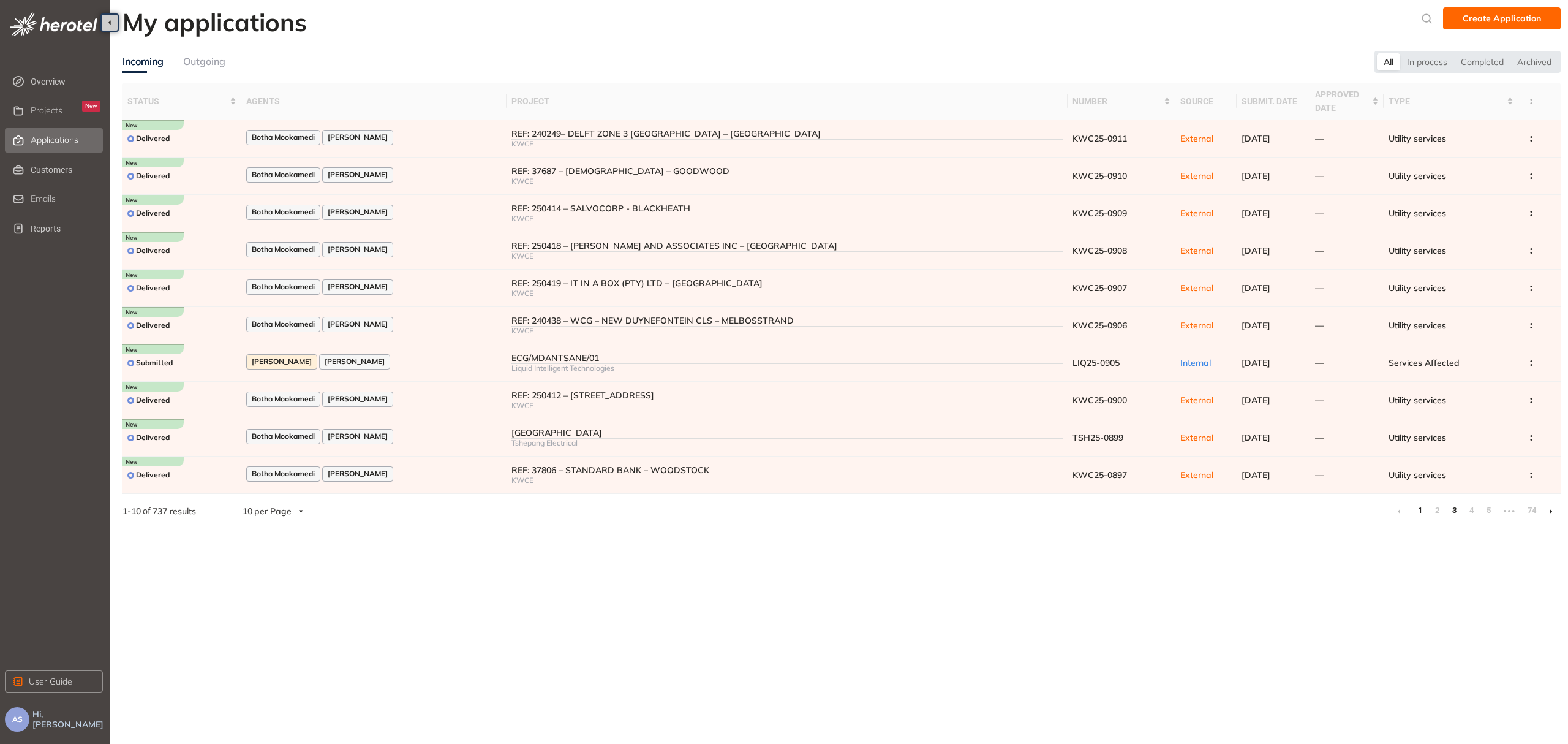
click at [1454, 517] on link "3" at bounding box center [1454, 511] width 13 height 19
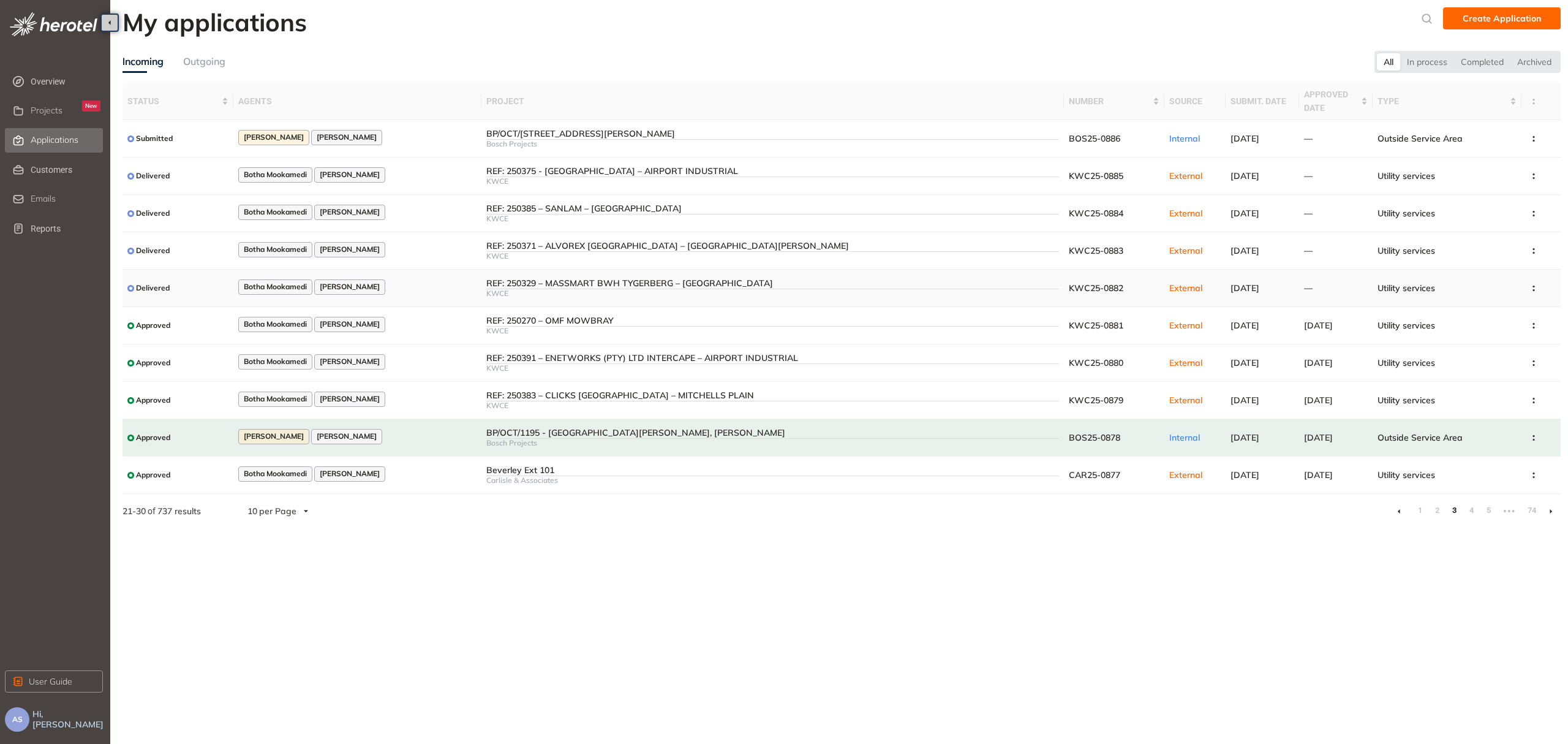
click at [625, 284] on div "REF: 250329 – MASSMART BWH TYGERBERG – PAROW" at bounding box center [772, 283] width 573 height 11
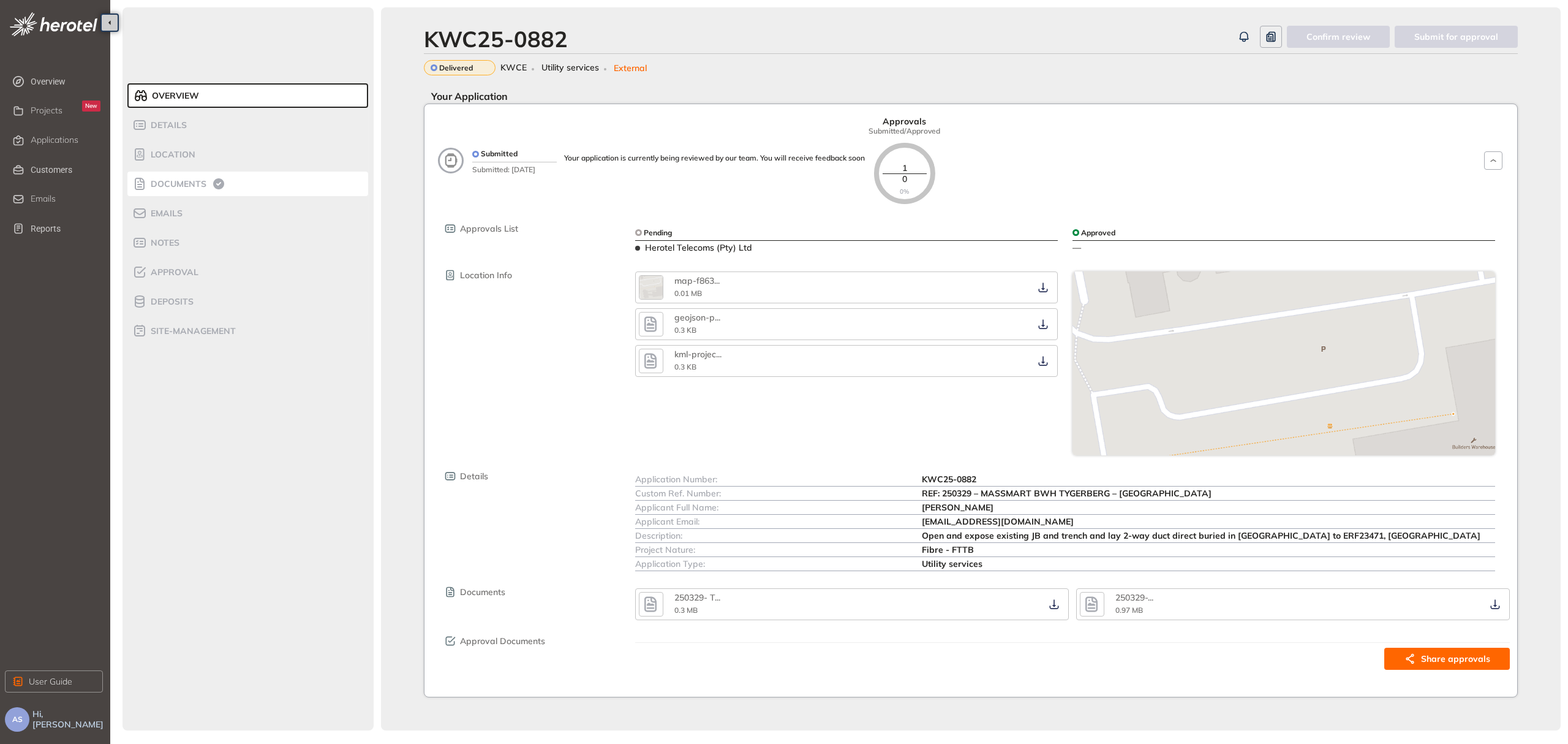
click at [195, 180] on span "Documents" at bounding box center [177, 184] width 60 height 11
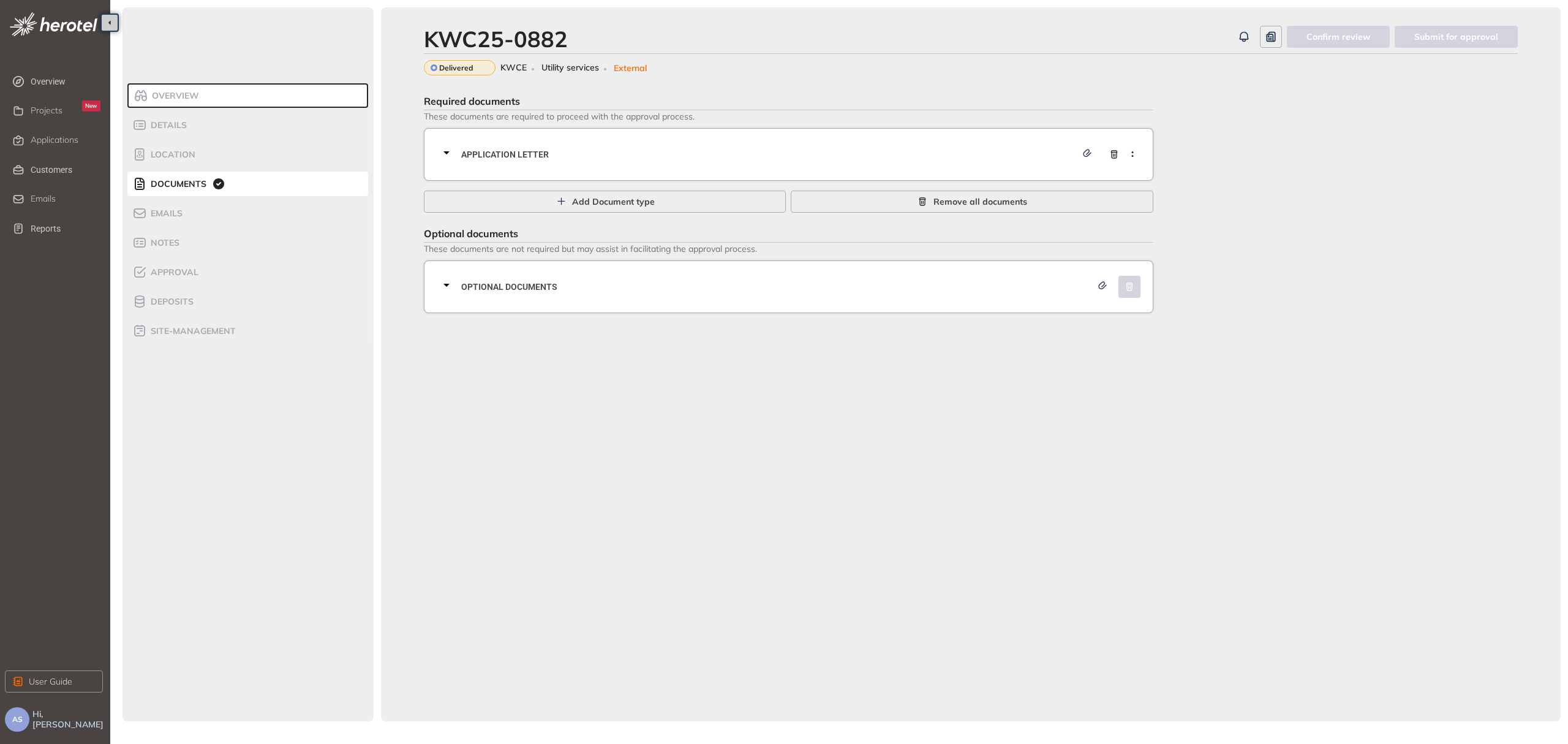
click at [447, 152] on icon at bounding box center [446, 152] width 6 height 3
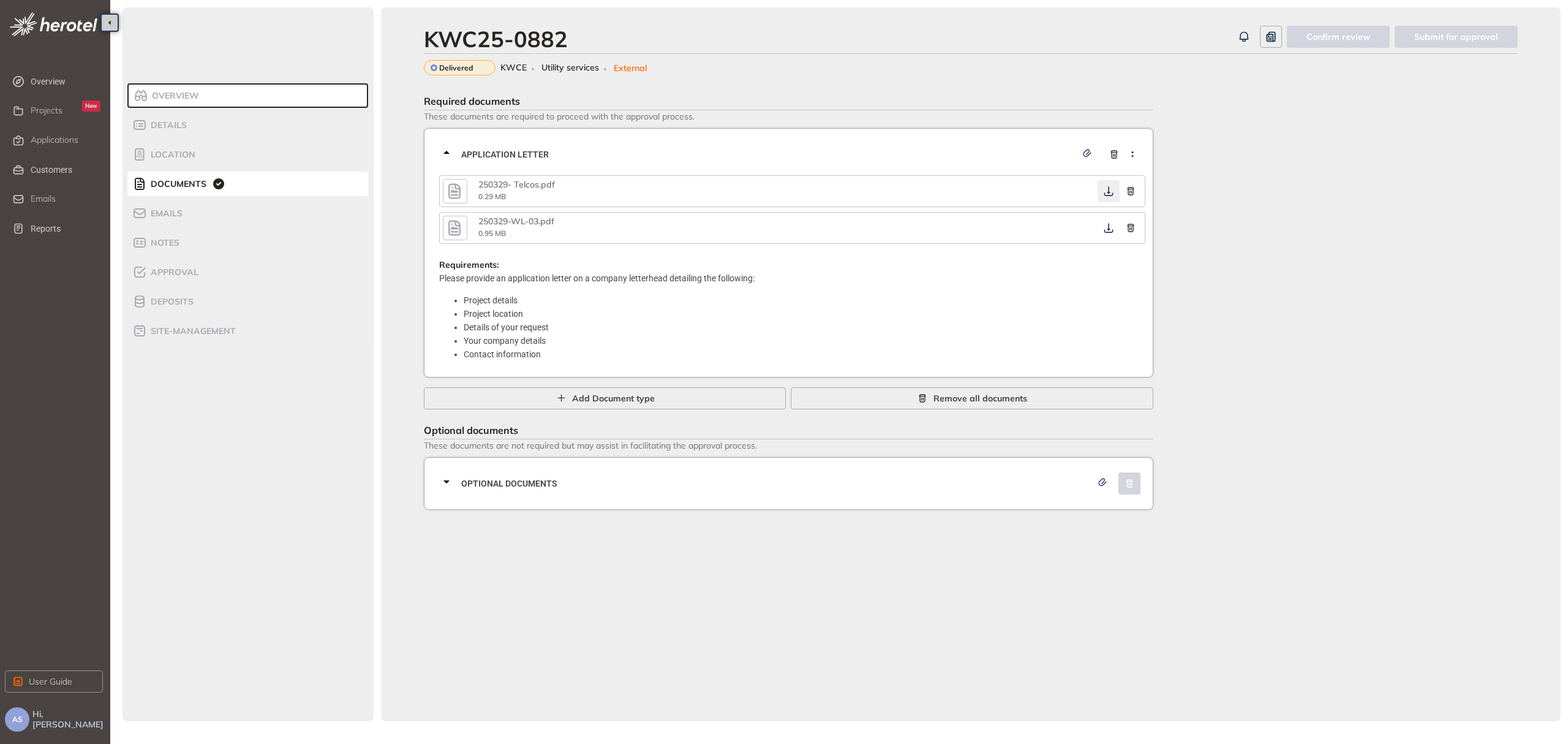
click at [1105, 195] on icon "button" at bounding box center [1108, 191] width 13 height 10
click at [1105, 231] on icon "button" at bounding box center [1108, 228] width 13 height 10
click at [444, 483] on icon at bounding box center [446, 481] width 6 height 3
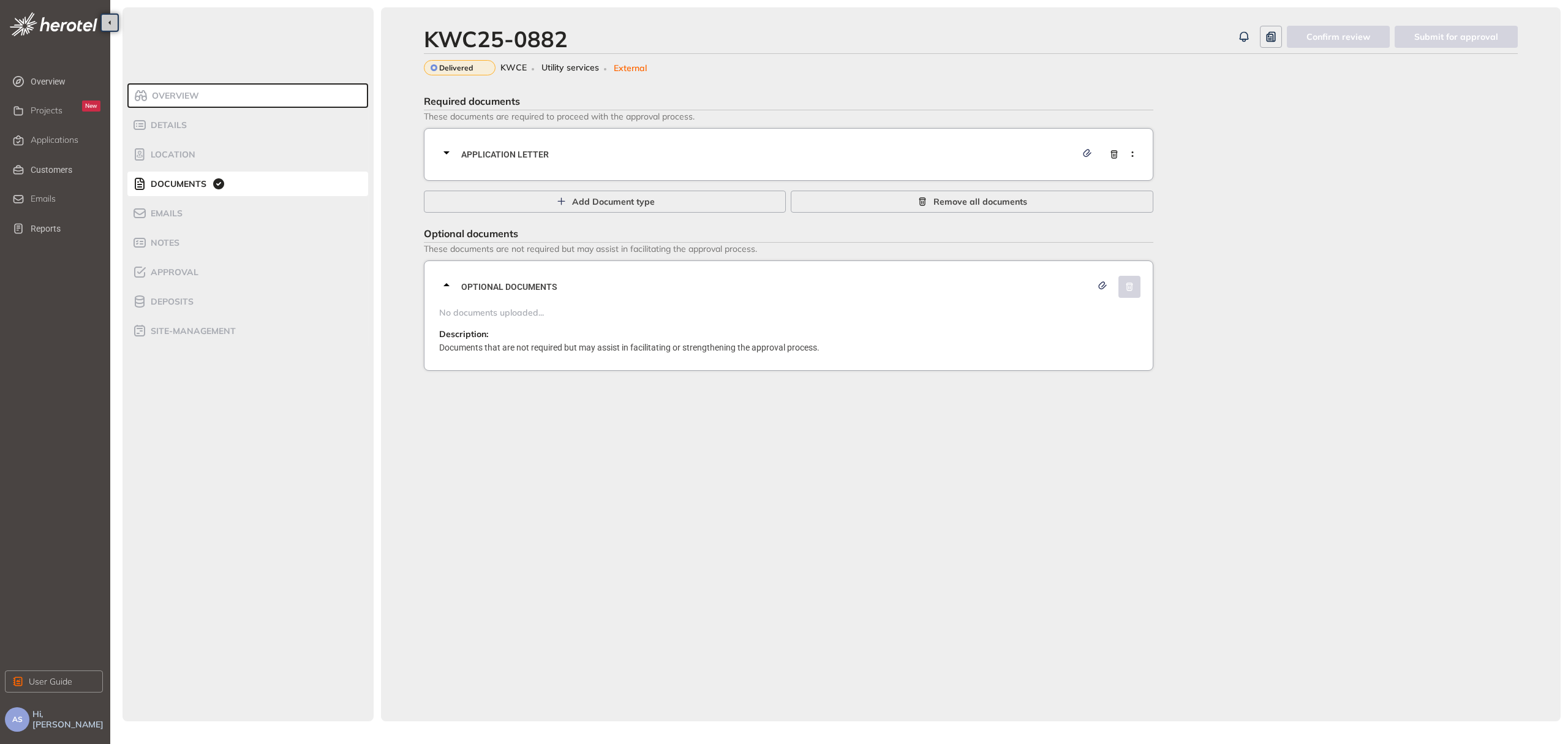
click at [449, 285] on icon at bounding box center [446, 284] width 15 height 15
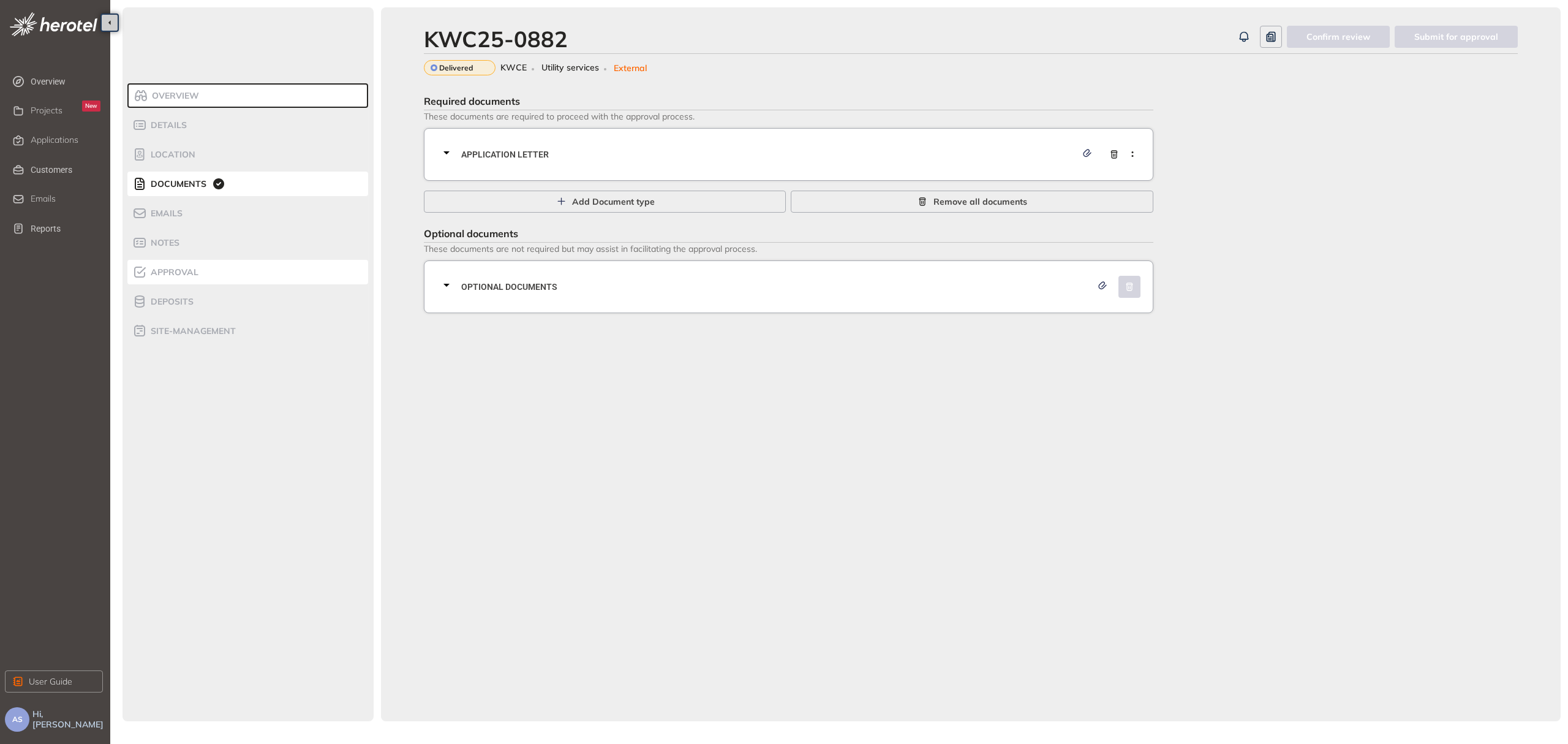
click at [203, 269] on div "Approval" at bounding box center [184, 271] width 104 height 15
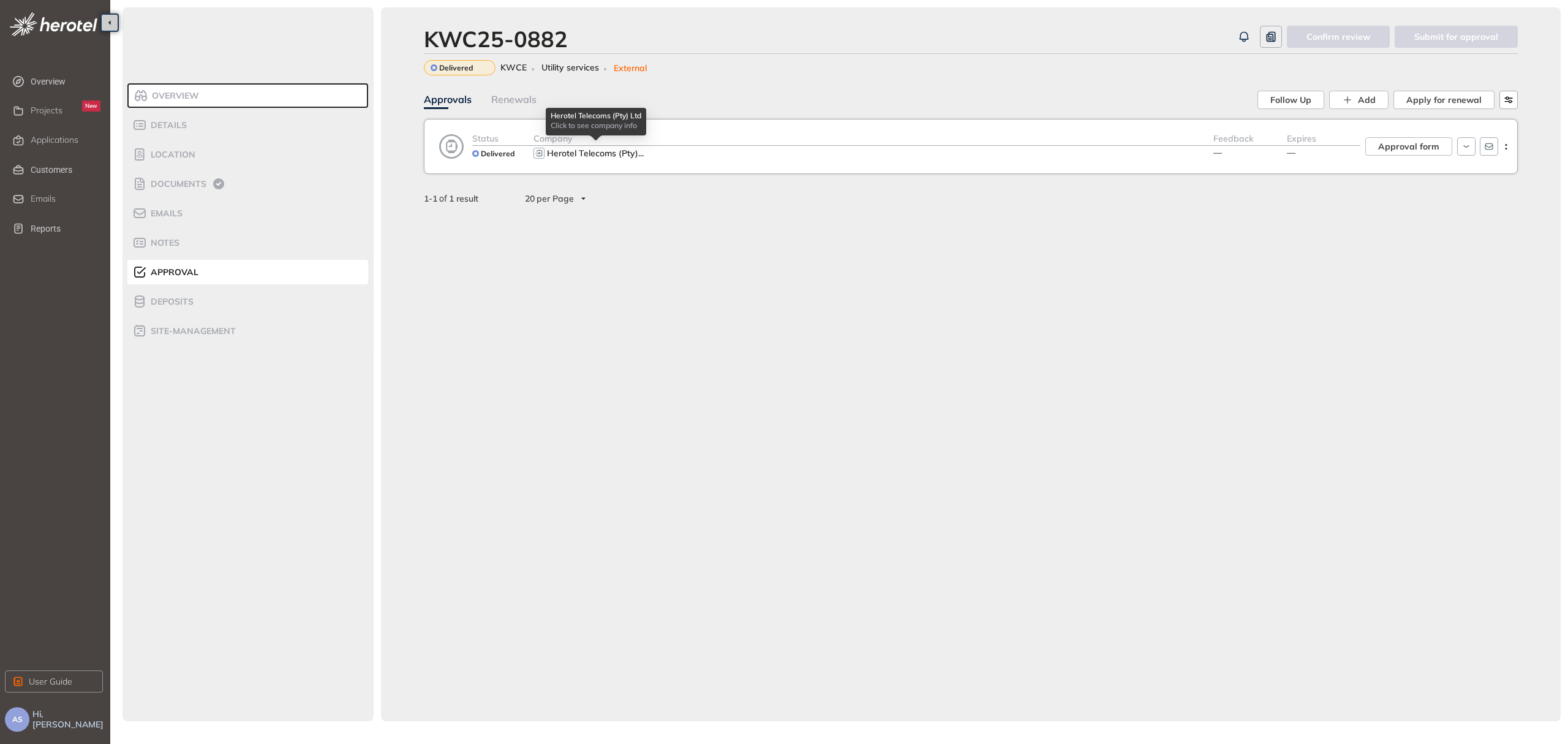
click at [586, 150] on span "Herotel Telecoms (Pty)" at bounding box center [593, 152] width 92 height 11
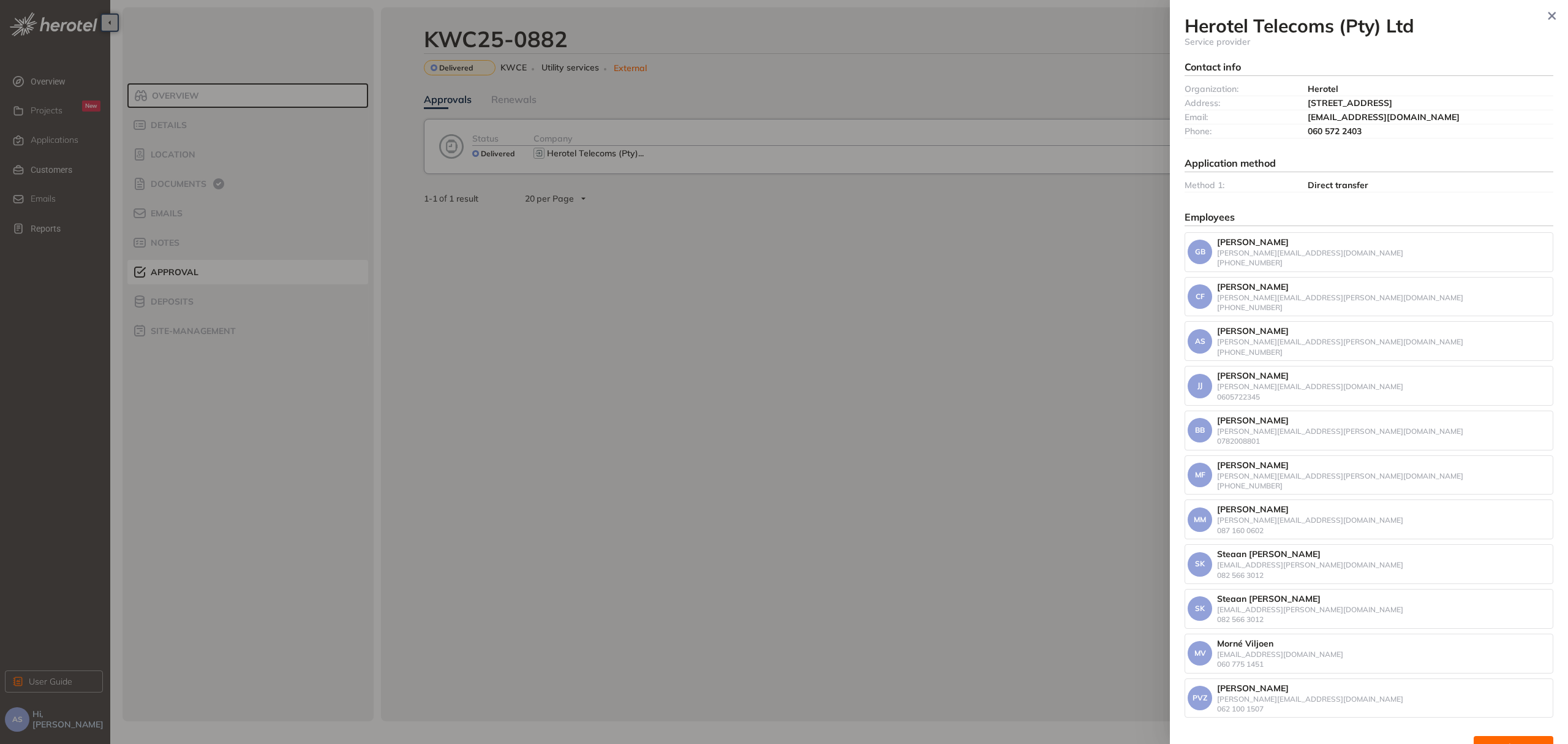
click at [630, 243] on div at bounding box center [784, 372] width 1568 height 744
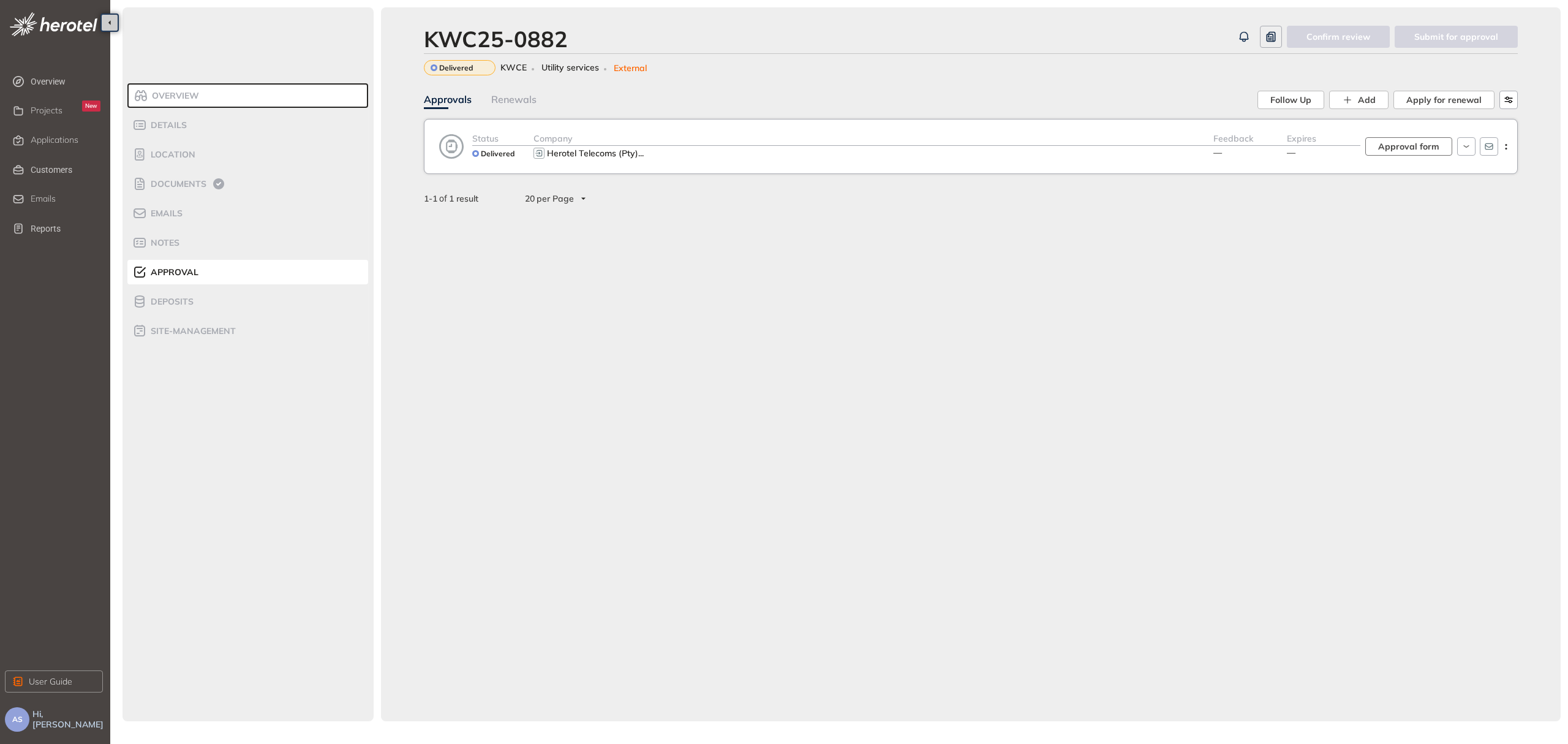
click at [1425, 150] on span "Approval form" at bounding box center [1408, 146] width 61 height 14
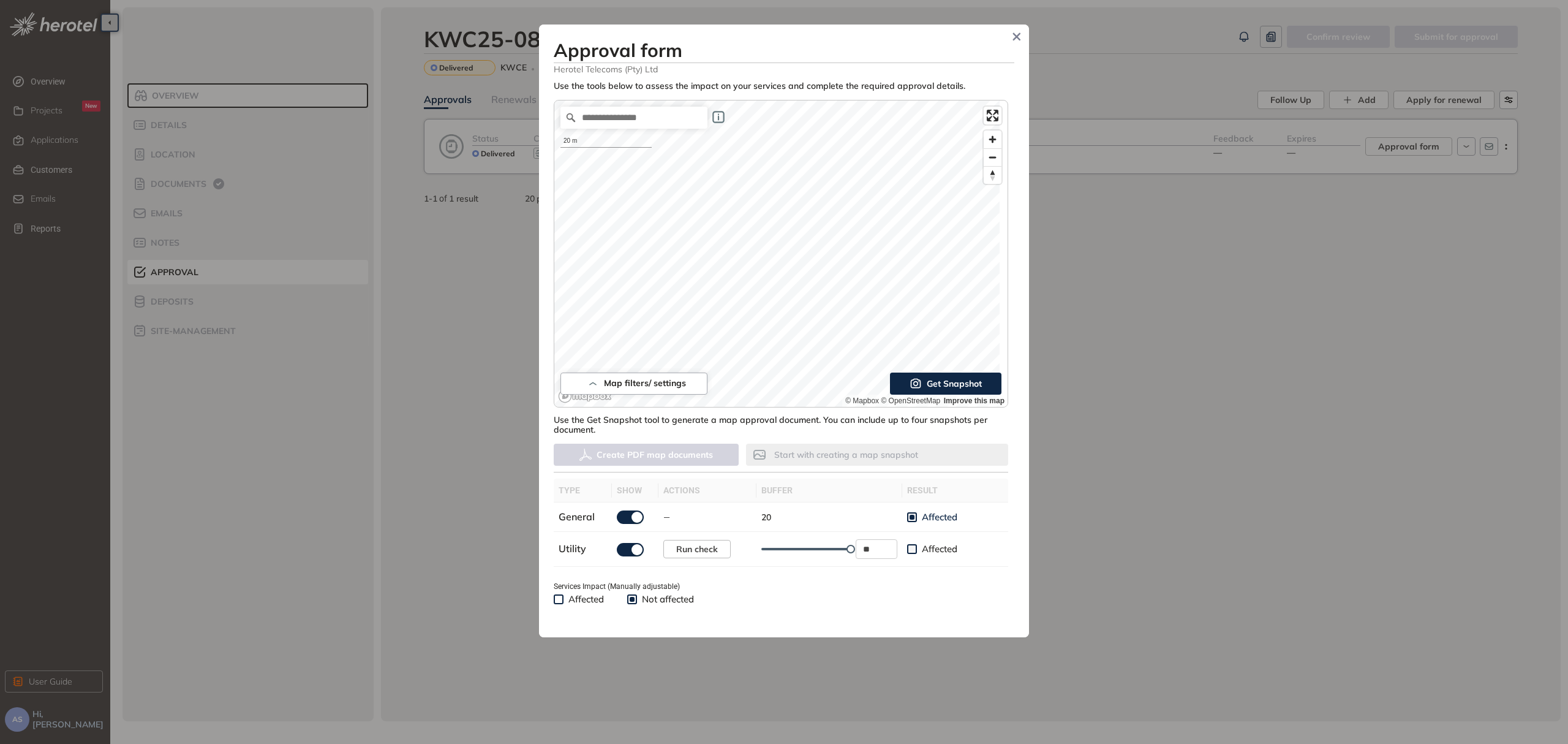
click at [951, 384] on span "Get Snapshot" at bounding box center [954, 384] width 55 height 14
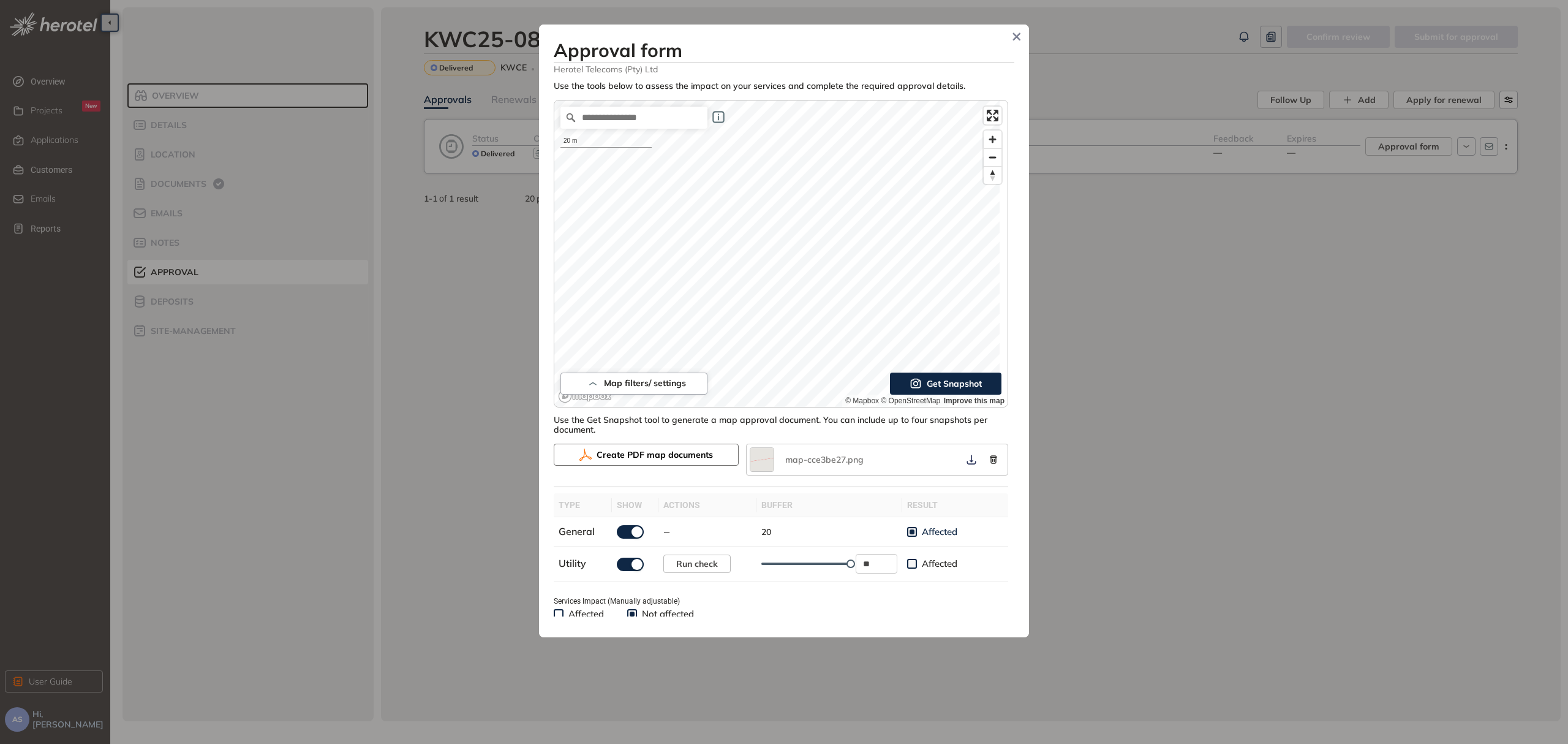
click at [694, 452] on span "Create PDF map documents" at bounding box center [654, 455] width 116 height 14
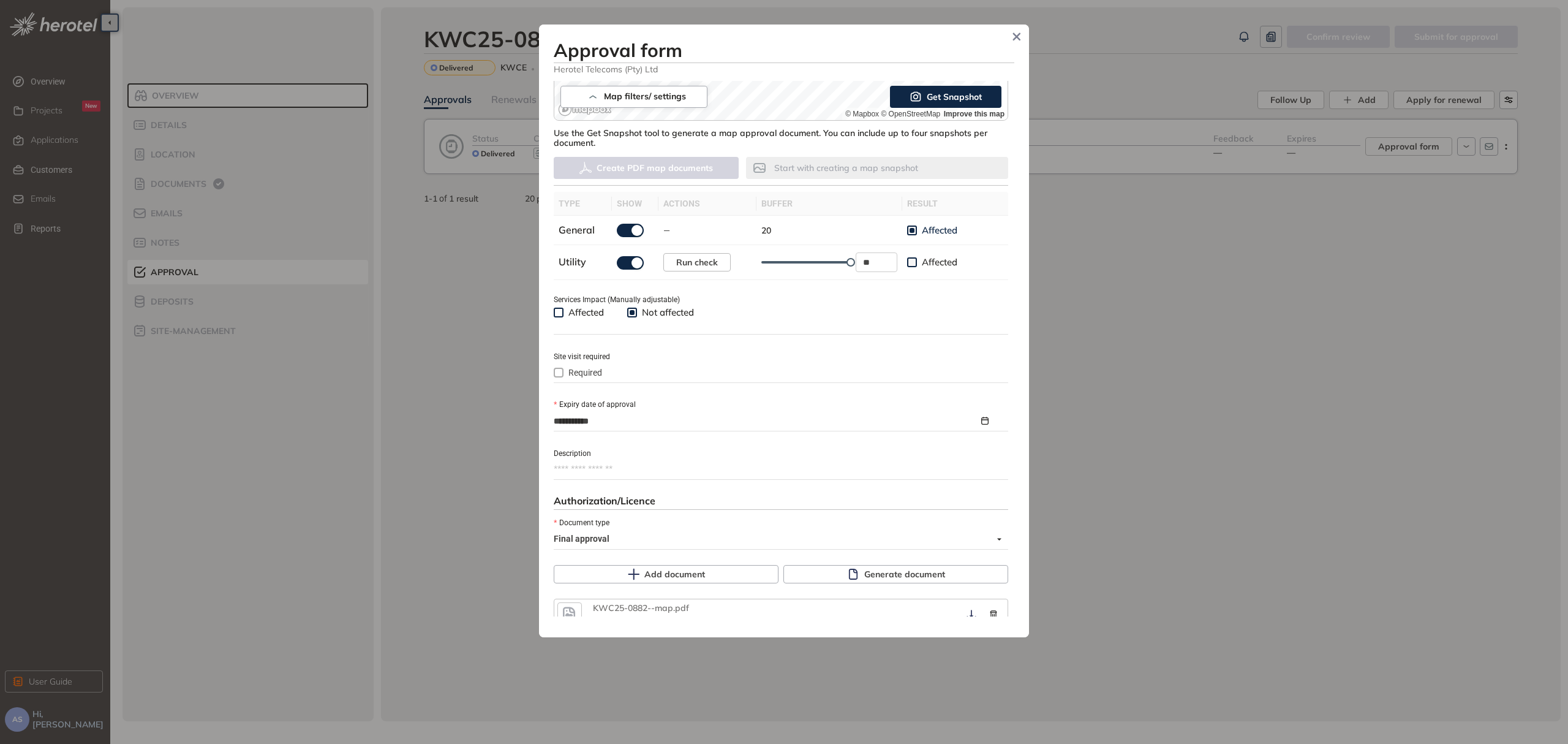
scroll to position [386, 0]
